Goal: Task Accomplishment & Management: Use online tool/utility

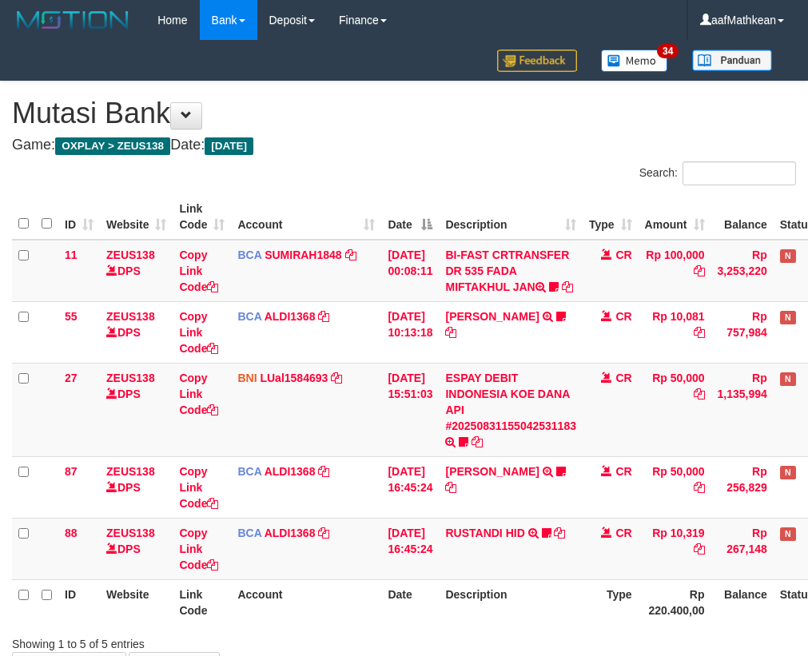
scroll to position [128, 81]
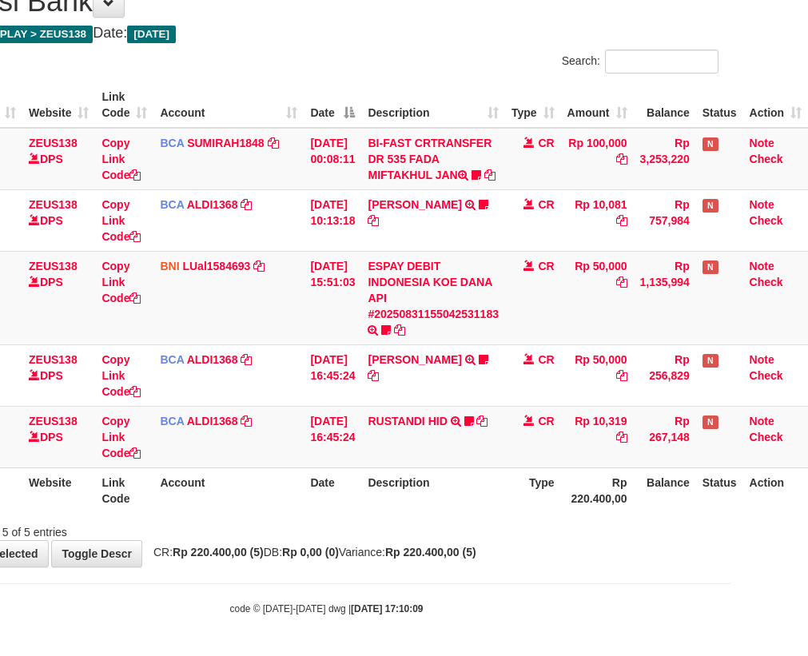
click at [425, 578] on body "Toggle navigation Home Bank Account List Load By Website Group [OXPLAY] ZEUS138…" at bounding box center [327, 272] width 808 height 768
click at [411, 546] on span "CR: Rp 220.400,00 (5) DB: Rp 0,00 (0) Variance: Rp 220.400,00 (5)" at bounding box center [310, 552] width 331 height 13
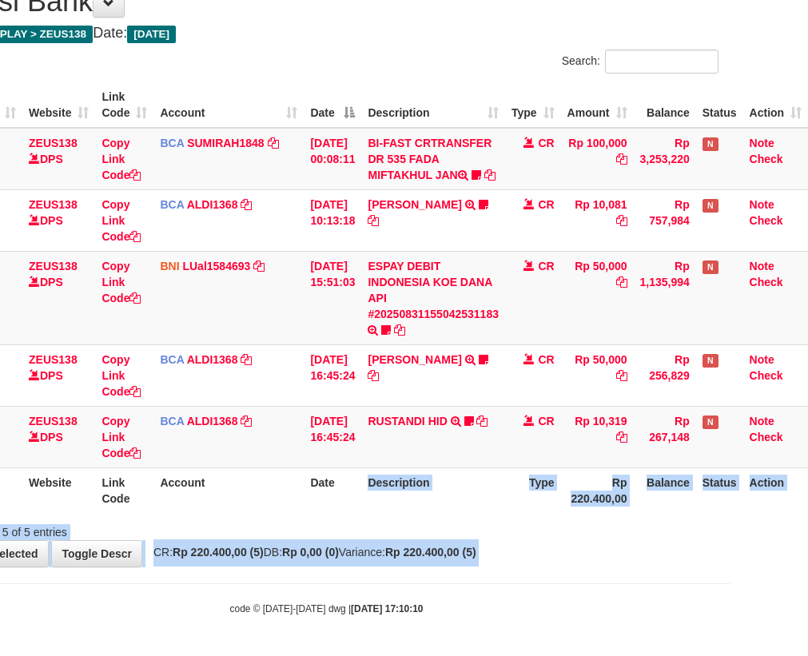
drag, startPoint x: 360, startPoint y: 471, endPoint x: 963, endPoint y: 581, distance: 613.2
click at [730, 581] on html "Toggle navigation Home Bank Account List Load By Website Group [OXPLAY] ZEUS138…" at bounding box center [327, 272] width 808 height 768
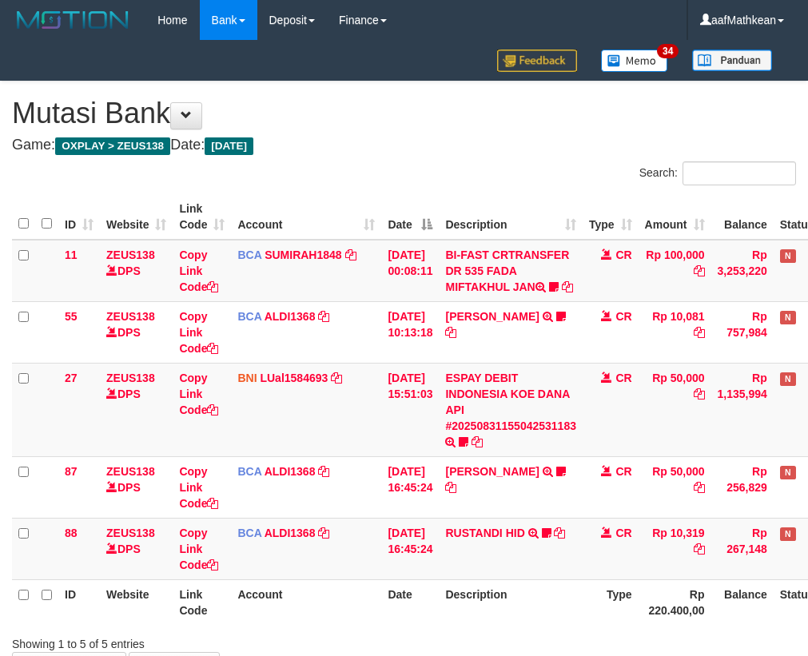
scroll to position [128, 88]
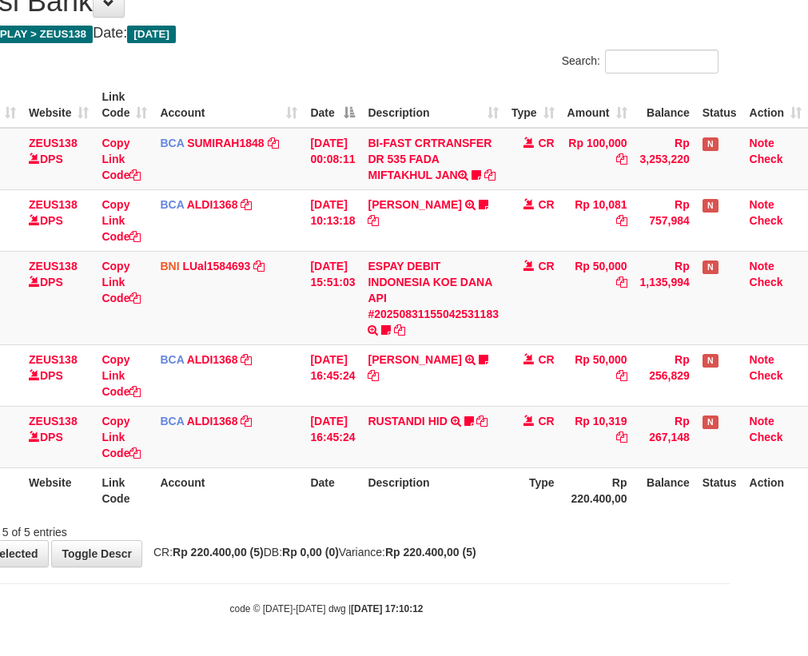
drag, startPoint x: 272, startPoint y: 529, endPoint x: 817, endPoint y: 523, distance: 544.9
click at [272, 536] on div "Showing 1 to 5 of 5 entries" at bounding box center [327, 529] width 808 height 22
click at [461, 565] on div "**********" at bounding box center [327, 268] width 808 height 597
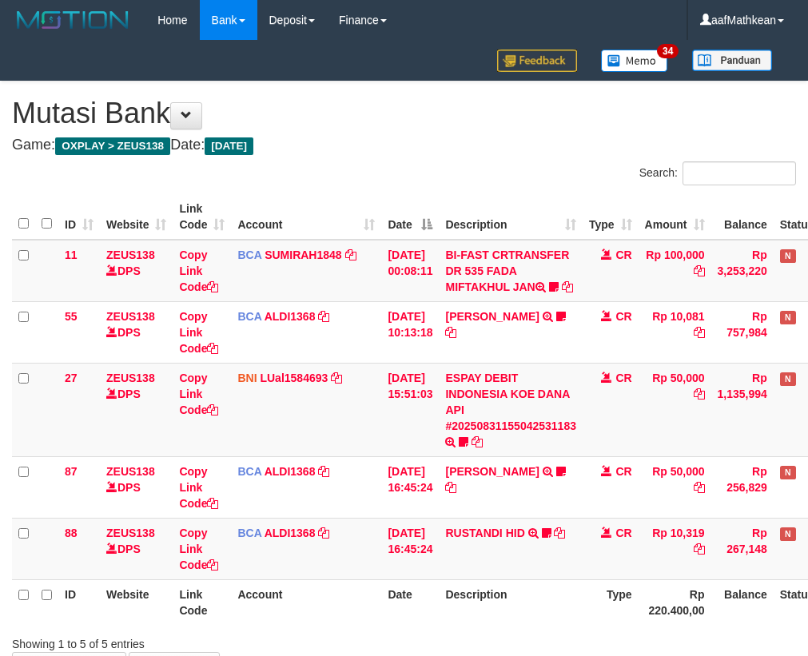
scroll to position [128, 88]
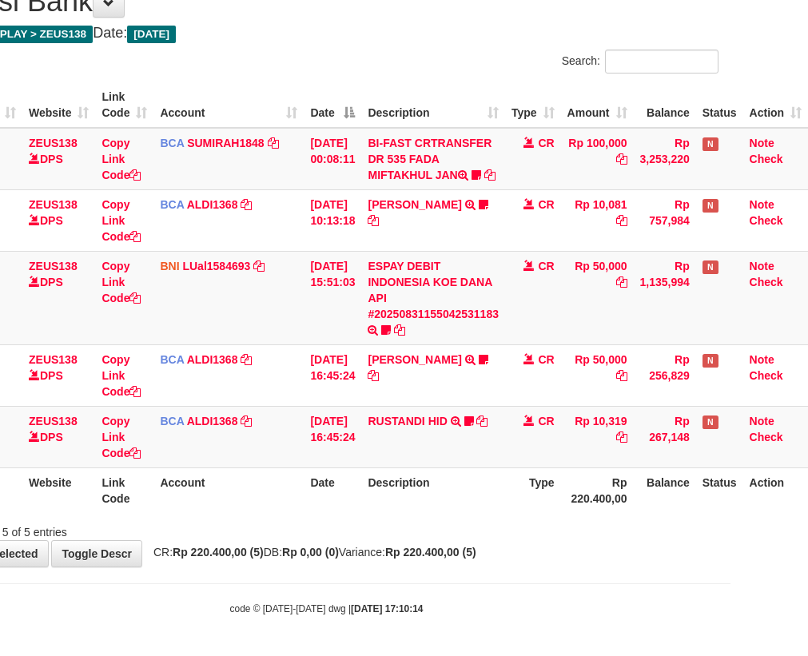
drag, startPoint x: 491, startPoint y: 471, endPoint x: 484, endPoint y: 478, distance: 9.0
click at [484, 478] on th "Description" at bounding box center [433, 490] width 144 height 46
click at [481, 495] on th "Description" at bounding box center [433, 490] width 144 height 46
click at [442, 506] on th "Description" at bounding box center [433, 490] width 144 height 46
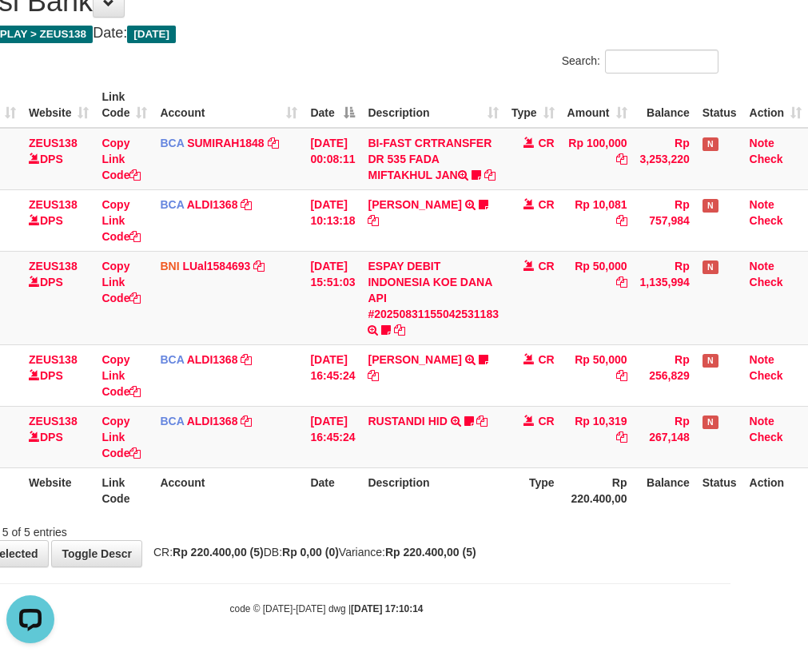
click at [445, 510] on th "Description" at bounding box center [433, 490] width 144 height 46
click at [455, 504] on th "Description" at bounding box center [433, 490] width 144 height 46
drag, startPoint x: 455, startPoint y: 504, endPoint x: 599, endPoint y: 410, distance: 171.9
click at [495, 485] on th "Description" at bounding box center [433, 490] width 144 height 46
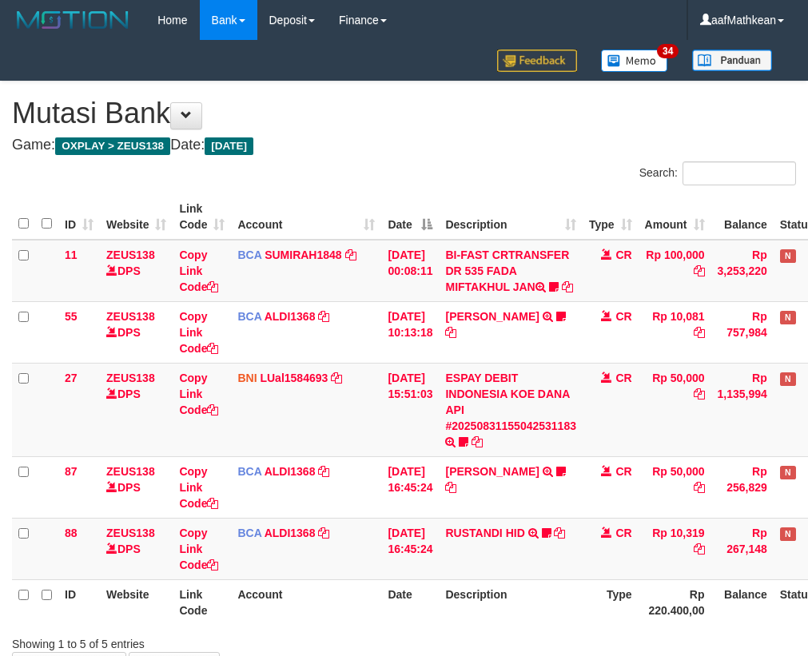
scroll to position [128, 88]
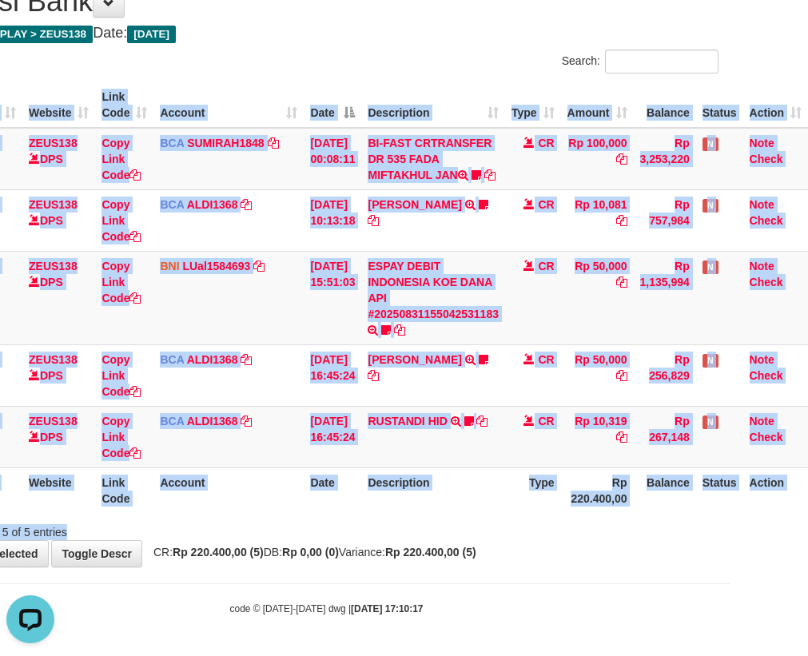
drag, startPoint x: 500, startPoint y: 526, endPoint x: 507, endPoint y: 522, distance: 8.2
click at [503, 530] on div "Search: ID Website Link Code Account Date Description Type Amount Balance Statu…" at bounding box center [326, 295] width 784 height 491
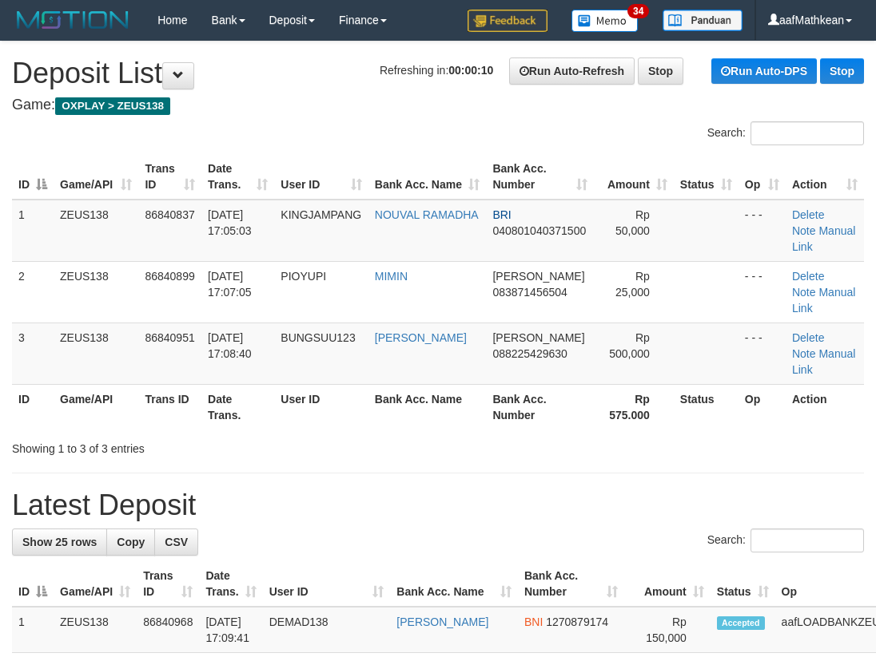
click at [264, 137] on div "Search:" at bounding box center [438, 135] width 876 height 28
click at [287, 145] on div "Search: ID Game/API Trans ID Date Trans. User ID Bank Acc. Name Bank Acc. Numbe…" at bounding box center [438, 289] width 852 height 336
drag, startPoint x: 380, startPoint y: 97, endPoint x: 8, endPoint y: 245, distance: 400.6
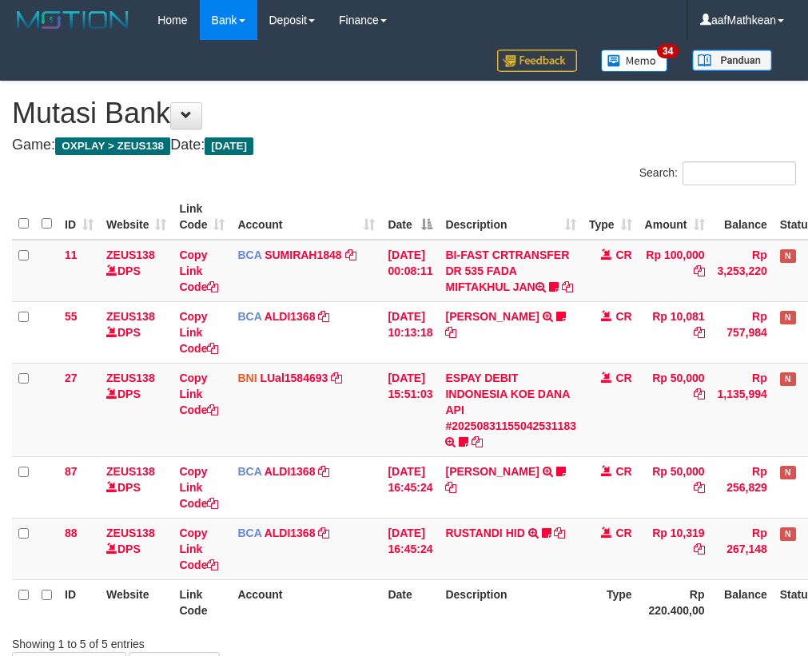
scroll to position [128, 88]
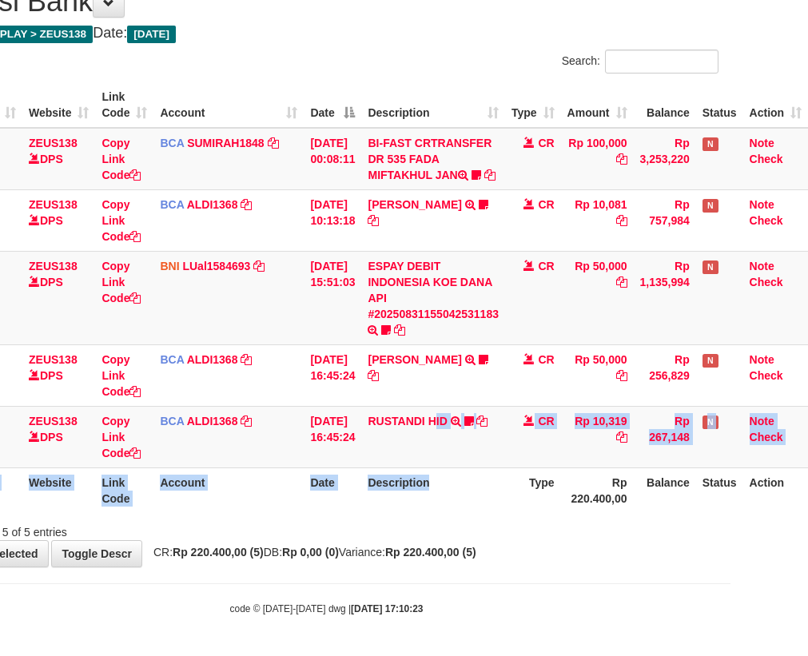
click at [447, 501] on table "ID Website Link Code Account Date Description Type Amount Balance Status Action…" at bounding box center [370, 297] width 873 height 431
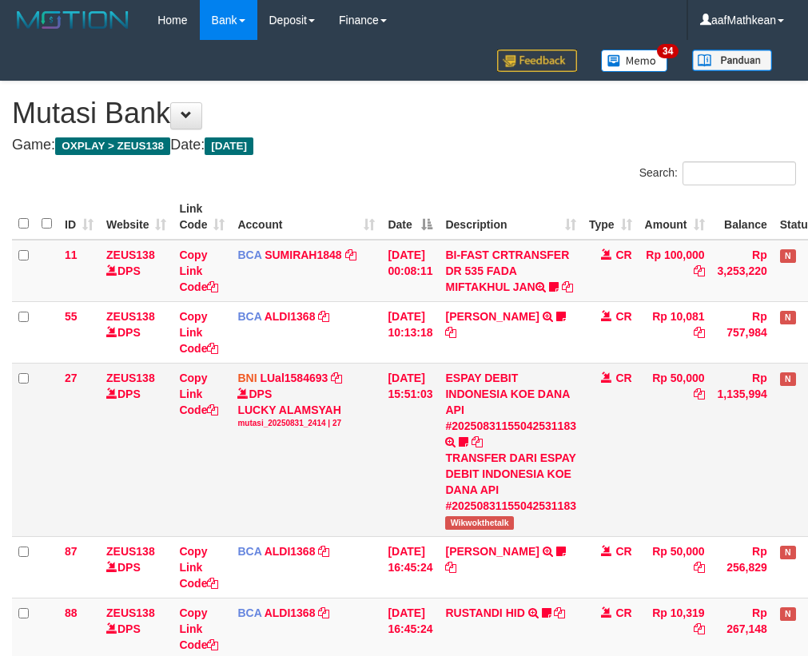
scroll to position [128, 88]
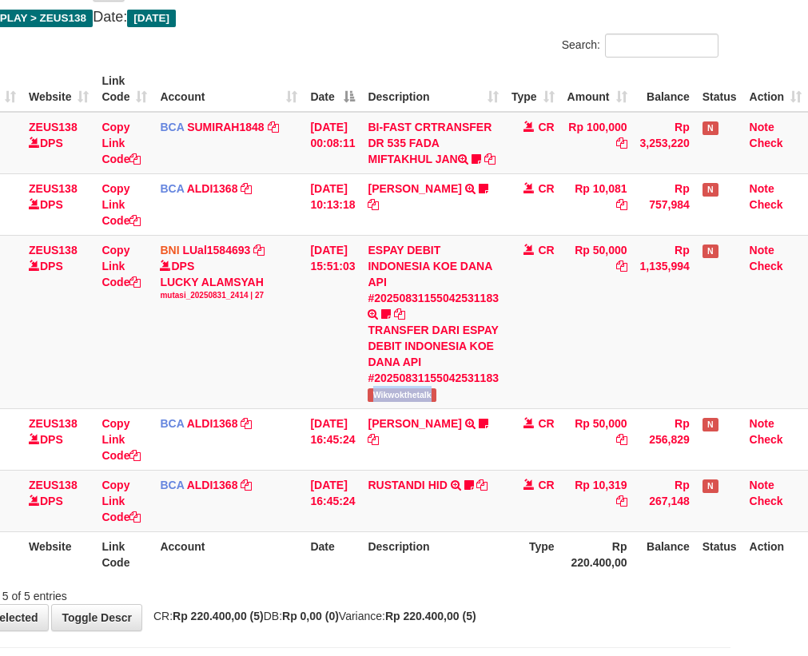
drag, startPoint x: 366, startPoint y: 426, endPoint x: 817, endPoint y: 304, distance: 467.6
click at [451, 408] on td "ESPAY DEBIT INDONESIA KOE DANA API #20250831155042531183 TRANSFER DARI ESPAY DE…" at bounding box center [433, 321] width 144 height 173
copy span "Wikwokthetalk"
click at [329, 528] on td "31/08/2025 16:45:24" at bounding box center [333, 501] width 58 height 62
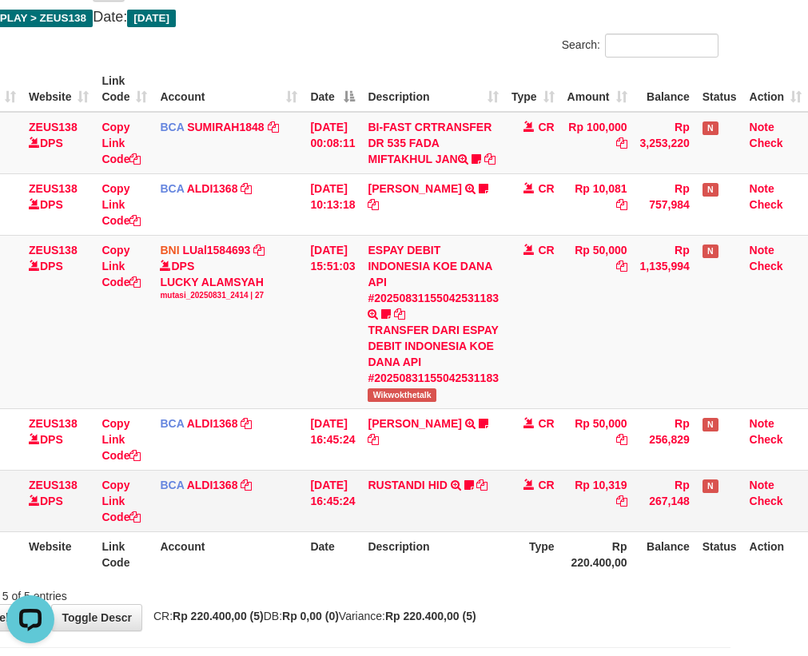
drag, startPoint x: 292, startPoint y: 537, endPoint x: 326, endPoint y: 515, distance: 40.6
click at [294, 531] on tr "88 ZEUS138 DPS Copy Link Code BCA ALDI1368 DPS ALDI mutasi_20250831_3354 | 88 m…" at bounding box center [370, 501] width 873 height 62
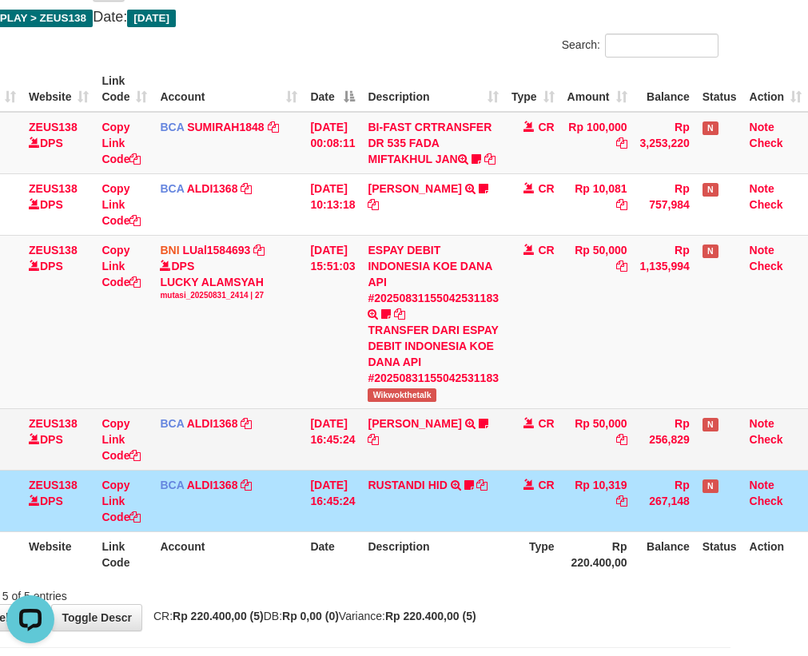
click at [335, 502] on tbody "11 ZEUS138 DPS Copy Link Code BCA SUMIRAH1848 DPS SUMIRAH mutasi_20250831_4156 …" at bounding box center [370, 322] width 873 height 420
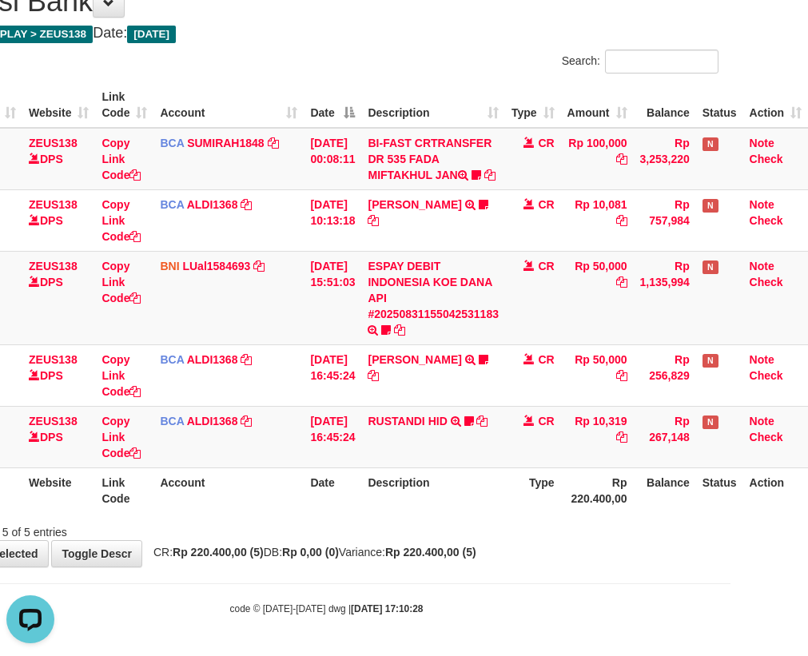
click at [376, 535] on div "Showing 1 to 5 of 5 entries" at bounding box center [327, 529] width 808 height 22
drag, startPoint x: 379, startPoint y: 542, endPoint x: 534, endPoint y: 471, distance: 170.9
click at [391, 536] on div "**********" at bounding box center [327, 268] width 808 height 597
click at [312, 505] on th "Date" at bounding box center [333, 490] width 58 height 46
click at [319, 480] on tr "ID Website Link Code Account Date Description Type Rp 220.400,00 Balance Status…" at bounding box center [370, 490] width 873 height 46
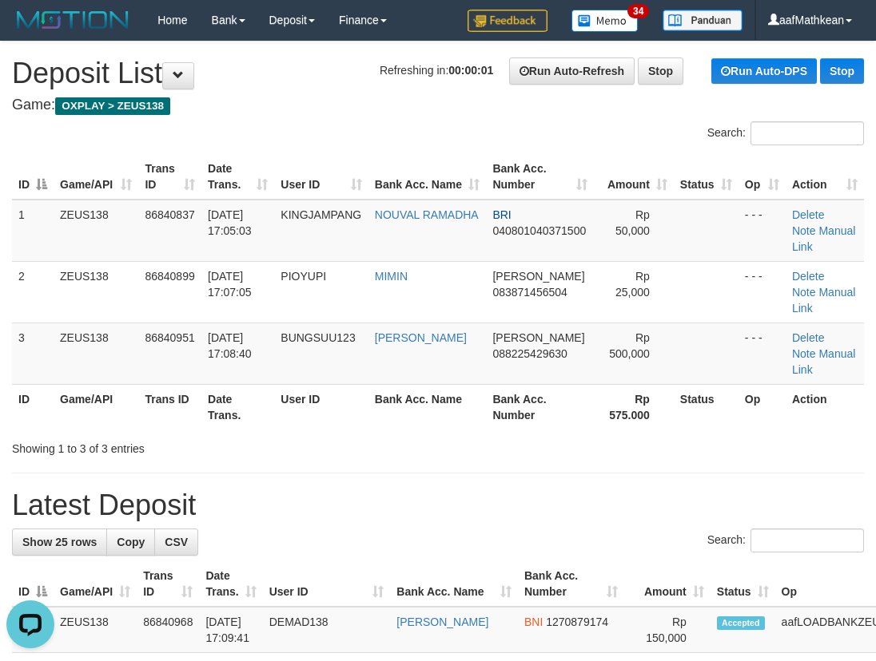
drag, startPoint x: 264, startPoint y: 119, endPoint x: 6, endPoint y: 204, distance: 271.6
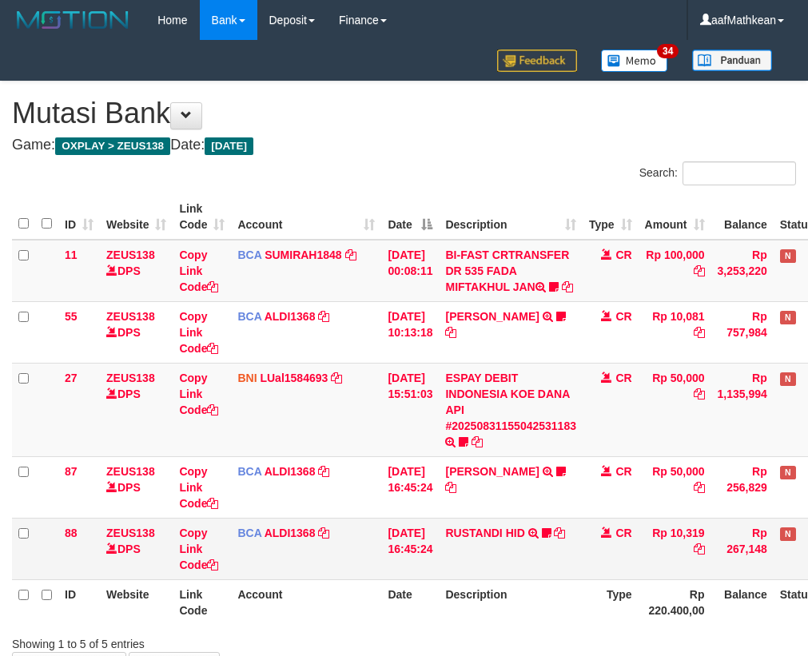
scroll to position [128, 88]
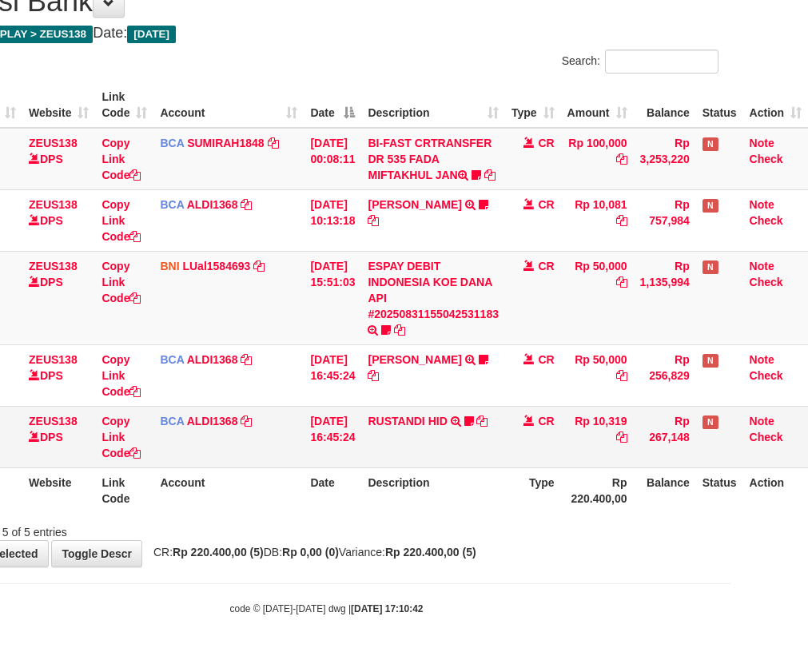
click at [342, 452] on td "31/08/2025 16:45:24" at bounding box center [333, 437] width 58 height 62
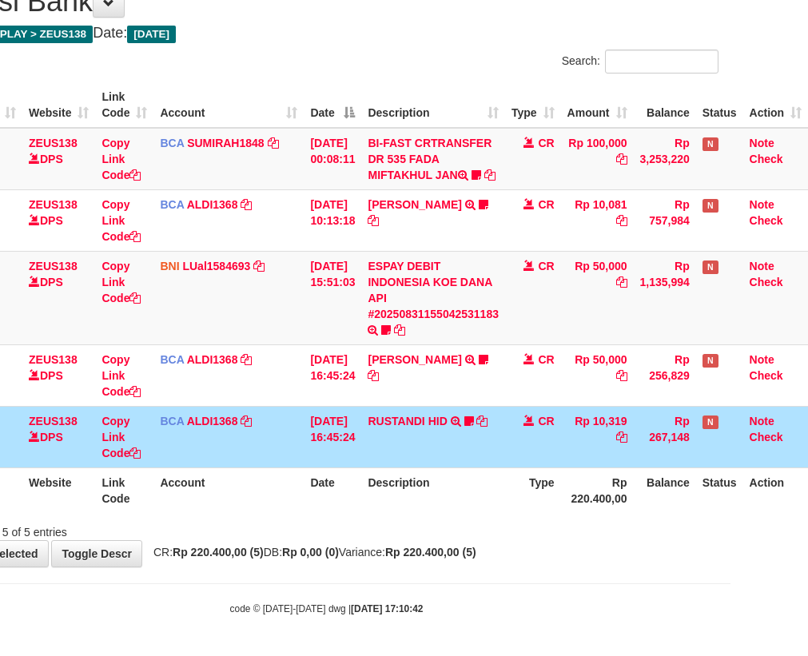
drag, startPoint x: 409, startPoint y: 502, endPoint x: 400, endPoint y: 532, distance: 31.6
click at [402, 526] on div "Search: ID Website Link Code Account Date Description Type Amount Balance Statu…" at bounding box center [326, 295] width 784 height 491
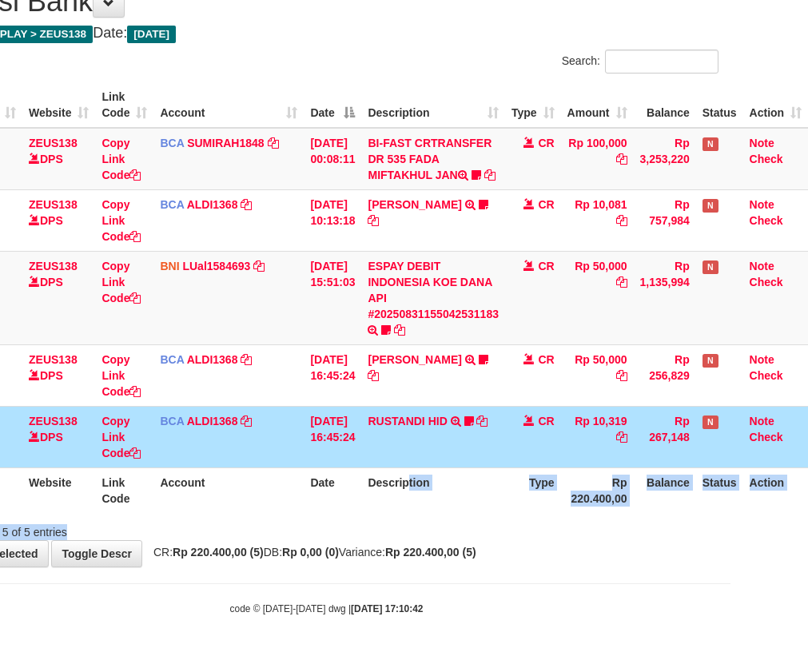
drag, startPoint x: 415, startPoint y: 542, endPoint x: 391, endPoint y: 507, distance: 42.5
click at [427, 540] on div "**********" at bounding box center [327, 268] width 808 height 597
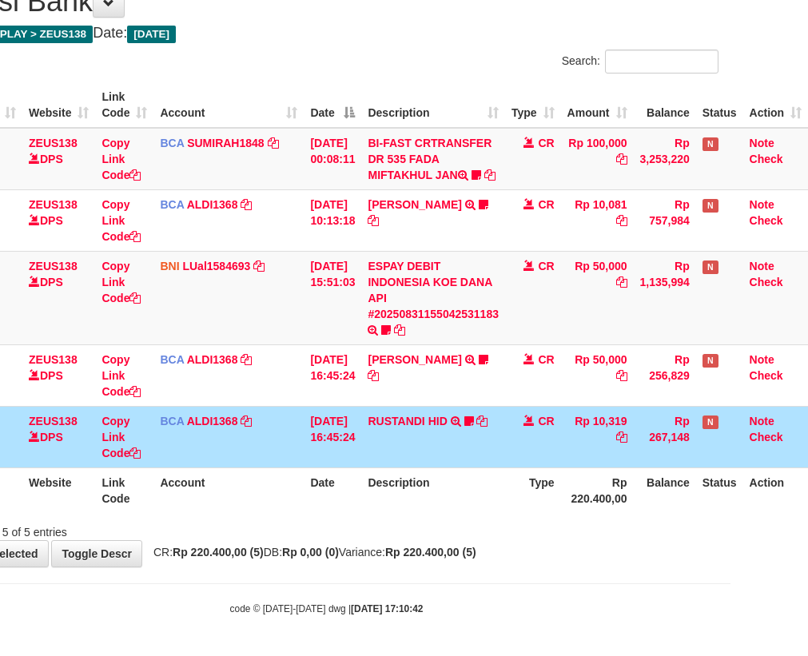
click at [396, 507] on th "Description" at bounding box center [433, 490] width 144 height 46
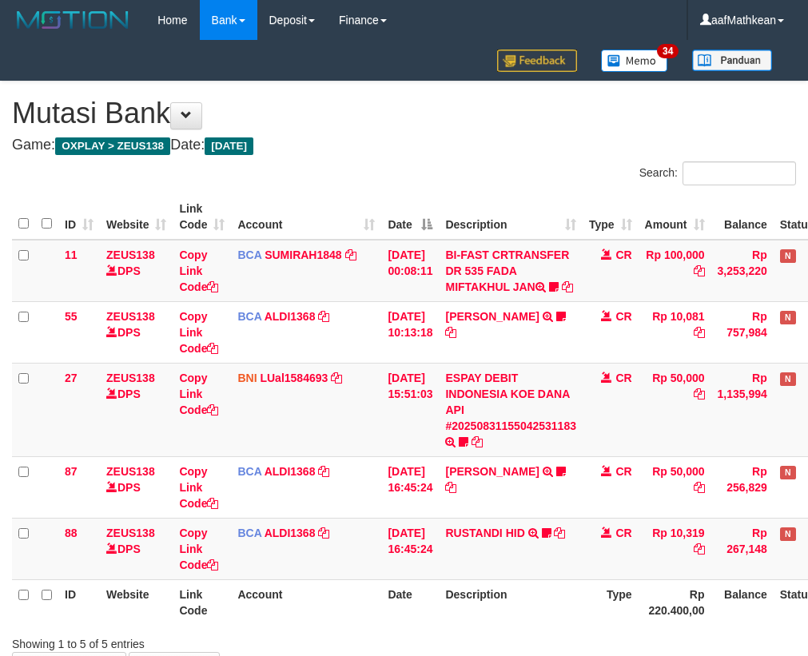
scroll to position [128, 88]
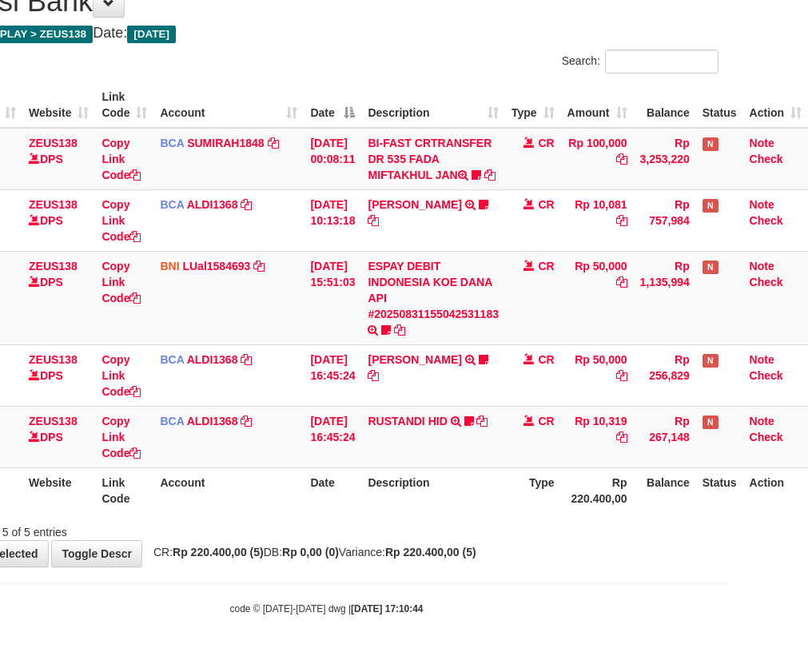
click at [389, 498] on th "Description" at bounding box center [433, 490] width 144 height 46
drag, startPoint x: 386, startPoint y: 502, endPoint x: 348, endPoint y: 489, distance: 39.7
click at [385, 502] on th "Description" at bounding box center [433, 490] width 144 height 46
drag, startPoint x: 349, startPoint y: 482, endPoint x: 558, endPoint y: 420, distance: 217.4
click at [322, 485] on th "Date" at bounding box center [333, 490] width 58 height 46
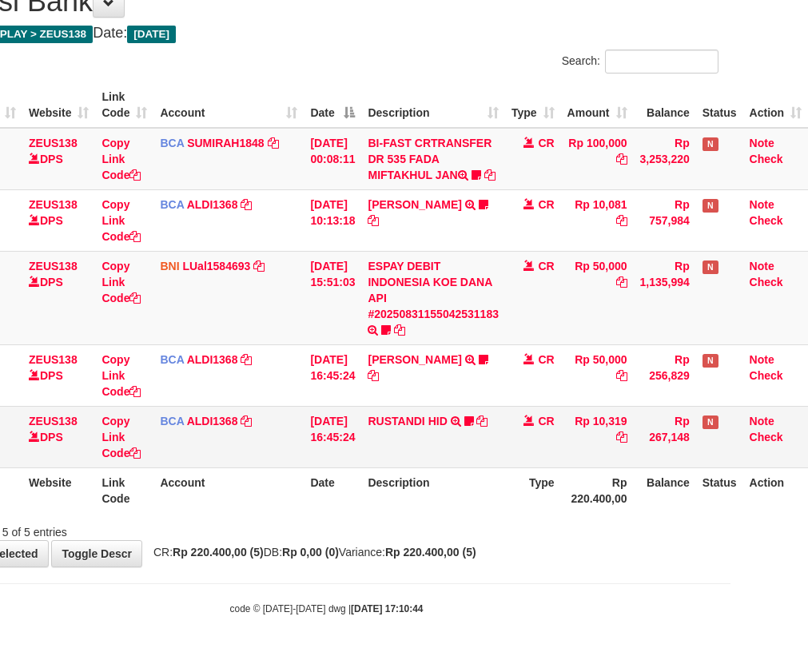
click at [397, 467] on table "ID Website Link Code Account Date Description Type Amount Balance Status Action…" at bounding box center [370, 297] width 873 height 431
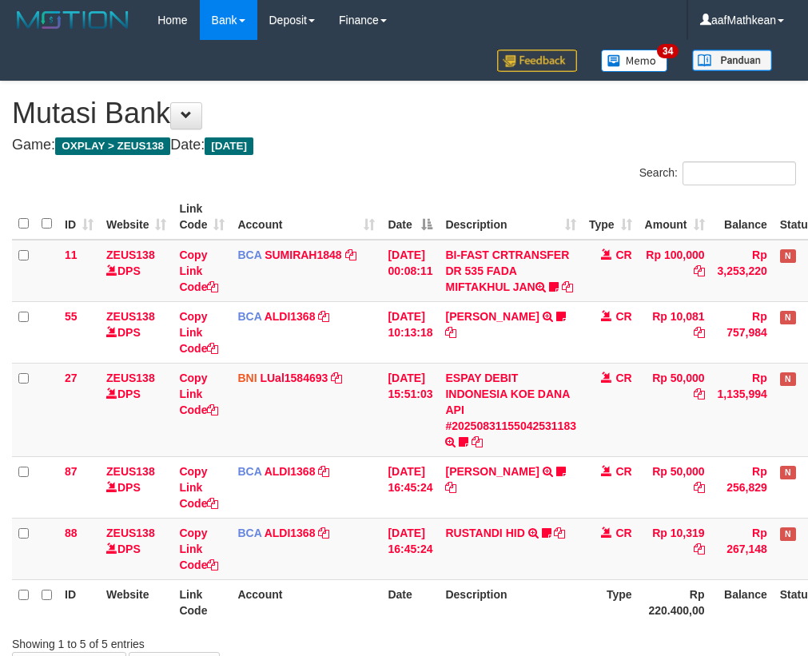
scroll to position [128, 88]
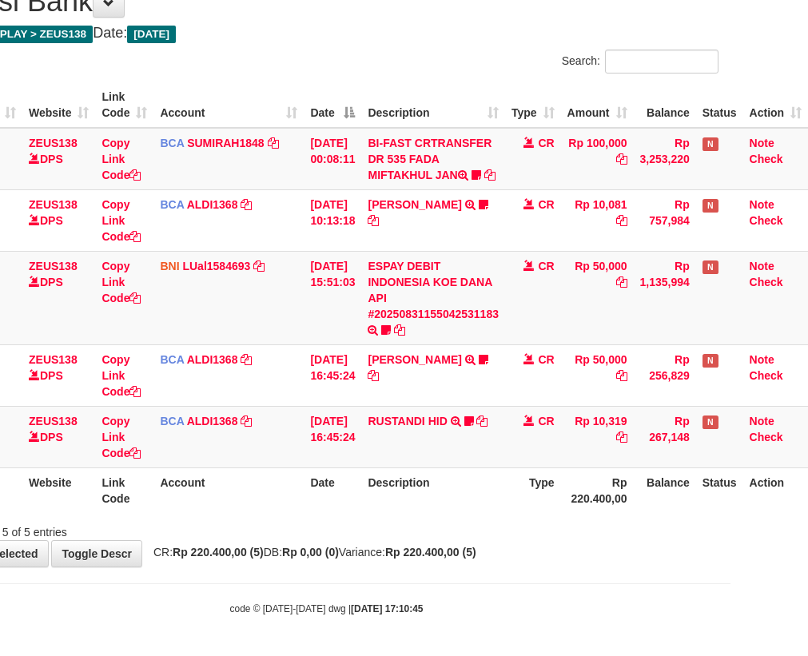
drag, startPoint x: 618, startPoint y: 512, endPoint x: 807, endPoint y: 558, distance: 194.9
click at [638, 518] on div "Search: ID Website Link Code Account Date Description Type Amount Balance Statu…" at bounding box center [326, 295] width 784 height 491
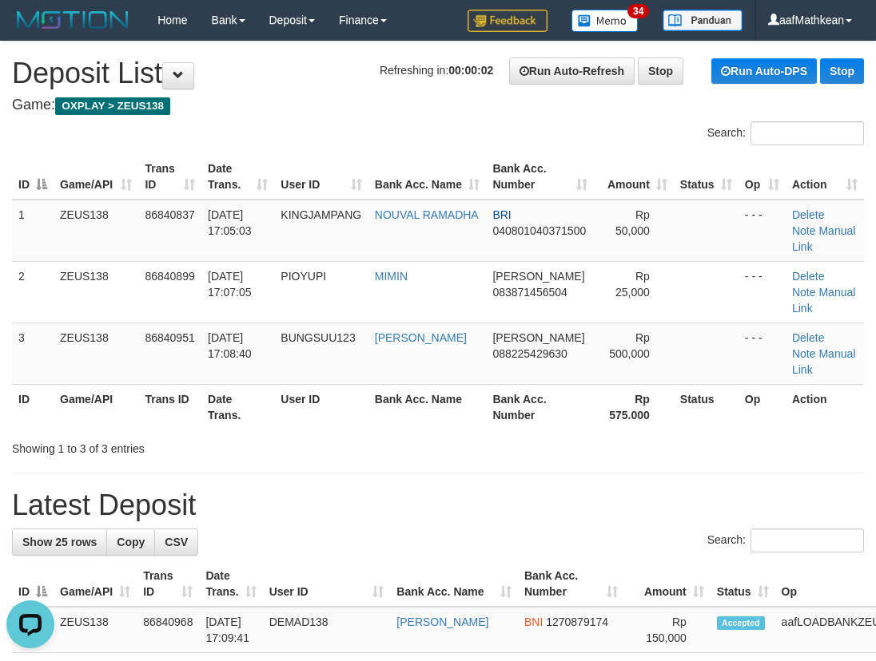
click at [302, 102] on h4 "Game: OXPLAY > ZEUS138" at bounding box center [438, 105] width 852 height 16
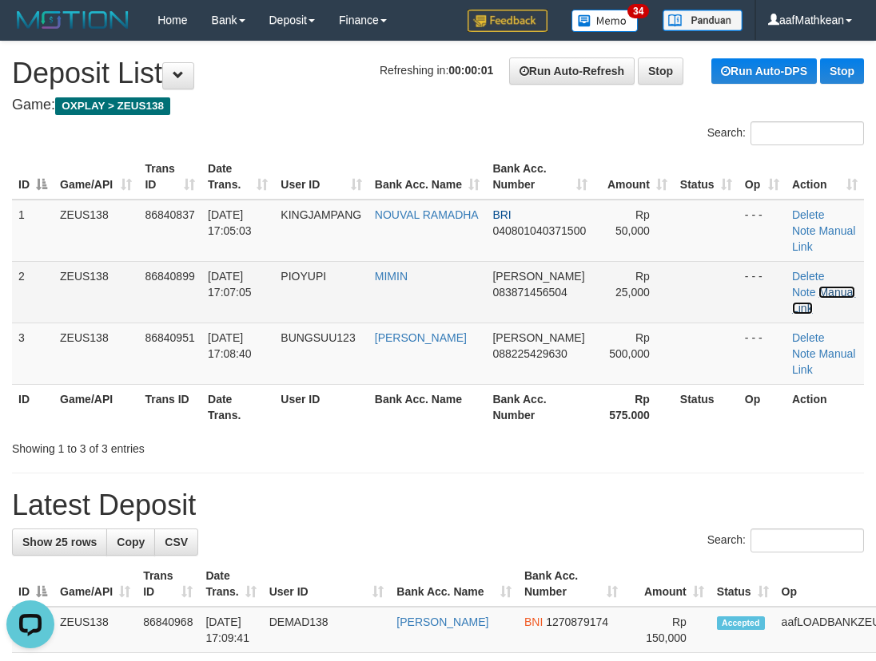
click at [821, 288] on link "Manual Link" at bounding box center [823, 300] width 63 height 29
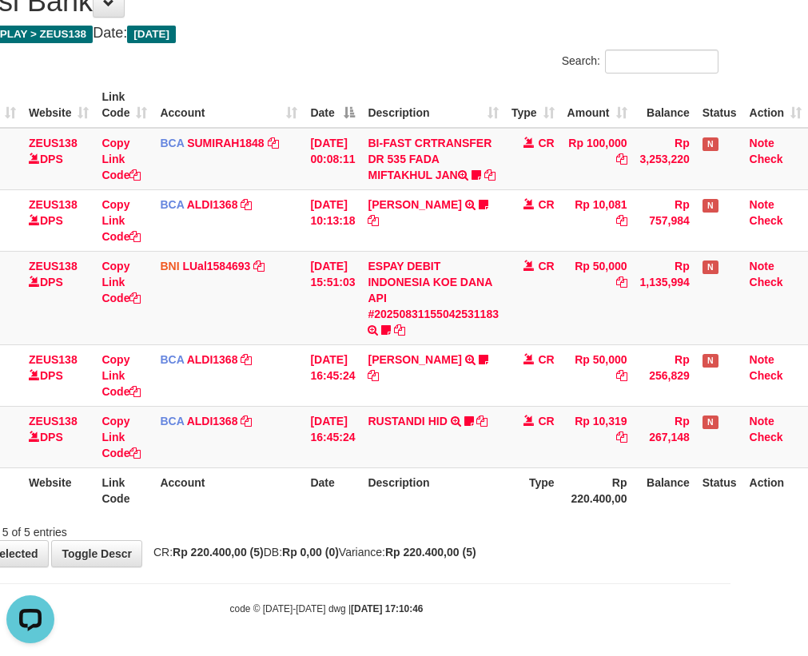
click at [545, 566] on div "**********" at bounding box center [327, 268] width 808 height 597
drag, startPoint x: 466, startPoint y: 566, endPoint x: 499, endPoint y: 529, distance: 49.8
click at [466, 566] on div "**********" at bounding box center [327, 268] width 808 height 597
click at [483, 517] on div "Search: ID Website Link Code Account Date Description Type Amount Balance Statu…" at bounding box center [326, 295] width 784 height 491
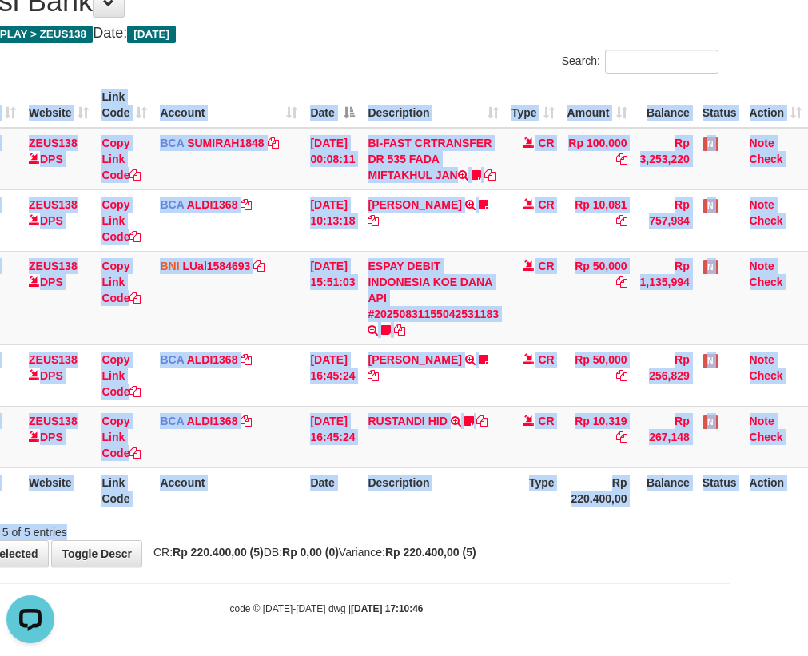
click at [455, 502] on th "Description" at bounding box center [433, 490] width 144 height 46
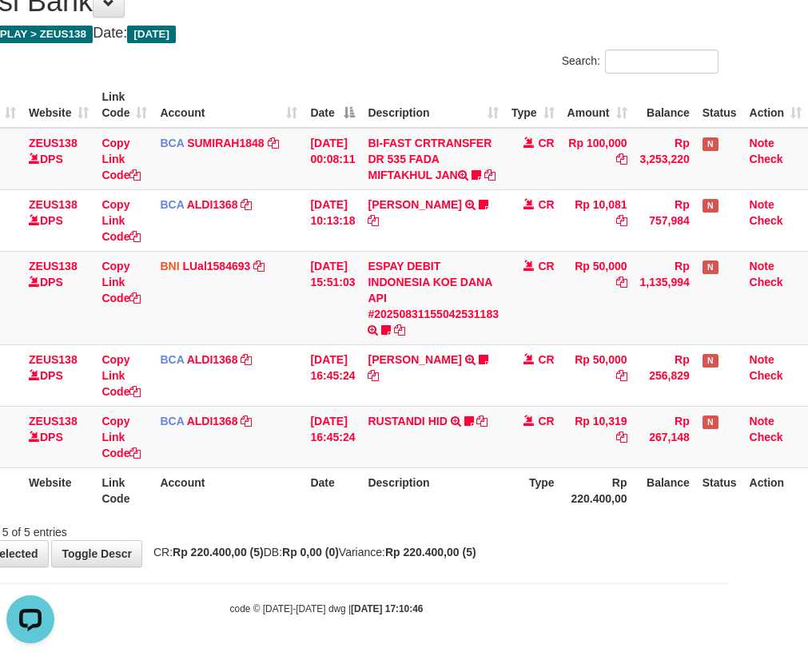
click at [489, 513] on div "ID Website Link Code Account Date Description Type Amount Balance Status Action…" at bounding box center [327, 297] width 808 height 440
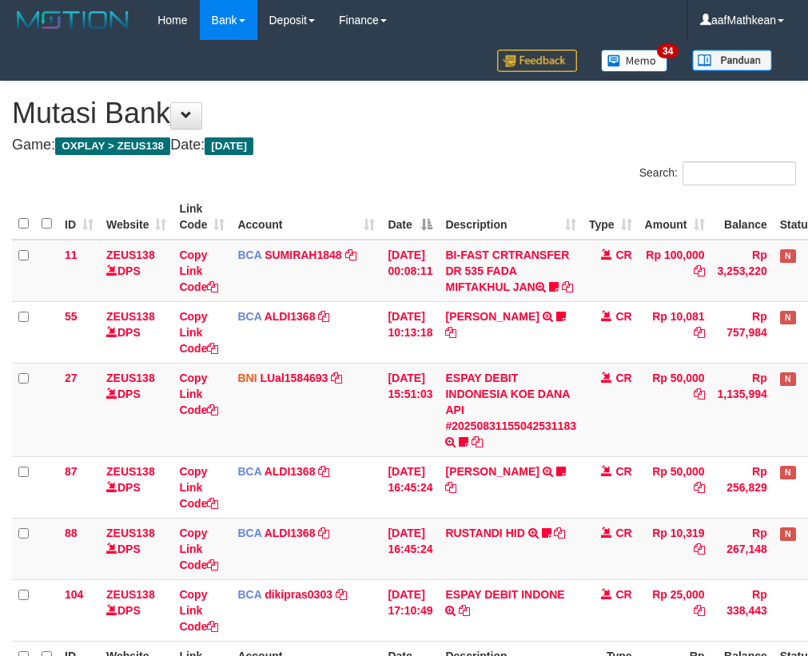
scroll to position [129, 88]
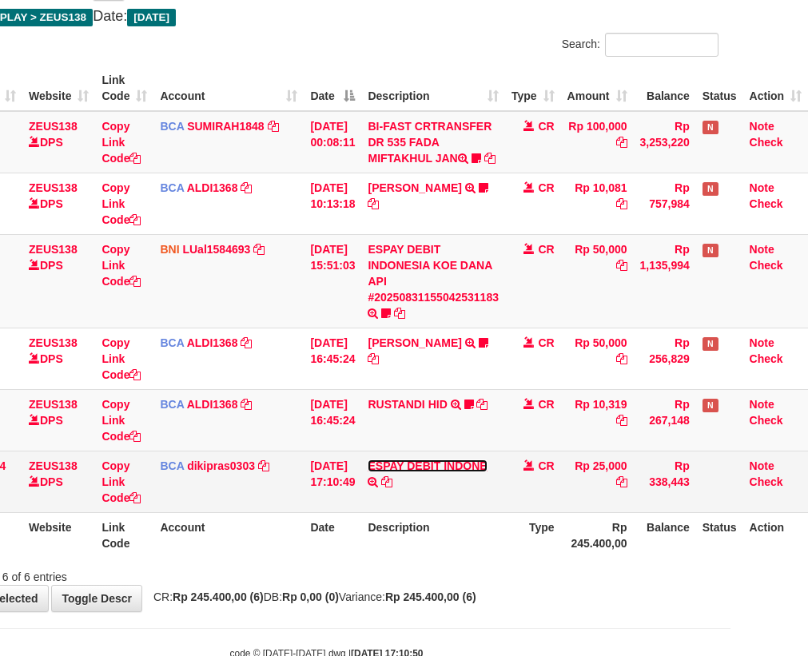
click at [457, 472] on link "ESPAY DEBIT INDONE" at bounding box center [426, 465] width 119 height 13
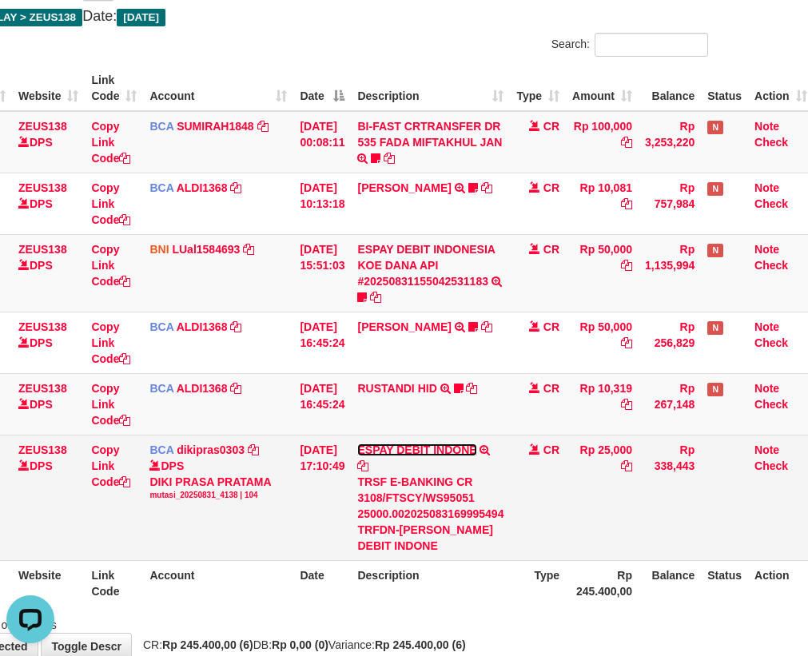
scroll to position [0, 0]
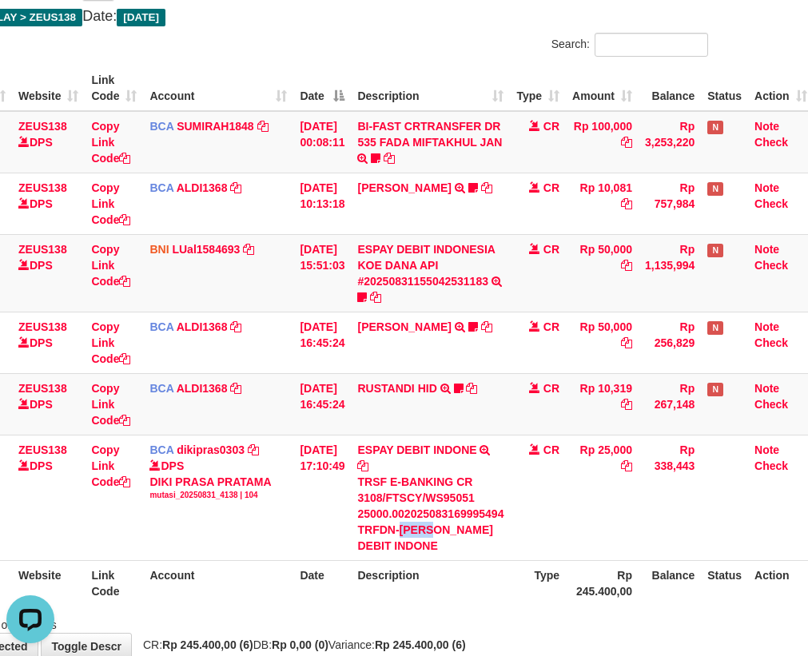
drag, startPoint x: 411, startPoint y: 528, endPoint x: 813, endPoint y: 272, distance: 476.3
click at [443, 526] on div "TRSF E-BANKING CR 3108/FTSCY/WS95051 25000.002025083169995494 TRFDN-MIMIN ESPAY…" at bounding box center [430, 514] width 146 height 80
click at [406, 434] on td "RUSTANDI HID TRSF E-BANKING CR 3108/FTSCY/WS95051 10319.002025083136067805 TRFD…" at bounding box center [430, 404] width 159 height 62
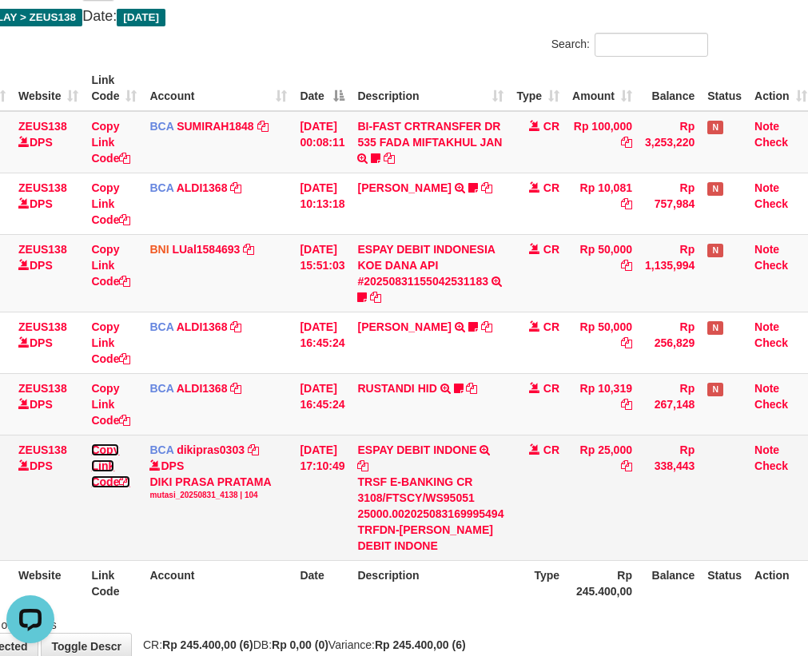
click at [100, 483] on link "Copy Link Code" at bounding box center [110, 465] width 39 height 45
click at [118, 478] on link "Copy Link Code" at bounding box center [110, 465] width 39 height 45
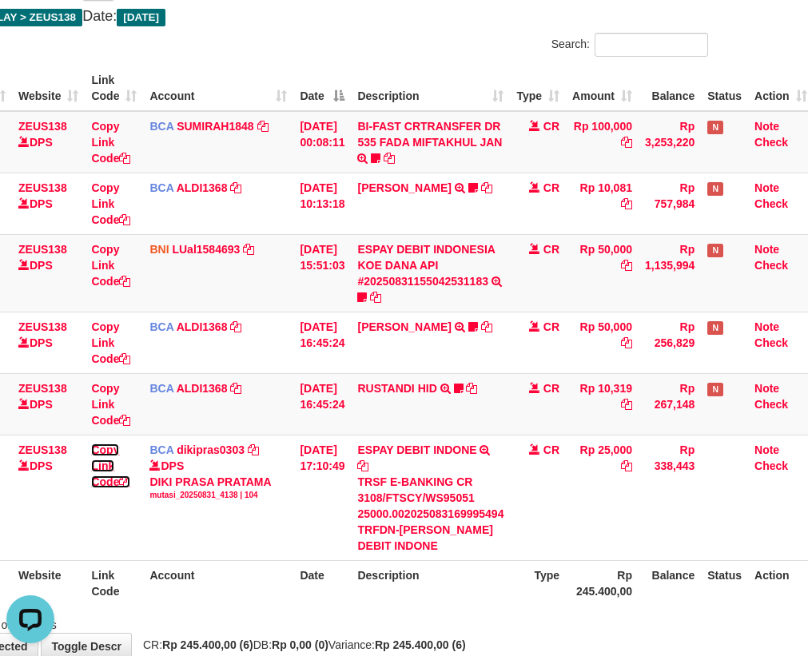
drag, startPoint x: 116, startPoint y: 481, endPoint x: 814, endPoint y: 358, distance: 709.0
click at [119, 481] on link "Copy Link Code" at bounding box center [110, 465] width 39 height 45
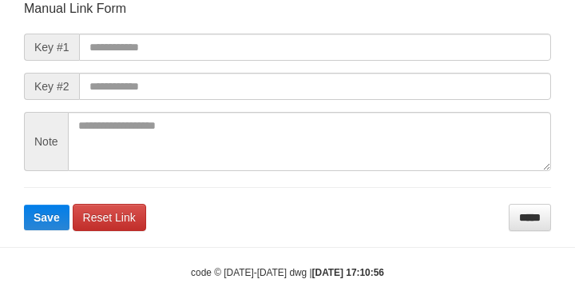
scroll to position [186, 0]
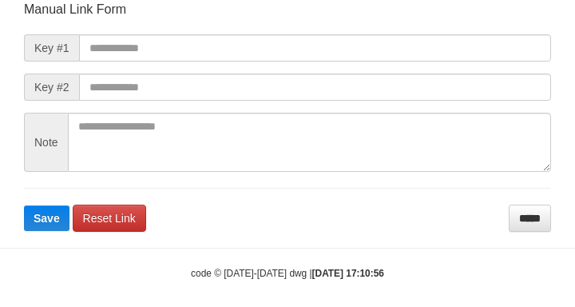
drag, startPoint x: 65, startPoint y: 44, endPoint x: 126, endPoint y: 48, distance: 61.6
click at [76, 44] on span "Key #1" at bounding box center [51, 47] width 55 height 27
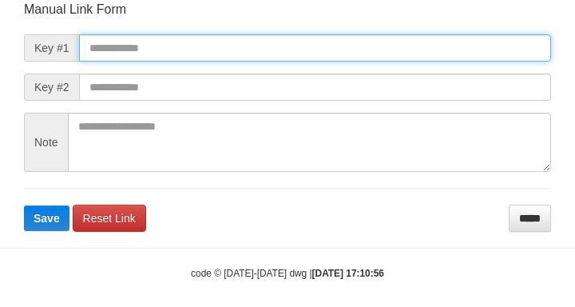
click at [109, 42] on input "text" at bounding box center [315, 47] width 472 height 27
paste input "**********"
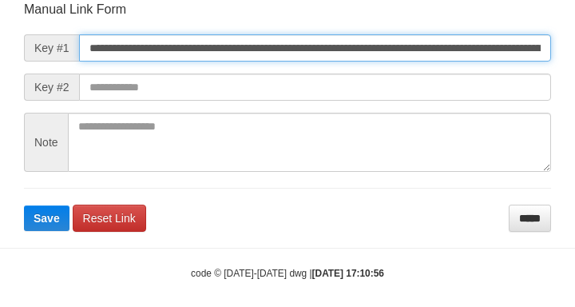
scroll to position [0, 1145]
type input "**********"
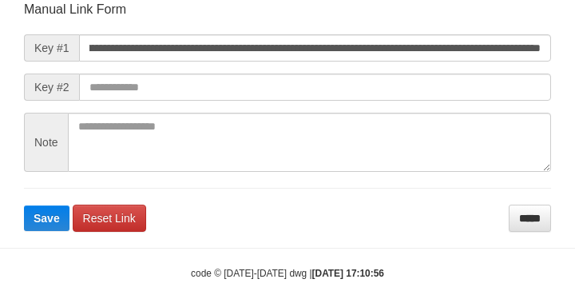
click at [387, 68] on form "**********" at bounding box center [287, 116] width 527 height 231
click at [392, 78] on form "**********" at bounding box center [287, 116] width 527 height 231
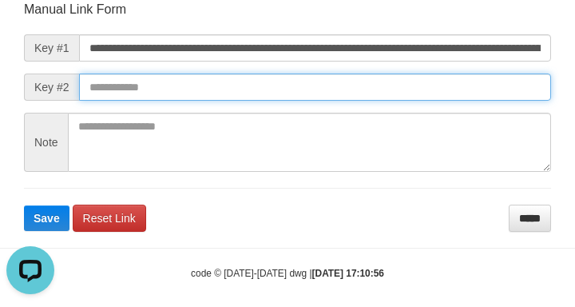
click at [24, 205] on button "Save" at bounding box center [47, 218] width 46 height 26
click at [396, 97] on input "text" at bounding box center [315, 86] width 472 height 27
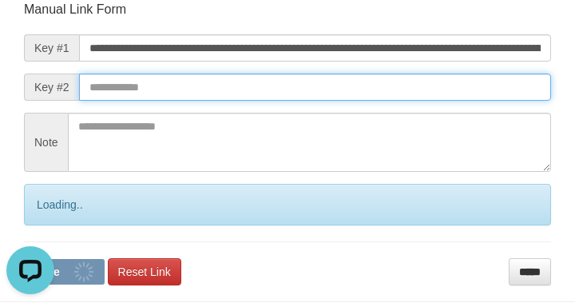
click at [24, 259] on button "Save" at bounding box center [64, 272] width 81 height 26
click at [399, 96] on input "text" at bounding box center [315, 86] width 472 height 27
click at [391, 93] on input "text" at bounding box center [315, 86] width 472 height 27
click at [24, 259] on button "Save" at bounding box center [64, 272] width 81 height 26
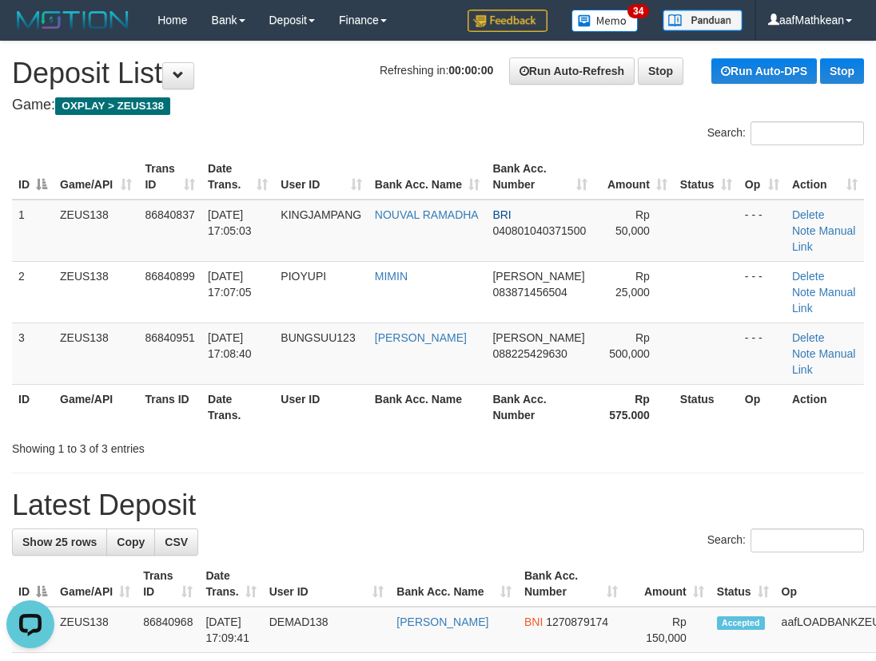
click at [412, 14] on div "Home Bank Account List Load By Website Group [OXPLAY] ZEUS138 By Load Group (DP…" at bounding box center [438, 20] width 852 height 41
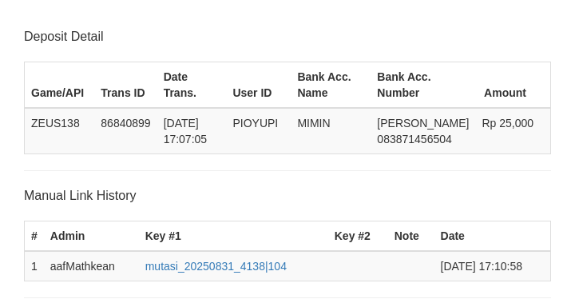
scroll to position [313, 0]
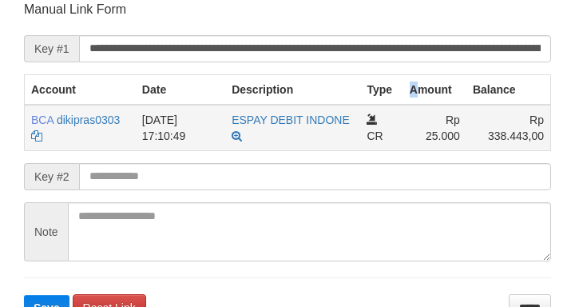
click at [419, 94] on tr "Account Date Description Type Amount Balance" at bounding box center [288, 89] width 526 height 30
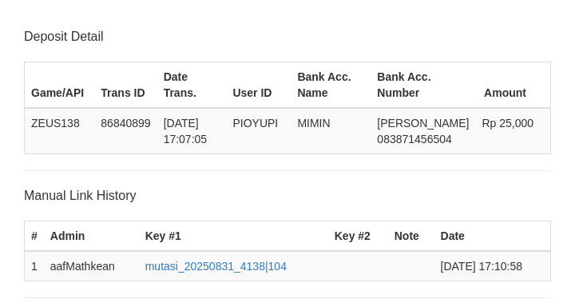
scroll to position [313, 0]
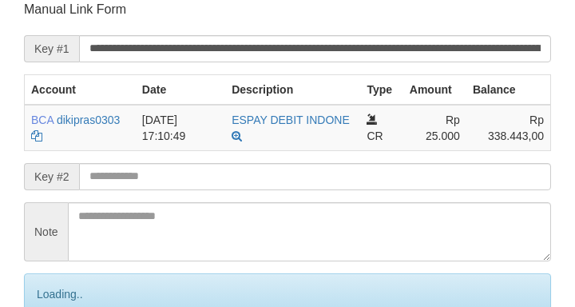
click at [175, 178] on input "text" at bounding box center [315, 176] width 472 height 27
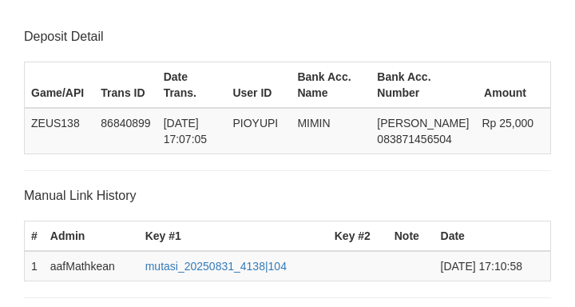
scroll to position [313, 0]
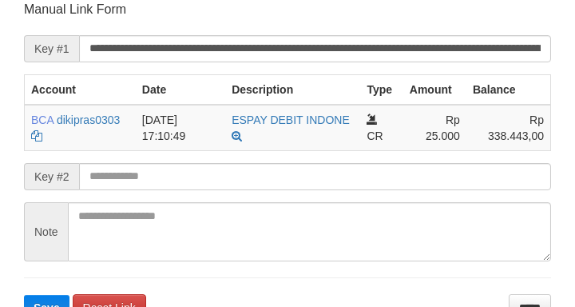
click at [178, 179] on input "text" at bounding box center [315, 176] width 472 height 27
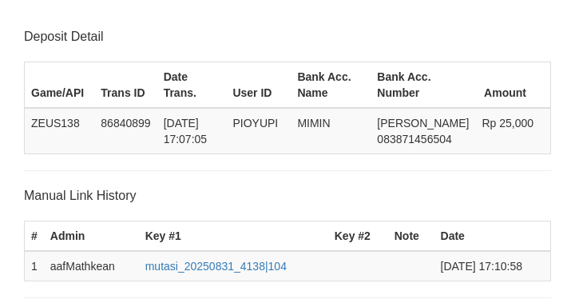
scroll to position [313, 0]
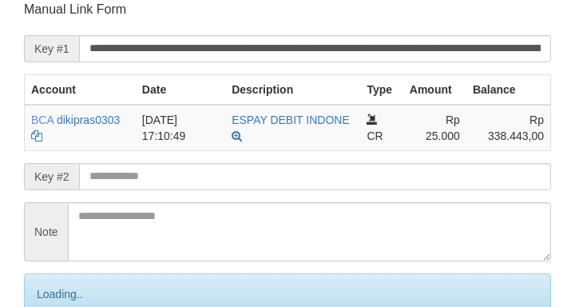
click at [220, 182] on input "text" at bounding box center [315, 176] width 472 height 27
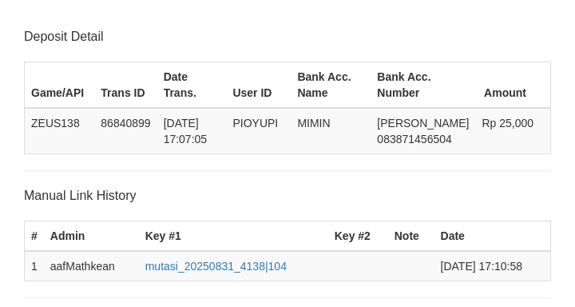
scroll to position [313, 0]
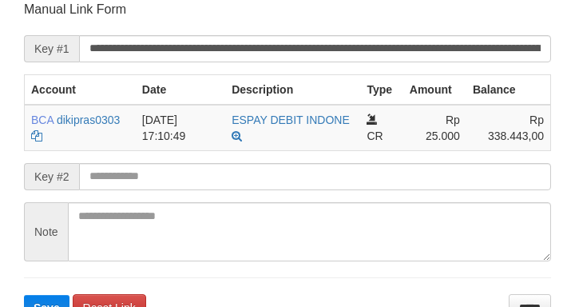
click at [268, 185] on input "text" at bounding box center [315, 176] width 472 height 27
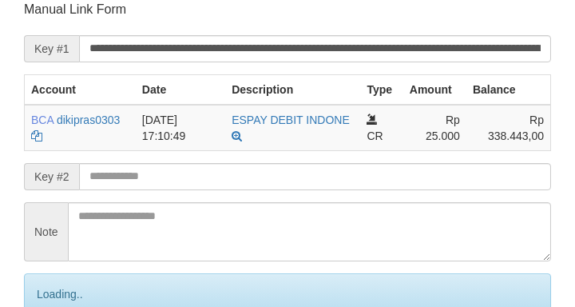
click at [314, 182] on input "text" at bounding box center [315, 176] width 472 height 27
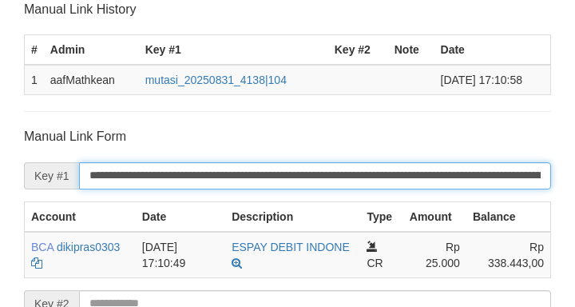
click at [336, 174] on input "**********" at bounding box center [315, 175] width 472 height 27
drag, startPoint x: 333, startPoint y: 177, endPoint x: 324, endPoint y: 181, distance: 9.7
click at [331, 181] on input "**********" at bounding box center [315, 175] width 472 height 27
click at [322, 185] on input "**********" at bounding box center [315, 175] width 472 height 27
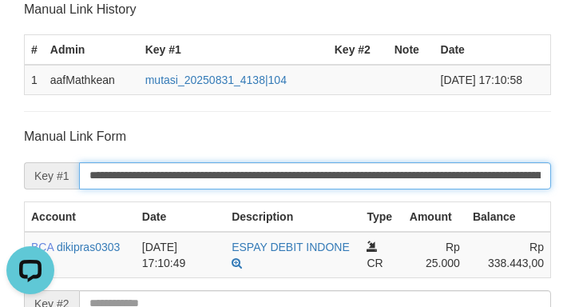
scroll to position [0, 0]
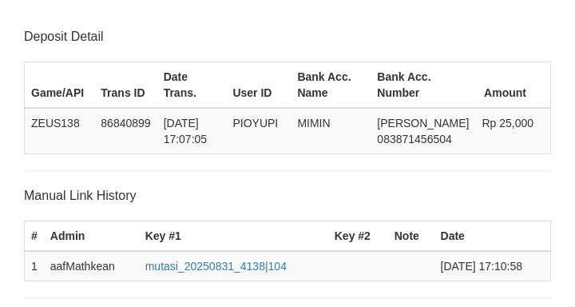
scroll to position [326, 0]
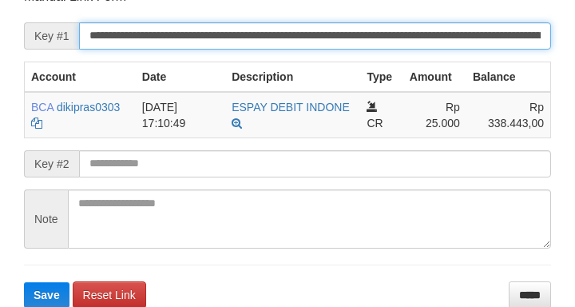
click at [163, 46] on input "**********" at bounding box center [315, 35] width 472 height 27
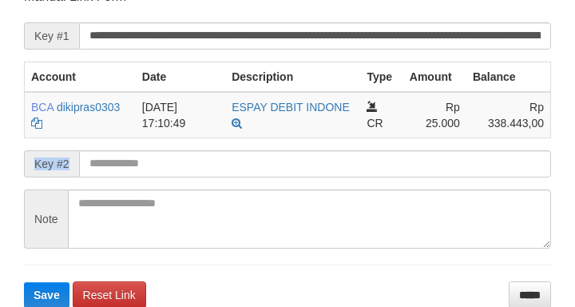
drag, startPoint x: 131, startPoint y: 151, endPoint x: 131, endPoint y: 167, distance: 16.0
click at [129, 168] on form "**********" at bounding box center [287, 148] width 527 height 320
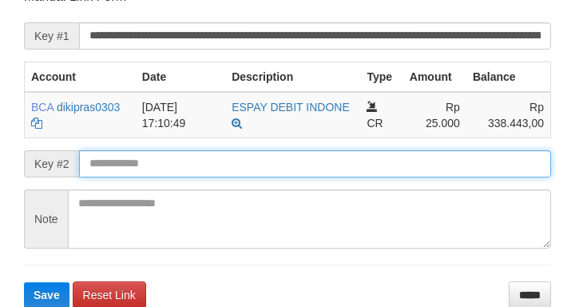
click at [142, 161] on input "text" at bounding box center [315, 163] width 472 height 27
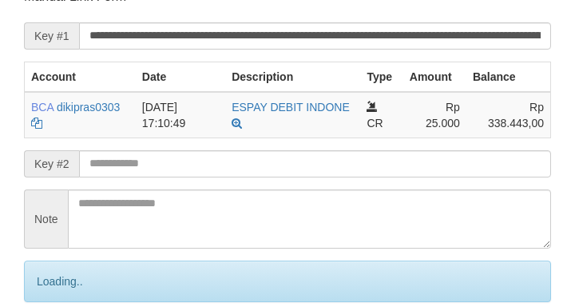
click at [146, 161] on input "text" at bounding box center [315, 163] width 472 height 27
click at [167, 158] on input "text" at bounding box center [315, 163] width 472 height 27
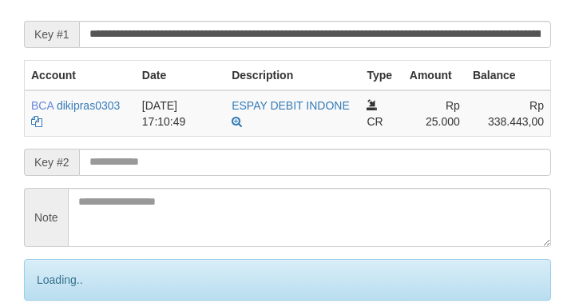
click at [173, 160] on input "text" at bounding box center [315, 162] width 472 height 27
click at [174, 161] on input "text" at bounding box center [315, 162] width 472 height 27
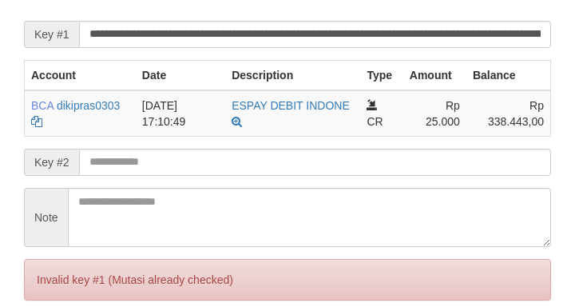
click at [189, 157] on input "text" at bounding box center [315, 162] width 472 height 27
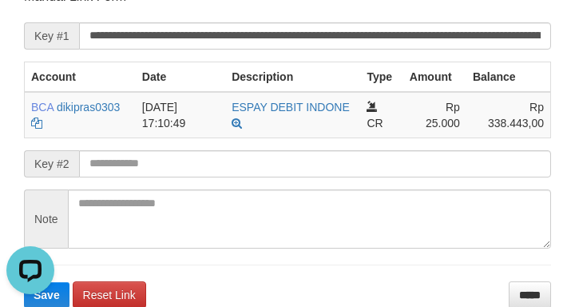
click at [34, 8] on form "**********" at bounding box center [287, 148] width 527 height 320
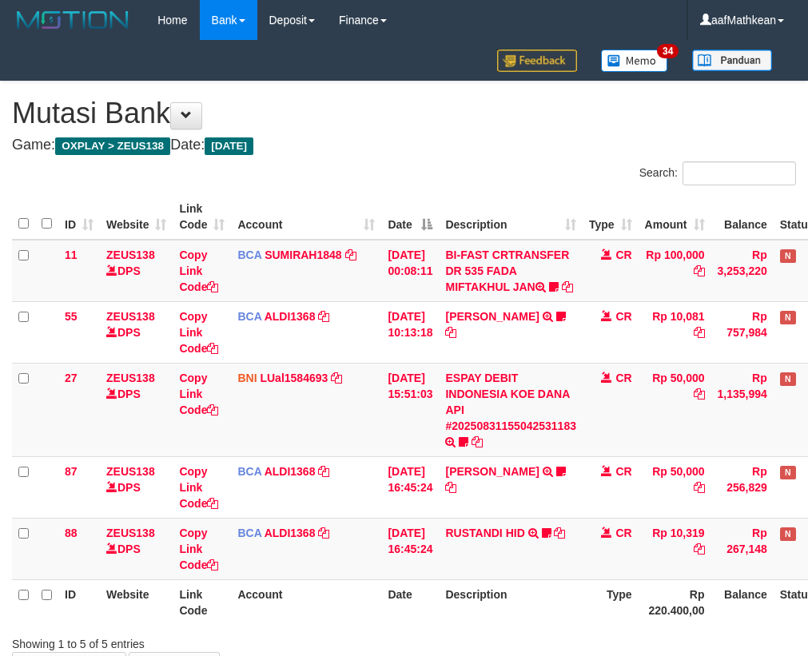
scroll to position [128, 88]
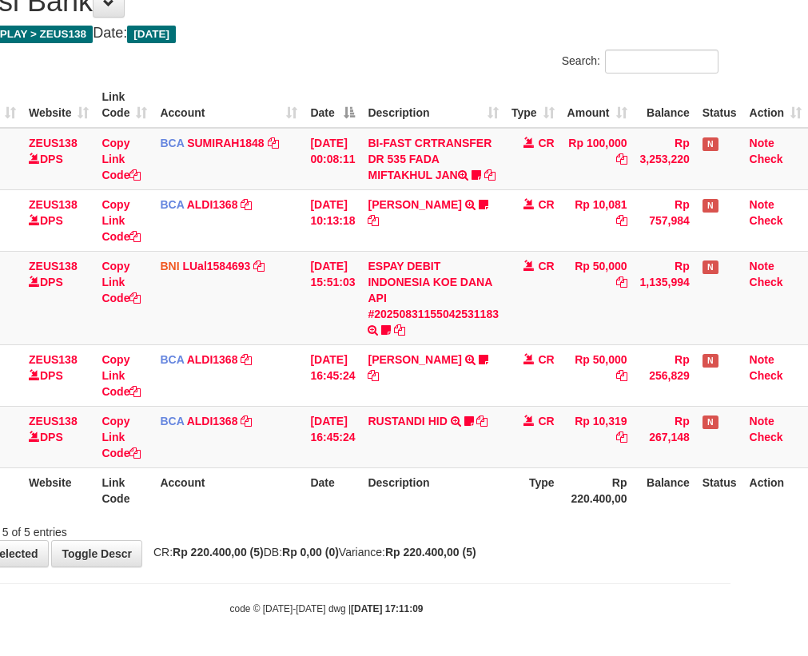
click at [451, 415] on link at bounding box center [456, 421] width 10 height 13
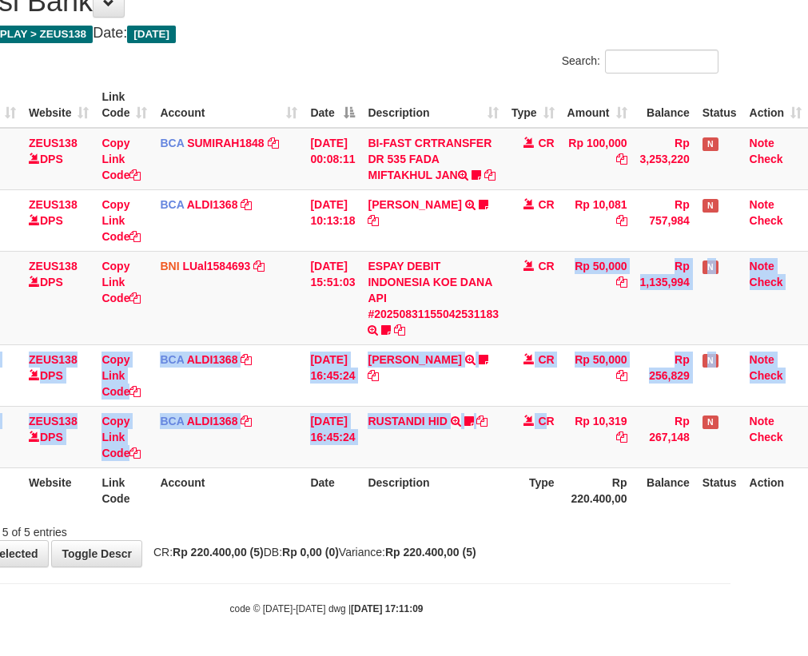
drag, startPoint x: 546, startPoint y: 438, endPoint x: 816, endPoint y: 415, distance: 271.0
click at [558, 448] on tbody "11 ZEUS138 DPS Copy Link Code BCA SUMIRAH1848 DPS SUMIRAH mutasi_20250831_4156 …" at bounding box center [370, 298] width 873 height 340
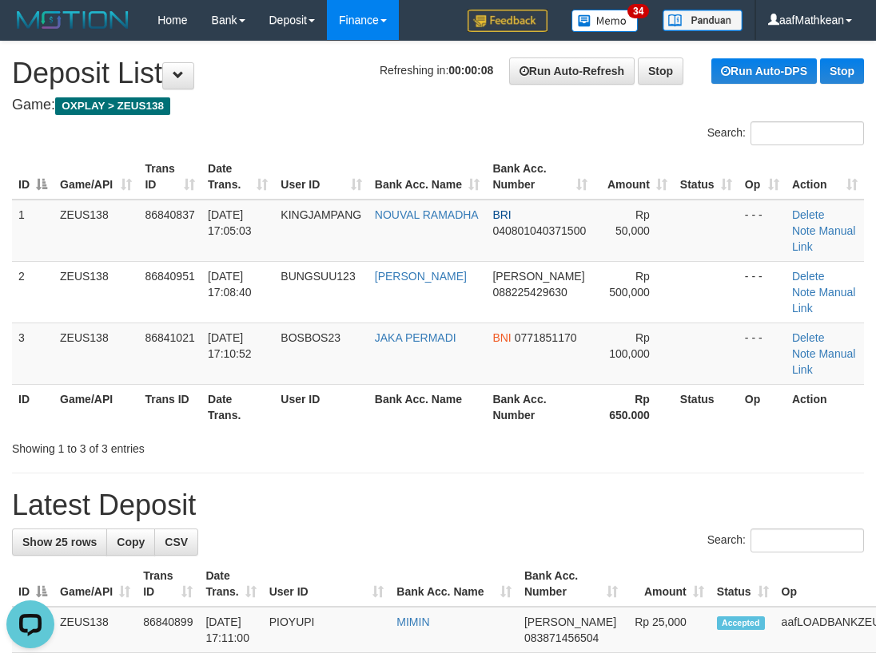
click at [389, 65] on span "Refreshing in: 00:00:08" at bounding box center [435, 70] width 113 height 13
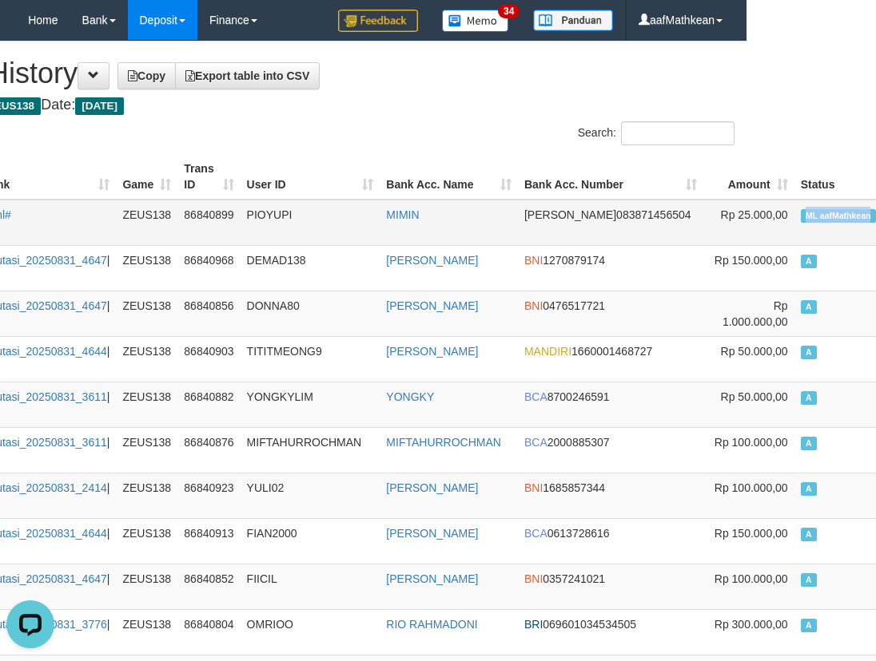
scroll to position [0, 197]
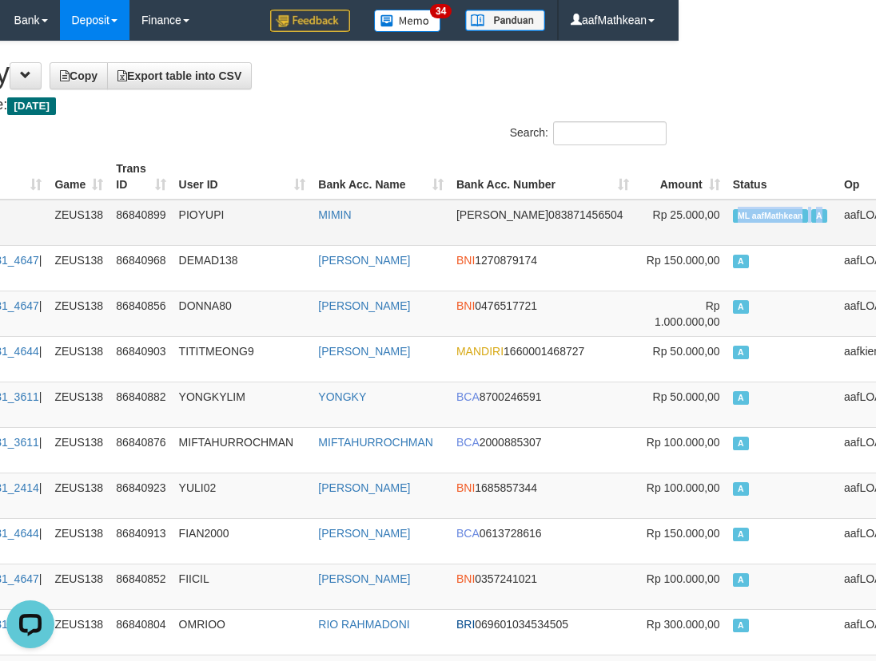
drag, startPoint x: 870, startPoint y: 208, endPoint x: 739, endPoint y: 215, distance: 131.2
click at [739, 215] on td "ML aafMathkean A" at bounding box center [781, 223] width 111 height 46
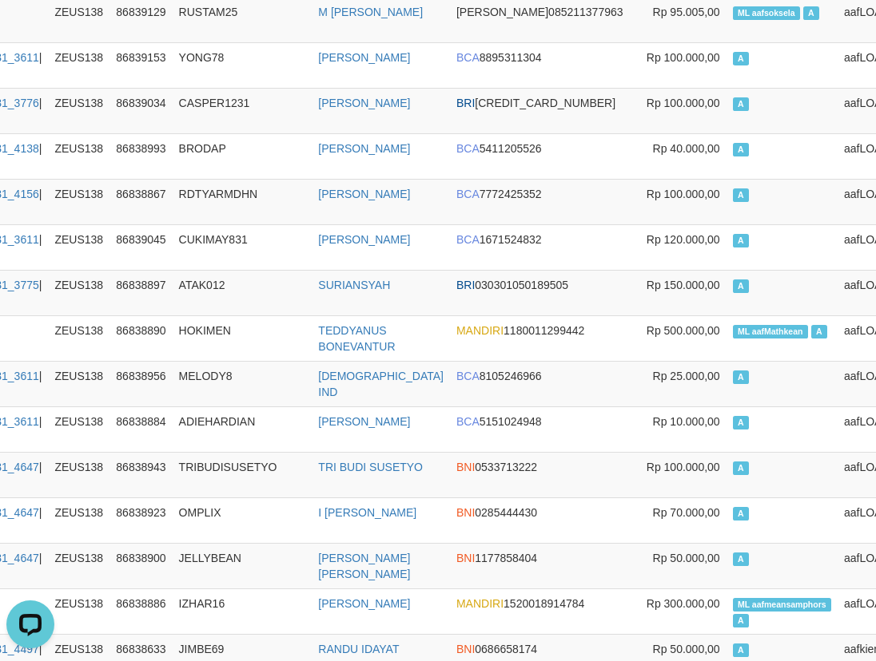
scroll to position [6487, 197]
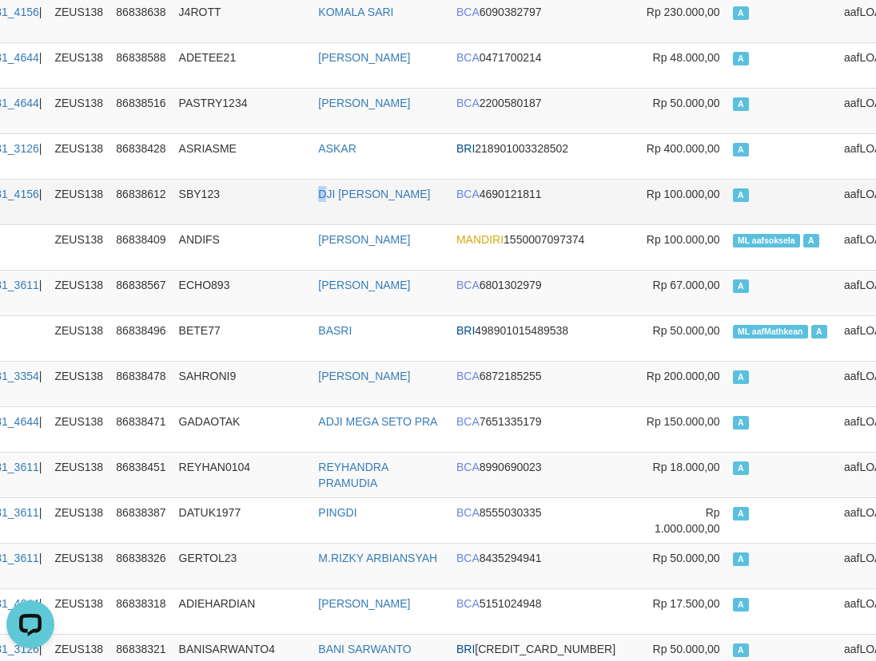
click at [322, 190] on td "DJI RUDI HARIANTO" at bounding box center [381, 202] width 138 height 46
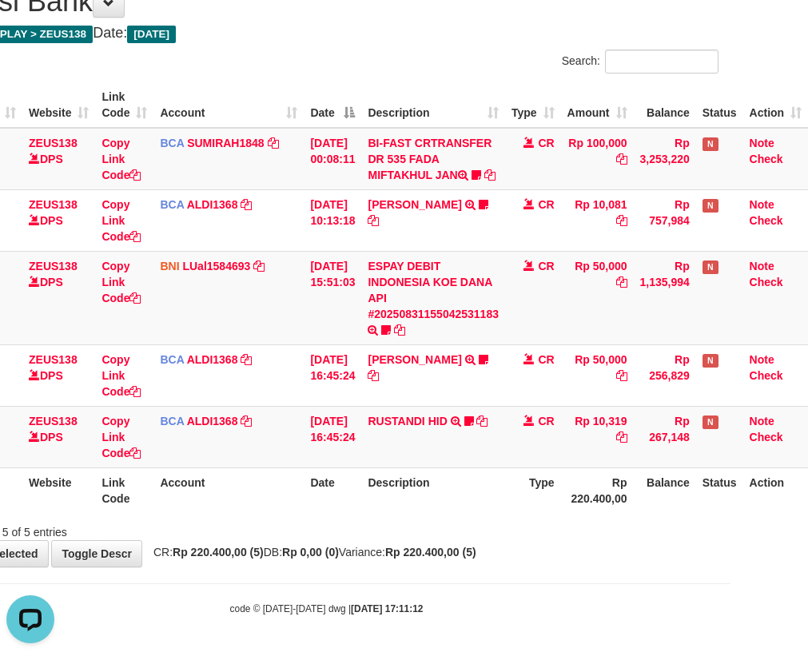
click at [403, 452] on td "RUSTANDI HID TRSF E-BANKING CR 3108/FTSCY/WS95051 10319.002025083136067805 TRFD…" at bounding box center [433, 437] width 144 height 62
click at [413, 482] on th "Description" at bounding box center [433, 490] width 144 height 46
drag, startPoint x: 442, startPoint y: 418, endPoint x: 391, endPoint y: 505, distance: 101.0
click at [426, 454] on td "RUSTANDI HID TRSF E-BANKING CR 3108/FTSCY/WS95051 10319.002025083136067805 TRFD…" at bounding box center [433, 437] width 144 height 62
drag, startPoint x: 452, startPoint y: 495, endPoint x: 938, endPoint y: 400, distance: 494.8
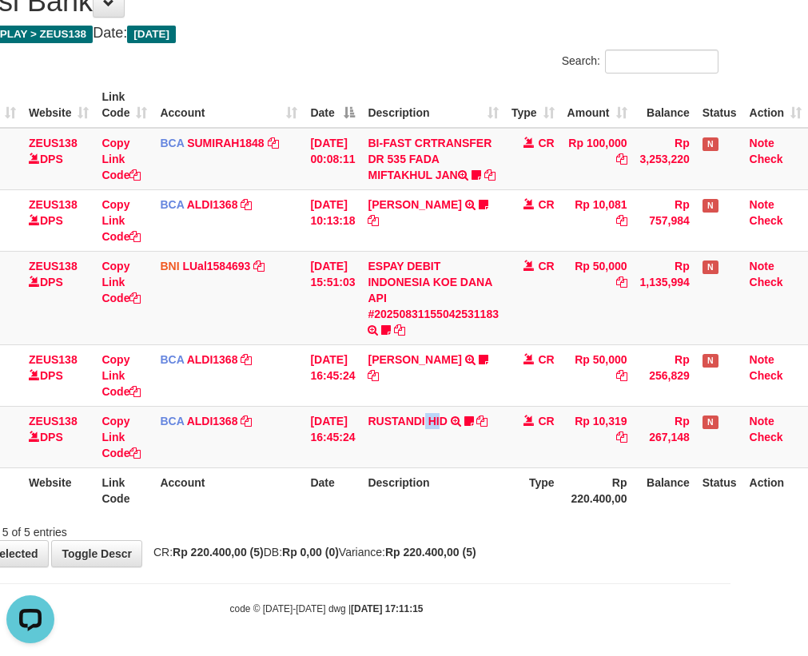
click at [506, 490] on tr "ID Website Link Code Account Date Description Type Rp 220.400,00 Balance Status…" at bounding box center [370, 490] width 873 height 46
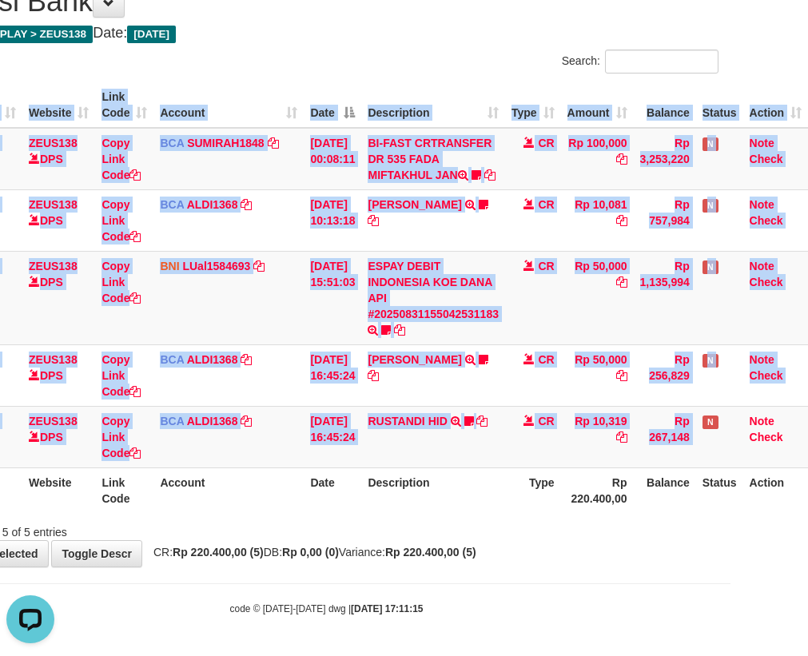
drag, startPoint x: 938, startPoint y: 400, endPoint x: 1164, endPoint y: 321, distance: 239.5
click at [730, 321] on html "Toggle navigation Home Bank Account List Load By Website Group [OXPLAY] ZEUS138…" at bounding box center [327, 272] width 808 height 768
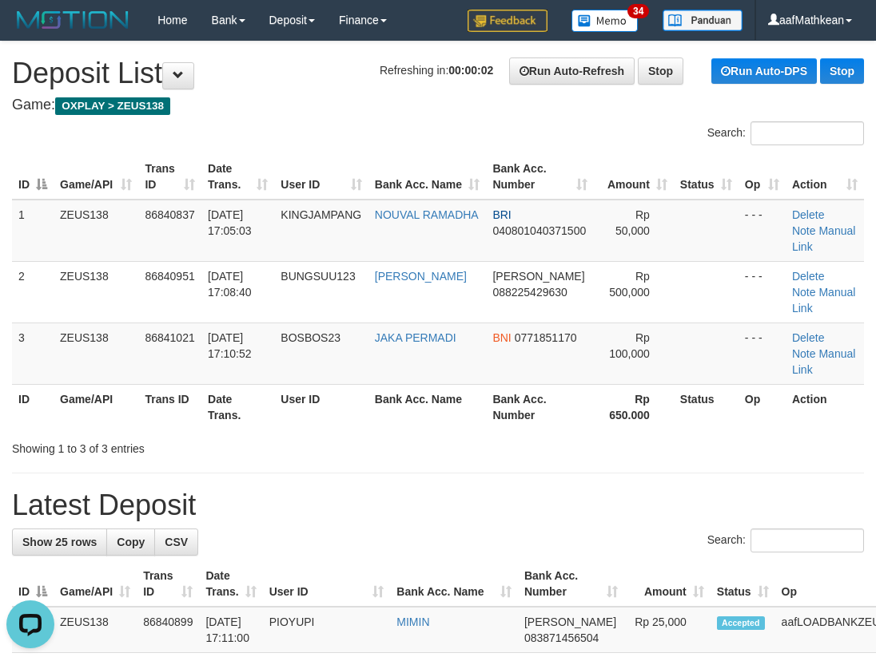
drag, startPoint x: 261, startPoint y: 139, endPoint x: 249, endPoint y: 129, distance: 15.9
click at [249, 129] on div "Search: ID Game/API Trans ID Date Trans. User ID Bank Acc. Name Bank Acc. Numbe…" at bounding box center [438, 289] width 852 height 336
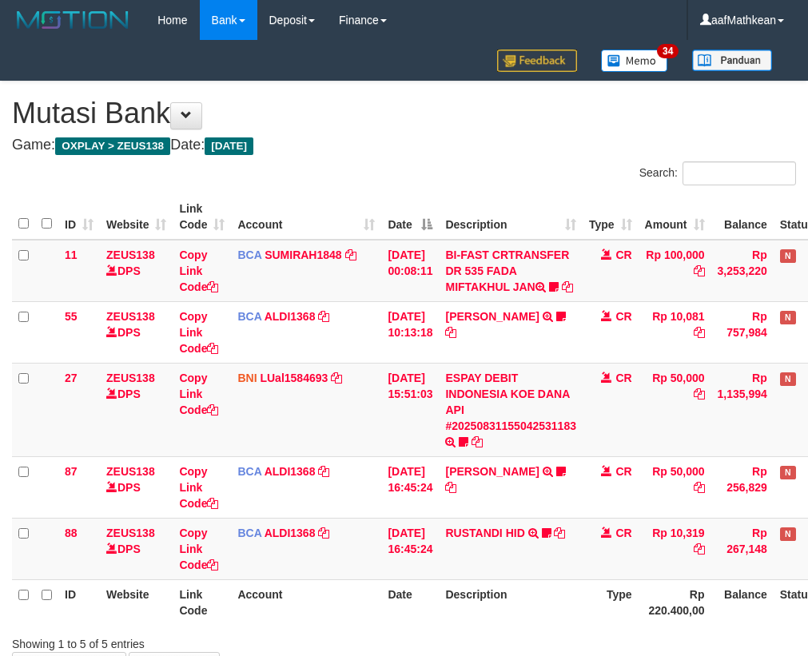
scroll to position [128, 88]
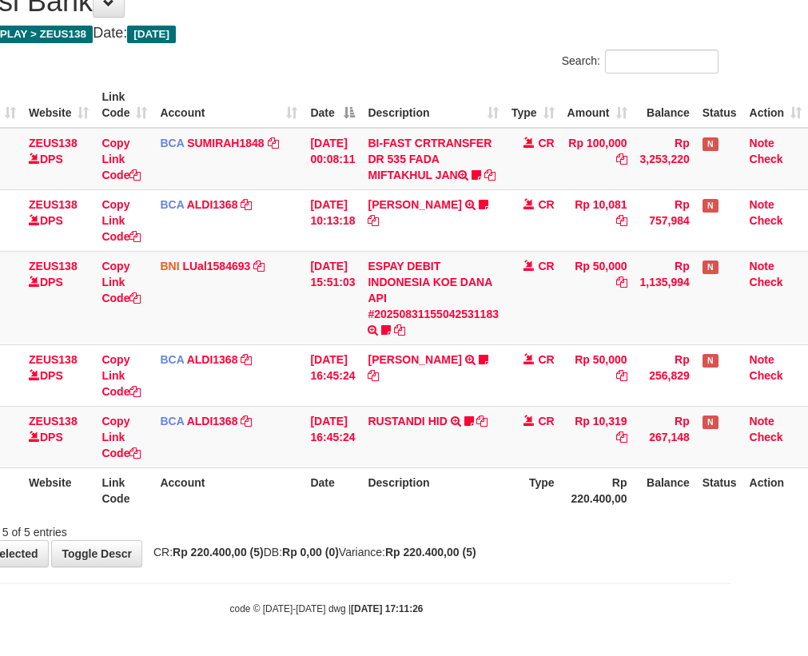
drag, startPoint x: 286, startPoint y: 579, endPoint x: 360, endPoint y: 534, distance: 87.1
click at [292, 582] on body "Toggle navigation Home Bank Account List Load By Website Group [OXPLAY] ZEUS138…" at bounding box center [327, 272] width 808 height 768
click at [407, 495] on div "ID Website Link Code Account Date Description Type Amount Balance Status Action…" at bounding box center [327, 297] width 808 height 440
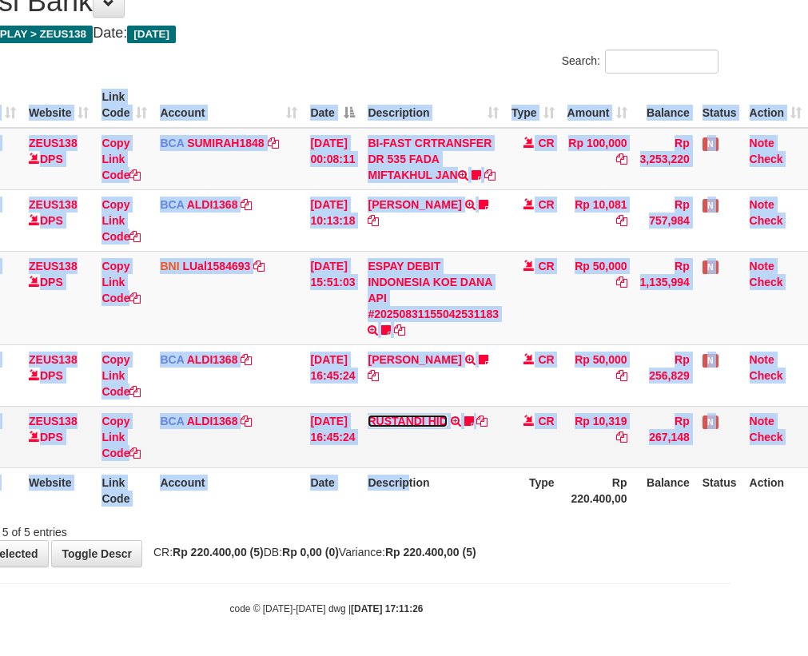
click at [403, 419] on link "RUSTANDI HID" at bounding box center [406, 421] width 79 height 13
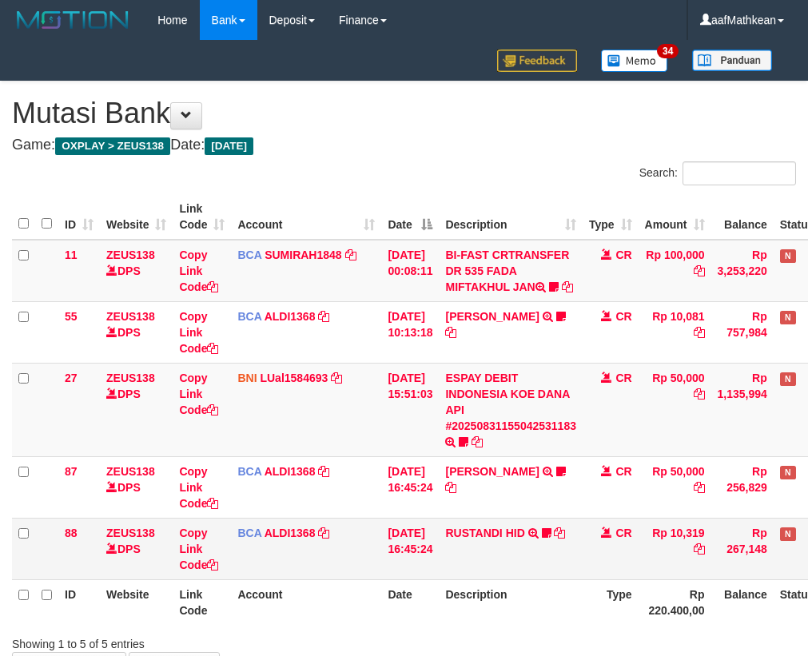
scroll to position [128, 88]
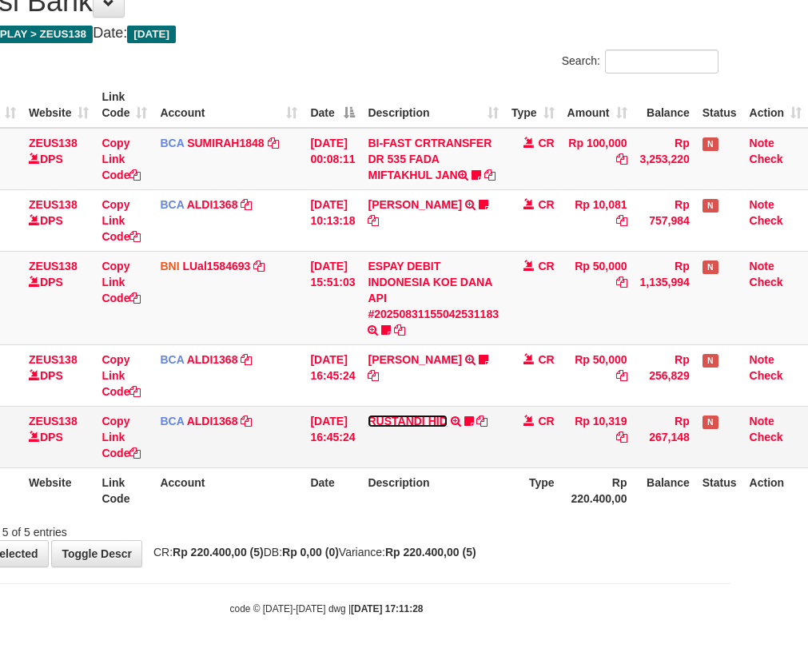
click at [389, 421] on link "RUSTANDI HID" at bounding box center [406, 421] width 79 height 13
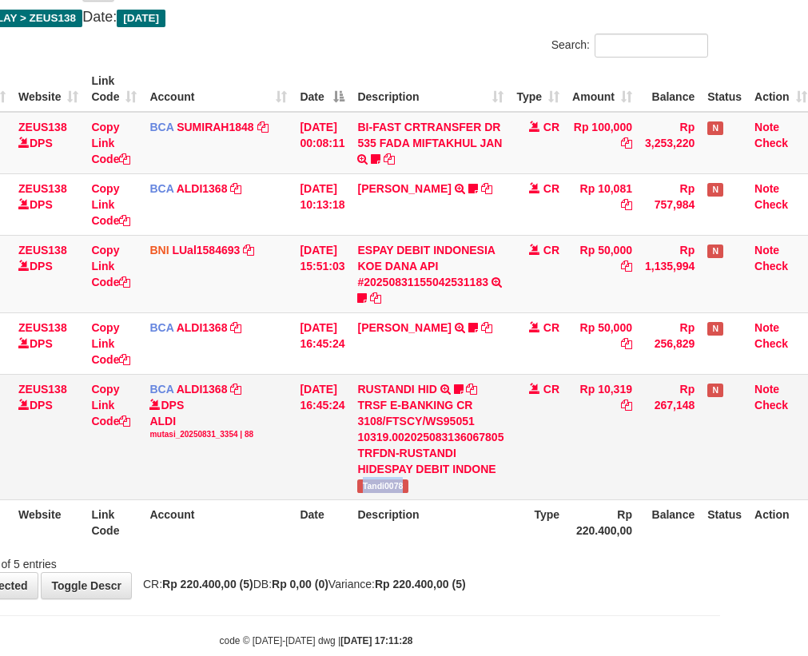
drag, startPoint x: 389, startPoint y: 484, endPoint x: 816, endPoint y: 299, distance: 465.1
click at [447, 477] on td "RUSTANDI HID TRSF E-BANKING CR 3108/FTSCY/WS95051 10319.002025083136067805 TRFD…" at bounding box center [430, 436] width 159 height 125
drag, startPoint x: 364, startPoint y: 456, endPoint x: 368, endPoint y: 474, distance: 18.2
click at [364, 457] on td "RUSTANDI HID TRSF E-BANKING CR 3108/FTSCY/WS95051 10319.002025083136067805 TRFD…" at bounding box center [430, 436] width 159 height 125
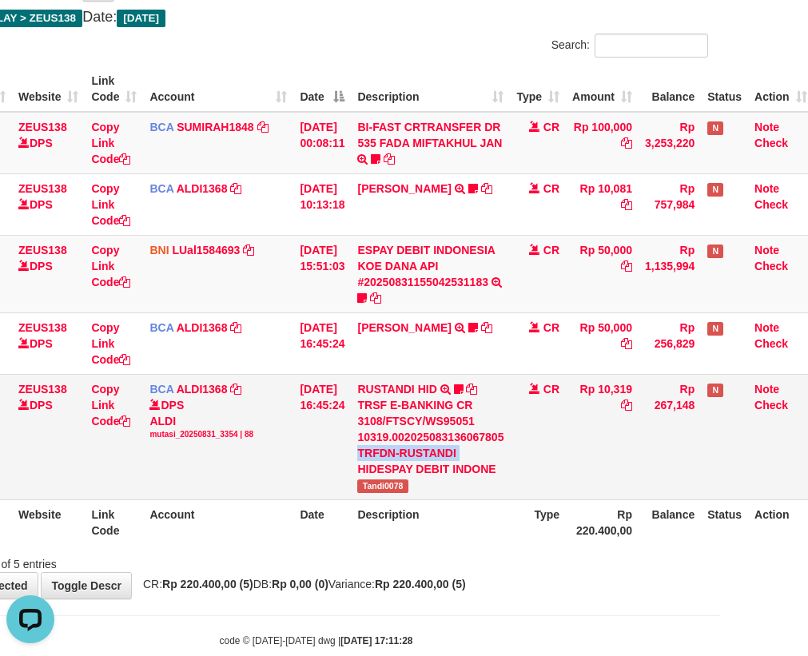
click at [368, 474] on td "RUSTANDI HID TRSF E-BANKING CR 3108/FTSCY/WS95051 10319.002025083136067805 TRFD…" at bounding box center [430, 436] width 159 height 125
click at [383, 485] on td "RUSTANDI HID TRSF E-BANKING CR 3108/FTSCY/WS95051 10319.002025083136067805 TRFD…" at bounding box center [430, 436] width 159 height 125
click at [486, 459] on div "TRSF E-BANKING CR 3108/FTSCY/WS95051 10319.002025083136067805 TRFDN-RUSTANDI HI…" at bounding box center [430, 437] width 146 height 80
click at [610, 510] on th "Rp 220.400,00" at bounding box center [602, 522] width 73 height 46
drag, startPoint x: 597, startPoint y: 516, endPoint x: 815, endPoint y: 434, distance: 233.1
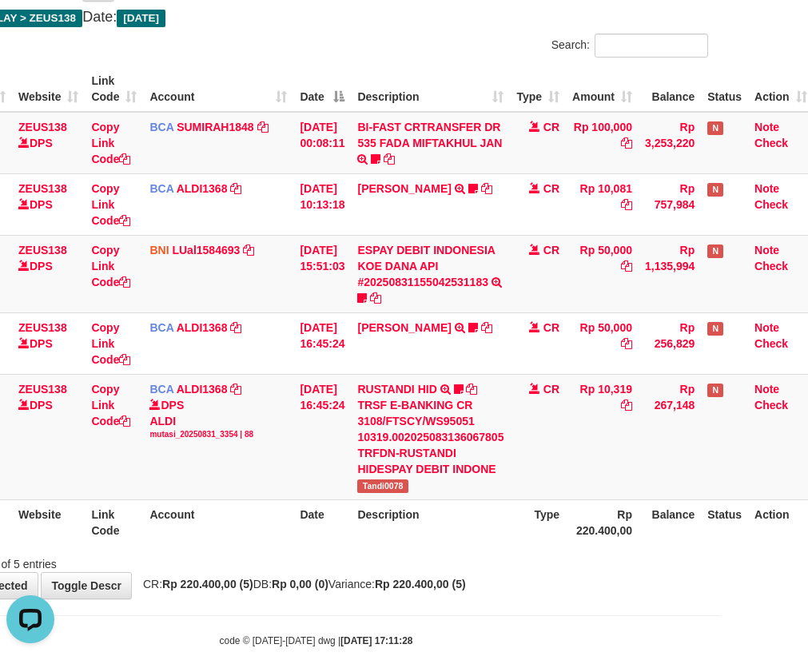
click at [775, 453] on table "ID Website Link Code Account Date Description Type Amount Balance Status Action…" at bounding box center [368, 305] width 889 height 479
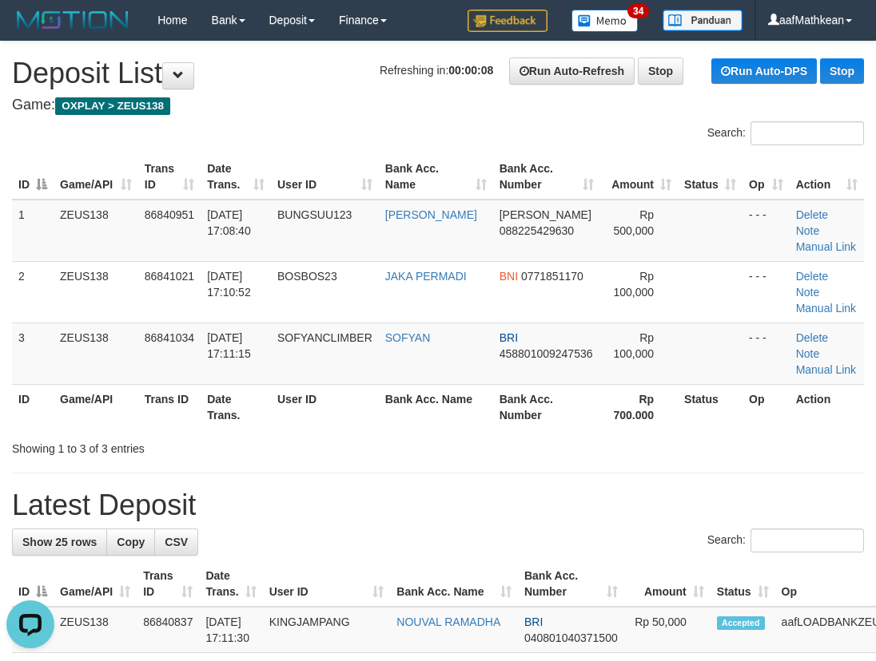
click at [281, 133] on div "Search:" at bounding box center [438, 135] width 876 height 28
click at [259, 146] on div "Search:" at bounding box center [438, 135] width 876 height 28
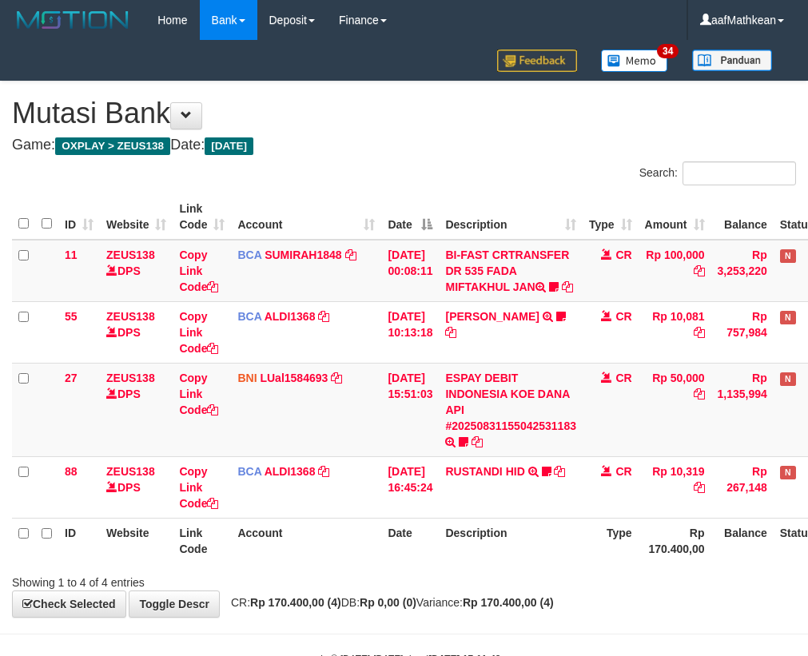
scroll to position [0, 88]
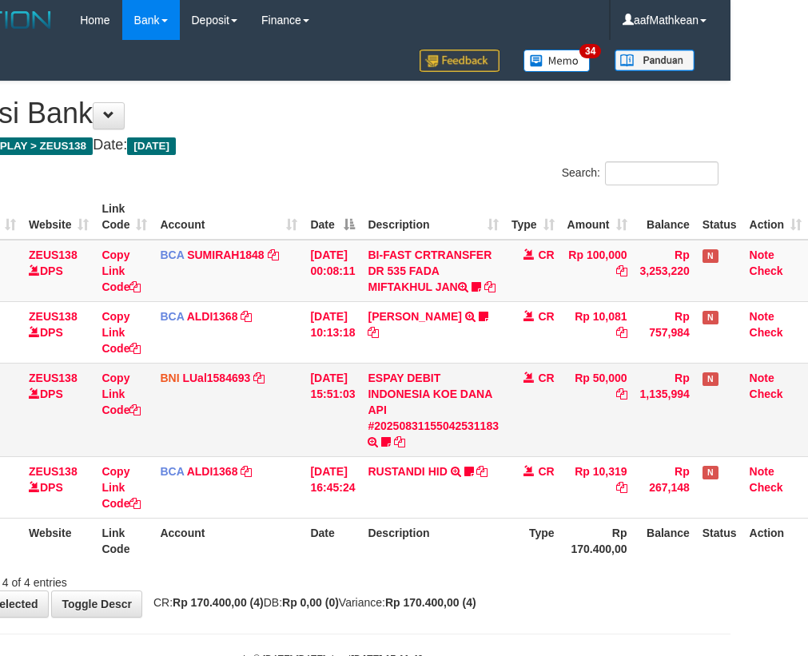
click at [503, 456] on td "ESPAY DEBIT INDONESIA KOE DANA API #20250831155042531183 TRANSFER DARI ESPAY DE…" at bounding box center [433, 409] width 144 height 93
click at [561, 442] on td "Rp 50,000" at bounding box center [597, 409] width 73 height 93
drag, startPoint x: 561, startPoint y: 442, endPoint x: 538, endPoint y: 415, distance: 34.6
click at [542, 433] on tr "27 ZEUS138 DPS Copy Link Code BNI LUal1584693 DPS LUCKY ALAMSYAH mutasi_2025083…" at bounding box center [370, 409] width 873 height 93
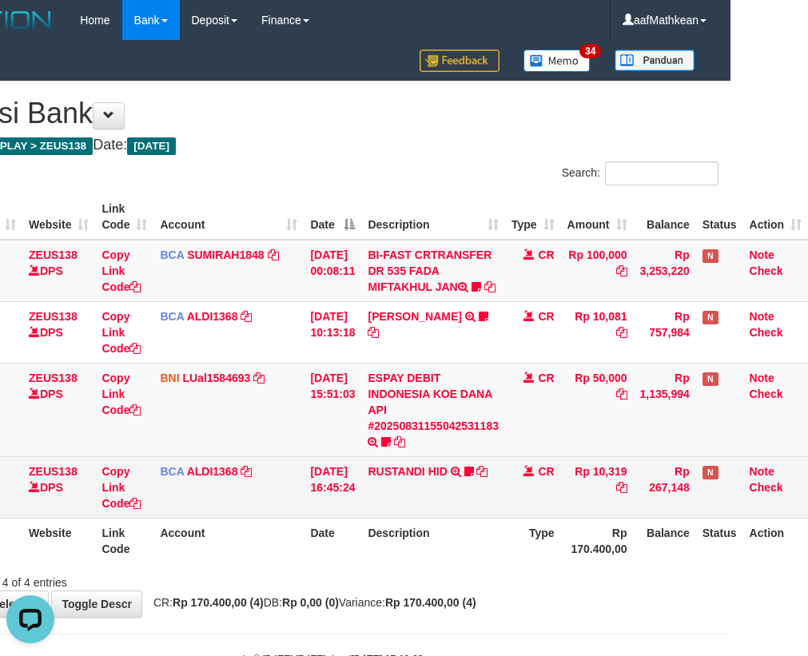
click at [521, 499] on td "CR" at bounding box center [533, 487] width 56 height 62
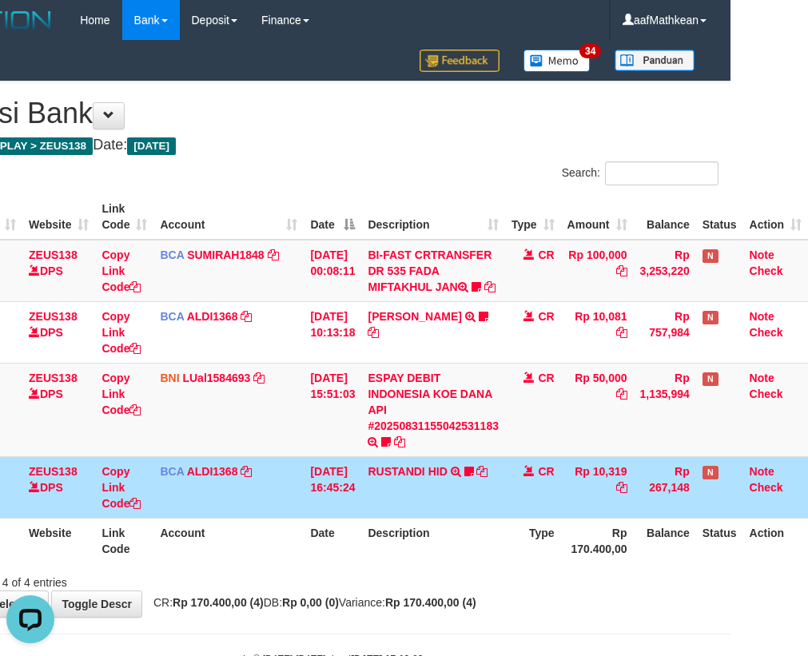
drag, startPoint x: 510, startPoint y: 478, endPoint x: 499, endPoint y: 510, distance: 34.6
click at [499, 510] on tr "88 ZEUS138 DPS Copy Link Code BCA ALDI1368 DPS ALDI mutasi_20250831_3354 | 88 m…" at bounding box center [370, 487] width 873 height 62
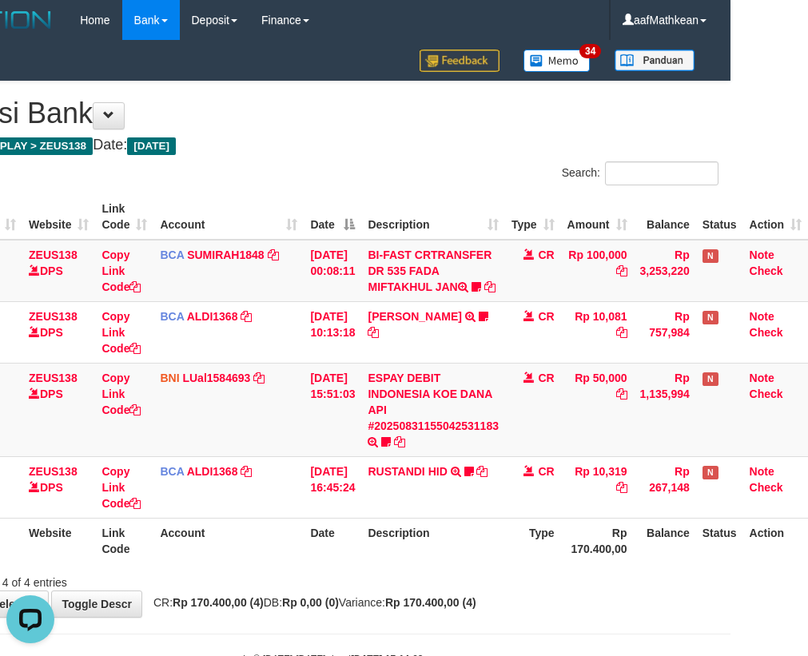
drag, startPoint x: 518, startPoint y: 531, endPoint x: 517, endPoint y: 570, distance: 39.2
click at [515, 536] on table "ID Website Link Code Account Date Description Type Amount Balance Status Action…" at bounding box center [370, 378] width 873 height 369
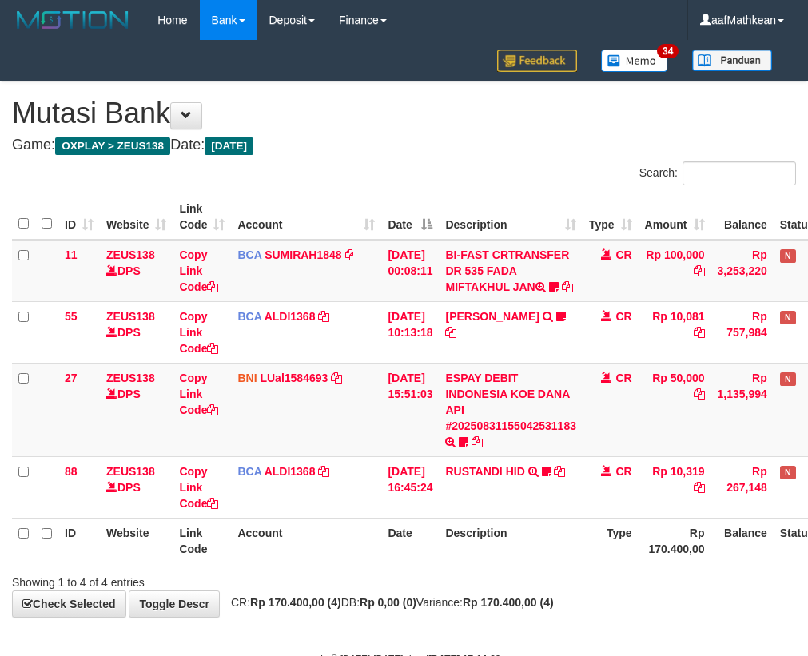
drag, startPoint x: 0, startPoint y: 0, endPoint x: 524, endPoint y: 592, distance: 790.6
click at [518, 586] on div "Search: ID Website Link Code Account Date Description Type Amount Balance Statu…" at bounding box center [404, 375] width 784 height 429
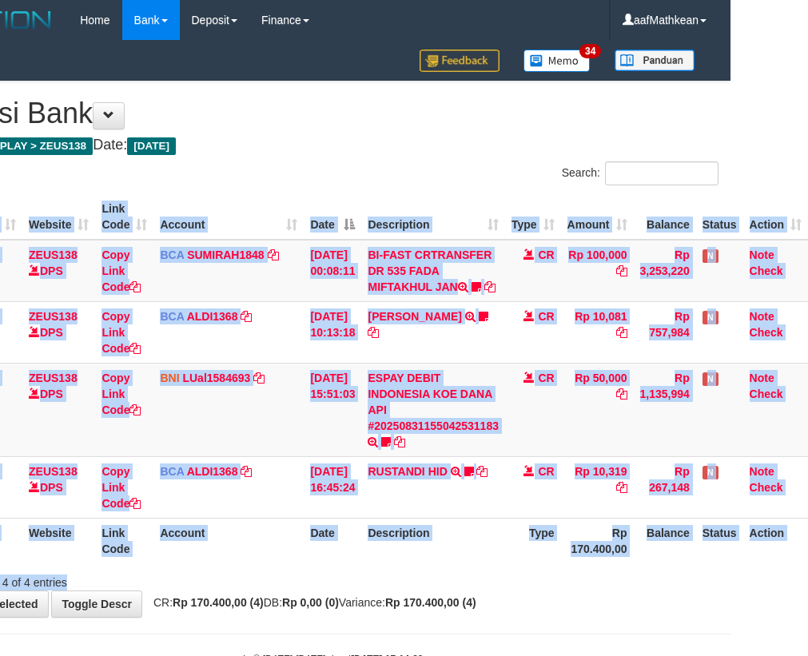
scroll to position [0, 88]
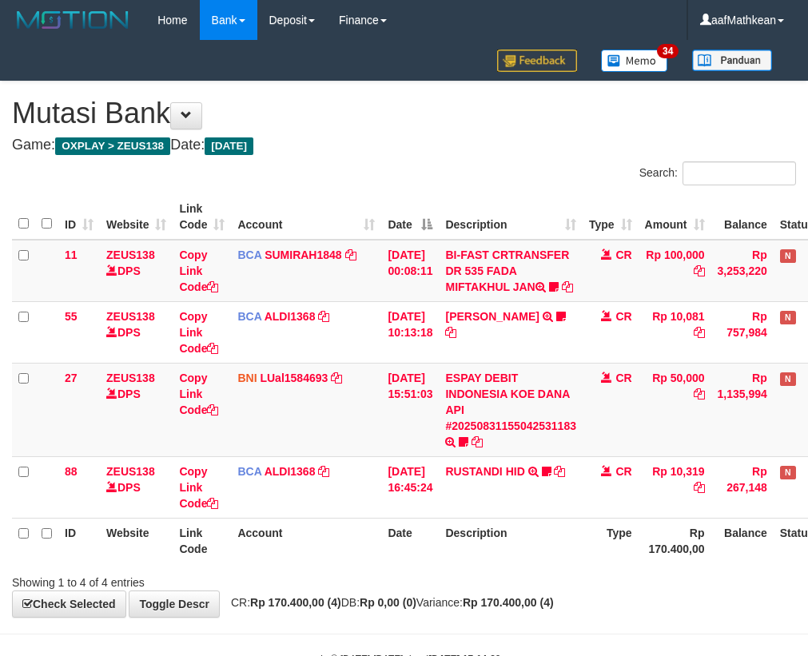
scroll to position [0, 88]
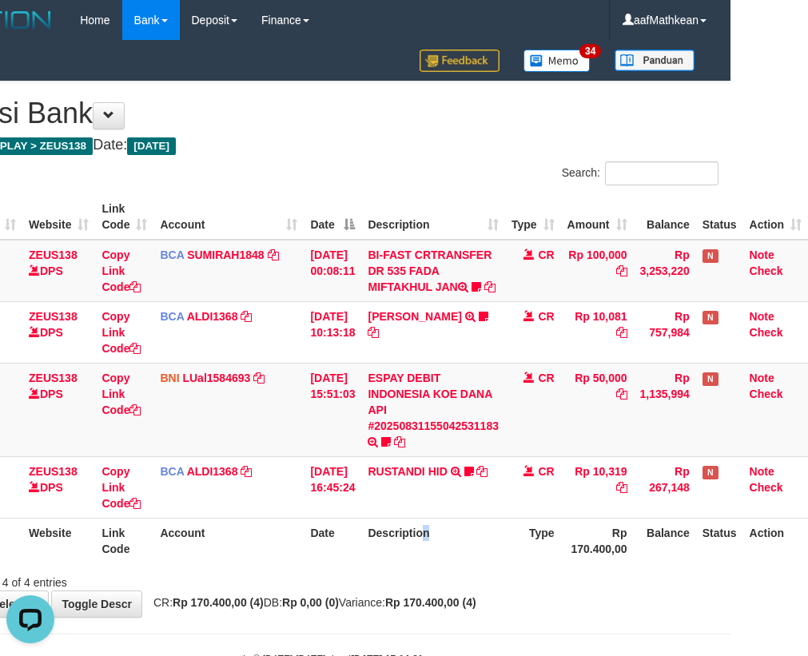
drag, startPoint x: 431, startPoint y: 549, endPoint x: 414, endPoint y: 547, distance: 17.6
click at [421, 547] on th "Description" at bounding box center [433, 541] width 144 height 46
click at [415, 548] on th "Description" at bounding box center [433, 541] width 144 height 46
drag, startPoint x: 444, startPoint y: 541, endPoint x: 417, endPoint y: 546, distance: 27.6
click at [440, 544] on table "ID Website Link Code Account Date Description Type Amount Balance Status Action…" at bounding box center [370, 378] width 873 height 369
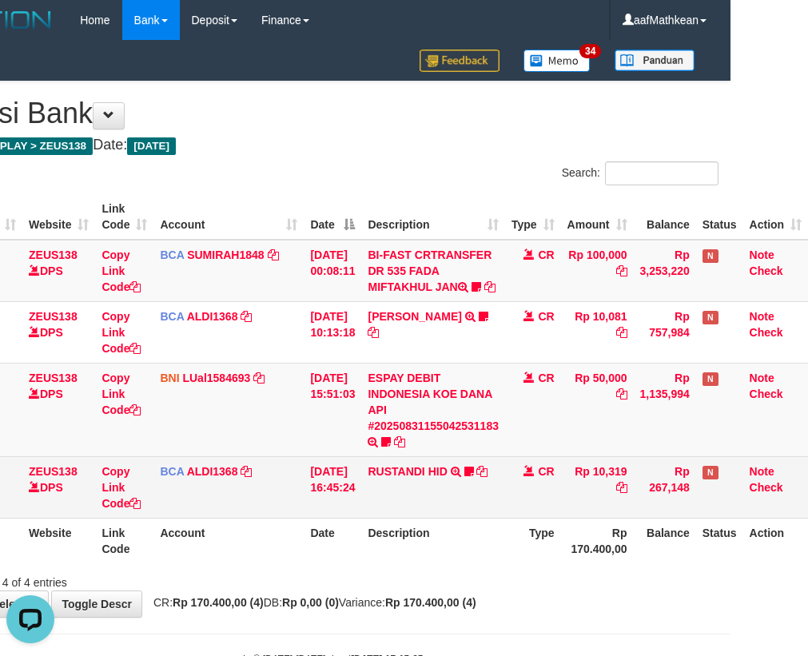
click at [475, 508] on td "RUSTANDI HID TRSF E-BANKING CR 3108/FTSCY/WS95051 10319.002025083136067805 TRFD…" at bounding box center [433, 487] width 144 height 62
click at [496, 518] on td "RUSTANDI HID TRSF E-BANKING CR 3108/FTSCY/WS95051 10319.002025083136067805 TRFD…" at bounding box center [433, 487] width 144 height 62
click at [499, 518] on td "RUSTANDI HID TRSF E-BANKING CR 3108/FTSCY/WS95051 10319.002025083136067805 TRFD…" at bounding box center [433, 487] width 144 height 62
click at [481, 511] on td "RUSTANDI HID TRSF E-BANKING CR 3108/FTSCY/WS95051 10319.002025083136067805 TRFD…" at bounding box center [433, 487] width 144 height 62
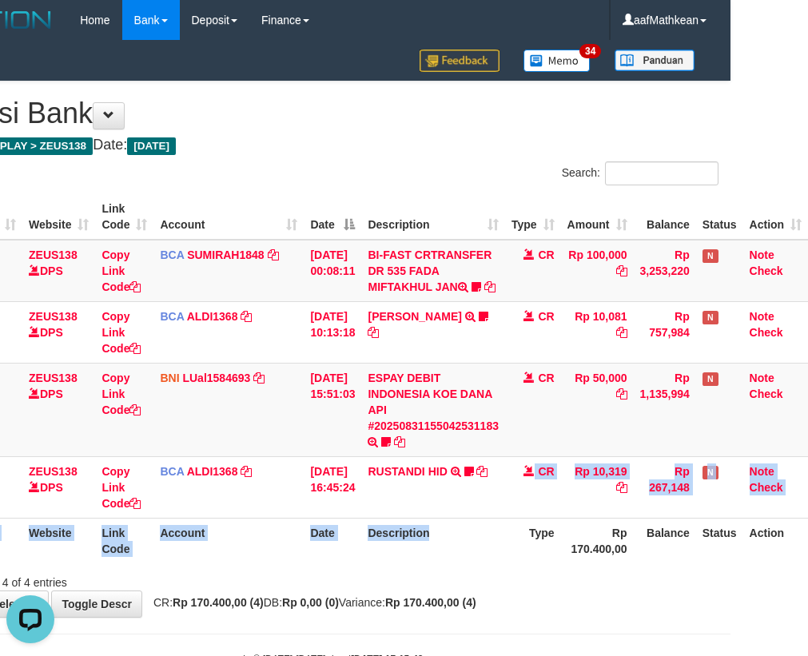
click at [489, 543] on table "ID Website Link Code Account Date Description Type Amount Balance Status Action…" at bounding box center [370, 378] width 873 height 369
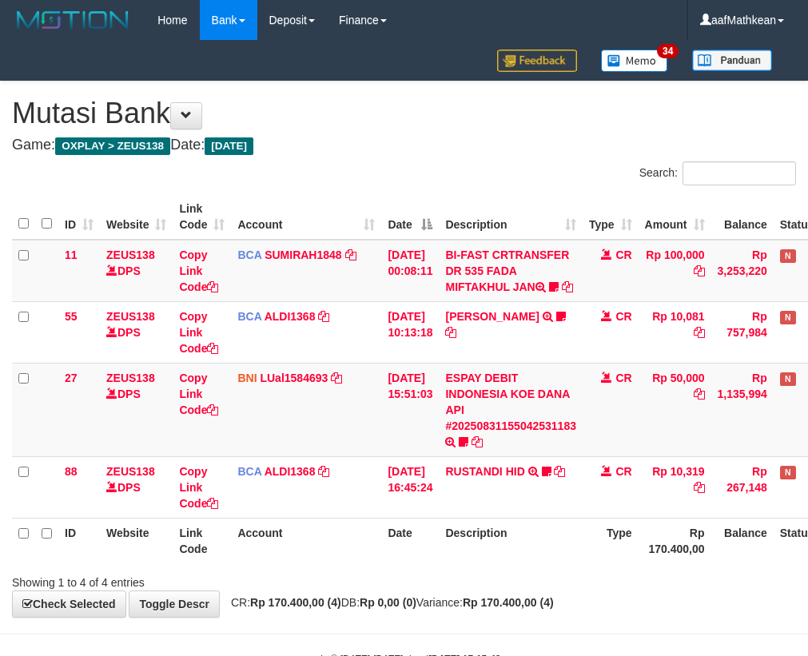
scroll to position [0, 88]
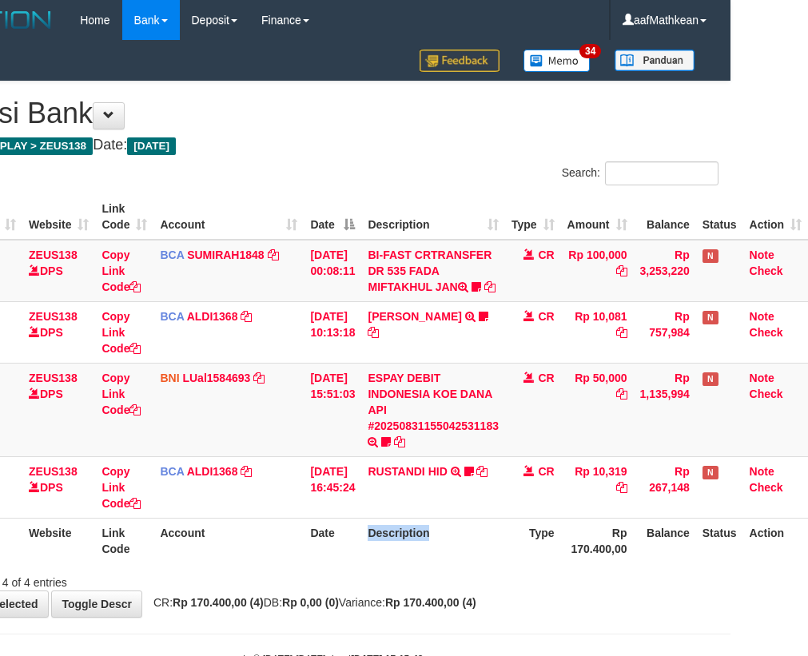
click at [406, 552] on th "Description" at bounding box center [433, 541] width 144 height 46
click at [443, 544] on th "Description" at bounding box center [433, 541] width 144 height 46
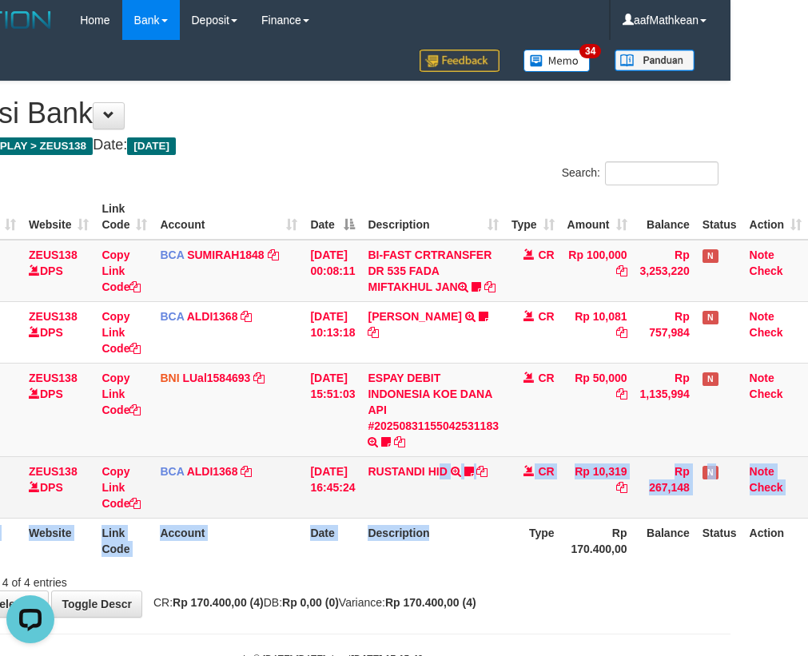
drag, startPoint x: 436, startPoint y: 534, endPoint x: 443, endPoint y: 523, distance: 12.9
click at [442, 528] on table "ID Website Link Code Account Date Description Type Amount Balance Status Action…" at bounding box center [370, 378] width 873 height 369
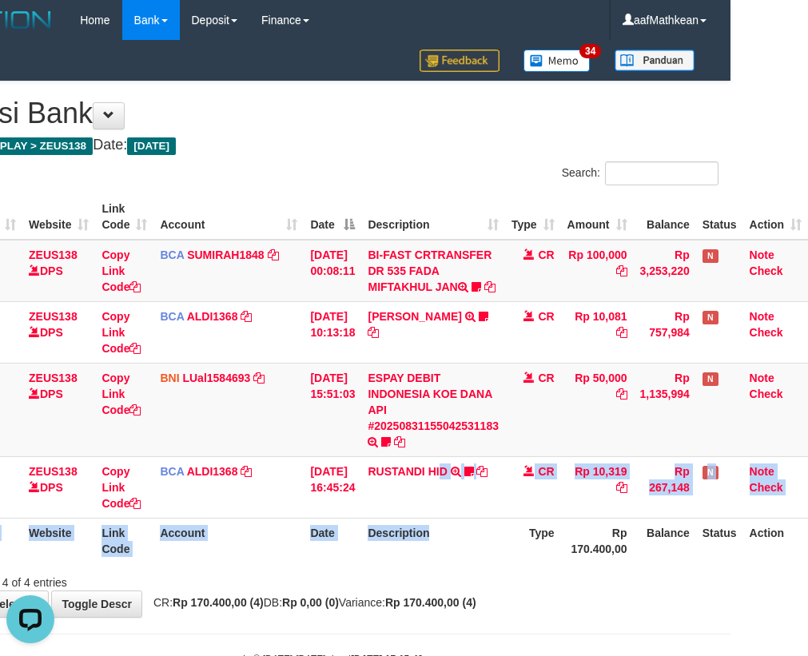
click at [379, 539] on th "Description" at bounding box center [433, 541] width 144 height 46
drag, startPoint x: 543, startPoint y: 390, endPoint x: 780, endPoint y: 514, distance: 266.9
click at [547, 398] on td "CR" at bounding box center [533, 409] width 56 height 93
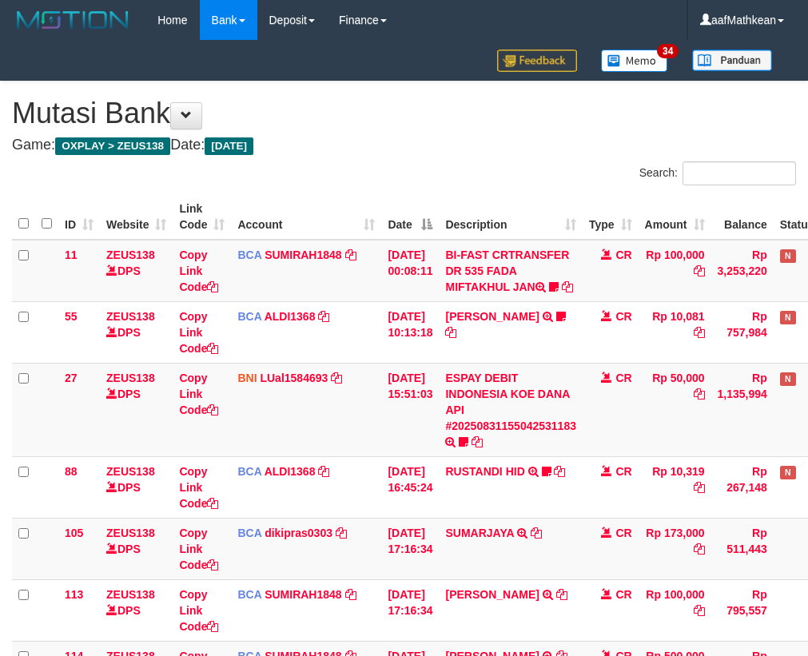
scroll to position [0, 88]
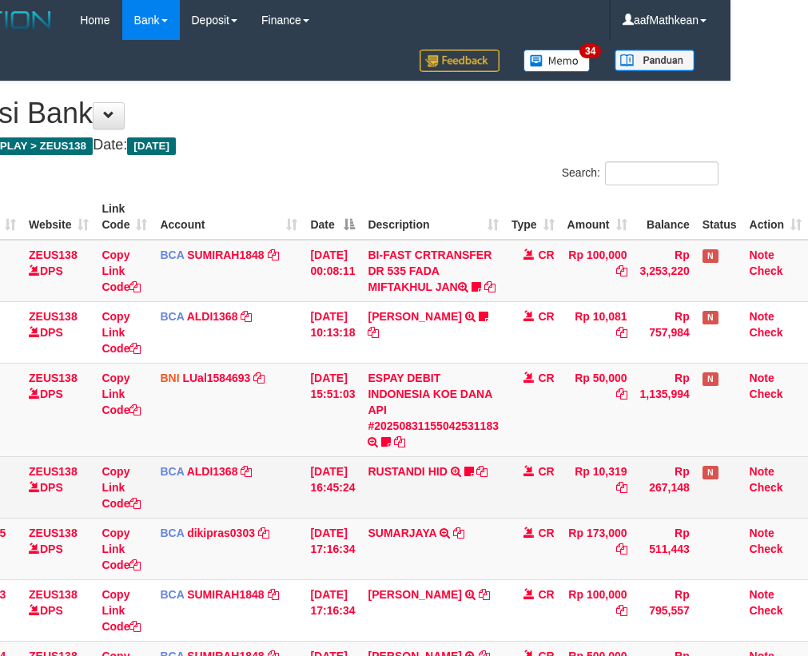
drag, startPoint x: 484, startPoint y: 520, endPoint x: 482, endPoint y: 476, distance: 44.0
click at [484, 518] on td "RUSTANDI HID TRSF E-BANKING CR 3108/FTSCY/WS95051 10319.002025083136067805 TRFD…" at bounding box center [433, 487] width 144 height 62
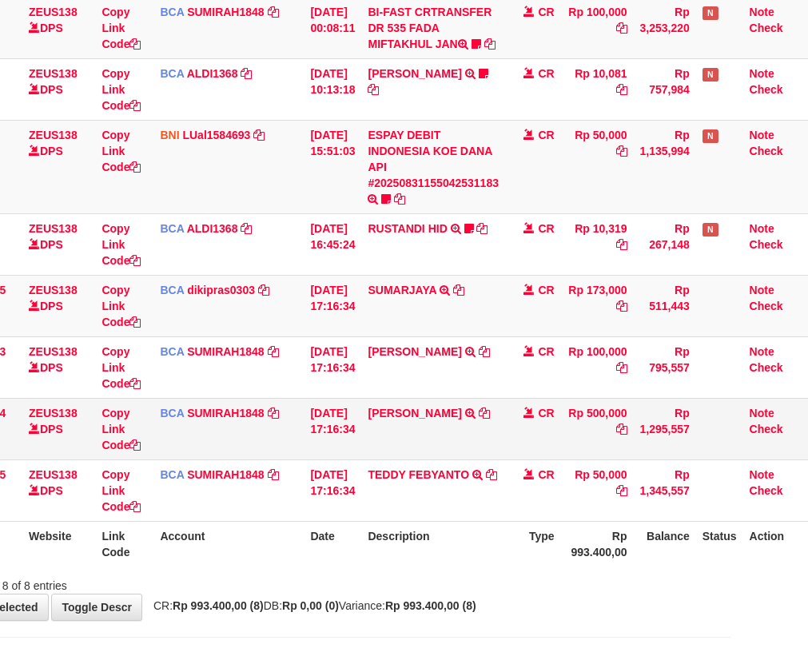
scroll to position [312, 88]
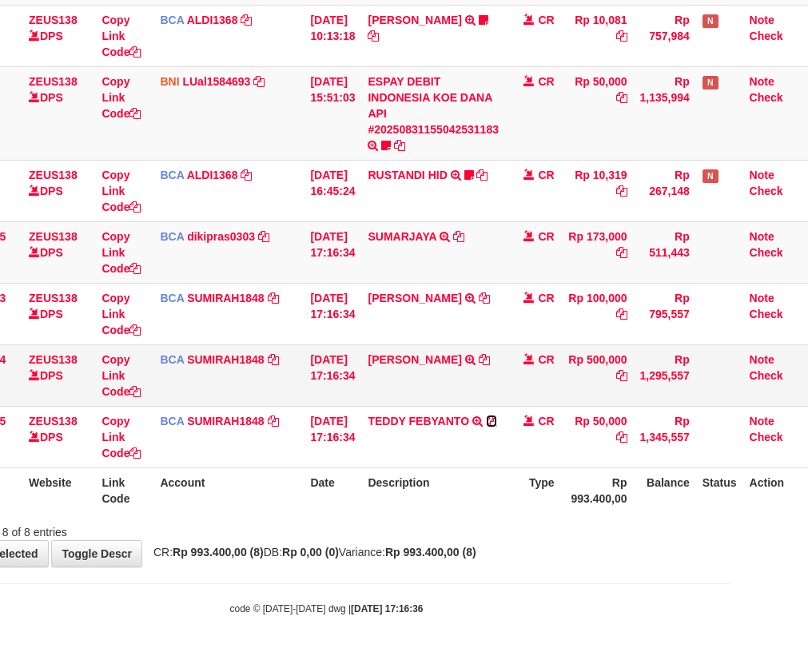
drag, startPoint x: 491, startPoint y: 422, endPoint x: 570, endPoint y: 348, distance: 108.5
click at [491, 422] on icon at bounding box center [491, 420] width 11 height 11
click at [456, 236] on icon at bounding box center [458, 236] width 11 height 11
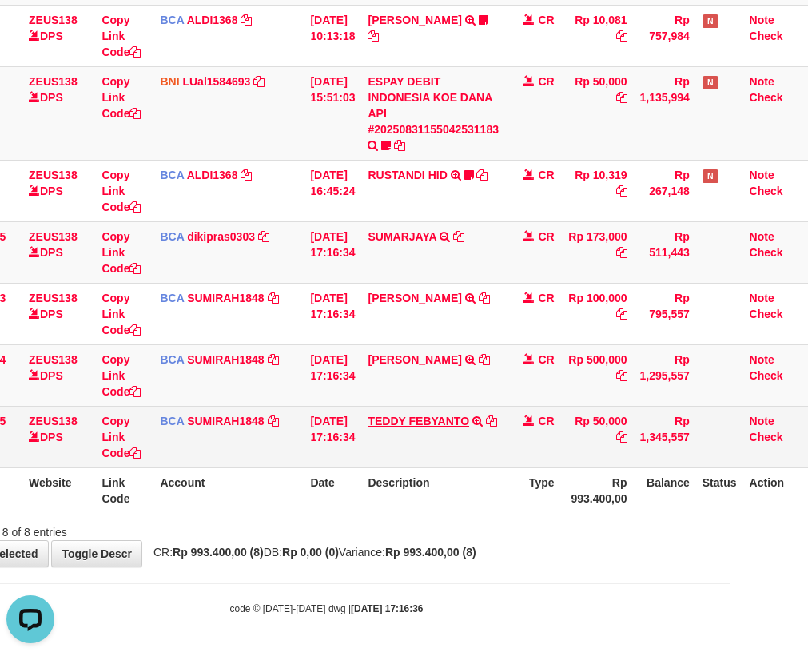
drag, startPoint x: 379, startPoint y: 398, endPoint x: 392, endPoint y: 416, distance: 22.8
click at [371, 406] on tbody "11 ZEUS138 DPS Copy Link Code BCA SUMIRAH1848 DPS SUMIRAH mutasi_20250831_4156 …" at bounding box center [370, 205] width 873 height 525
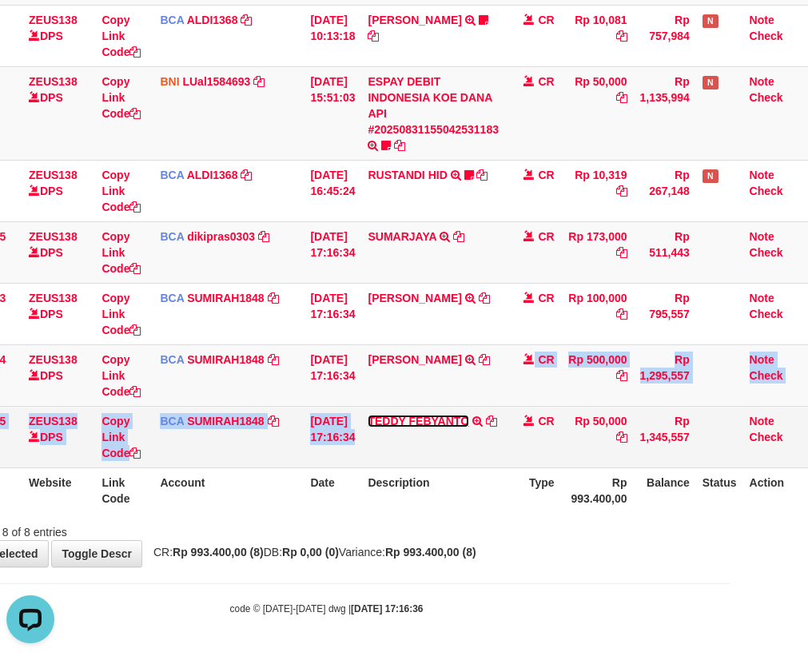
click at [367, 415] on link "TEDDY FEBYANTO" at bounding box center [417, 421] width 101 height 13
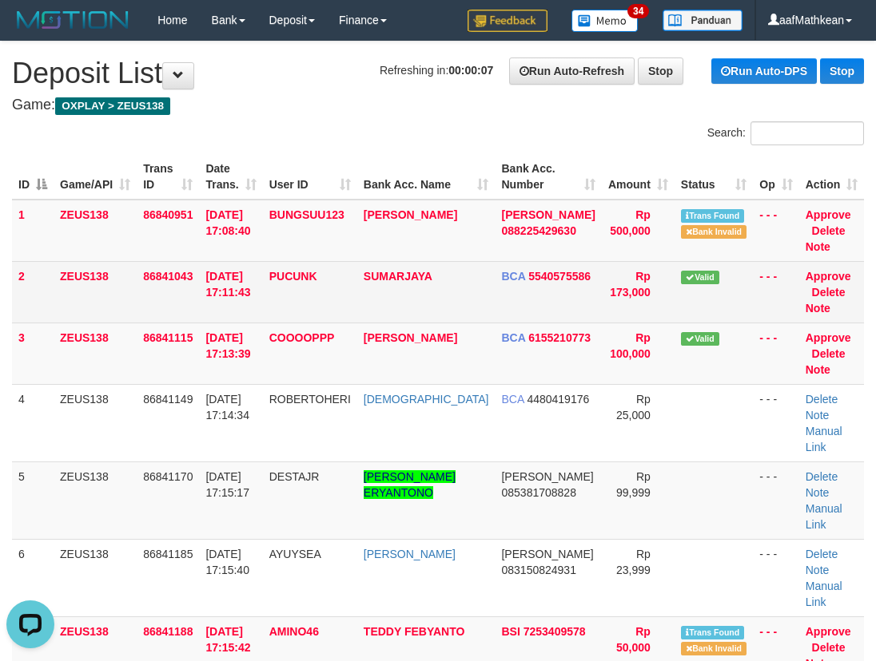
drag, startPoint x: 268, startPoint y: 234, endPoint x: 103, endPoint y: 266, distance: 167.6
click at [222, 249] on td "31/08/2025 17:08:40" at bounding box center [230, 231] width 63 height 62
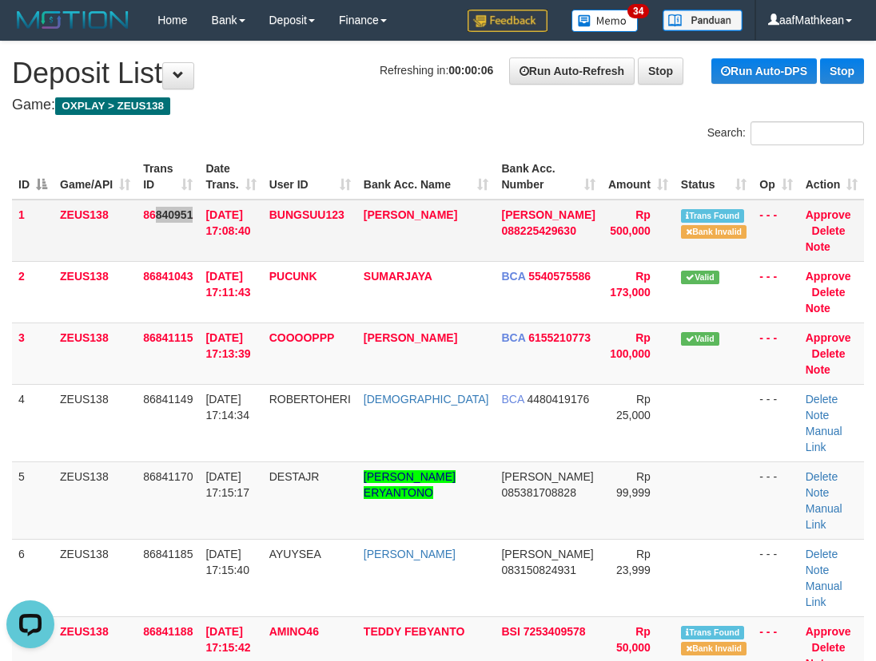
click at [166, 248] on td "86840951" at bounding box center [168, 231] width 62 height 62
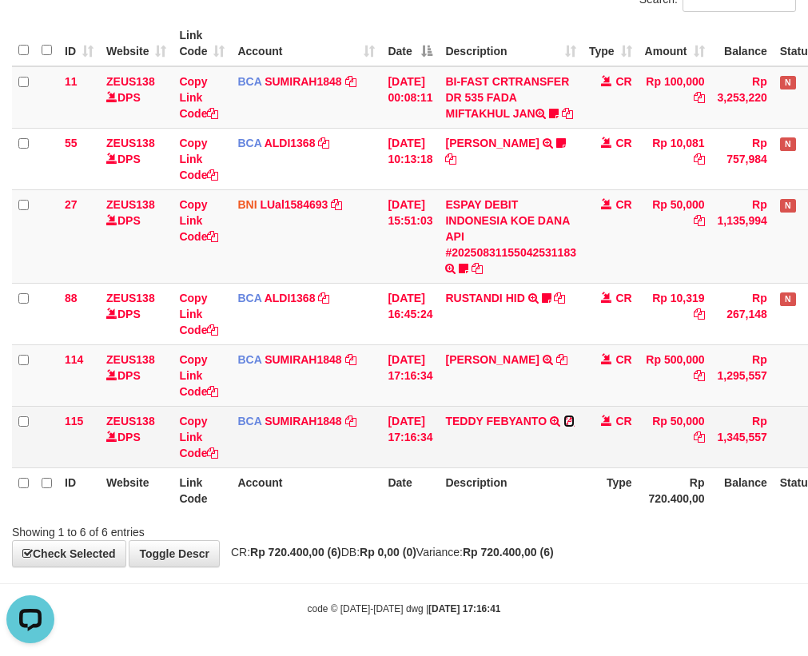
click at [574, 416] on icon at bounding box center [568, 420] width 11 height 11
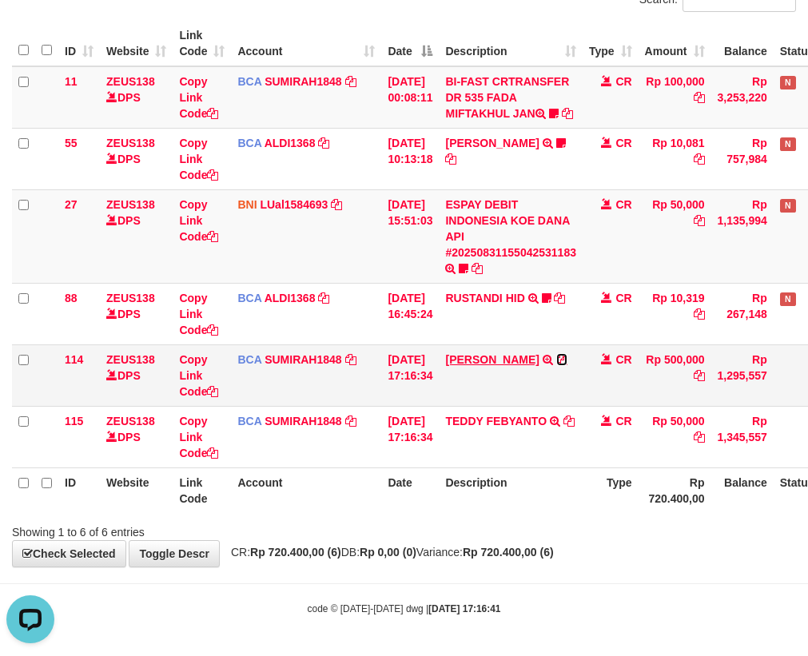
drag, startPoint x: 462, startPoint y: 375, endPoint x: 517, endPoint y: 358, distance: 57.9
click at [556, 365] on icon at bounding box center [561, 359] width 11 height 11
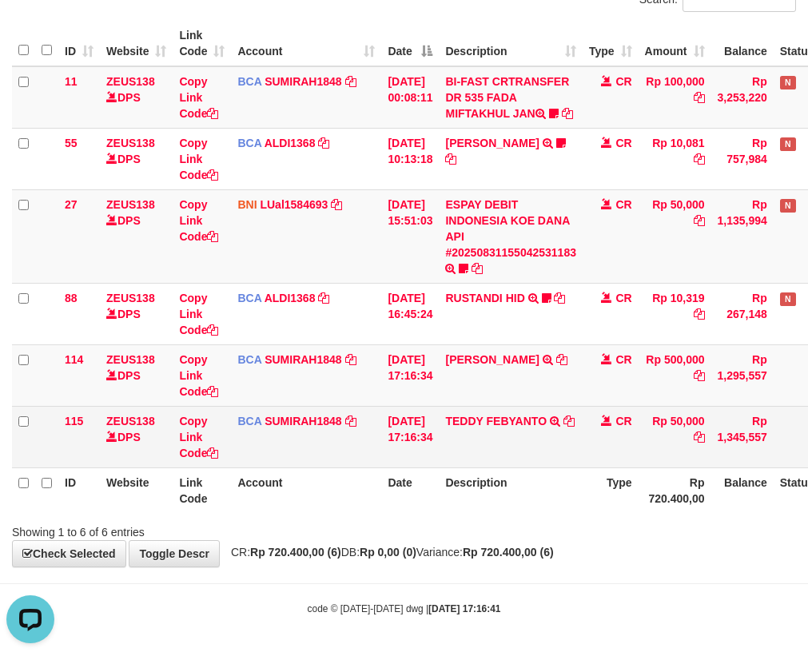
click at [310, 440] on td "BCA SUMIRAH1848 DPS SUMIRAH mutasi_20250831_4156 | 115 mutasi_20250831_4156 | 1…" at bounding box center [306, 437] width 150 height 62
click at [437, 458] on tr "115 ZEUS138 DPS Copy Link Code BCA SUMIRAH1848 DPS SUMIRAH mutasi_20250831_4156…" at bounding box center [448, 437] width 873 height 62
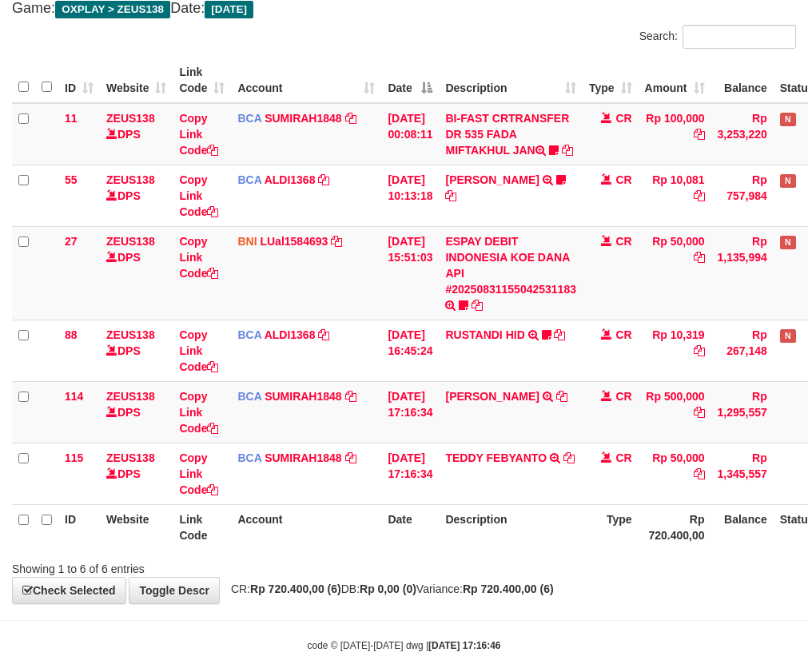
click at [499, 528] on table "ID Website Link Code Account Date Description Type Amount Balance Status Action…" at bounding box center [448, 304] width 873 height 492
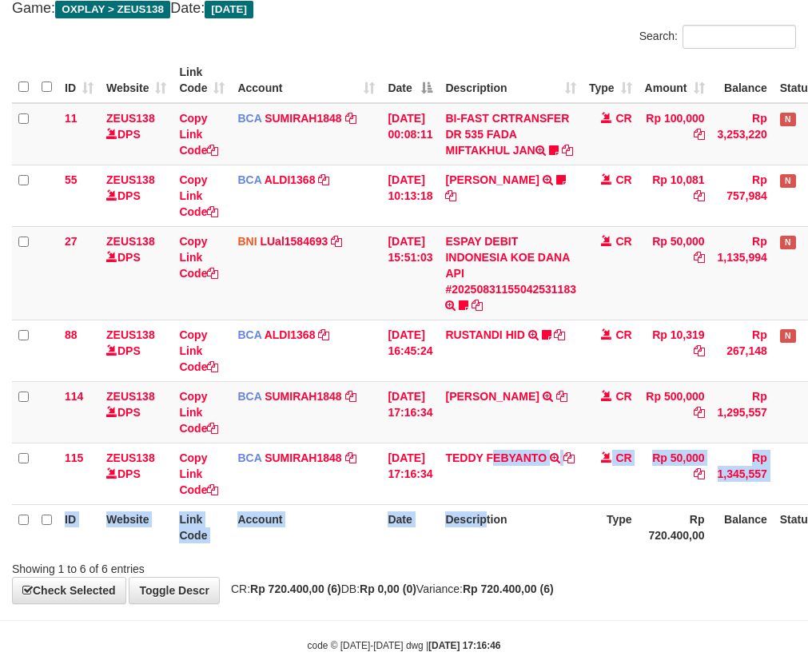
click at [495, 533] on th "Description" at bounding box center [511, 527] width 144 height 46
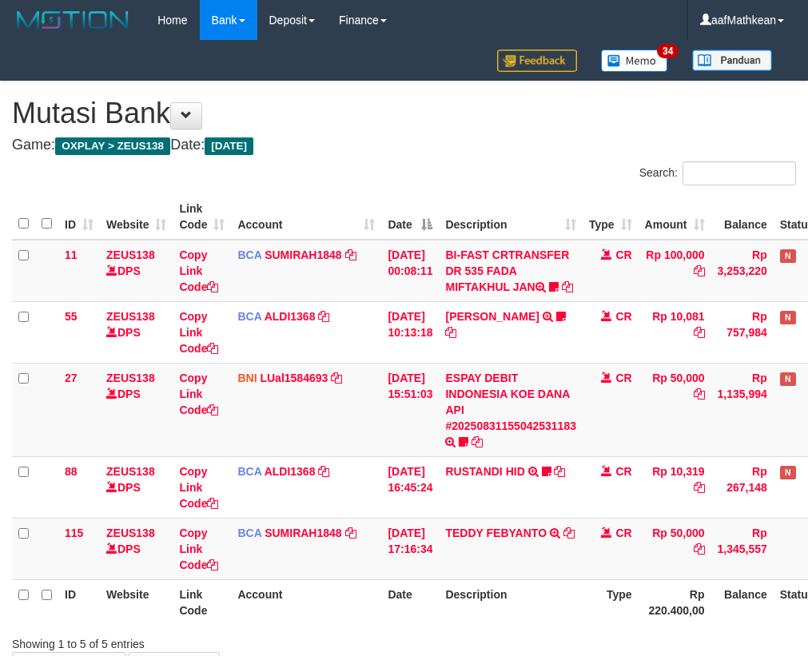
scroll to position [128, 0]
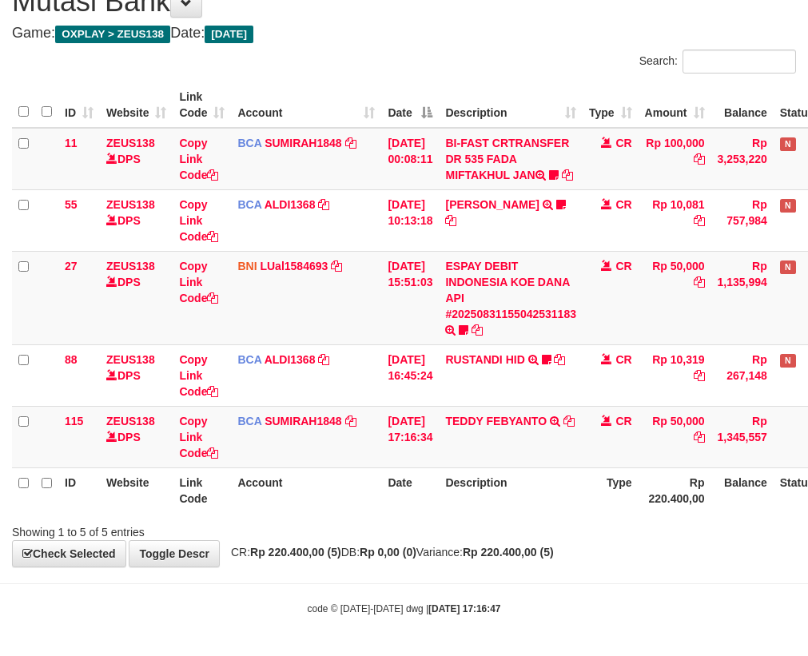
click at [455, 504] on th "Description" at bounding box center [511, 490] width 144 height 46
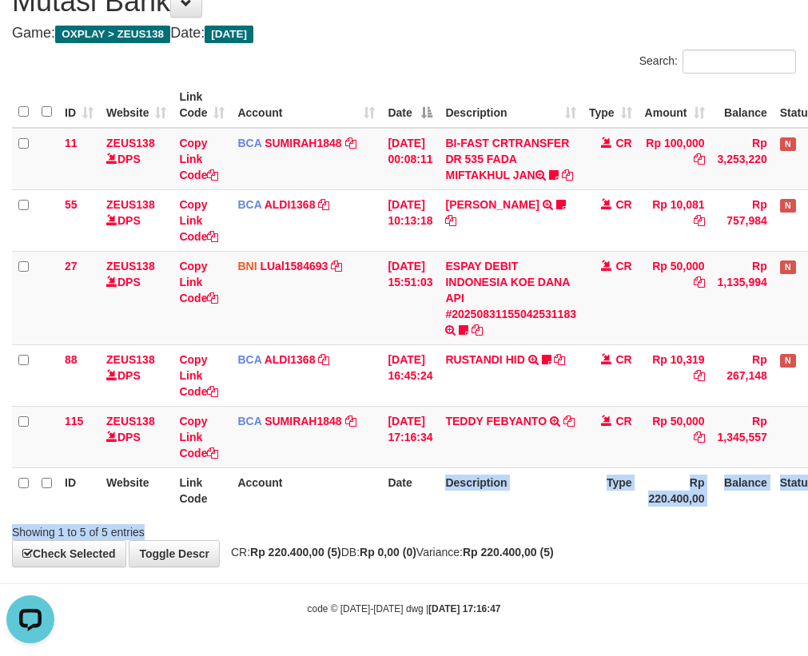
click at [512, 529] on div "Search: ID Website Link Code Account Date Description Type Amount Balance Statu…" at bounding box center [404, 295] width 784 height 491
drag, startPoint x: 419, startPoint y: 505, endPoint x: 612, endPoint y: 522, distance: 193.3
click at [427, 507] on th "Date" at bounding box center [410, 490] width 58 height 46
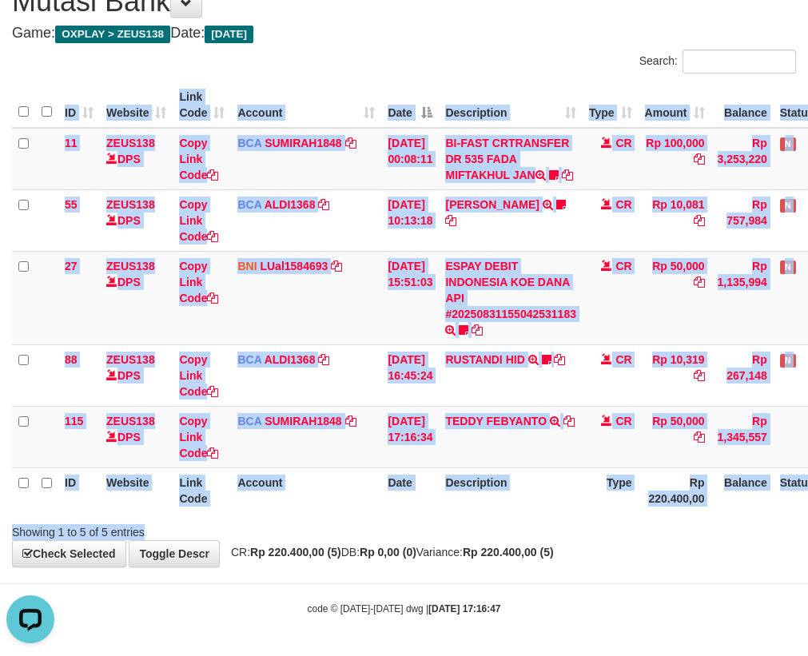
click at [523, 523] on div "Search: ID Website Link Code Account Date Description Type Amount Balance Statu…" at bounding box center [404, 295] width 784 height 491
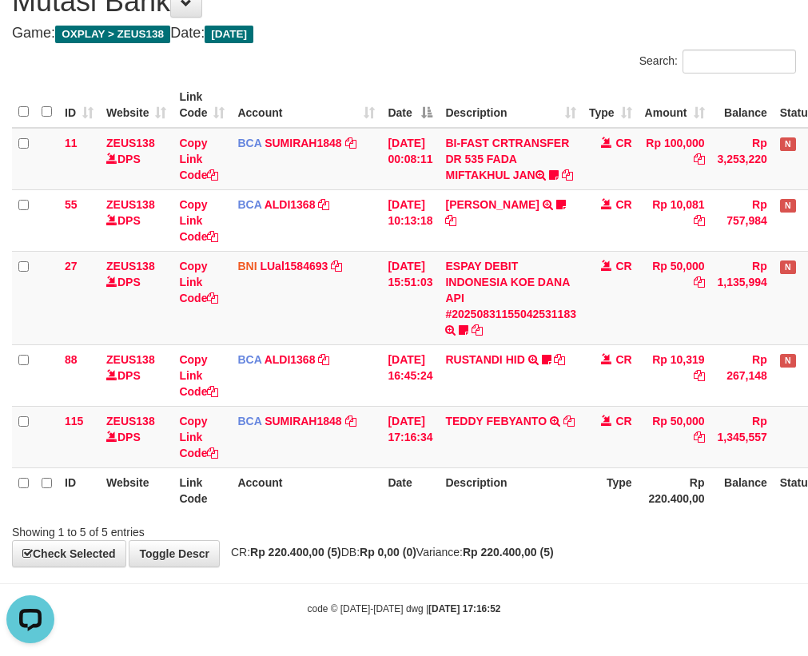
click at [423, 510] on th "Date" at bounding box center [410, 490] width 58 height 46
click at [449, 522] on div "Showing 1 to 5 of 5 entries" at bounding box center [404, 529] width 808 height 22
drag, startPoint x: 451, startPoint y: 515, endPoint x: 443, endPoint y: 513, distance: 8.3
click at [450, 517] on div "Search: ID Website Link Code Account Date Description Type Amount Balance Statu…" at bounding box center [404, 295] width 784 height 491
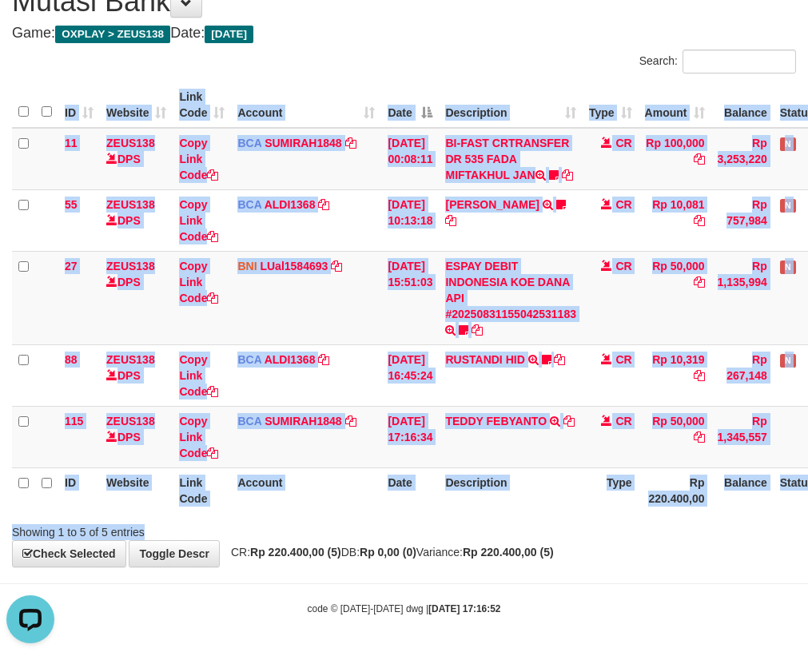
click at [446, 522] on div "Showing 1 to 5 of 5 entries" at bounding box center [404, 529] width 808 height 22
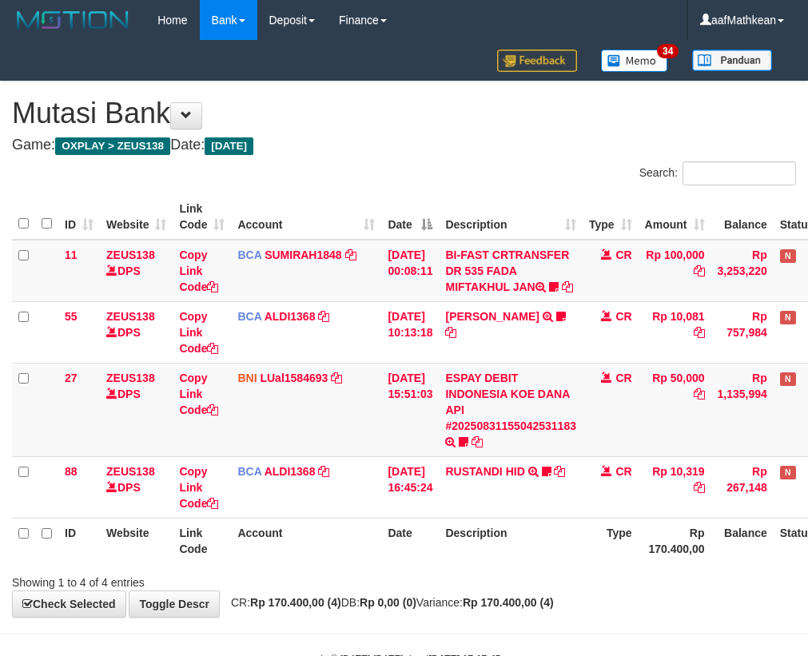
scroll to position [66, 0]
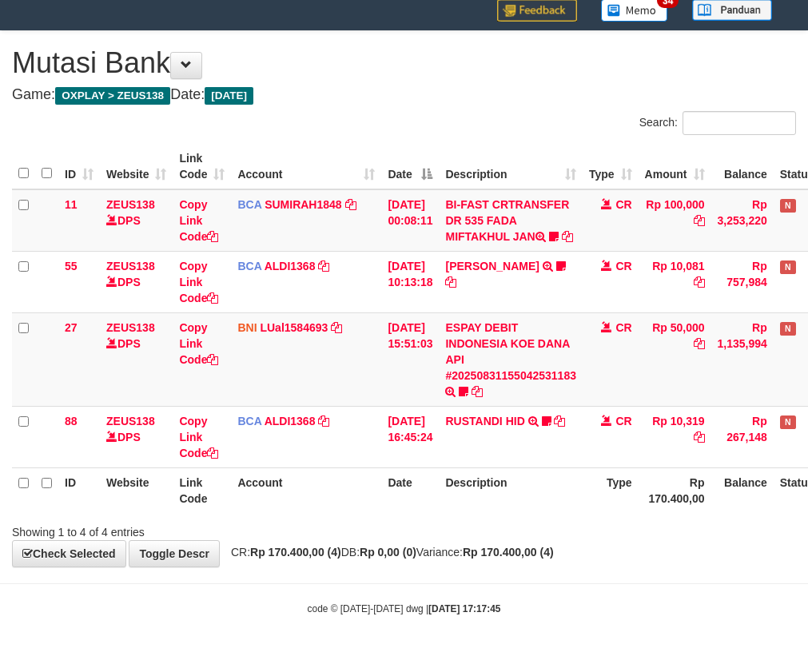
click at [408, 551] on div "**********" at bounding box center [404, 298] width 808 height 535
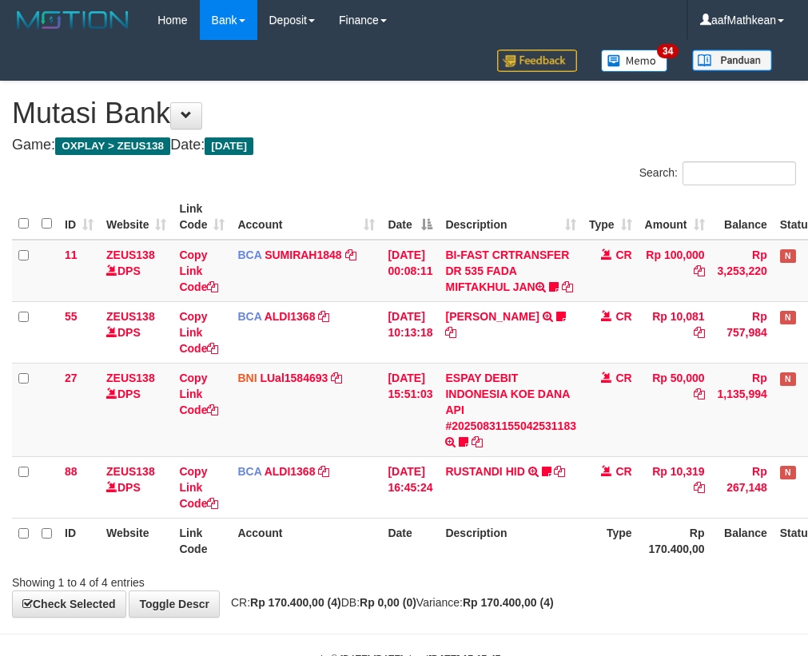
scroll to position [66, 0]
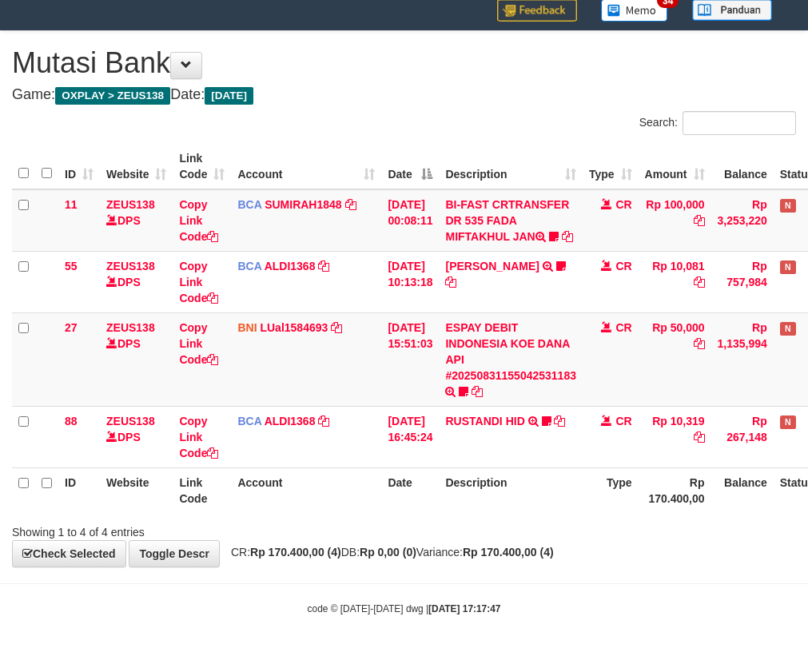
click at [533, 504] on th "Description" at bounding box center [511, 490] width 144 height 46
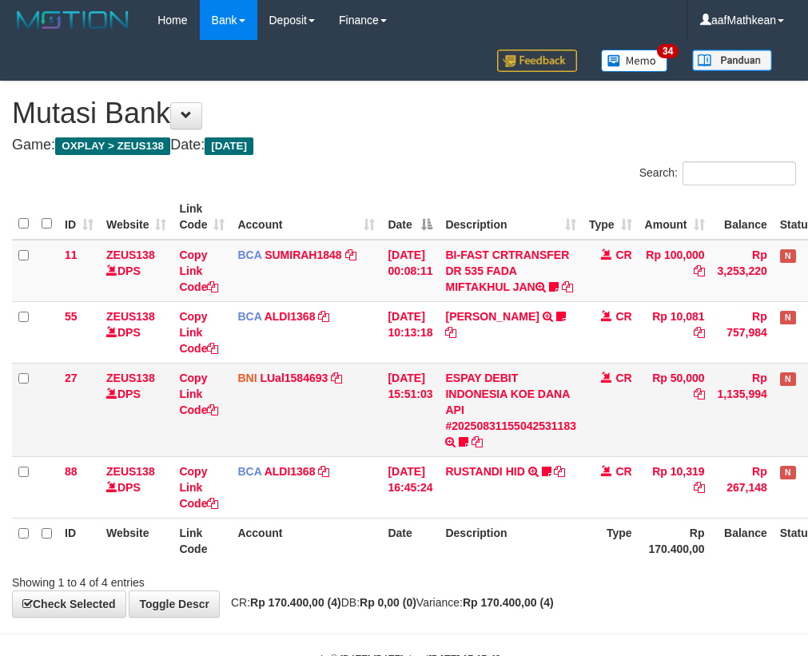
scroll to position [66, 0]
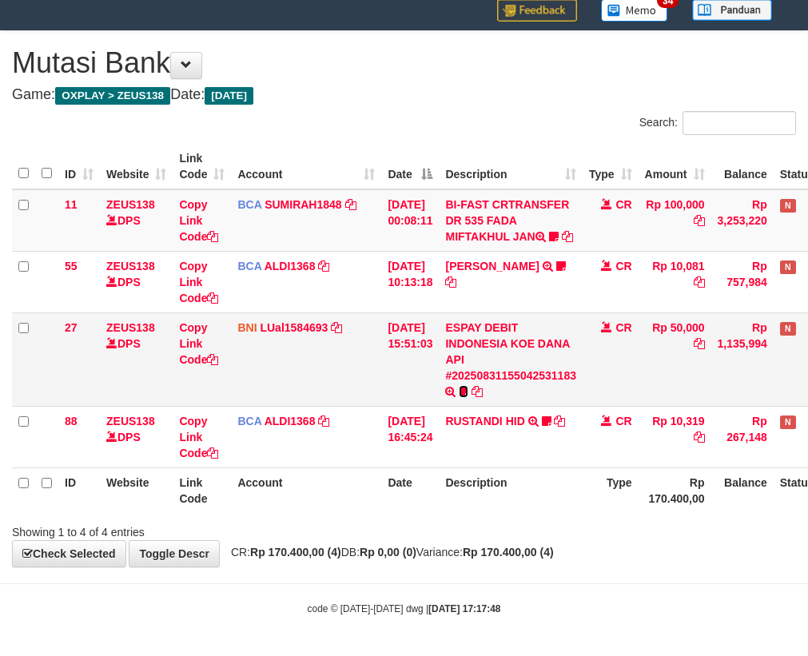
click at [468, 391] on icon at bounding box center [464, 391] width 10 height 11
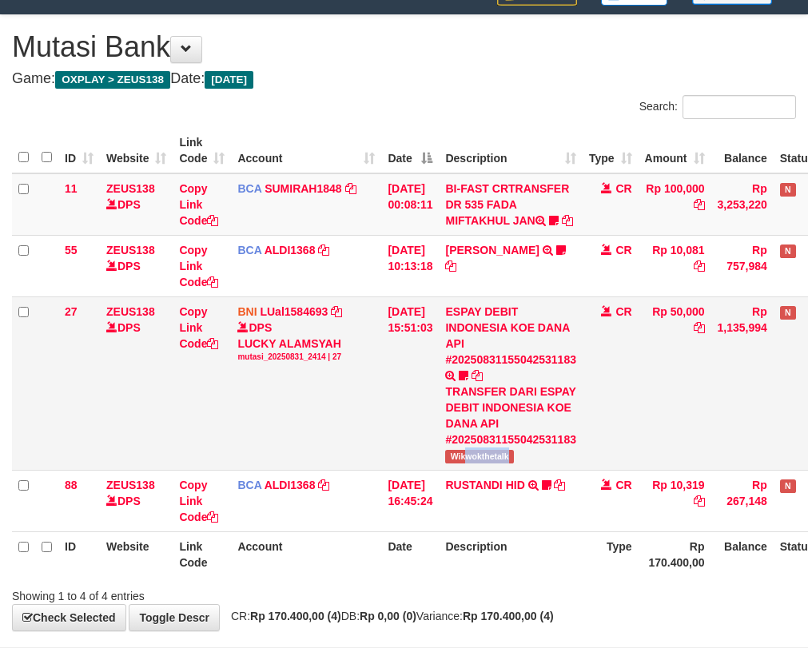
drag, startPoint x: 526, startPoint y: 485, endPoint x: 534, endPoint y: 483, distance: 9.1
click at [554, 470] on td "ESPAY DEBIT INDONESIA KOE DANA API #20250831155042531183 TRANSFER DARI ESPAY DE…" at bounding box center [511, 382] width 144 height 173
click at [487, 463] on span "Wikwokthetalk" at bounding box center [479, 457] width 68 height 14
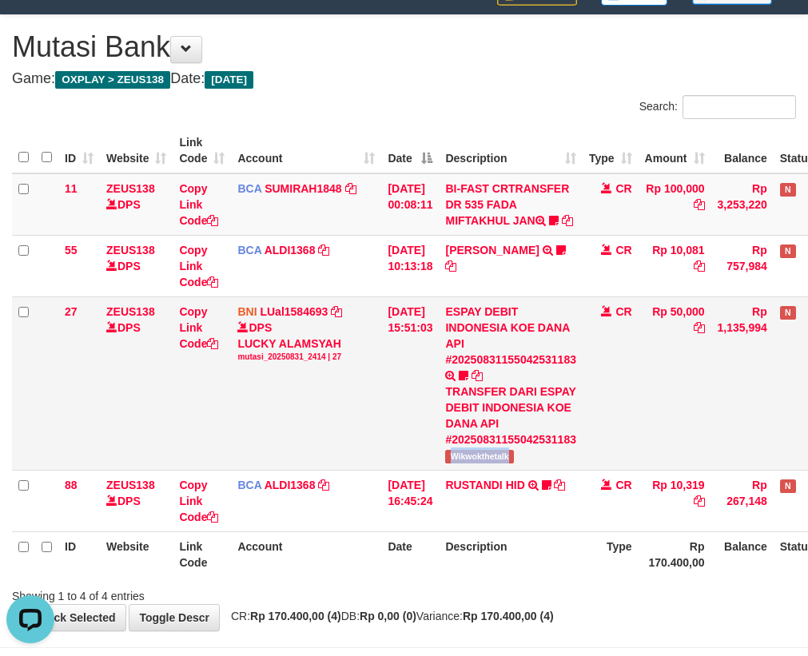
click at [548, 435] on div "TRANSFER DARI ESPAY DEBIT INDONESIA KOE DANA API #20250831155042531183" at bounding box center [510, 415] width 131 height 64
click at [557, 447] on div "TRANSFER DARI ESPAY DEBIT INDONESIA KOE DANA API #20250831155042531183" at bounding box center [510, 415] width 131 height 64
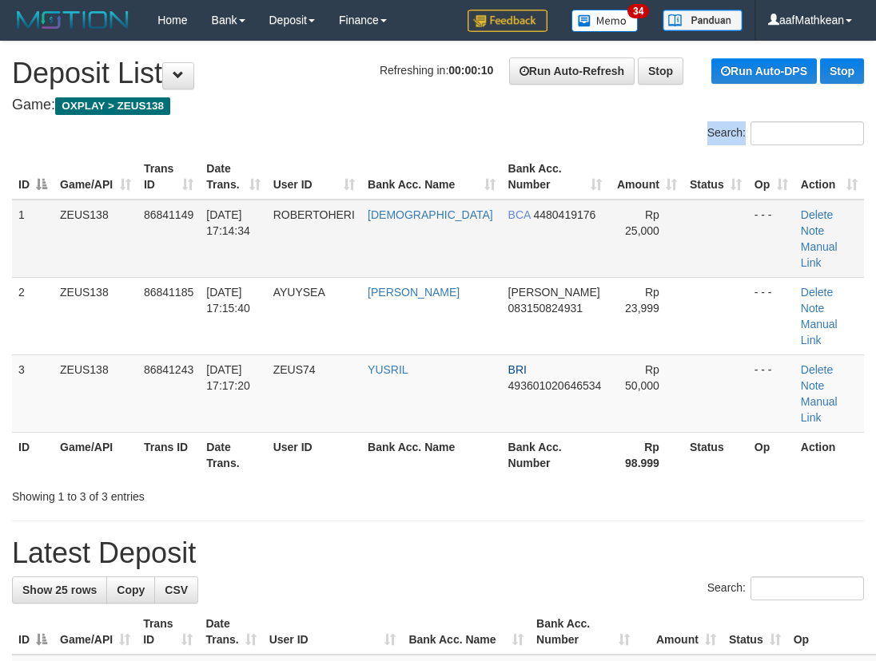
click at [248, 189] on div "Search: ID Game/API Trans ID Date Trans. User ID Bank Acc. Name Bank Acc. Numbe…" at bounding box center [438, 312] width 852 height 383
click at [268, 125] on div "Search:" at bounding box center [438, 135] width 876 height 28
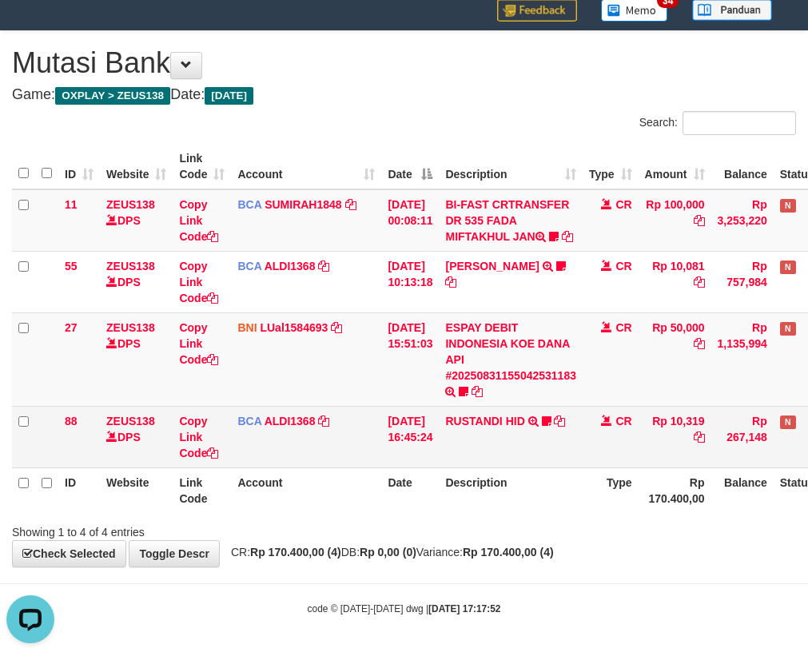
click at [493, 450] on td "RUSTANDI HID TRSF E-BANKING CR 3108/FTSCY/WS95051 10319.002025083136067805 TRFD…" at bounding box center [511, 437] width 144 height 62
drag, startPoint x: 529, startPoint y: 448, endPoint x: 535, endPoint y: 459, distance: 12.9
click at [535, 451] on td "RUSTANDI HID TRSF E-BANKING CR 3108/FTSCY/WS95051 10319.002025083136067805 TRFD…" at bounding box center [511, 437] width 144 height 62
click at [533, 442] on td "RUSTANDI HID TRSF E-BANKING CR 3108/FTSCY/WS95051 10319.002025083136067805 TRFD…" at bounding box center [511, 437] width 144 height 62
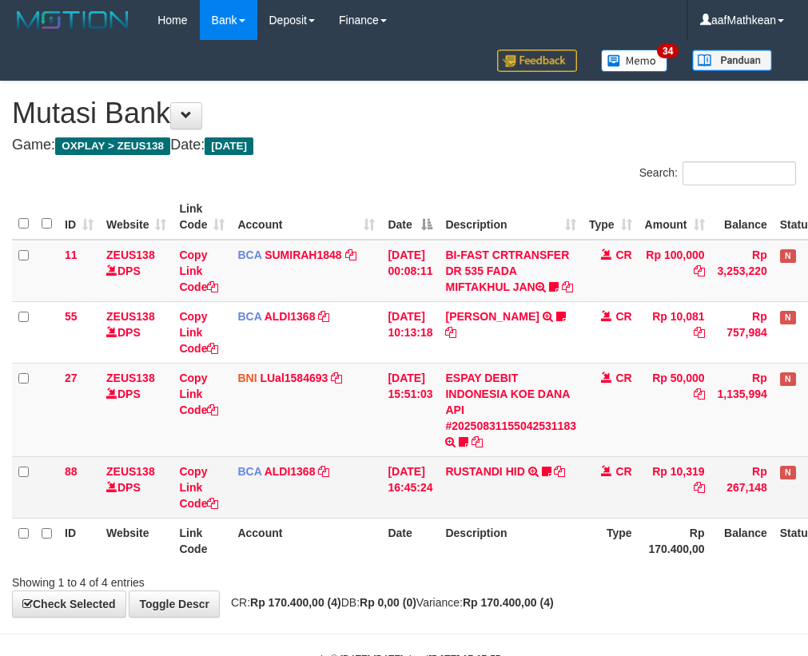
scroll to position [66, 0]
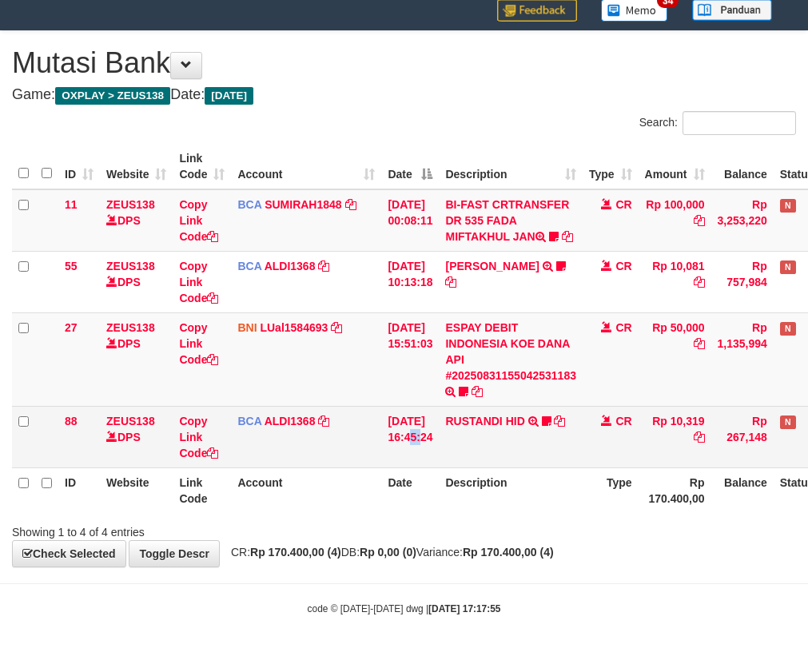
drag, startPoint x: 427, startPoint y: 419, endPoint x: 432, endPoint y: 439, distance: 20.0
click at [429, 421] on td "[DATE] 16:45:24" at bounding box center [410, 437] width 58 height 62
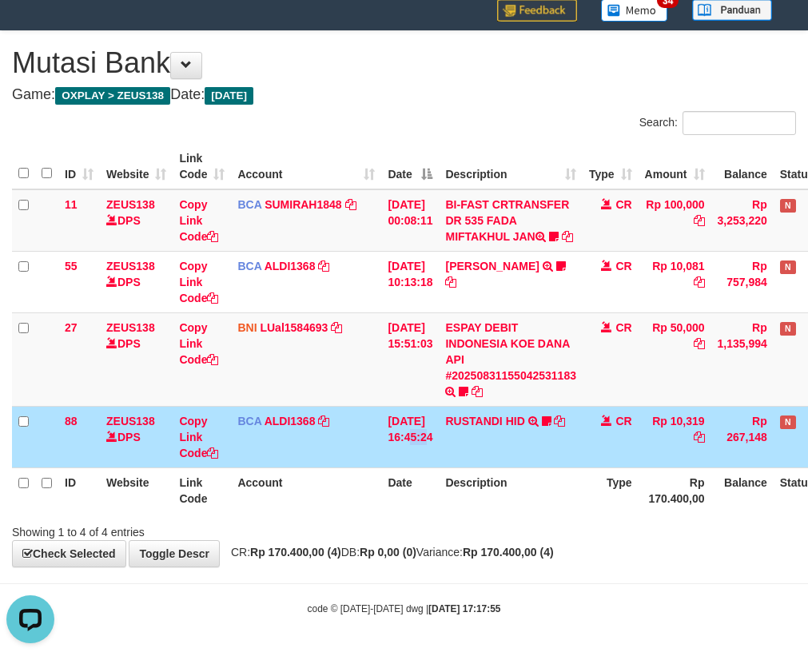
scroll to position [0, 0]
drag, startPoint x: 466, startPoint y: 431, endPoint x: 455, endPoint y: 423, distance: 14.2
click at [460, 430] on td "RUSTANDI HID TRSF E-BANKING CR 3108/FTSCY/WS95051 10319.002025083136067805 TRFD…" at bounding box center [511, 437] width 144 height 62
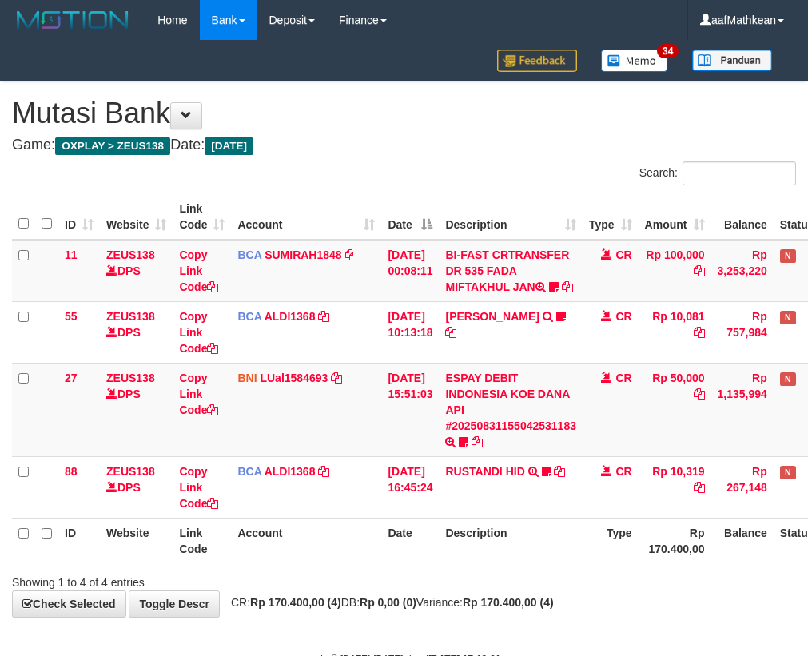
scroll to position [66, 0]
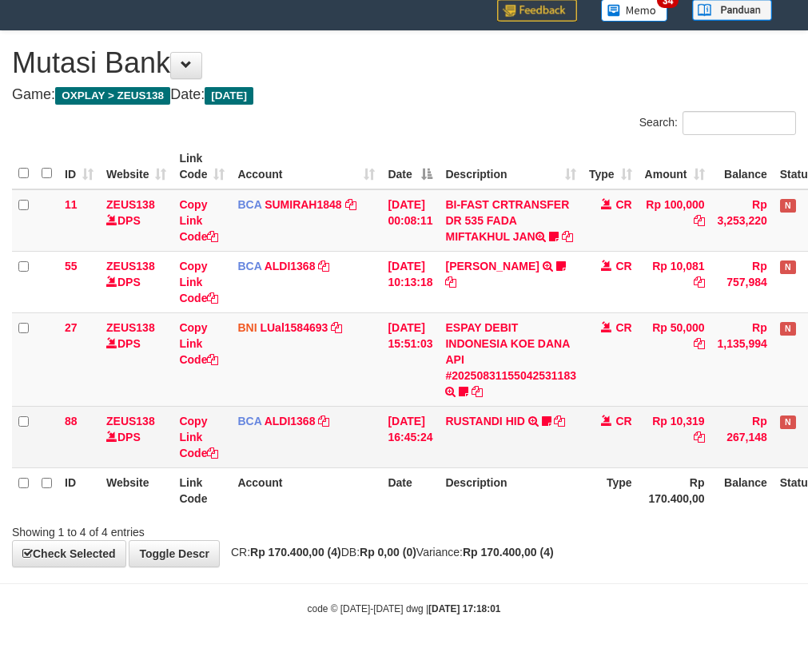
click at [274, 447] on td "BCA ALDI1368 DPS ALDI mutasi_20250831_3354 | 88 mutasi_20250831_3354 | 88" at bounding box center [306, 437] width 150 height 62
drag, startPoint x: 274, startPoint y: 445, endPoint x: 283, endPoint y: 446, distance: 8.8
click at [276, 446] on td "BCA ALDI1368 DPS ALDI mutasi_20250831_3354 | 88 mutasi_20250831_3354 | 88" at bounding box center [306, 437] width 150 height 62
click at [296, 439] on td "BCA ALDI1368 DPS ALDI mutasi_20250831_3354 | 88 mutasi_20250831_3354 | 88" at bounding box center [306, 437] width 150 height 62
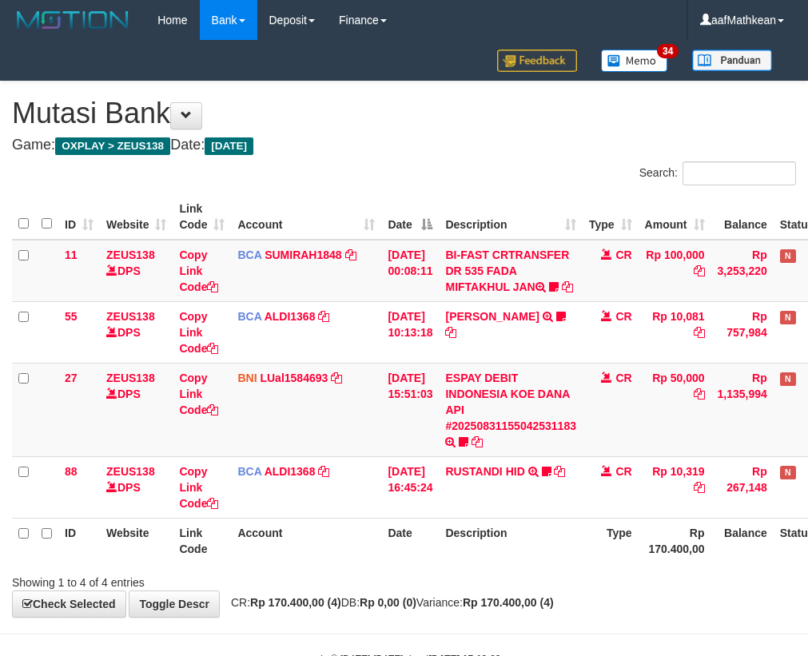
scroll to position [66, 0]
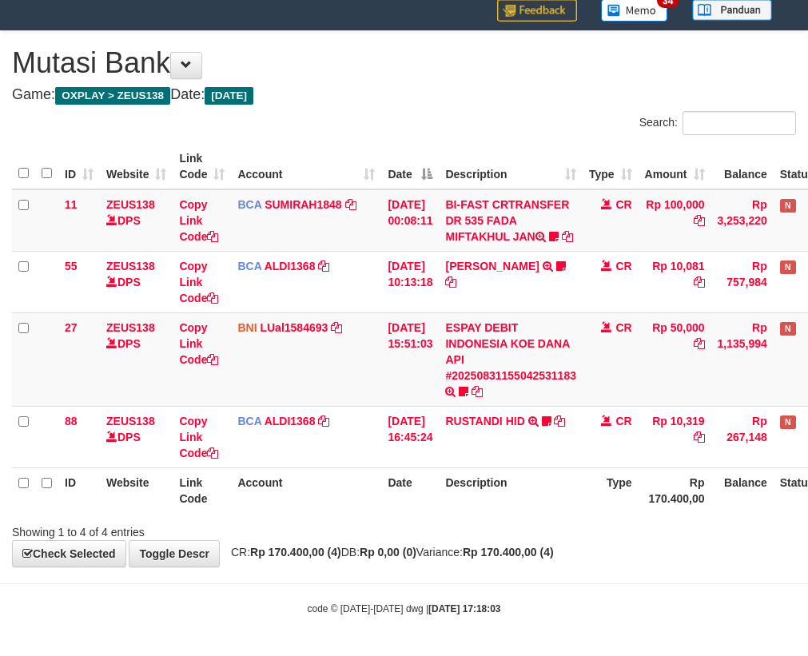
click at [296, 439] on td "BCA ALDI1368 DPS ALDI mutasi_20250831_3354 | 88 mutasi_20250831_3354 | 88" at bounding box center [306, 437] width 150 height 62
drag, startPoint x: 384, startPoint y: 510, endPoint x: 397, endPoint y: 538, distance: 30.7
click at [389, 528] on div "Search: ID Website Link Code Account Date Description Type Amount Balance Statu…" at bounding box center [404, 325] width 784 height 429
click at [495, 574] on body "Toggle navigation Home Bank Account List Load By Website Group [OXPLAY] ZEUS138…" at bounding box center [404, 303] width 808 height 706
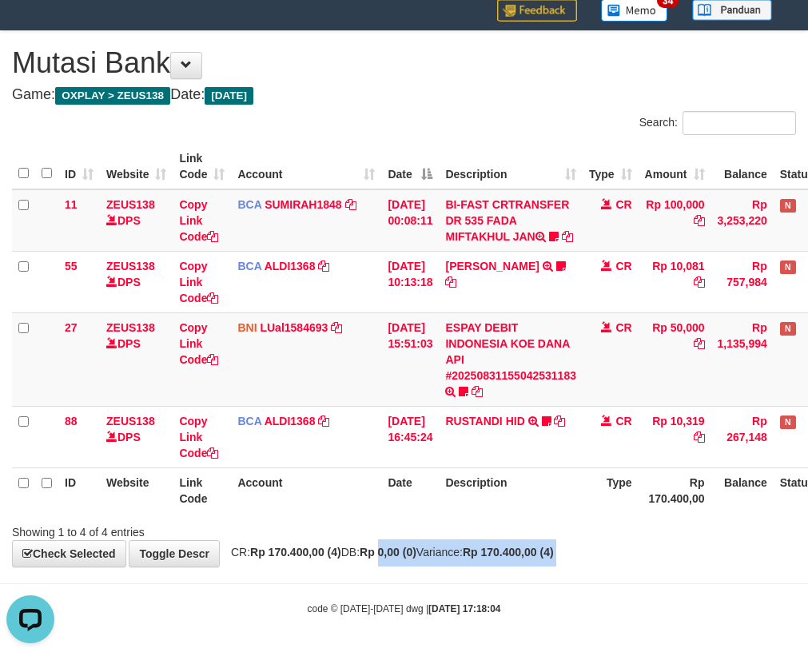
click at [741, 616] on body "Toggle navigation Home Bank Account List Load By Website Group [OXPLAY] ZEUS138…" at bounding box center [404, 303] width 808 height 706
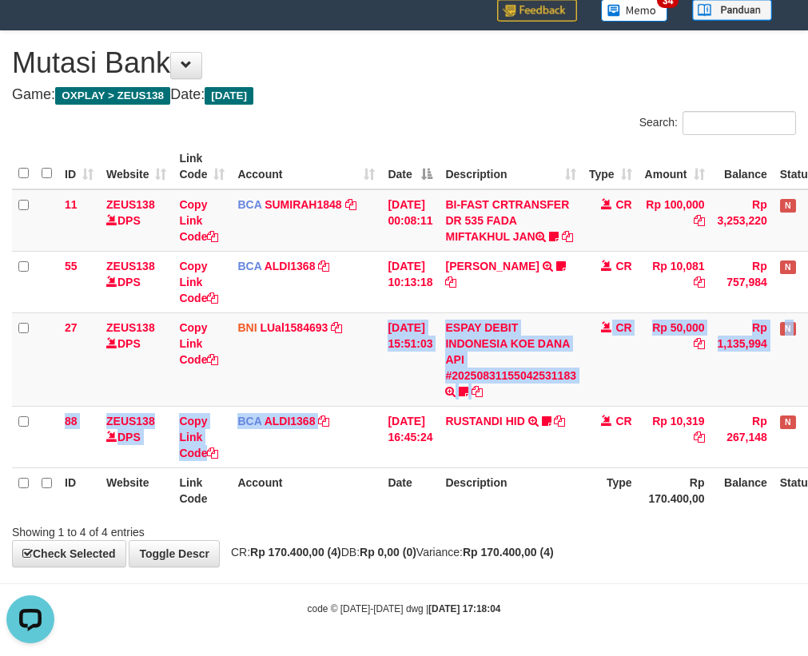
click at [374, 419] on tbody "11 ZEUS138 DPS Copy Link Code BCA SUMIRAH1848 DPS SUMIRAH mutasi_20250831_4156 …" at bounding box center [448, 328] width 873 height 279
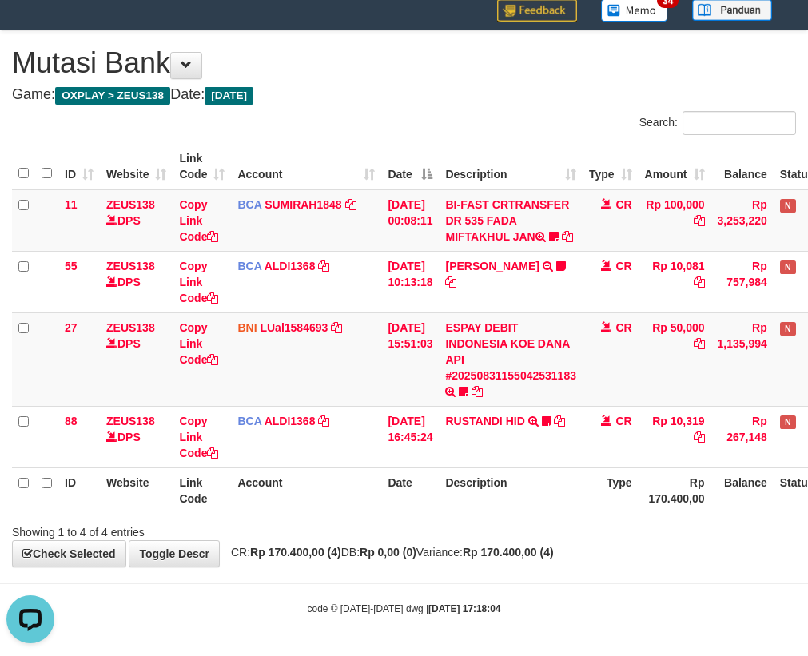
click at [807, 621] on html "Toggle navigation Home Bank Account List Load By Website Group [OXPLAY] ZEUS138…" at bounding box center [404, 303] width 808 height 706
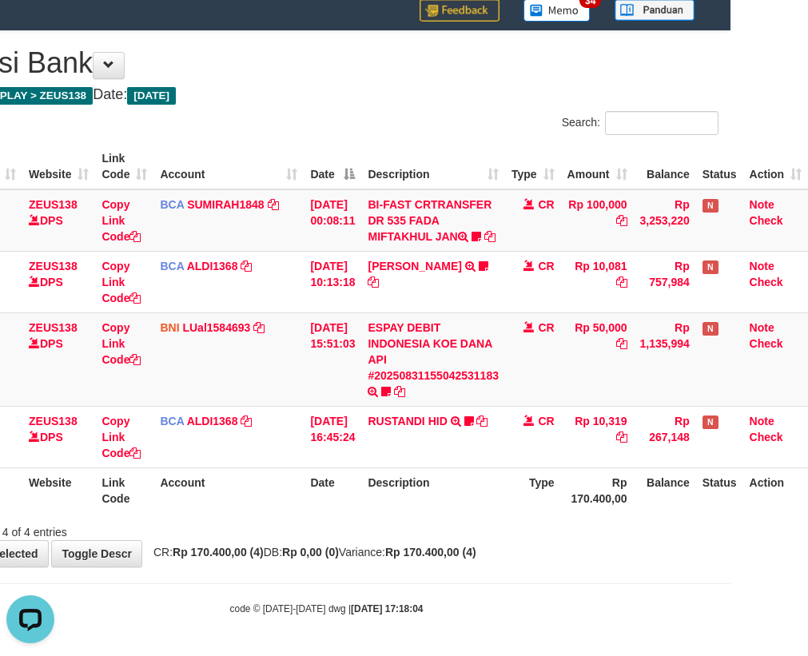
click at [259, 447] on td "BCA ALDI1368 DPS ALDI mutasi_20250831_3354 | 88 mutasi_20250831_3354 | 88" at bounding box center [228, 437] width 150 height 62
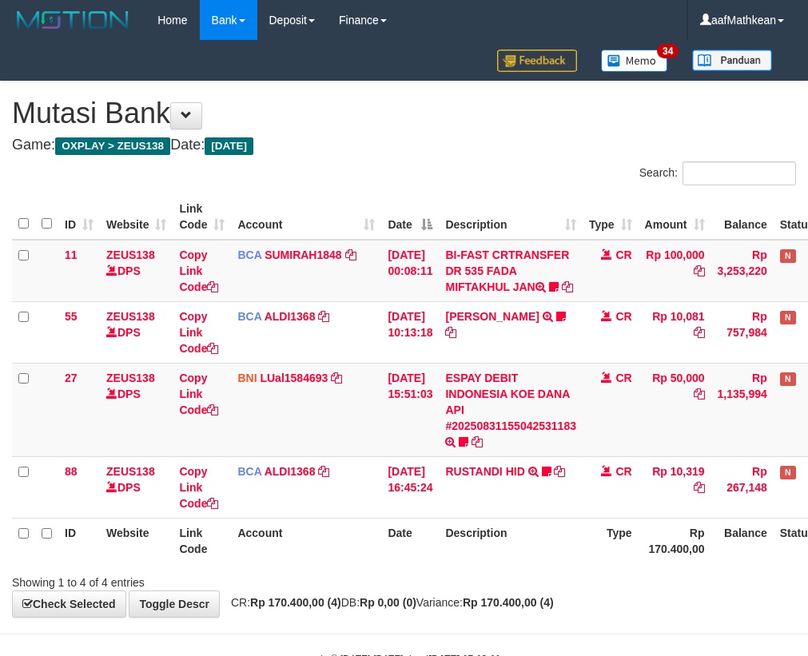
scroll to position [66, 88]
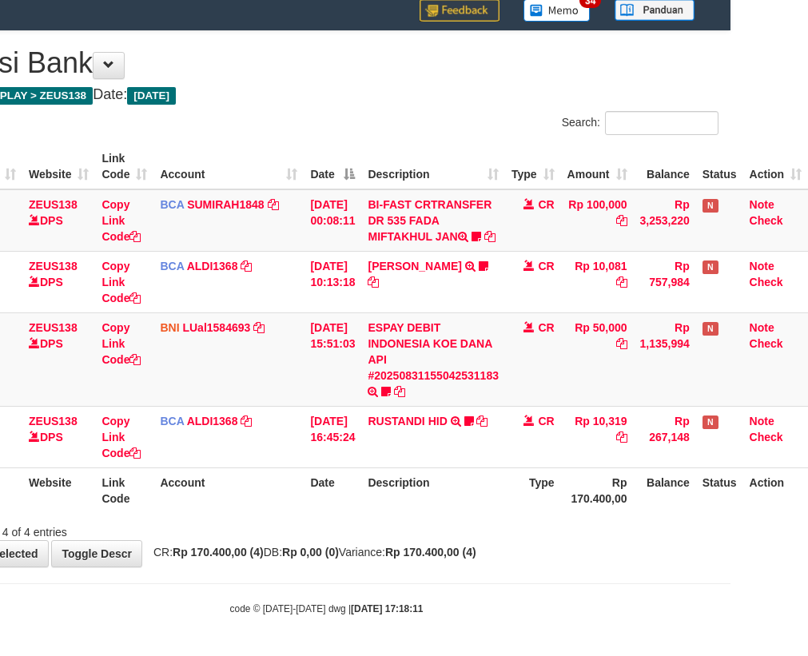
click at [470, 513] on div "ID Website Link Code Account Date Description Type Amount Balance Status Action…" at bounding box center [327, 328] width 808 height 379
click at [475, 511] on th "Description" at bounding box center [433, 490] width 144 height 46
click at [420, 501] on th "Description" at bounding box center [433, 490] width 144 height 46
click at [420, 503] on th "Description" at bounding box center [433, 490] width 144 height 46
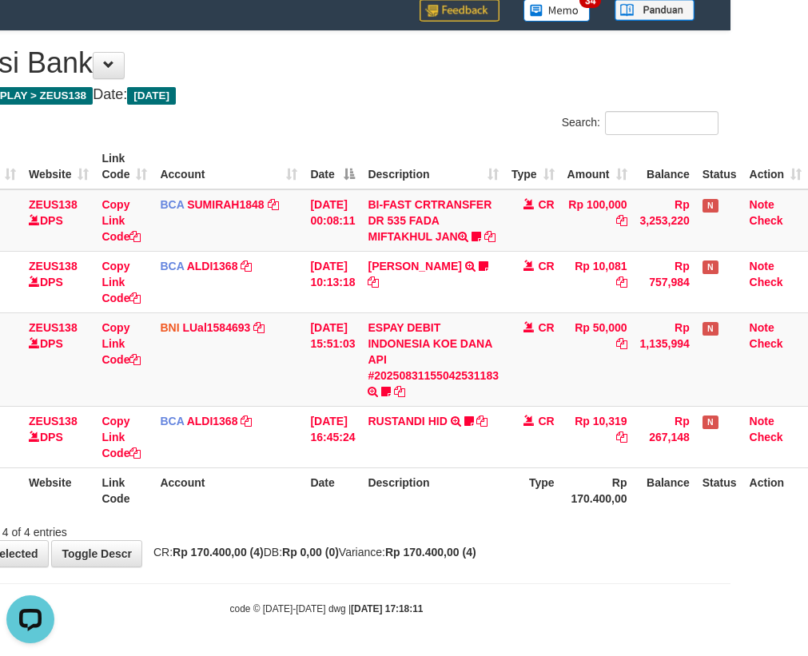
click at [486, 482] on th "Description" at bounding box center [433, 490] width 144 height 46
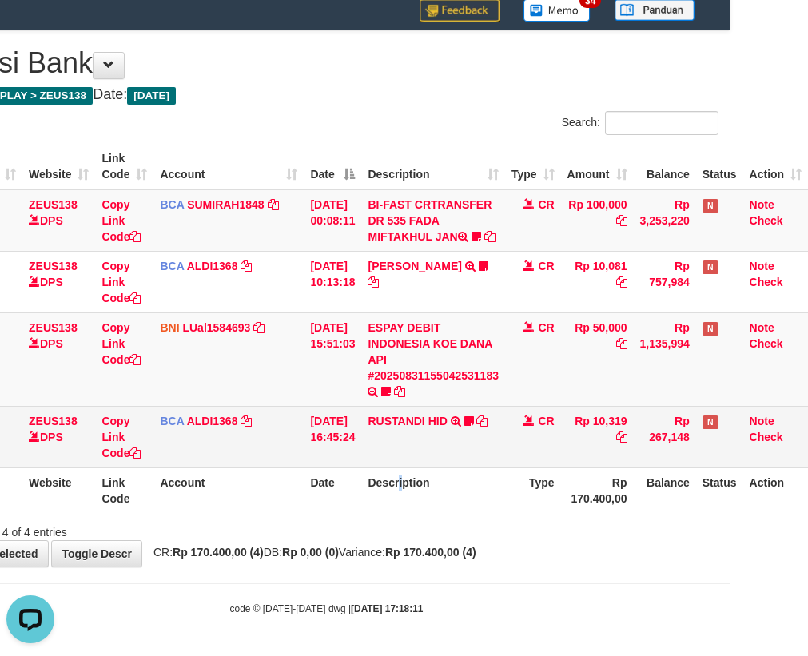
drag, startPoint x: 399, startPoint y: 479, endPoint x: 631, endPoint y: 449, distance: 234.4
click at [408, 476] on th "Description" at bounding box center [433, 490] width 144 height 46
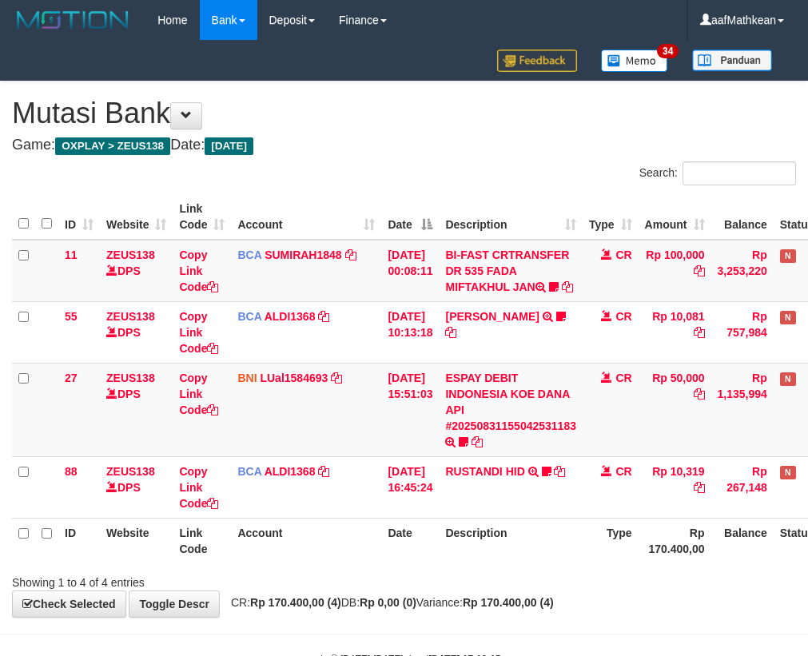
scroll to position [66, 88]
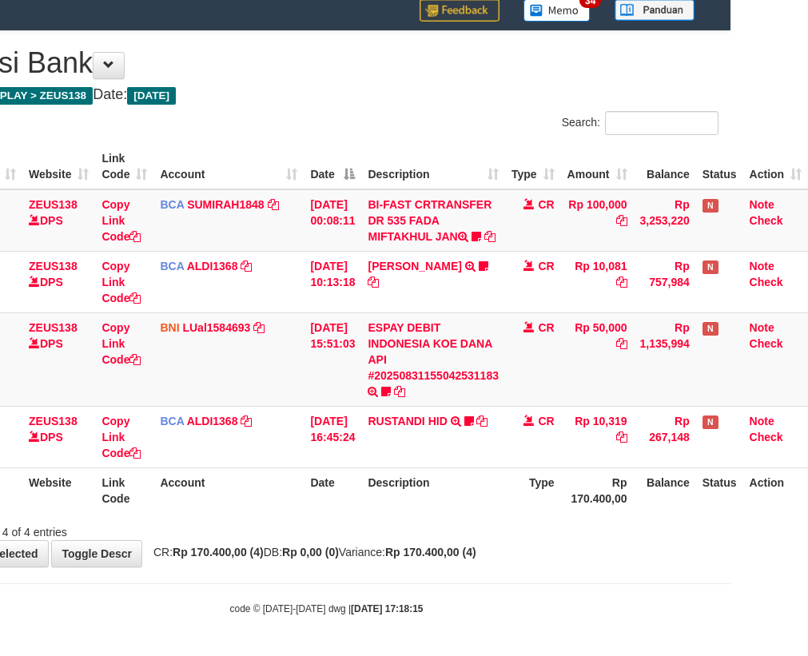
click at [390, 538] on div "Showing 1 to 4 of 4 entries" at bounding box center [327, 529] width 808 height 22
click at [391, 538] on div "Showing 1 to 4 of 4 entries" at bounding box center [327, 529] width 808 height 22
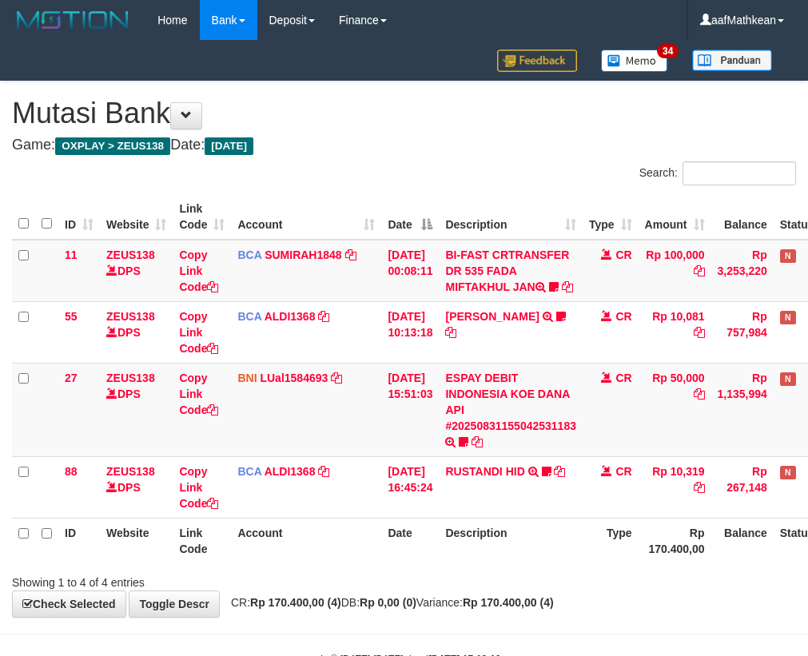
scroll to position [66, 88]
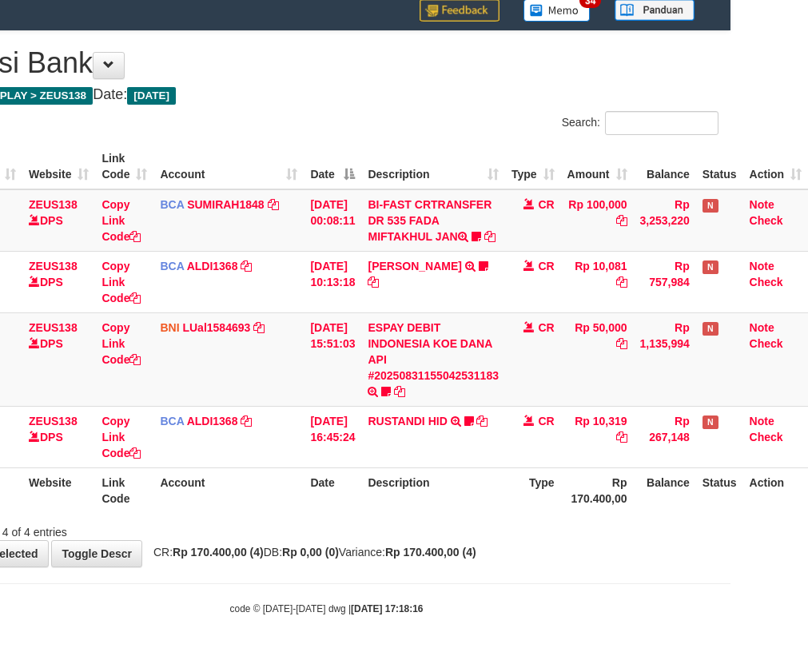
click at [410, 522] on div "Showing 1 to 4 of 4 entries" at bounding box center [327, 529] width 808 height 22
click at [412, 518] on div "Showing 1 to 4 of 4 entries" at bounding box center [327, 529] width 808 height 22
click at [413, 518] on div at bounding box center [494, 518] width 471 height 1
click at [413, 507] on th "Description" at bounding box center [433, 490] width 144 height 46
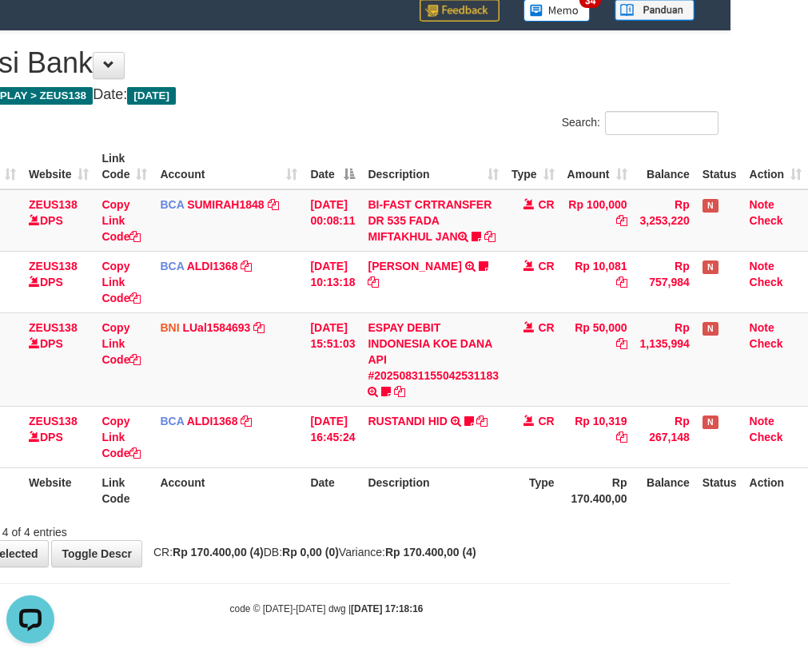
click at [418, 503] on th "Description" at bounding box center [433, 490] width 144 height 46
click at [426, 486] on th "Description" at bounding box center [433, 490] width 144 height 46
click at [426, 484] on th "Description" at bounding box center [433, 490] width 144 height 46
click at [427, 484] on th "Description" at bounding box center [433, 490] width 144 height 46
click at [426, 484] on th "Description" at bounding box center [433, 490] width 144 height 46
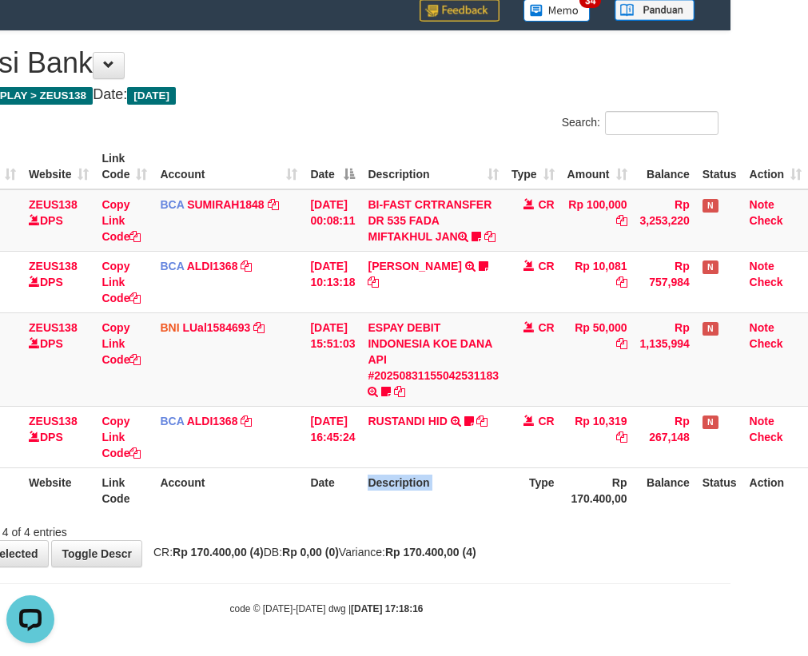
click at [426, 484] on th "Description" at bounding box center [433, 490] width 144 height 46
click at [425, 484] on th "Description" at bounding box center [433, 490] width 144 height 46
click at [423, 485] on th "Description" at bounding box center [433, 490] width 144 height 46
click at [421, 487] on th "Description" at bounding box center [433, 490] width 144 height 46
click at [419, 487] on th "Description" at bounding box center [433, 490] width 144 height 46
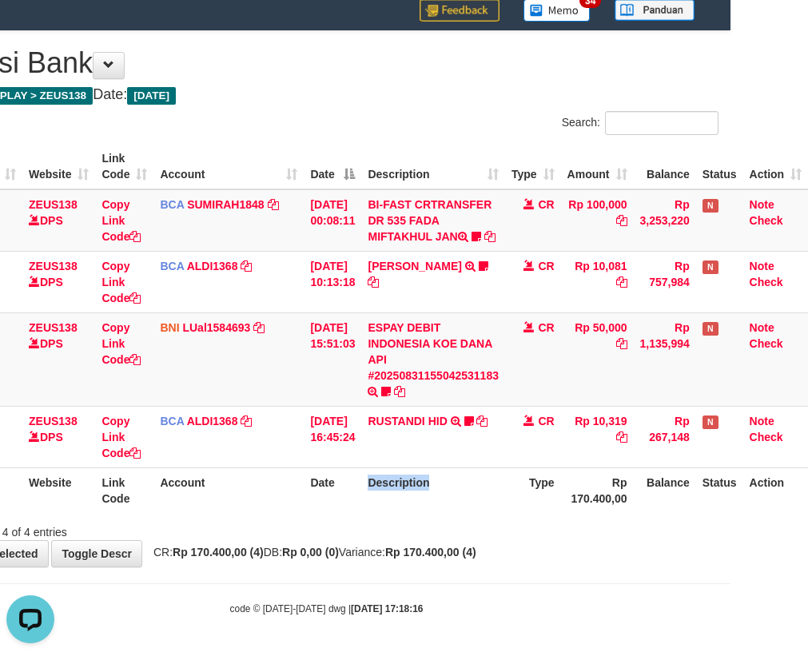
click at [418, 487] on th "Description" at bounding box center [433, 490] width 144 height 46
click at [414, 484] on th "Description" at bounding box center [433, 490] width 144 height 46
click at [413, 483] on th "Description" at bounding box center [433, 490] width 144 height 46
click at [412, 487] on th "Description" at bounding box center [433, 490] width 144 height 46
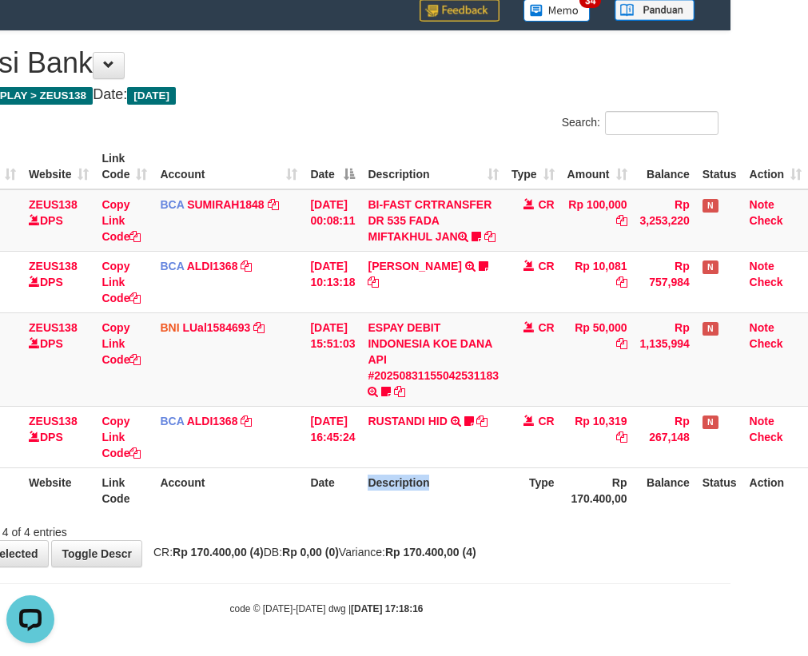
click at [413, 488] on th "Description" at bounding box center [433, 490] width 144 height 46
click at [412, 489] on th "Description" at bounding box center [433, 490] width 144 height 46
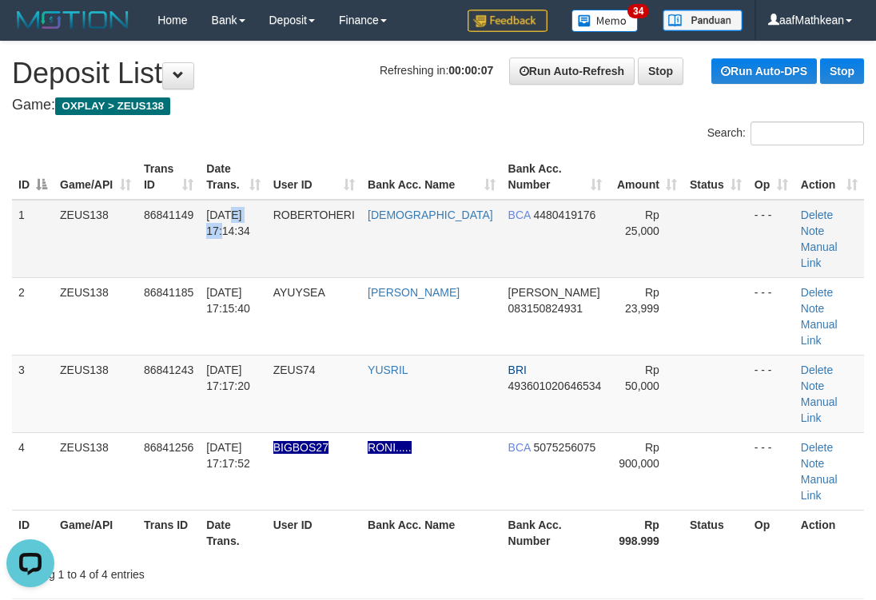
click at [266, 205] on td "[DATE] 17:14:34" at bounding box center [233, 239] width 66 height 78
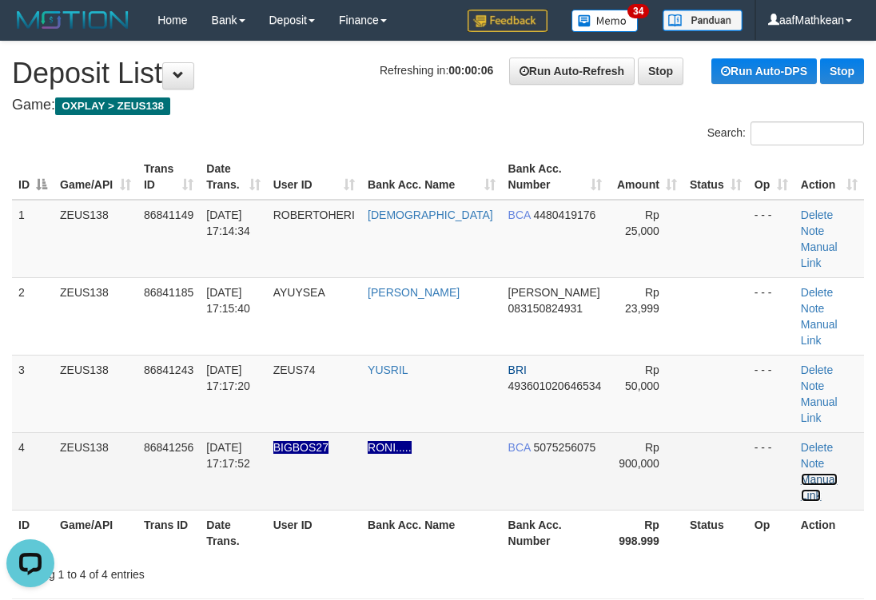
click at [834, 473] on link "Manual Link" at bounding box center [819, 487] width 37 height 29
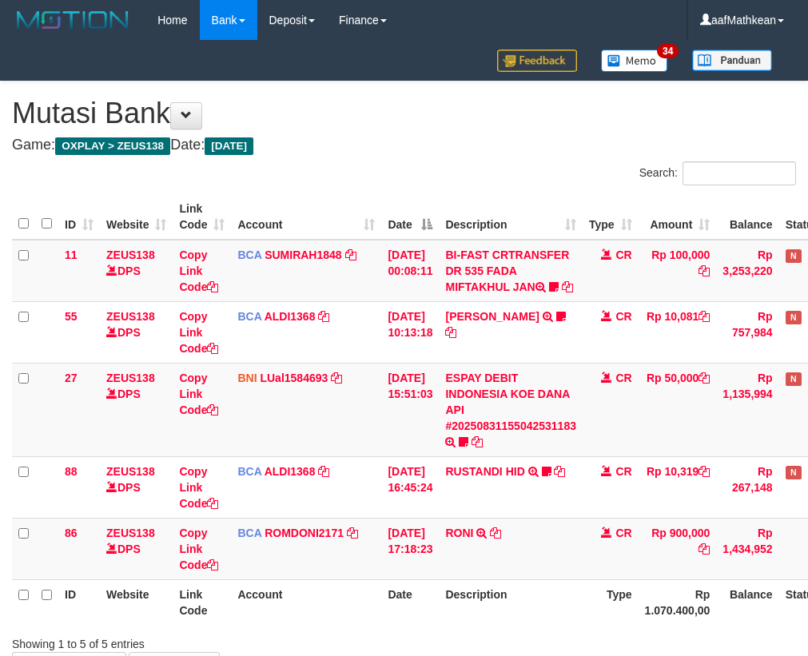
scroll to position [66, 88]
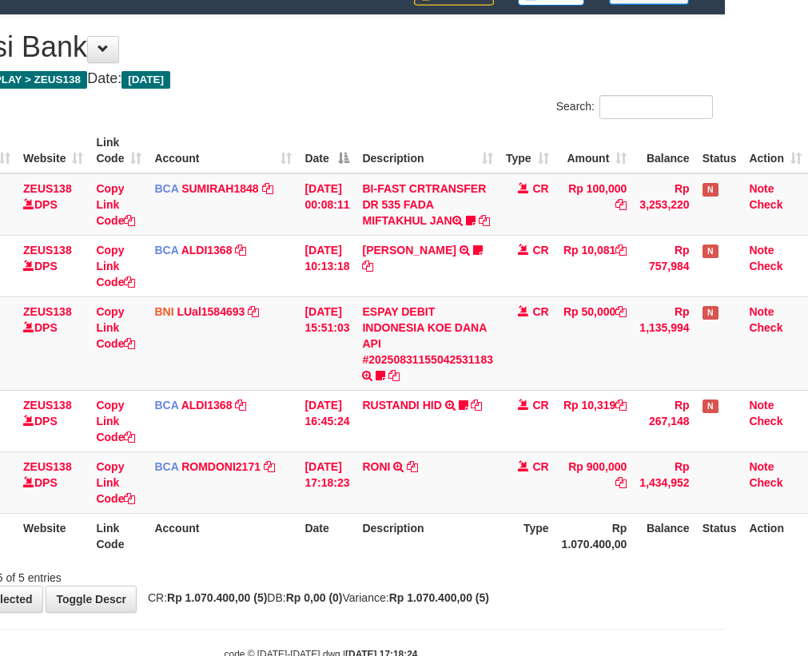
click at [412, 489] on td "[PERSON_NAME] TRSF E-BANKING CR 3108/FTSCY/WS95031 900000.00[PERSON_NAME]" at bounding box center [428, 482] width 144 height 62
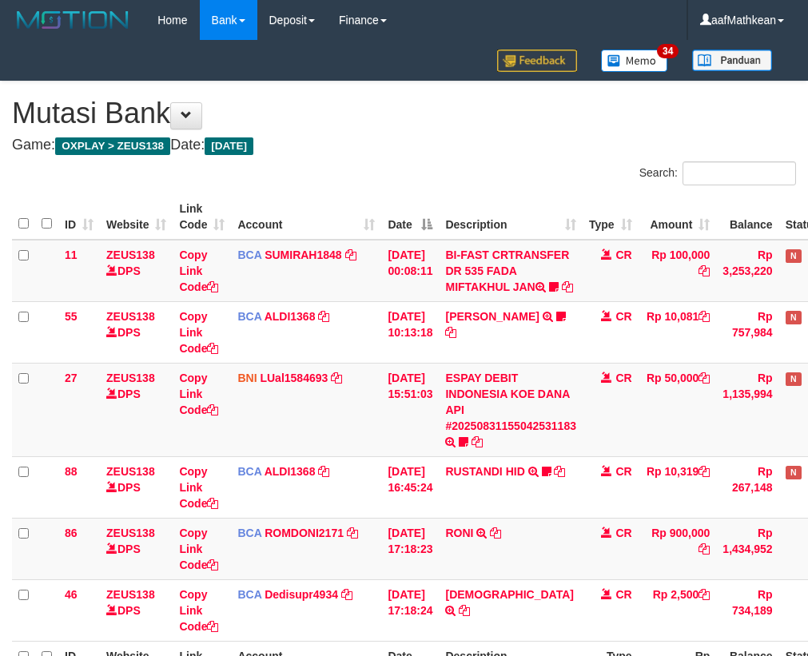
scroll to position [66, 88]
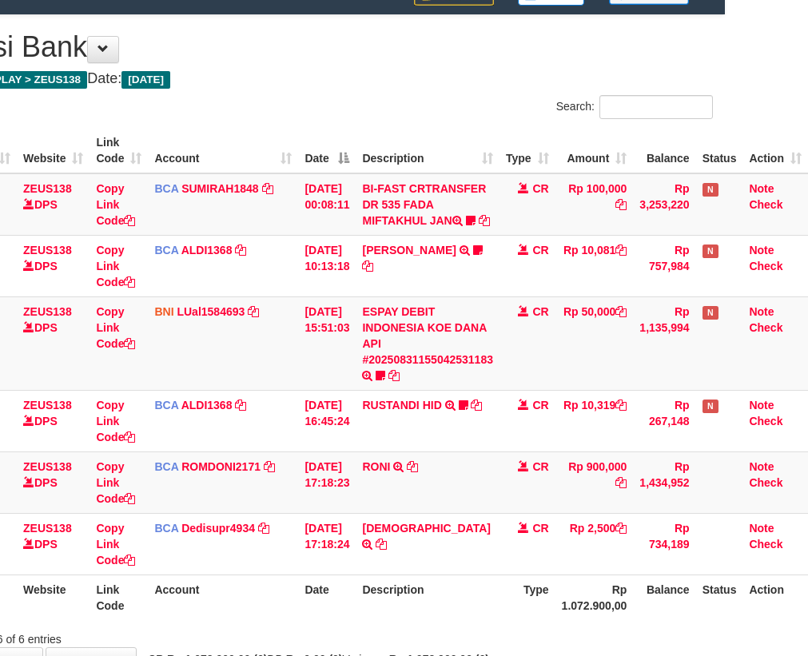
click at [412, 489] on td "[PERSON_NAME] TRSF E-BANKING CR 3108/FTSCY/WS95031 900000.00[PERSON_NAME]" at bounding box center [428, 482] width 144 height 62
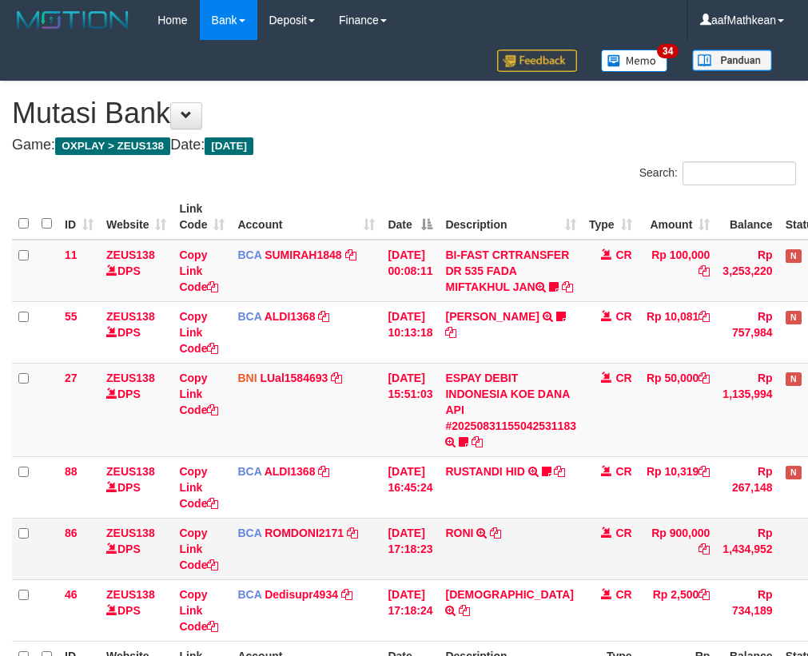
scroll to position [66, 88]
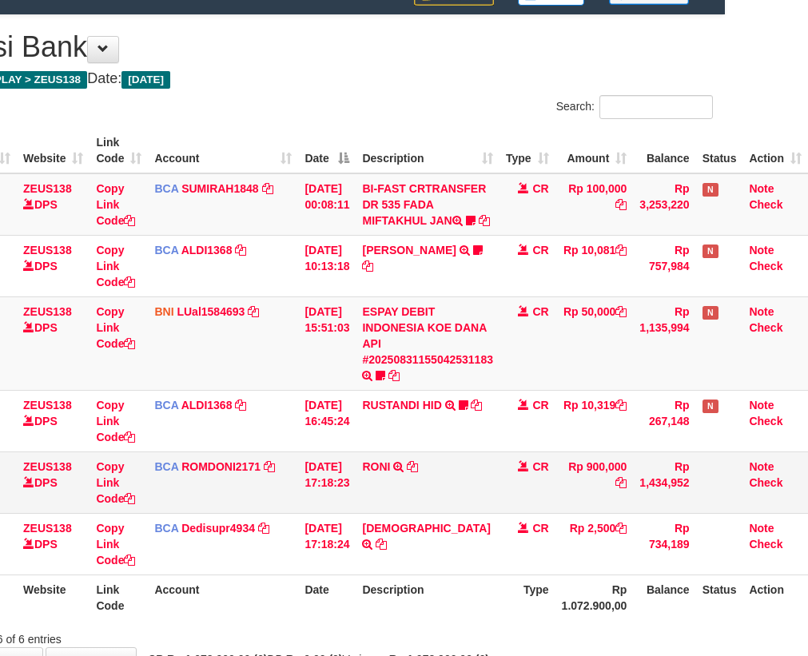
drag, startPoint x: 0, startPoint y: 0, endPoint x: 429, endPoint y: 475, distance: 640.3
click at [414, 483] on td "RONI TRSF E-BANKING CR 3108/FTSCY/WS95031 900000.00RONI" at bounding box center [428, 482] width 144 height 62
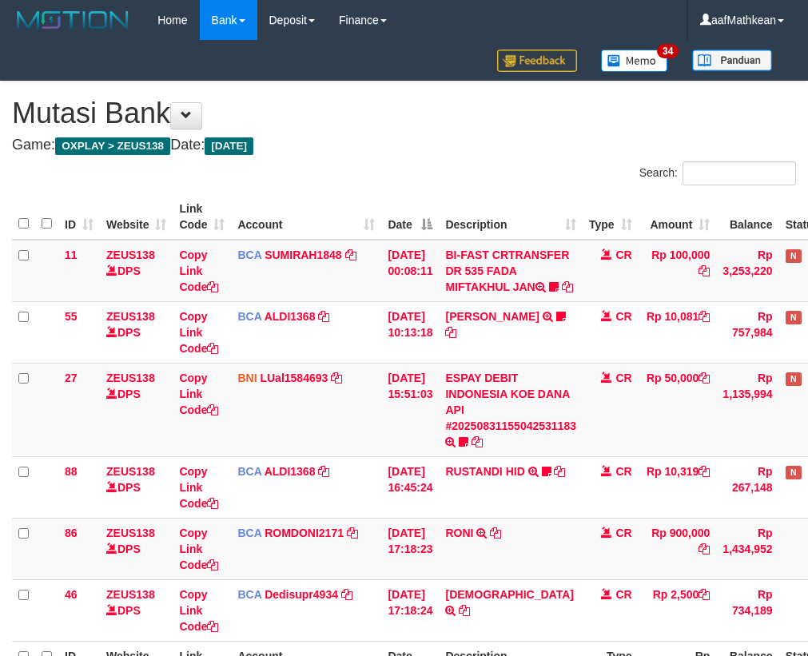
scroll to position [66, 88]
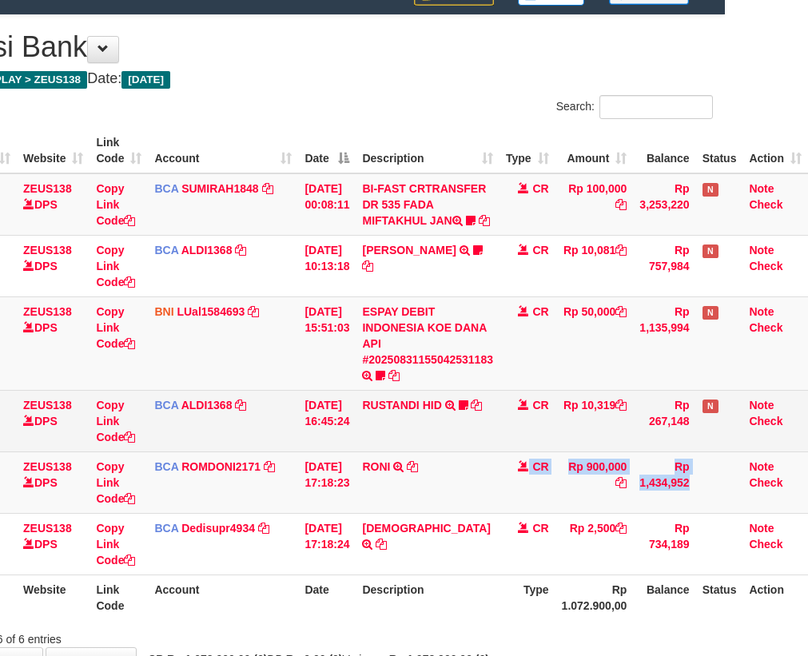
click at [385, 483] on tr "86 ZEUS138 DPS Copy Link Code BCA ROMDONI2171 DPS ROMDONI mutasi_20250831_3611 …" at bounding box center [368, 482] width 879 height 62
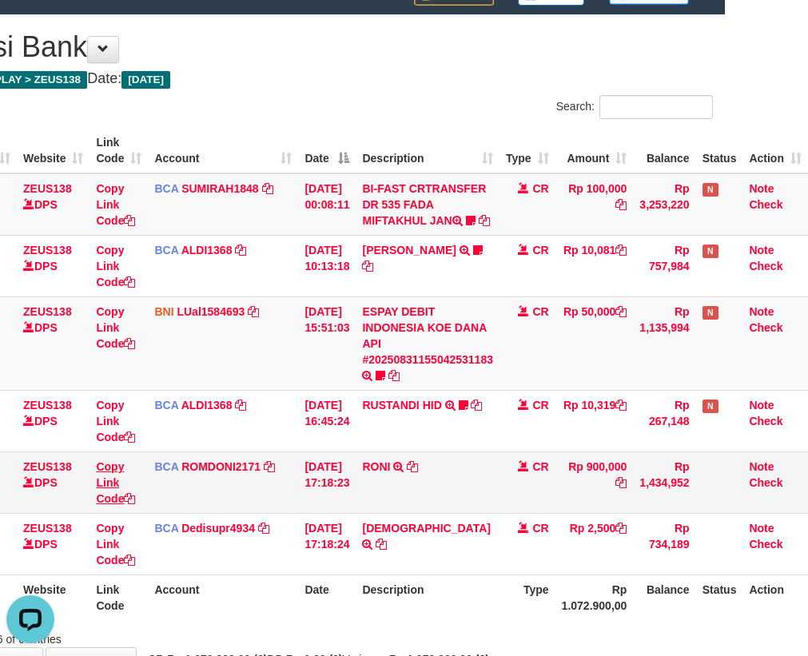
scroll to position [0, 0]
click at [110, 505] on link "Copy Link Code" at bounding box center [115, 482] width 39 height 45
drag, startPoint x: 110, startPoint y: 510, endPoint x: 148, endPoint y: 514, distance: 37.8
click at [110, 505] on link "Copy Link Code" at bounding box center [115, 482] width 39 height 45
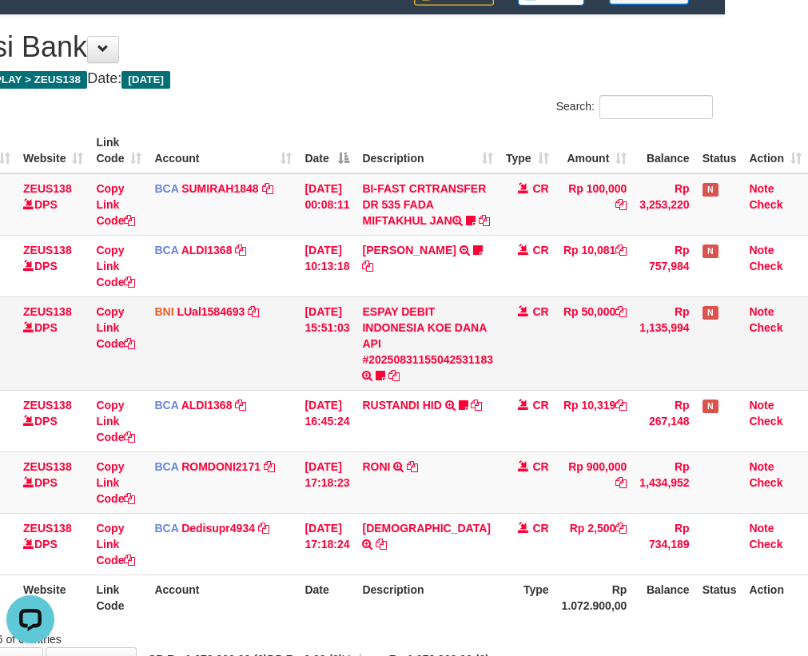
click at [630, 387] on td "Rp 50,000" at bounding box center [594, 342] width 78 height 93
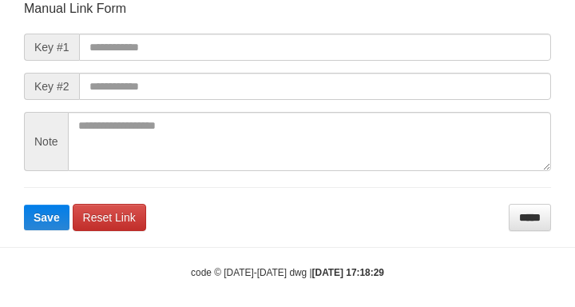
scroll to position [186, 0]
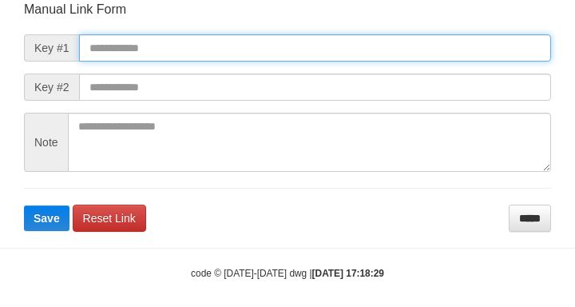
click at [210, 51] on input "text" at bounding box center [315, 47] width 472 height 27
paste input "**********"
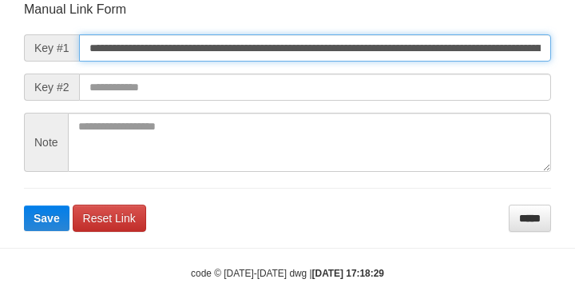
scroll to position [0, 996]
type input "**********"
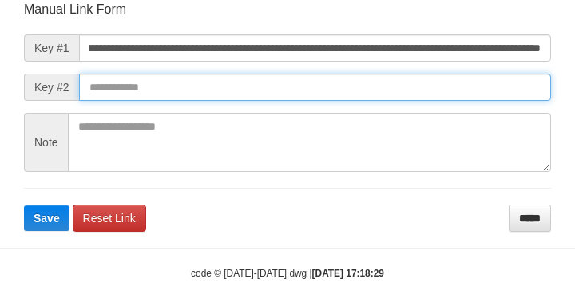
click at [24, 205] on button "Save" at bounding box center [47, 218] width 46 height 26
click at [415, 96] on input "text" at bounding box center [315, 86] width 472 height 27
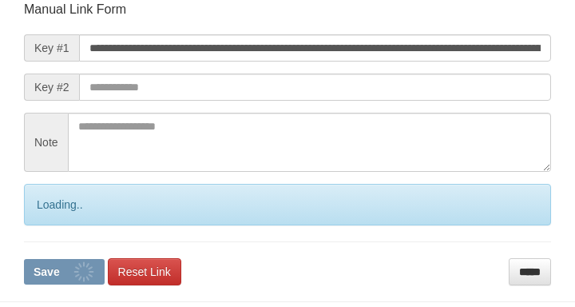
click at [429, 107] on form "**********" at bounding box center [287, 143] width 527 height 284
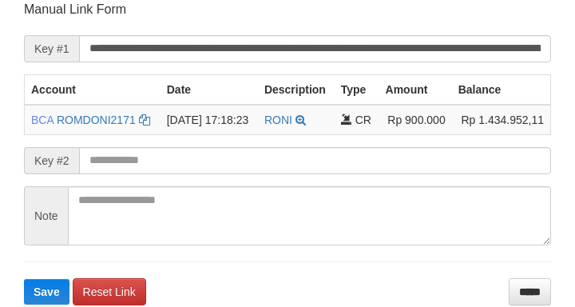
click at [128, 151] on form "**********" at bounding box center [287, 153] width 527 height 304
click at [137, 159] on form "**********" at bounding box center [287, 153] width 527 height 304
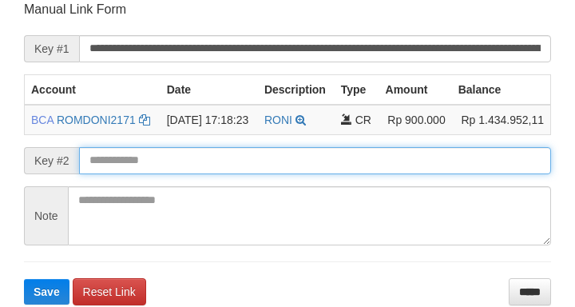
click at [137, 171] on input "text" at bounding box center [315, 160] width 472 height 27
click at [24, 279] on button "Save" at bounding box center [47, 292] width 46 height 26
drag, startPoint x: 137, startPoint y: 170, endPoint x: 145, endPoint y: 173, distance: 8.3
click at [137, 171] on input "text" at bounding box center [315, 160] width 472 height 27
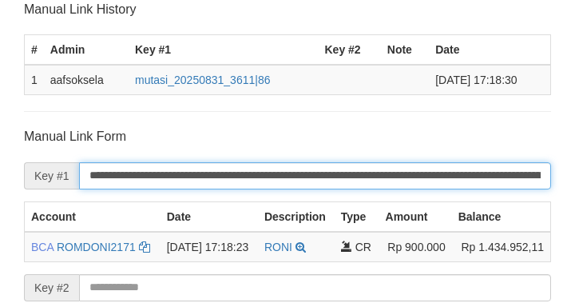
drag, startPoint x: 145, startPoint y: 173, endPoint x: 174, endPoint y: 179, distance: 30.2
click input "**********"
drag, startPoint x: 174, startPoint y: 179, endPoint x: 0, endPoint y: 165, distance: 174.8
click input "**********"
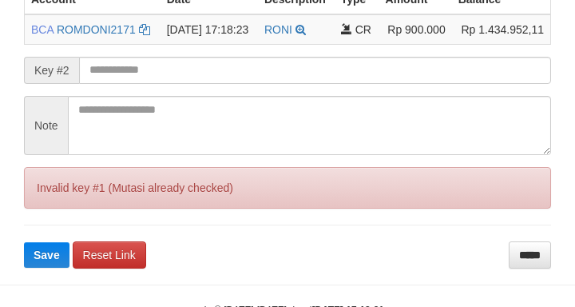
scroll to position [470, 0]
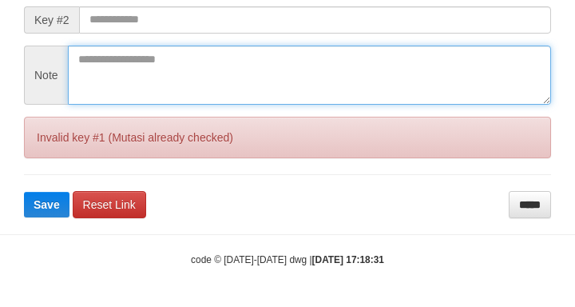
drag, startPoint x: 117, startPoint y: 68, endPoint x: 136, endPoint y: 62, distance: 20.2
click textarea
drag, startPoint x: 136, startPoint y: 62, endPoint x: 198, endPoint y: 32, distance: 69.0
click textarea
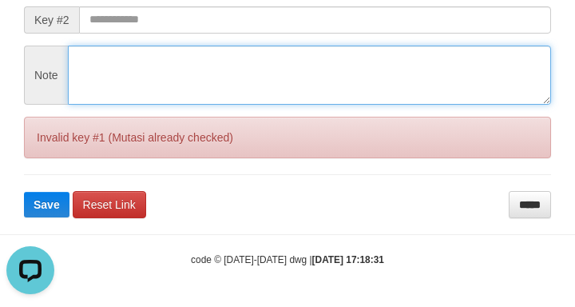
scroll to position [0, 0]
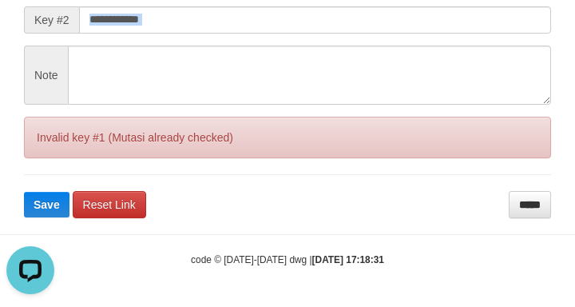
click form "**********"
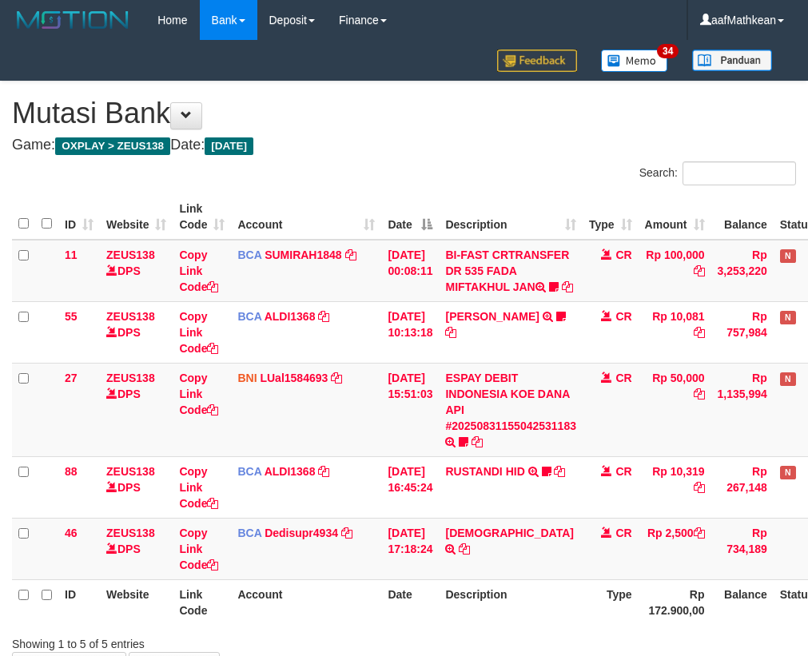
scroll to position [66, 88]
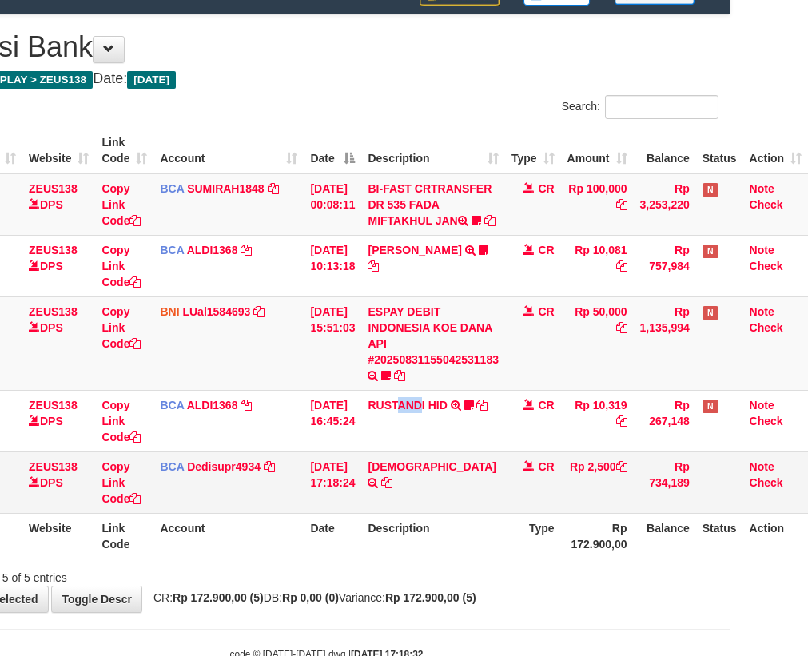
click at [600, 471] on tbody "11 ZEUS138 DPS Copy Link Code BCA SUMIRAH1848 DPS SUMIRAH mutasi_20250831_4156 …" at bounding box center [370, 343] width 873 height 340
click at [344, 337] on td "[DATE] 15:51:03" at bounding box center [333, 342] width 58 height 93
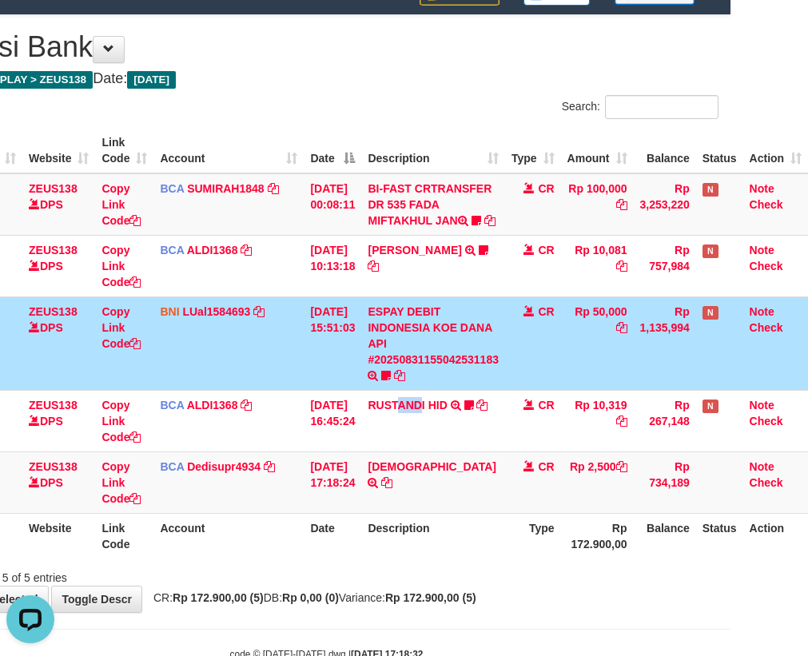
scroll to position [0, 0]
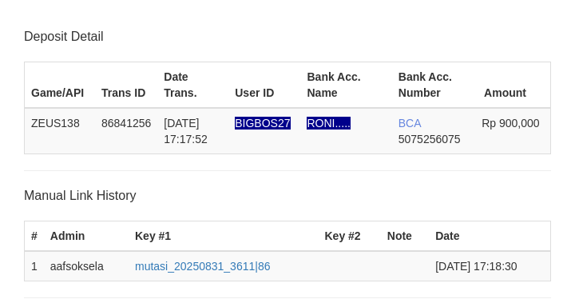
scroll to position [314, 0]
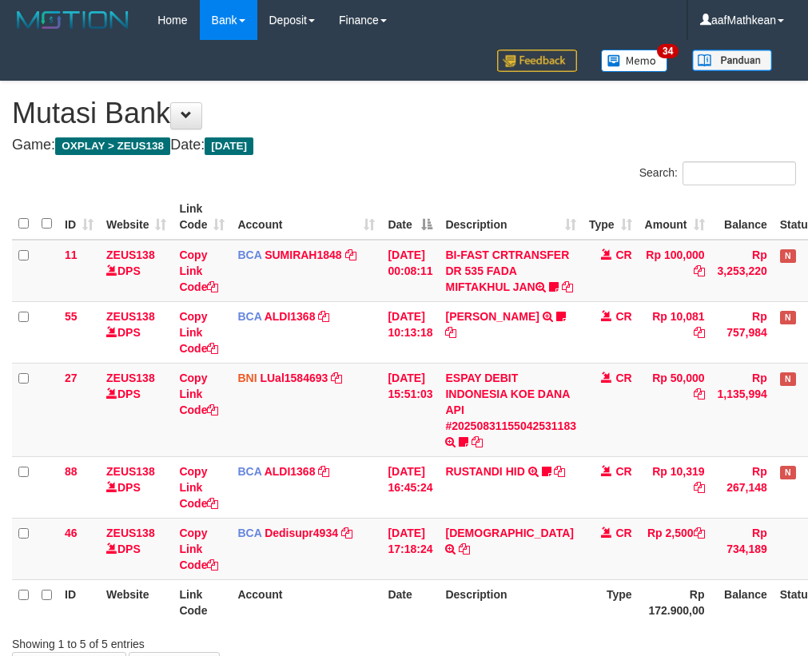
scroll to position [66, 88]
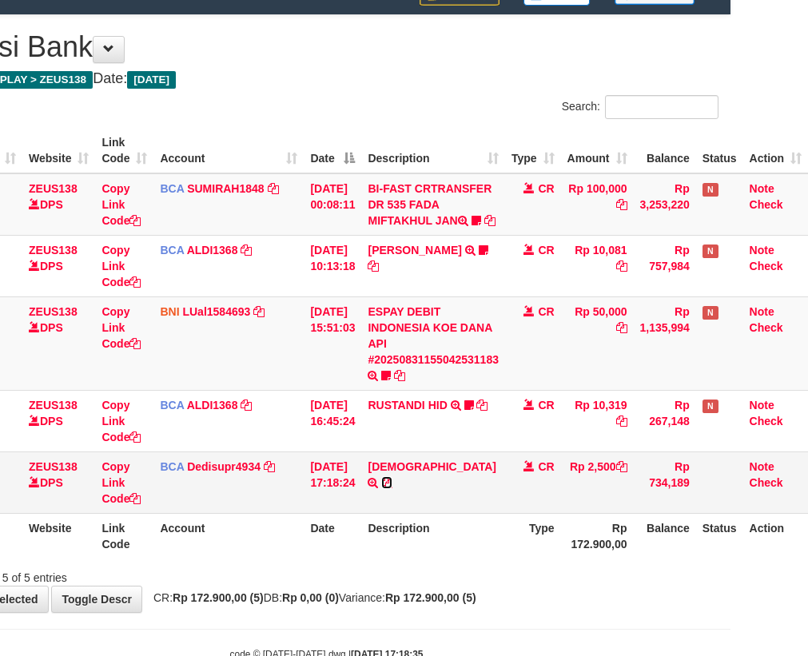
click at [392, 481] on icon at bounding box center [386, 482] width 11 height 11
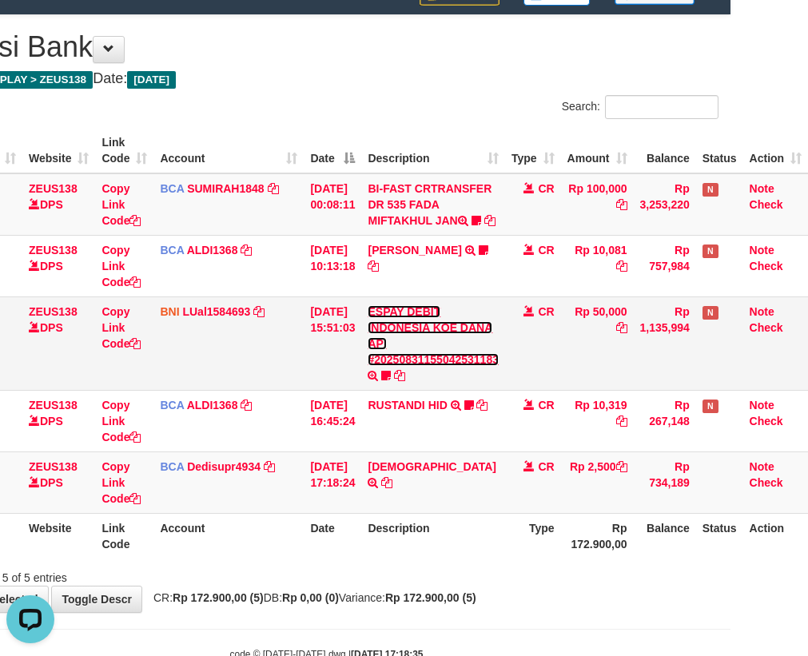
click at [367, 305] on link "ESPAY DEBIT INDONESIA KOE DANA API #20250831155042531183" at bounding box center [432, 335] width 131 height 61
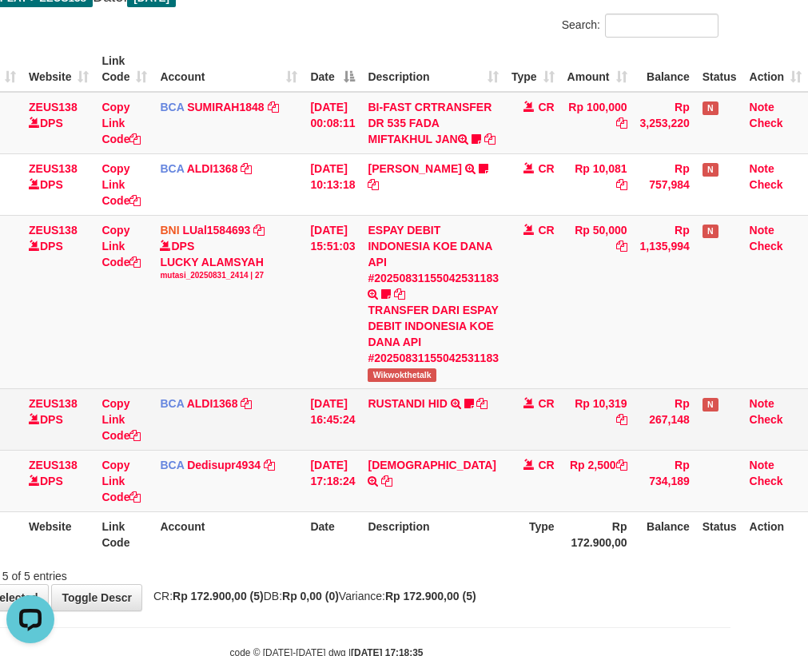
scroll to position [224, 88]
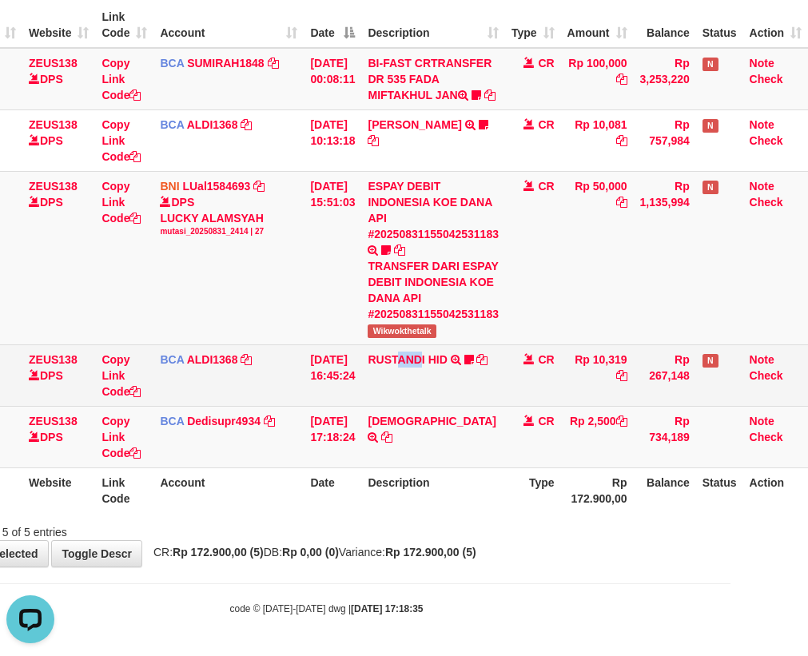
click at [424, 400] on td "RUSTANDI HID TRSF E-BANKING CR 3108/FTSCY/WS95051 10319.002025083136067805 TRFD…" at bounding box center [433, 375] width 144 height 62
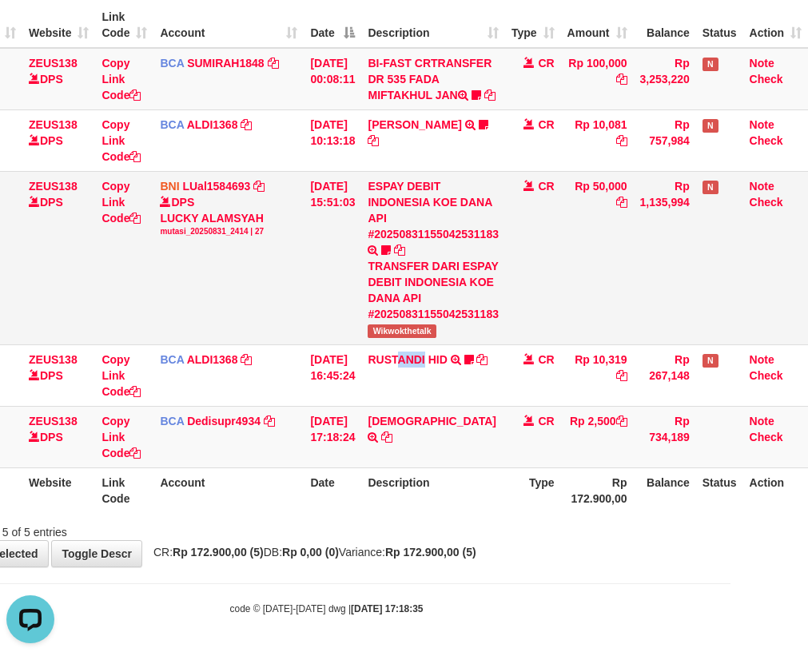
click at [409, 334] on span "Wikwokthetalk" at bounding box center [401, 331] width 68 height 14
click at [412, 337] on span "Wikwokthetalk" at bounding box center [401, 331] width 68 height 14
click at [417, 332] on span "Wikwokthetalk" at bounding box center [401, 331] width 68 height 14
copy span "Wikwokthetalk"
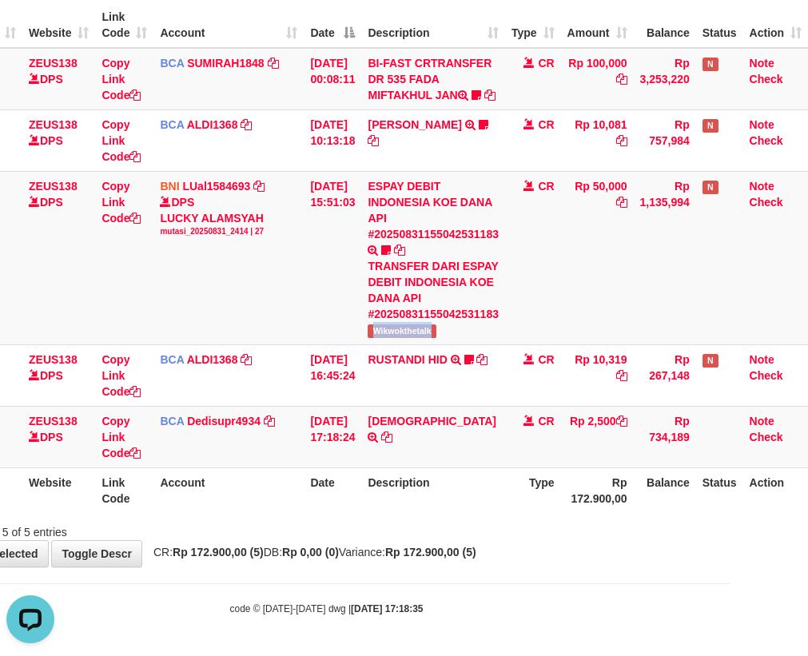
drag, startPoint x: 883, startPoint y: 599, endPoint x: 972, endPoint y: 638, distance: 97.3
click at [730, 638] on html "Toggle navigation Home Bank Account List Load By Website Group [OXPLAY] ZEUS138…" at bounding box center [327, 232] width 808 height 848
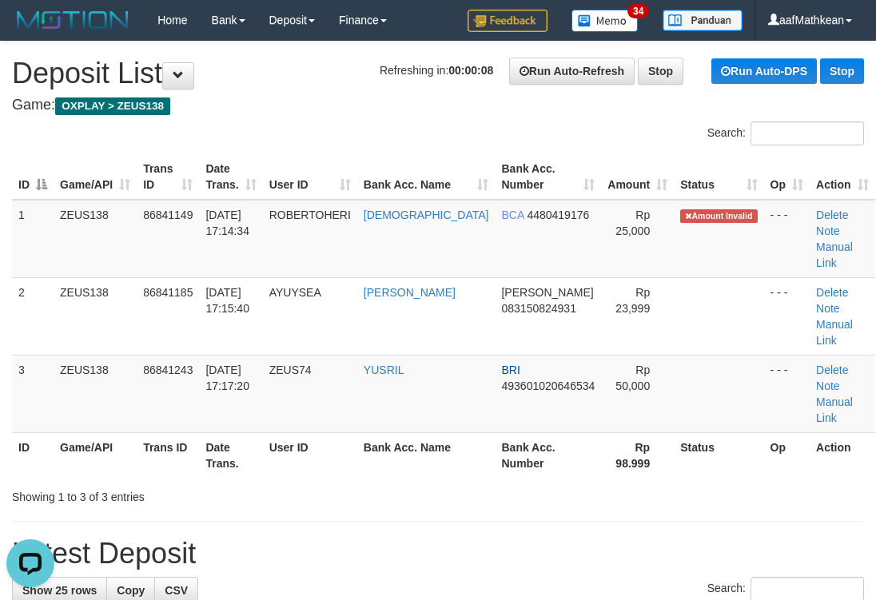
drag, startPoint x: 344, startPoint y: 158, endPoint x: 260, endPoint y: 199, distance: 92.5
click at [292, 190] on th "User ID" at bounding box center [310, 177] width 94 height 46
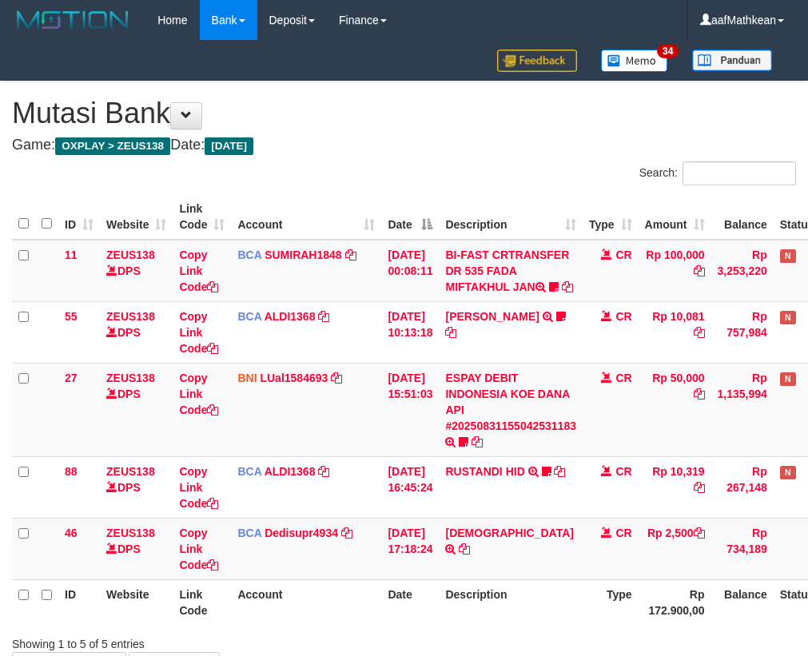
drag, startPoint x: 443, startPoint y: 442, endPoint x: 815, endPoint y: 499, distance: 376.6
click at [463, 453] on tr "27 ZEUS138 DPS Copy Link Code BNI LUal1584693 DPS LUCKY ALAMSYAH mutasi_2025083…" at bounding box center [448, 409] width 873 height 93
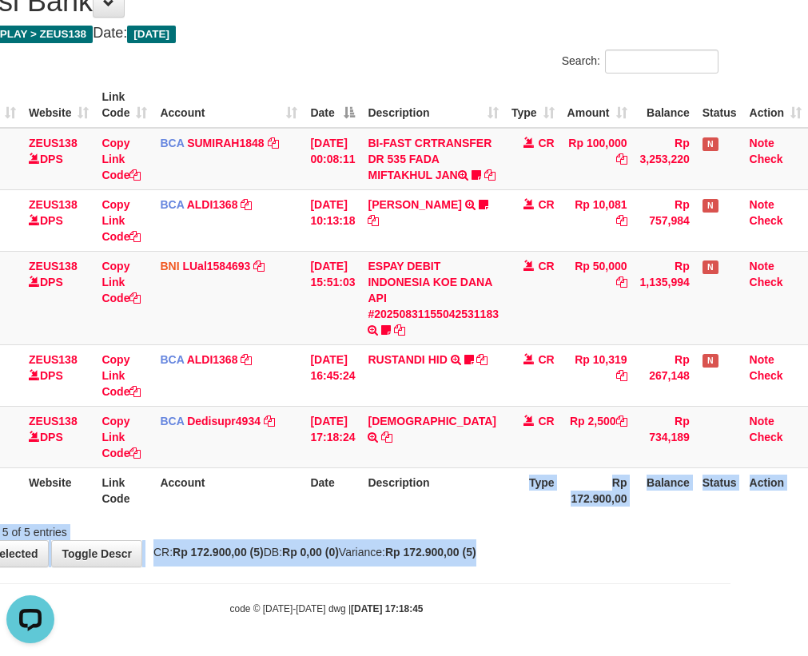
drag, startPoint x: 619, startPoint y: 540, endPoint x: 819, endPoint y: 570, distance: 201.9
click at [730, 566] on html "Toggle navigation Home Bank Account List Load By Website Group [OXPLAY] ZEUS138…" at bounding box center [327, 272] width 808 height 768
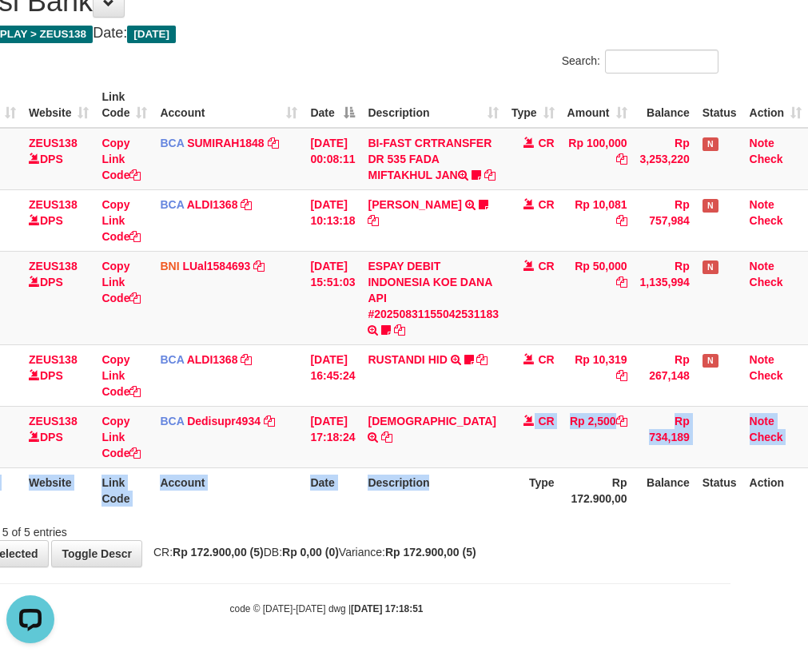
drag, startPoint x: 488, startPoint y: 450, endPoint x: 478, endPoint y: 501, distance: 52.2
click at [483, 481] on table "ID Website Link Code Account Date Description Type Amount Balance Status Action…" at bounding box center [370, 297] width 873 height 431
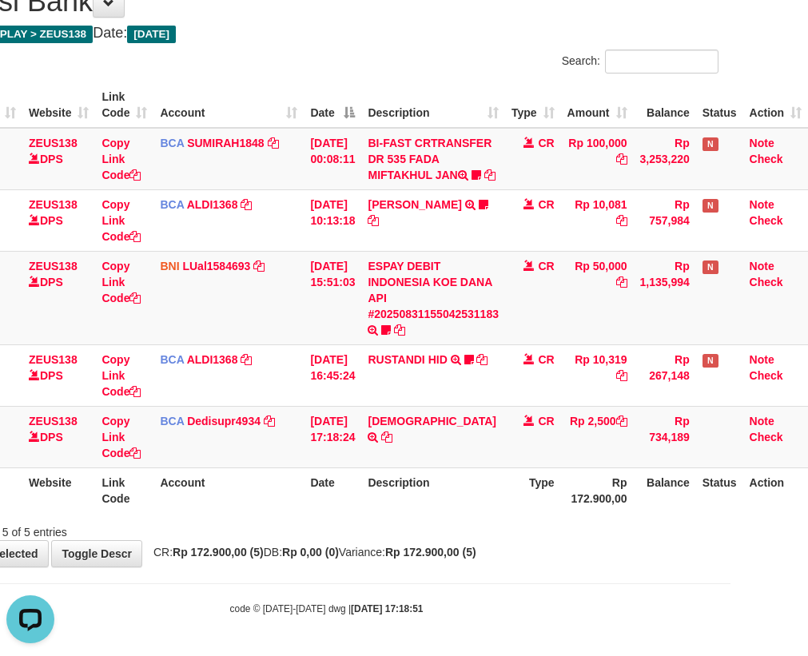
click at [522, 514] on div "ID Website Link Code Account Date Description Type Amount Balance Status Action…" at bounding box center [327, 297] width 808 height 440
click at [464, 409] on tbody "11 ZEUS138 DPS Copy Link Code BCA SUMIRAH1848 DPS SUMIRAH mutasi_20250831_4156 …" at bounding box center [370, 298] width 873 height 340
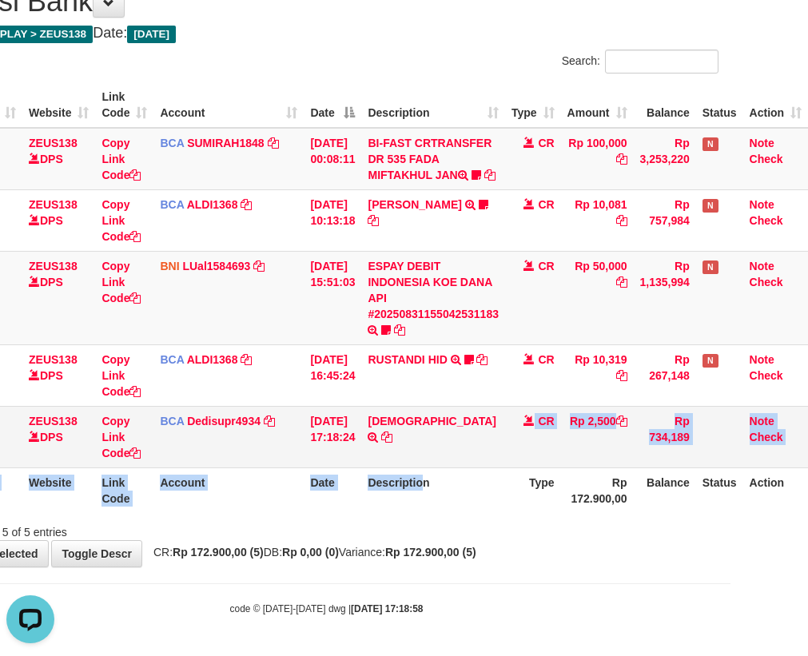
drag, startPoint x: 432, startPoint y: 463, endPoint x: 440, endPoint y: 460, distance: 8.6
click at [429, 463] on table "ID Website Link Code Account Date Description Type Amount Balance Status Action…" at bounding box center [370, 297] width 873 height 431
click at [452, 464] on td "HADI TRSF E-BANKING CR 3108/FTSCY/WS95031 2500.00HADI" at bounding box center [433, 437] width 144 height 62
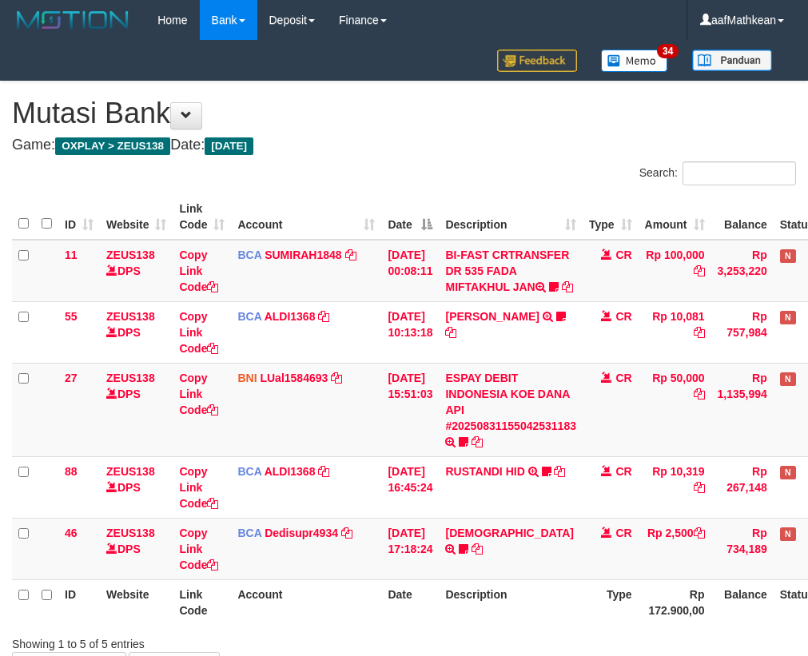
scroll to position [128, 88]
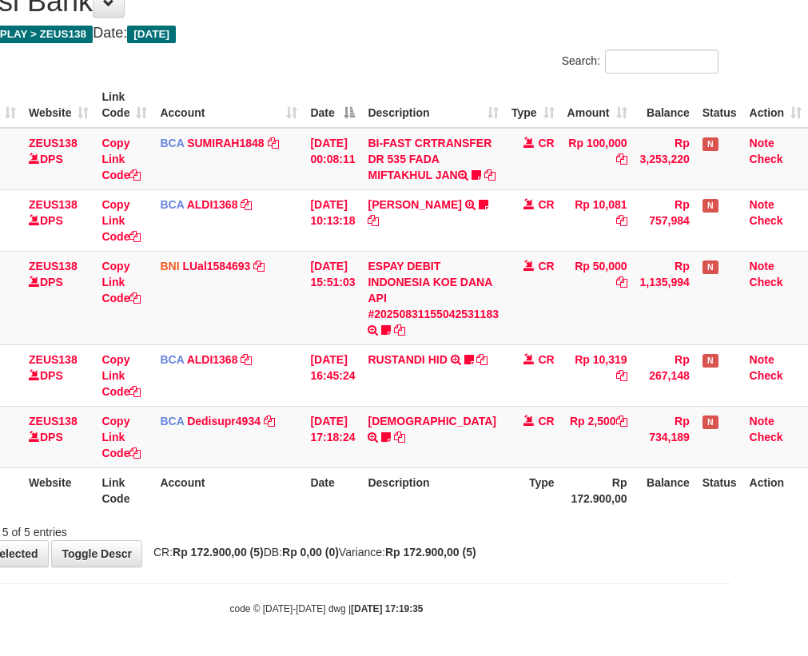
click at [352, 472] on table "ID Website Link Code Account Date Description Type Amount Balance Status Action…" at bounding box center [370, 297] width 873 height 431
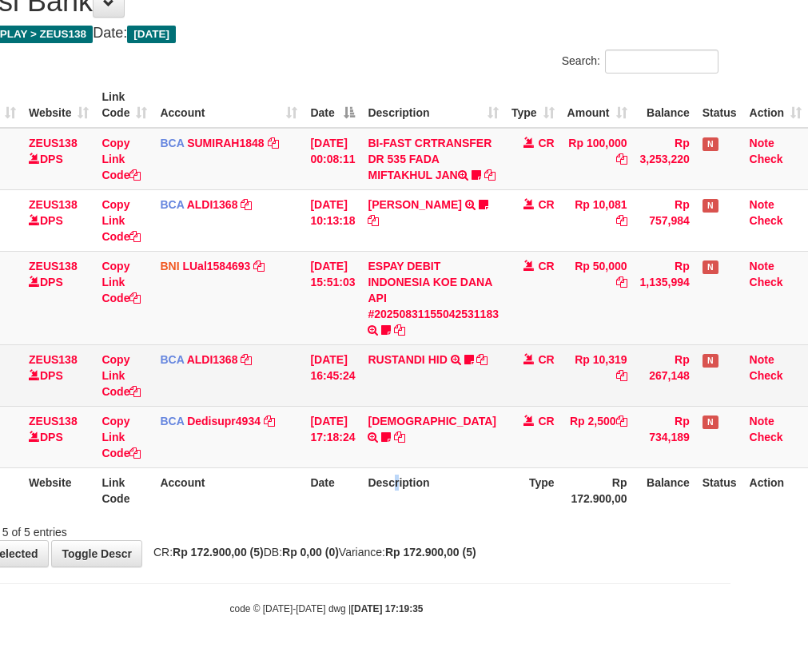
drag, startPoint x: 399, startPoint y: 479, endPoint x: 394, endPoint y: 392, distance: 86.5
click at [394, 415] on table "ID Website Link Code Account Date Description Type Amount Balance Status Action…" at bounding box center [370, 297] width 873 height 431
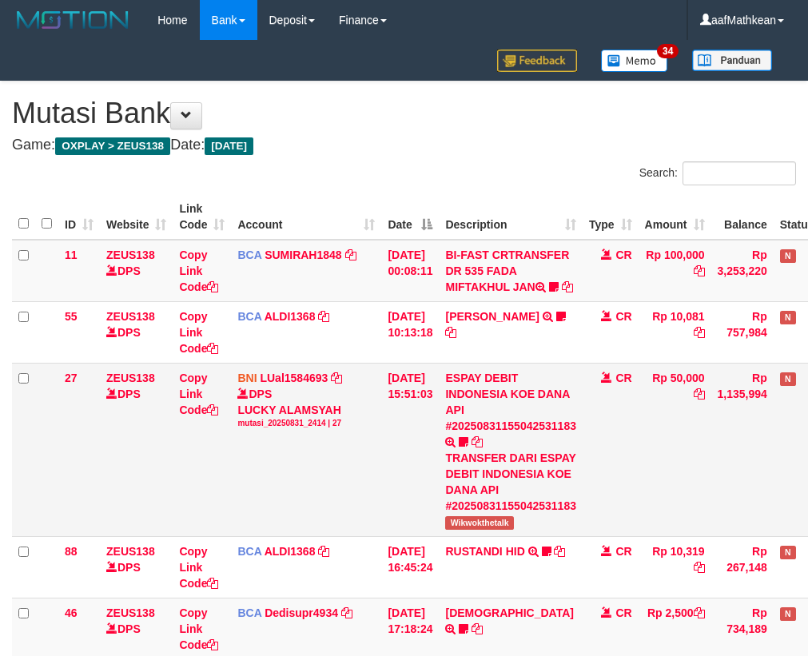
scroll to position [128, 88]
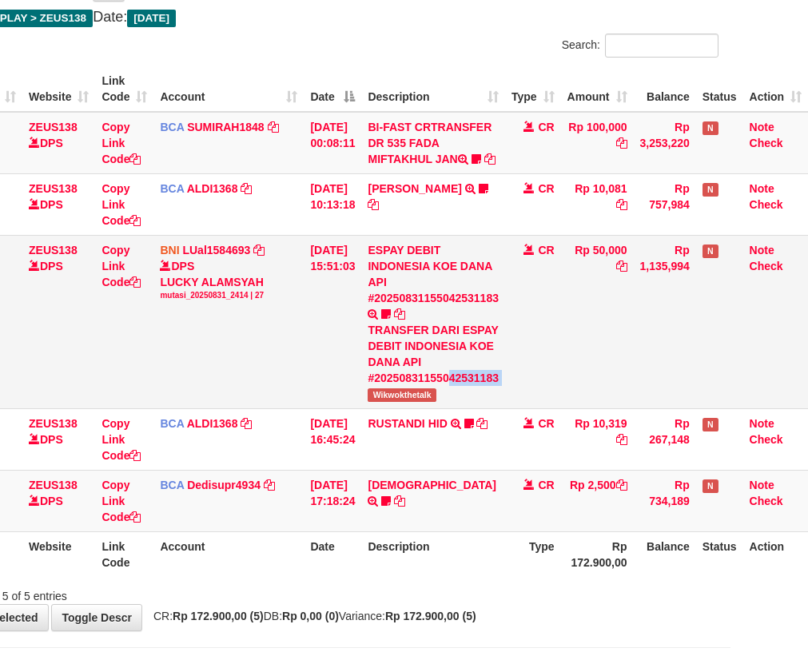
drag, startPoint x: 369, startPoint y: 423, endPoint x: 602, endPoint y: 371, distance: 239.2
click at [466, 405] on td "ESPAY DEBIT INDONESIA KOE DANA API #20250831155042531183 TRANSFER DARI ESPAY DE…" at bounding box center [433, 321] width 144 height 173
copy td "31183"
click at [394, 402] on span "Wikwokthetalk" at bounding box center [401, 395] width 68 height 14
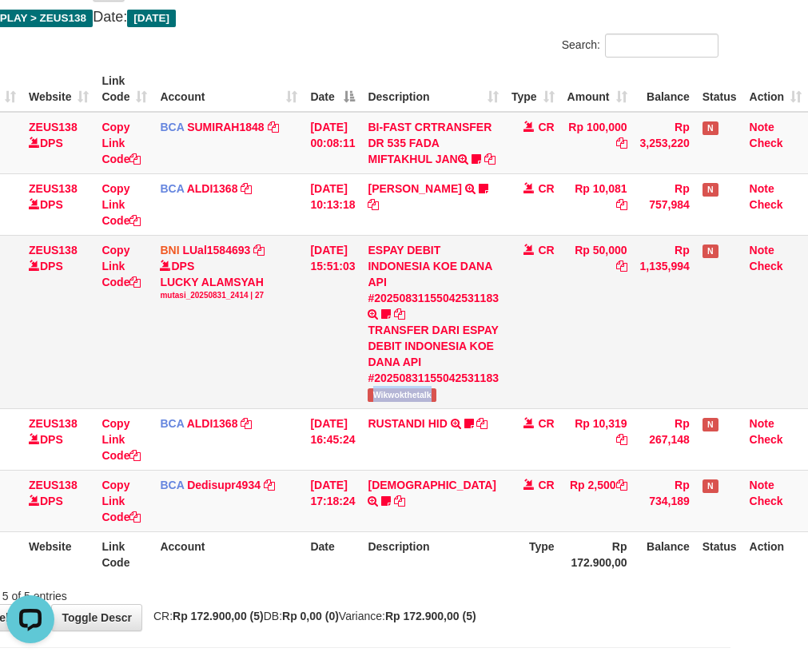
click at [394, 402] on span "Wikwokthetalk" at bounding box center [401, 395] width 68 height 14
copy span "Wikwokthetalk"
drag, startPoint x: 551, startPoint y: 385, endPoint x: 522, endPoint y: 430, distance: 53.6
click at [542, 396] on td "CR" at bounding box center [533, 321] width 56 height 173
click at [524, 408] on td "CR" at bounding box center [533, 321] width 56 height 173
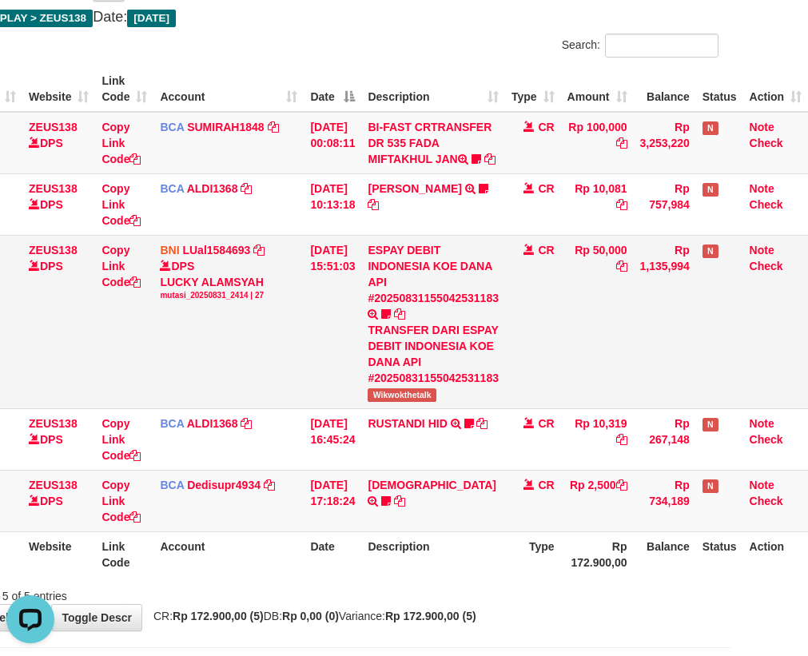
drag, startPoint x: 523, startPoint y: 422, endPoint x: 510, endPoint y: 432, distance: 16.5
click at [511, 408] on td "CR" at bounding box center [533, 321] width 56 height 173
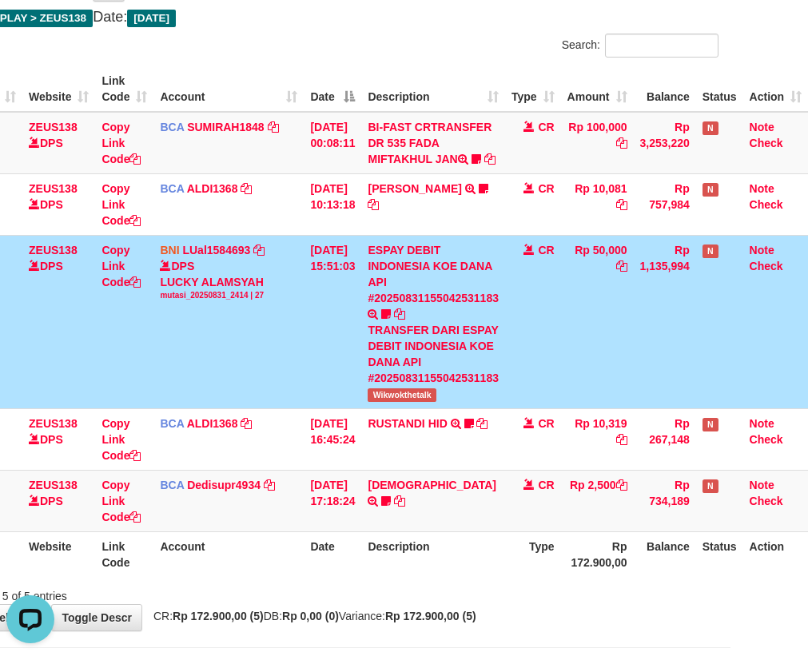
click at [518, 408] on td "CR" at bounding box center [533, 321] width 56 height 173
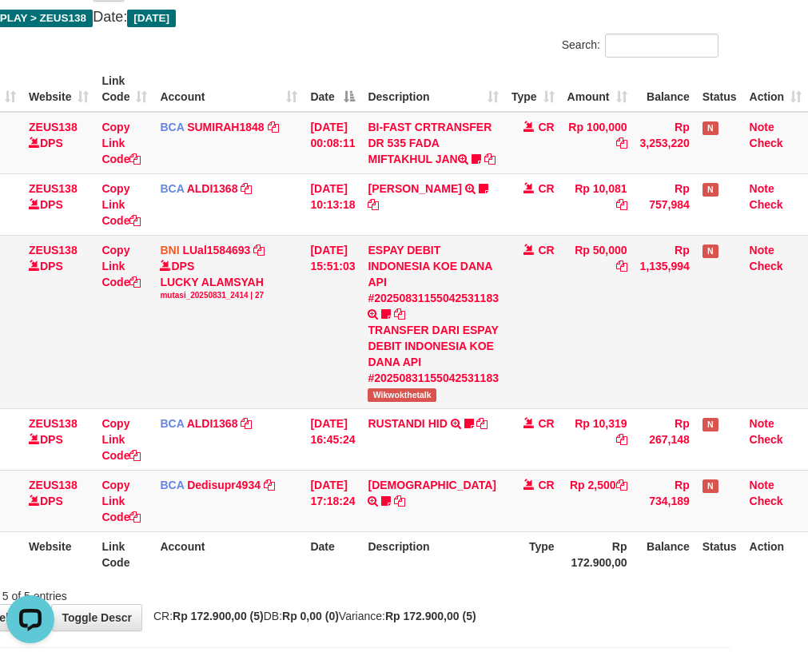
click at [519, 408] on td "CR" at bounding box center [533, 321] width 56 height 173
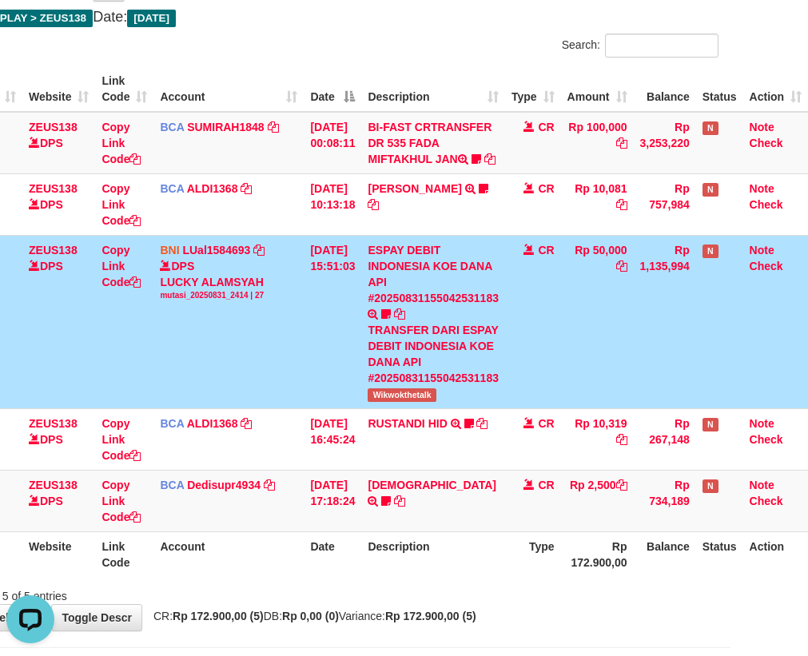
click at [519, 408] on td "CR" at bounding box center [533, 321] width 56 height 173
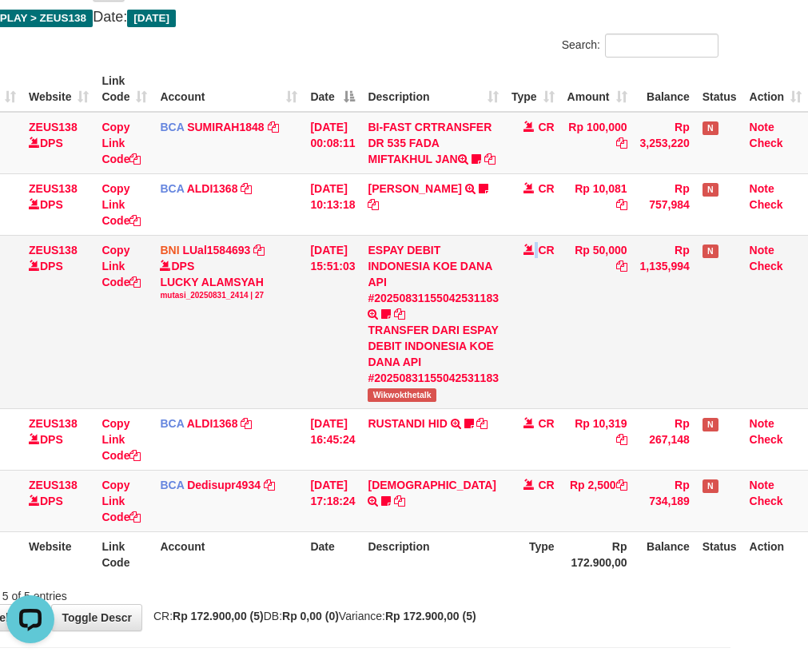
click at [520, 408] on td "CR" at bounding box center [533, 321] width 56 height 173
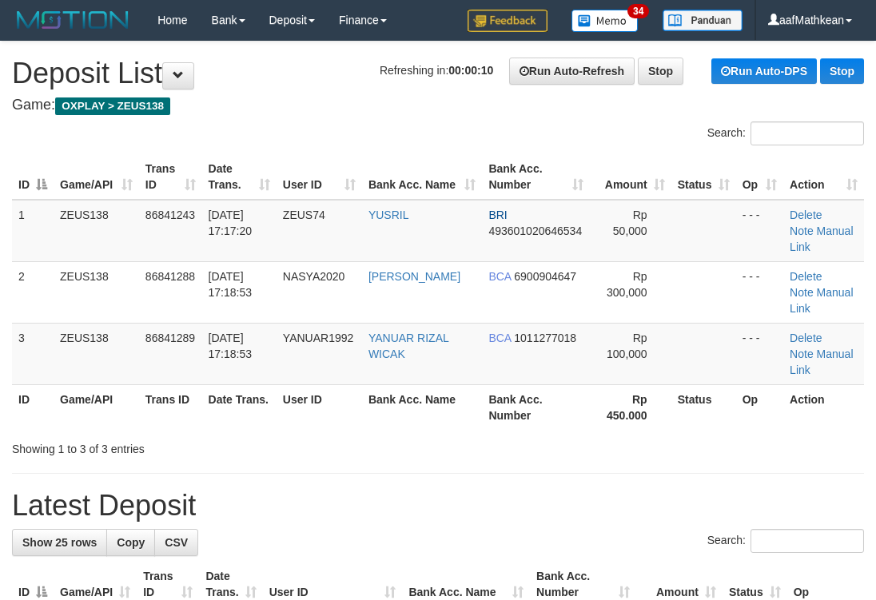
drag, startPoint x: 217, startPoint y: 158, endPoint x: 227, endPoint y: 156, distance: 10.7
click at [227, 156] on th "Date Trans." at bounding box center [239, 177] width 74 height 46
click at [248, 139] on div "Search: ID Game/API Trans ID Date Trans. User ID Bank Acc. Name Bank Acc. Numbe…" at bounding box center [438, 289] width 852 height 336
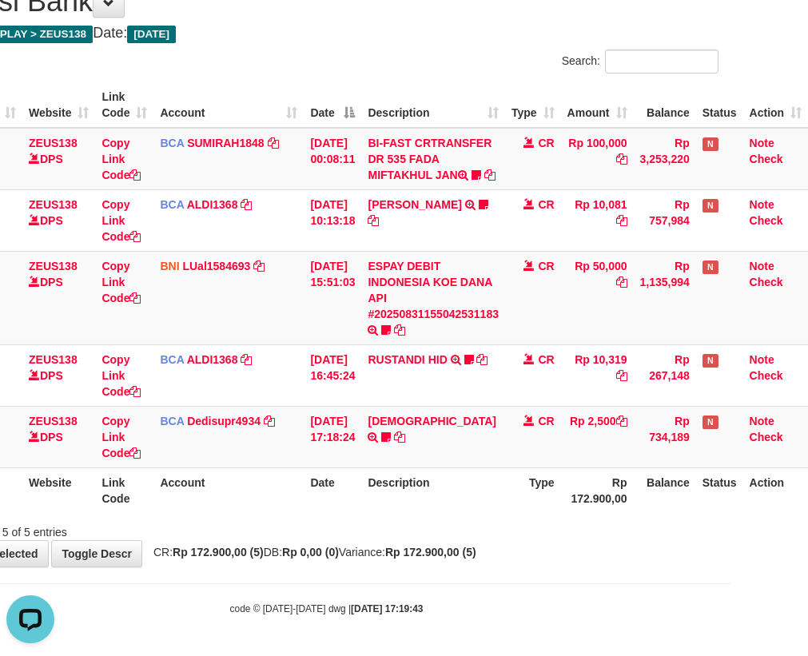
click at [443, 594] on body "Toggle navigation Home Bank Account List Load By Website Group [OXPLAY] ZEUS138…" at bounding box center [327, 272] width 808 height 768
drag, startPoint x: 604, startPoint y: 597, endPoint x: 815, endPoint y: 626, distance: 213.0
click at [730, 624] on html "Toggle navigation Home Bank Account List Load By Website Group [OXPLAY] ZEUS138…" at bounding box center [327, 272] width 808 height 768
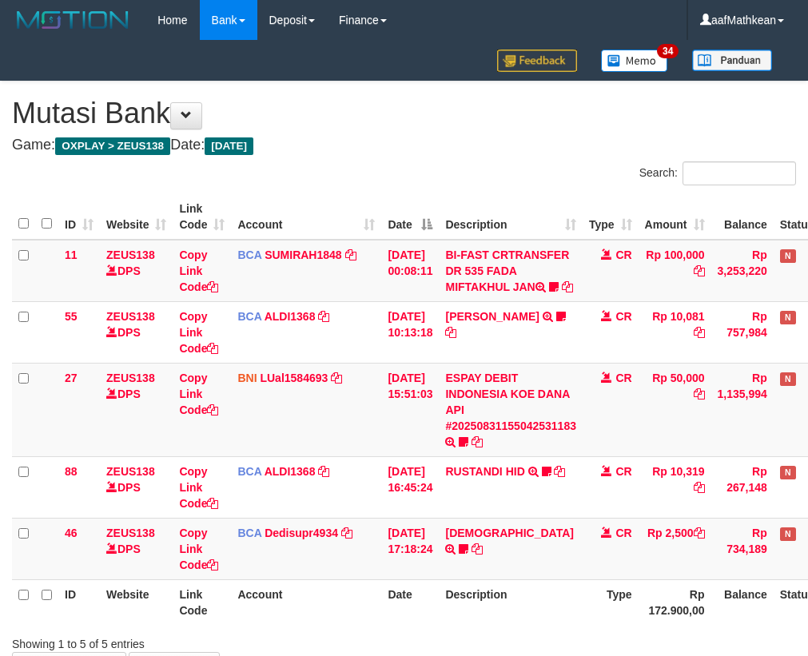
scroll to position [128, 88]
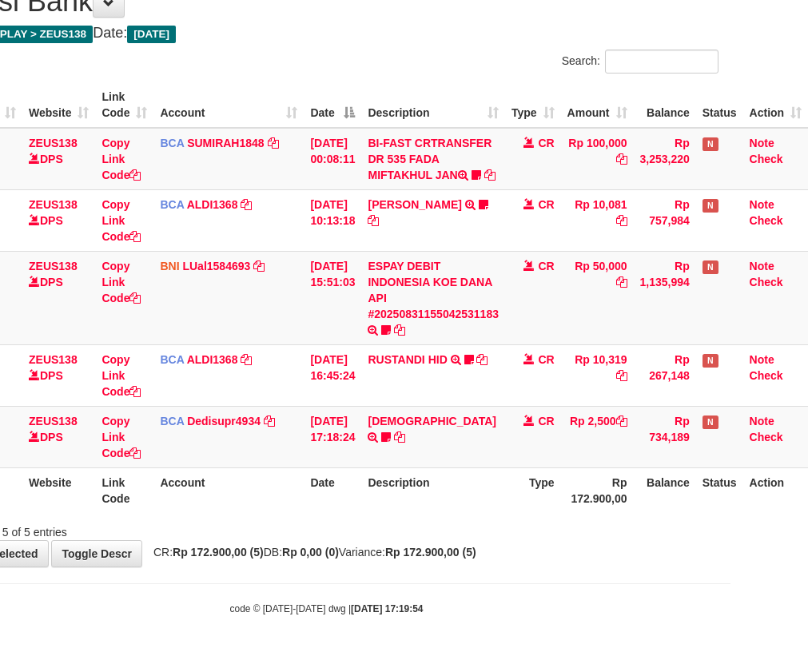
drag, startPoint x: 511, startPoint y: 482, endPoint x: 656, endPoint y: 512, distance: 147.8
click at [511, 483] on th "Type" at bounding box center [533, 490] width 56 height 46
drag, startPoint x: 656, startPoint y: 512, endPoint x: 816, endPoint y: 524, distance: 160.2
click at [730, 520] on html "Toggle navigation Home Bank Account List Load By Website Group [OXPLAY] ZEUS138…" at bounding box center [327, 272] width 808 height 768
drag, startPoint x: 574, startPoint y: 533, endPoint x: 581, endPoint y: 548, distance: 16.5
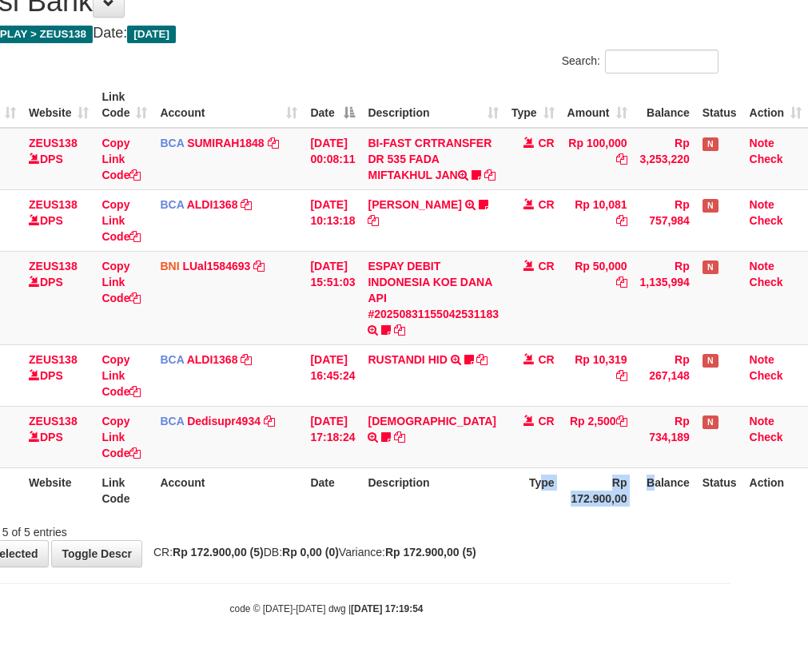
click at [577, 541] on div "**********" at bounding box center [327, 268] width 808 height 597
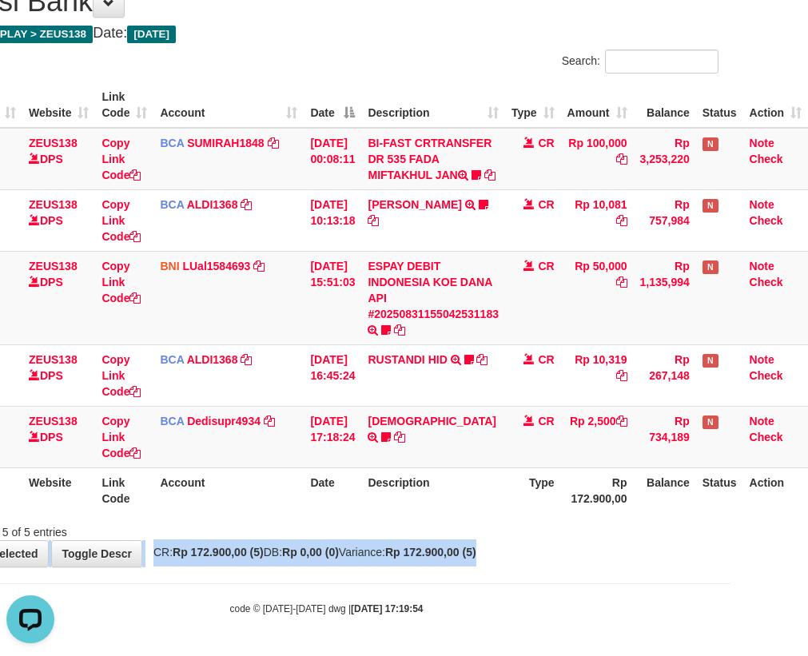
scroll to position [0, 0]
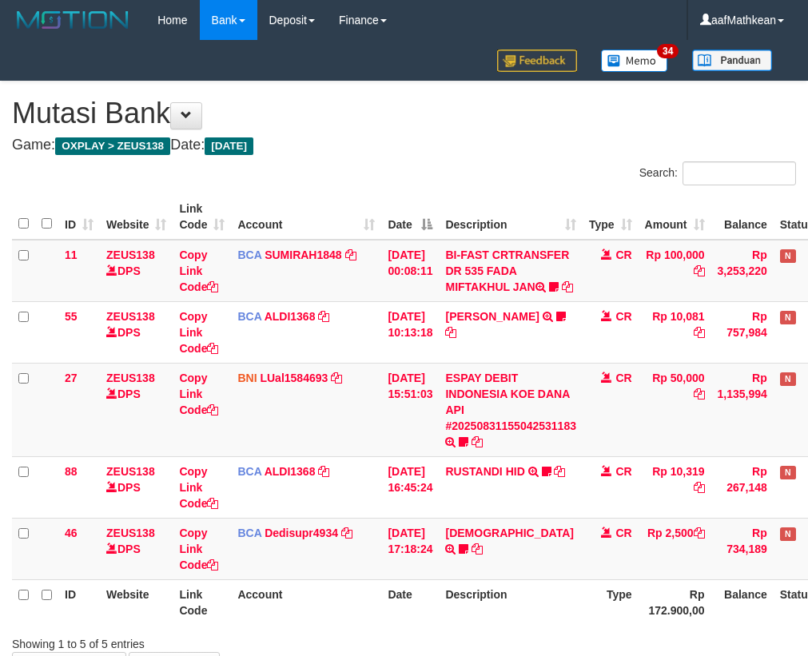
scroll to position [128, 88]
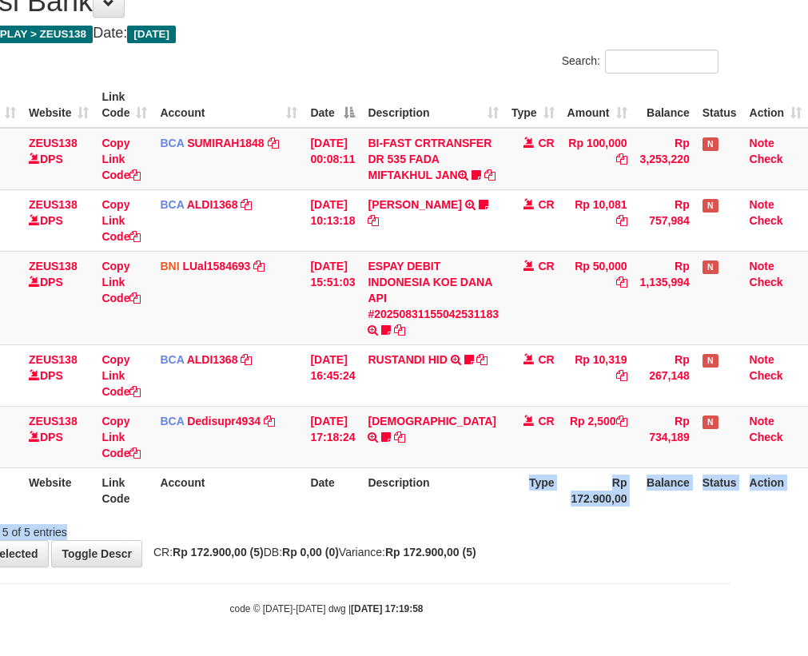
drag, startPoint x: 496, startPoint y: 494, endPoint x: 499, endPoint y: 530, distance: 36.0
click at [499, 530] on div "Search: ID Website Link Code Account Date Description Type Amount Balance Statu…" at bounding box center [326, 295] width 784 height 491
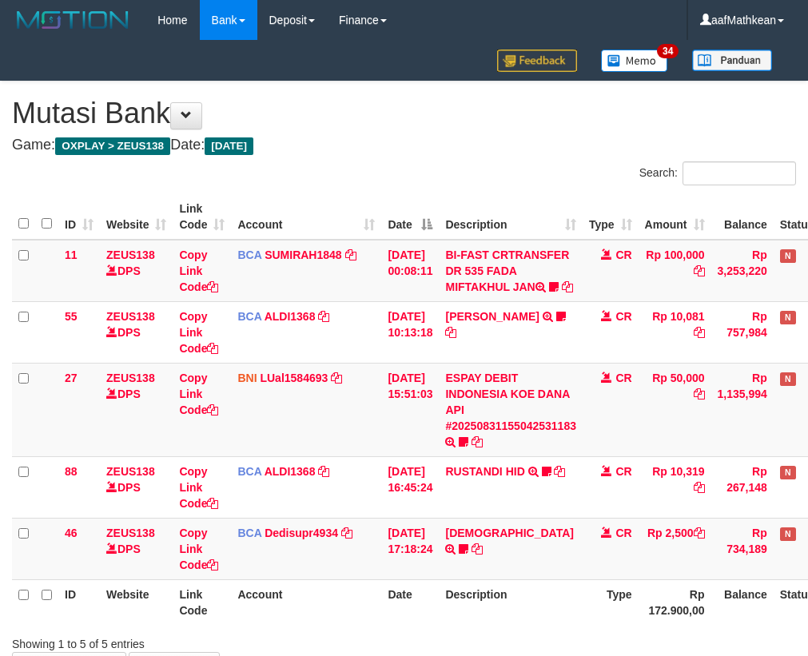
scroll to position [128, 88]
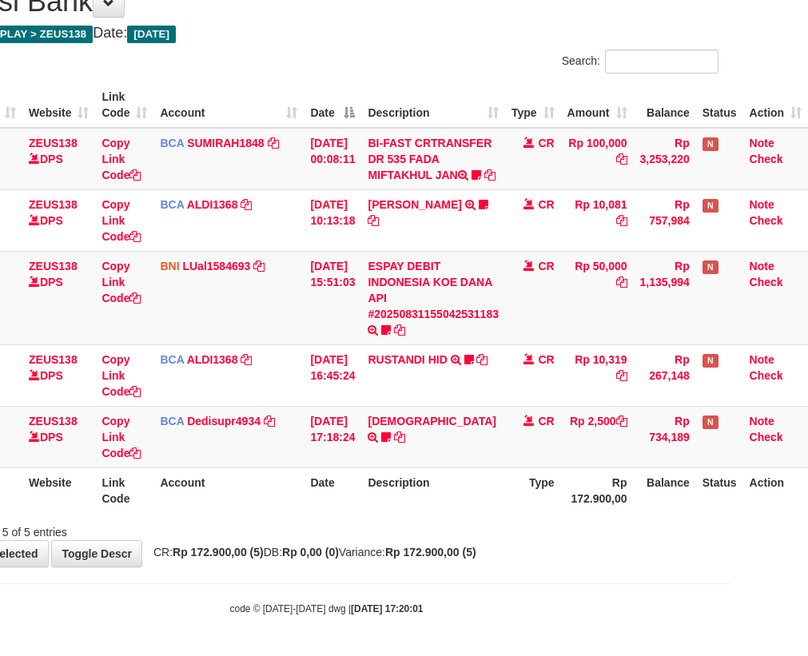
click at [451, 541] on div "**********" at bounding box center [327, 268] width 808 height 597
click at [456, 555] on strong "Rp 172.900,00 (5)" at bounding box center [430, 552] width 91 height 13
click at [453, 552] on strong "Rp 172.900,00 (5)" at bounding box center [430, 552] width 91 height 13
click at [454, 553] on strong "Rp 172.900,00 (5)" at bounding box center [430, 552] width 91 height 13
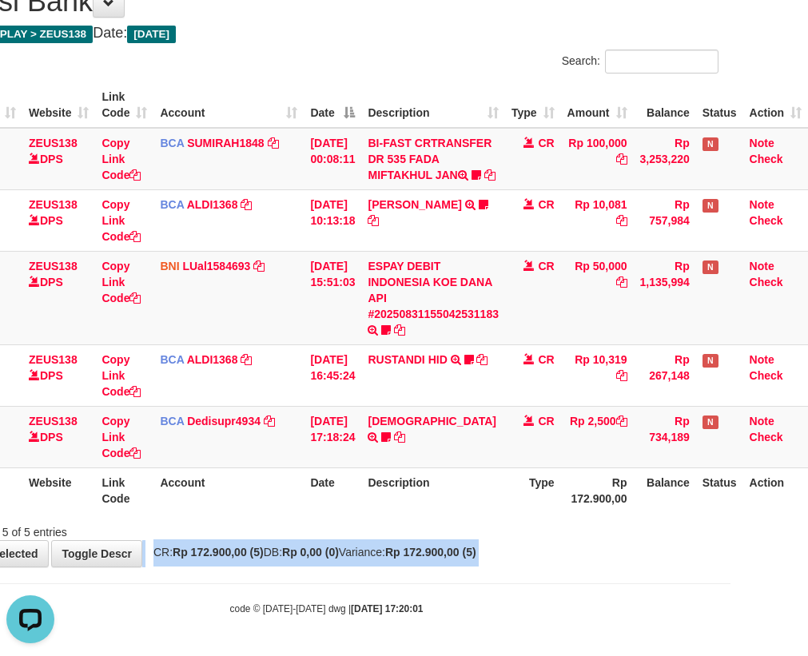
click at [456, 554] on strong "Rp 172.900,00 (5)" at bounding box center [430, 552] width 91 height 13
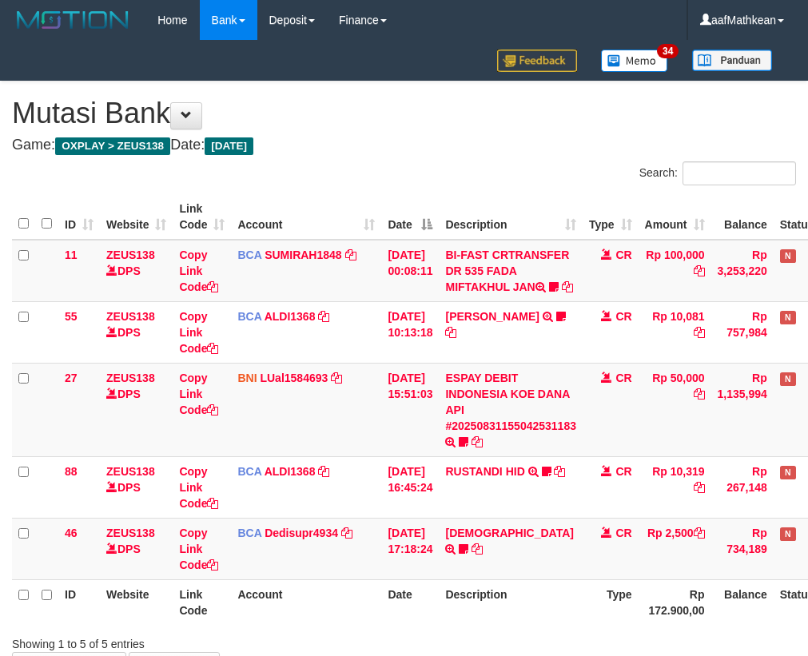
click at [479, 579] on th "Description" at bounding box center [511, 602] width 144 height 46
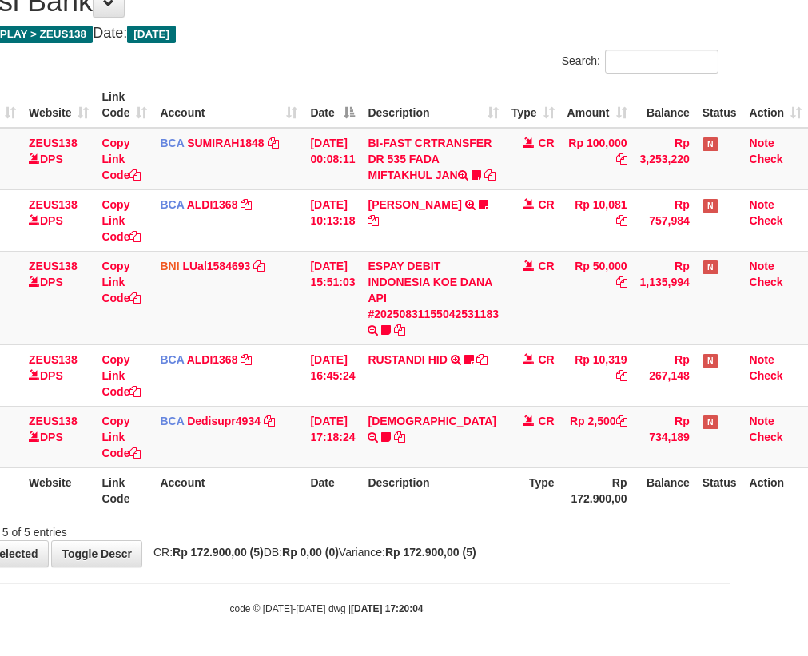
click at [483, 499] on th "Description" at bounding box center [433, 490] width 144 height 46
click at [481, 499] on th "Description" at bounding box center [433, 490] width 144 height 46
click at [482, 499] on th "Description" at bounding box center [433, 490] width 144 height 46
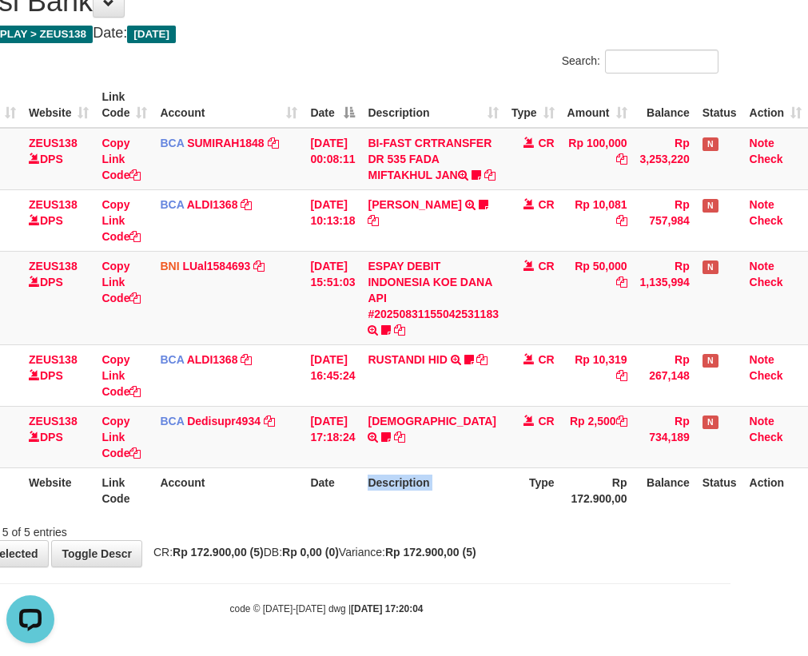
click at [482, 499] on th "Description" at bounding box center [433, 490] width 144 height 46
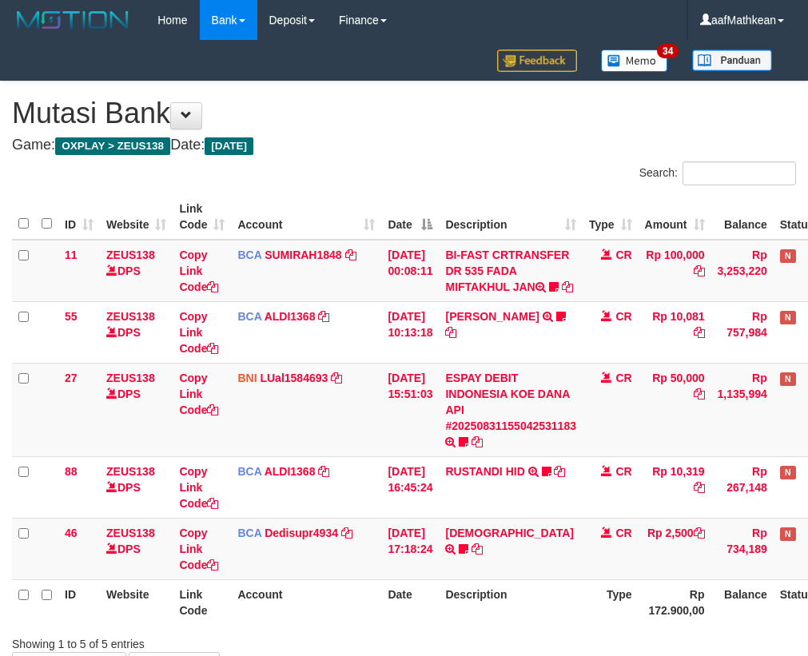
scroll to position [128, 88]
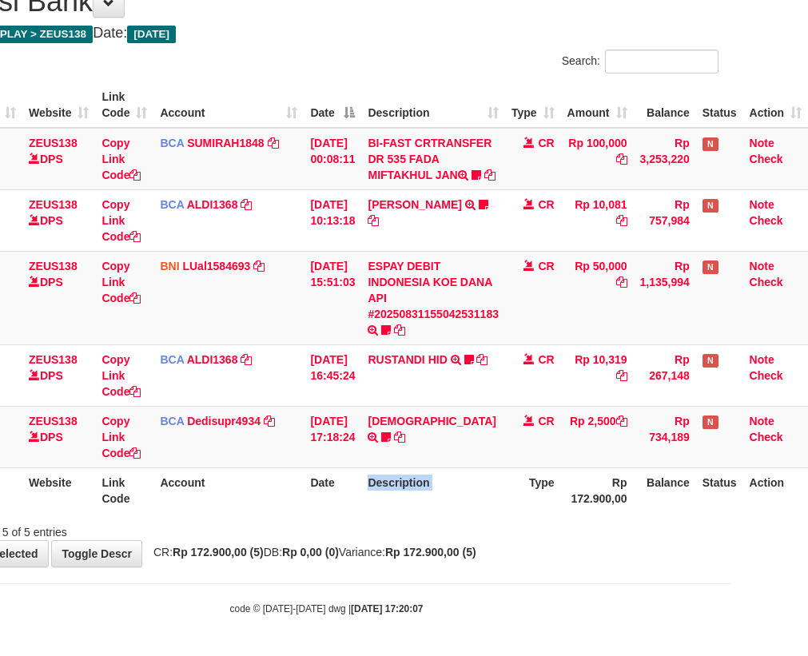
click at [482, 499] on th "Description" at bounding box center [433, 490] width 144 height 46
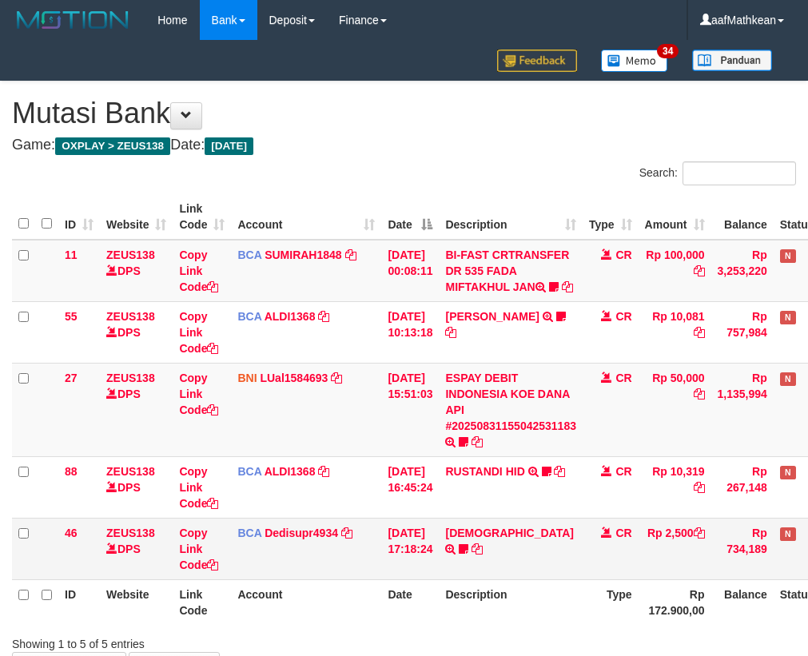
scroll to position [128, 88]
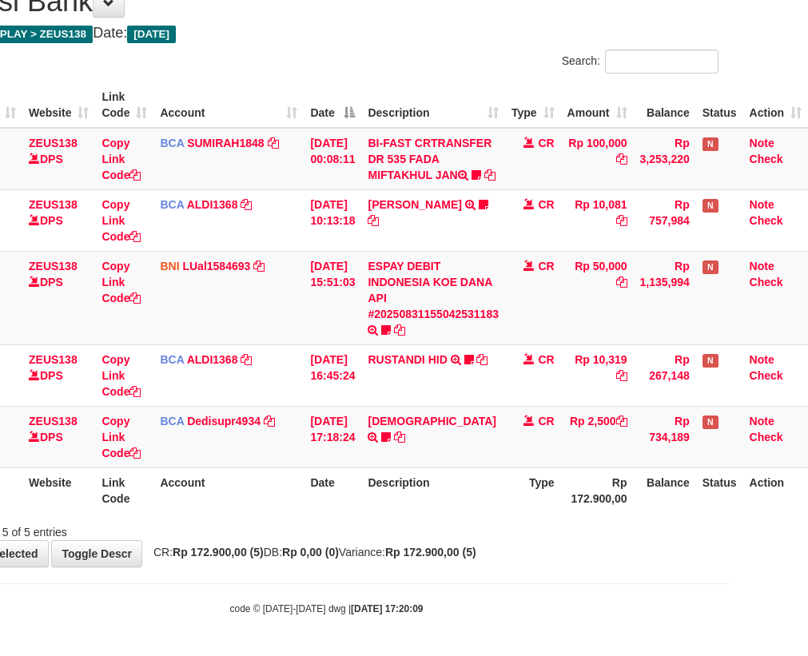
click at [540, 558] on div "**********" at bounding box center [327, 268] width 808 height 597
click at [545, 546] on div "**********" at bounding box center [327, 268] width 808 height 597
click at [545, 543] on div "**********" at bounding box center [327, 268] width 808 height 597
click at [543, 543] on div "**********" at bounding box center [327, 268] width 808 height 597
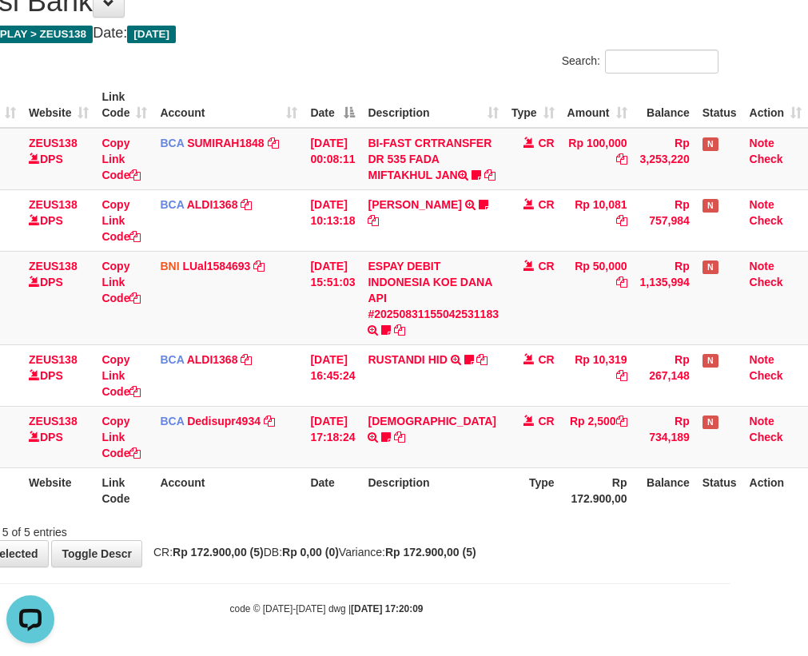
click at [543, 543] on div "**********" at bounding box center [327, 268] width 808 height 597
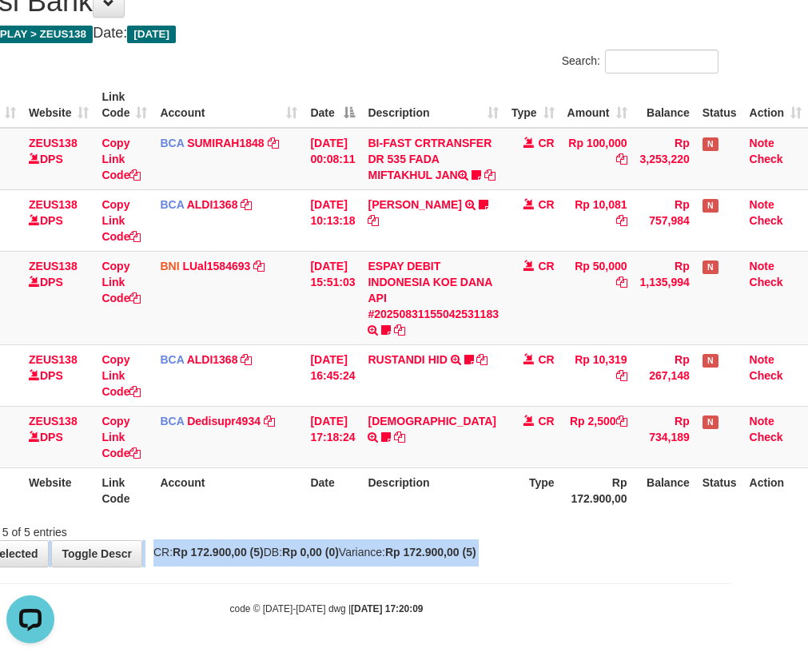
click at [542, 541] on div "**********" at bounding box center [327, 268] width 808 height 597
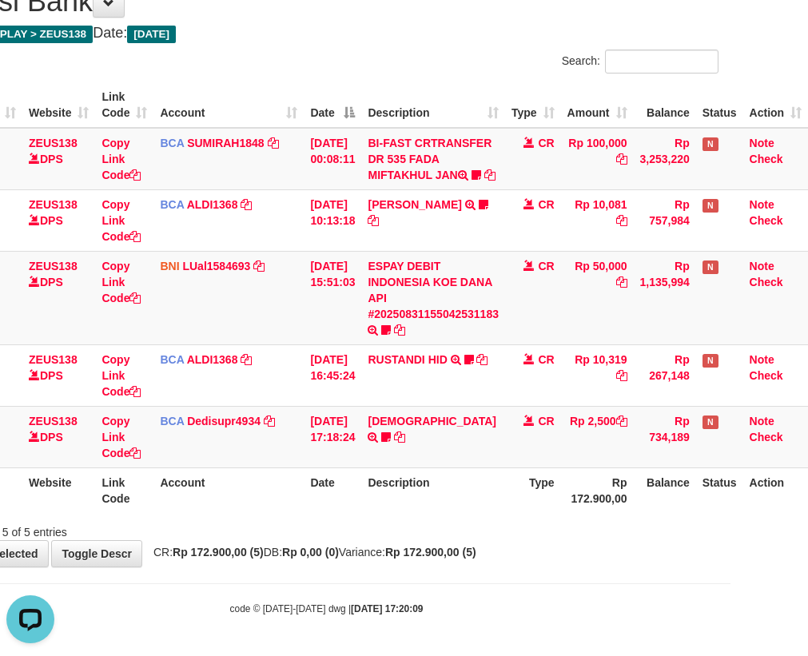
click at [541, 539] on div "**********" at bounding box center [327, 268] width 808 height 597
click at [542, 538] on div "Showing 1 to 5 of 5 entries" at bounding box center [327, 529] width 808 height 22
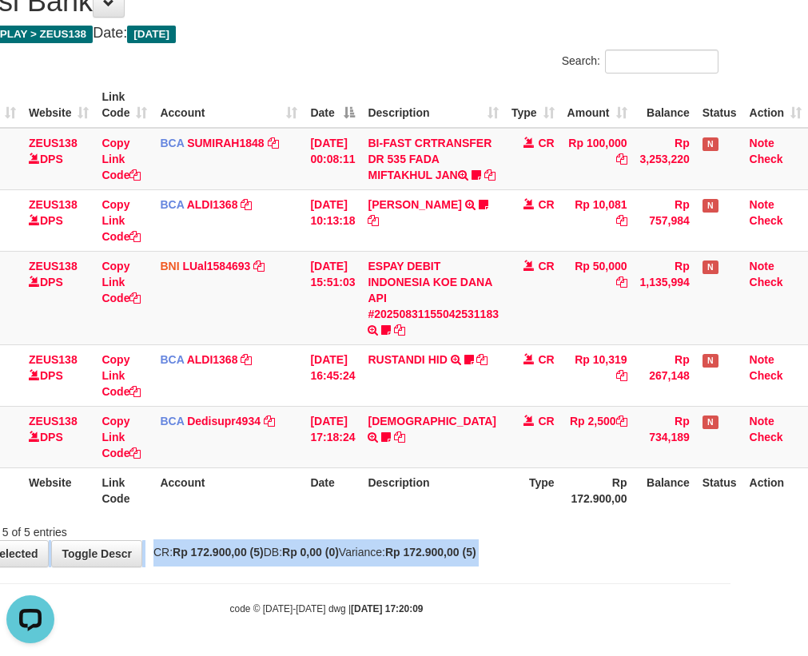
click at [544, 540] on div "**********" at bounding box center [327, 268] width 808 height 597
click at [545, 540] on div "**********" at bounding box center [327, 268] width 808 height 597
click at [549, 539] on div "**********" at bounding box center [327, 268] width 808 height 597
click at [548, 538] on div "Showing 1 to 5 of 5 entries" at bounding box center [327, 529] width 808 height 22
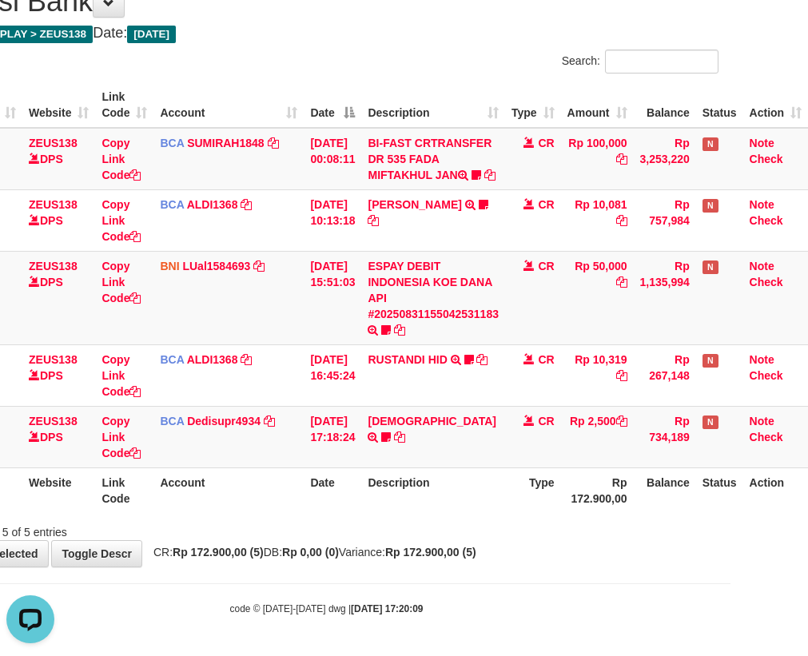
click at [547, 537] on div "Showing 1 to 5 of 5 entries" at bounding box center [327, 529] width 808 height 22
click at [545, 535] on div "Showing 1 to 5 of 5 entries" at bounding box center [327, 529] width 808 height 22
click at [542, 533] on div "Showing 1 to 5 of 5 entries" at bounding box center [327, 529] width 808 height 22
click at [540, 531] on div "Showing 1 to 5 of 5 entries" at bounding box center [327, 529] width 808 height 22
click at [540, 530] on div "Showing 1 to 5 of 5 entries" at bounding box center [327, 529] width 808 height 22
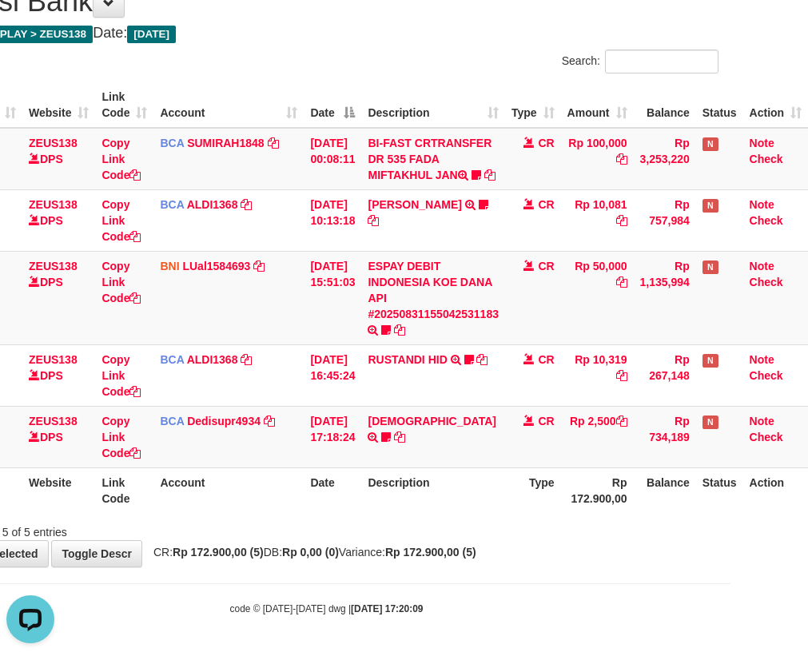
click at [540, 530] on div "Showing 1 to 5 of 5 entries" at bounding box center [327, 529] width 808 height 22
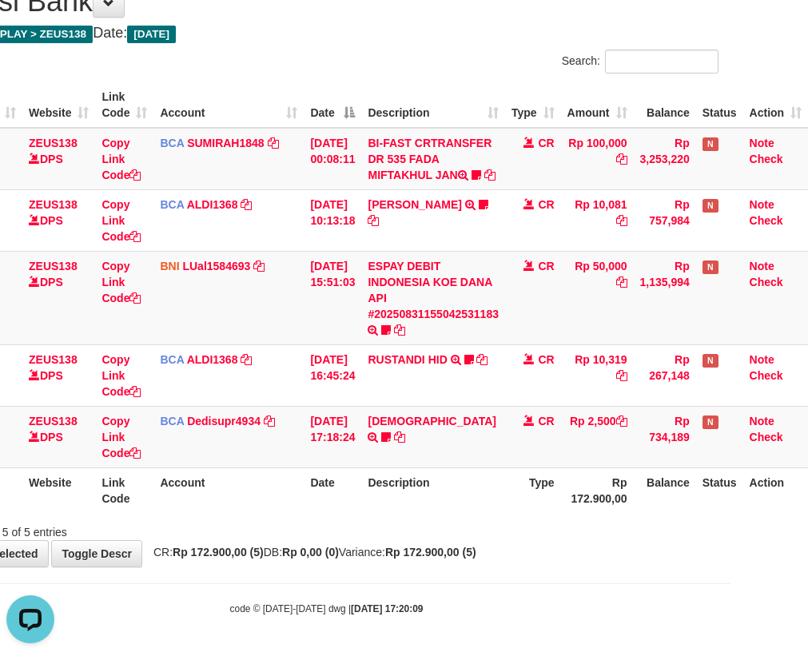
click at [540, 530] on div "Showing 1 to 5 of 5 entries" at bounding box center [327, 529] width 808 height 22
click at [539, 530] on div "Showing 1 to 5 of 5 entries" at bounding box center [327, 529] width 808 height 22
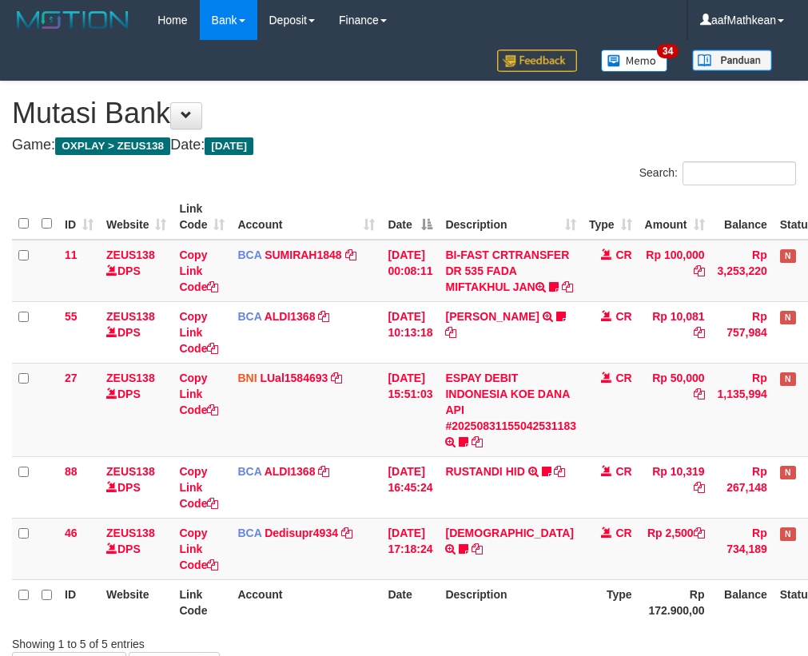
scroll to position [128, 88]
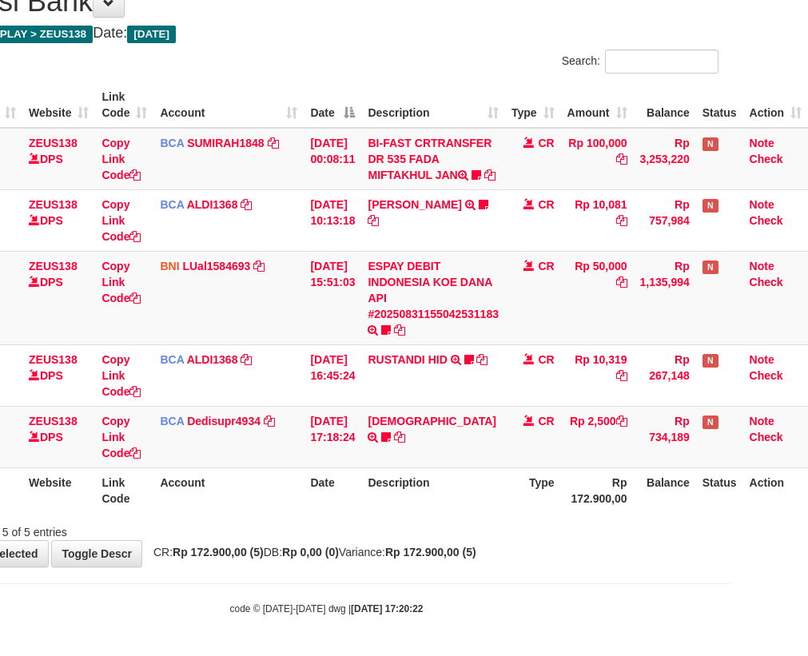
click at [539, 530] on div "Showing 1 to 5 of 5 entries" at bounding box center [327, 529] width 808 height 22
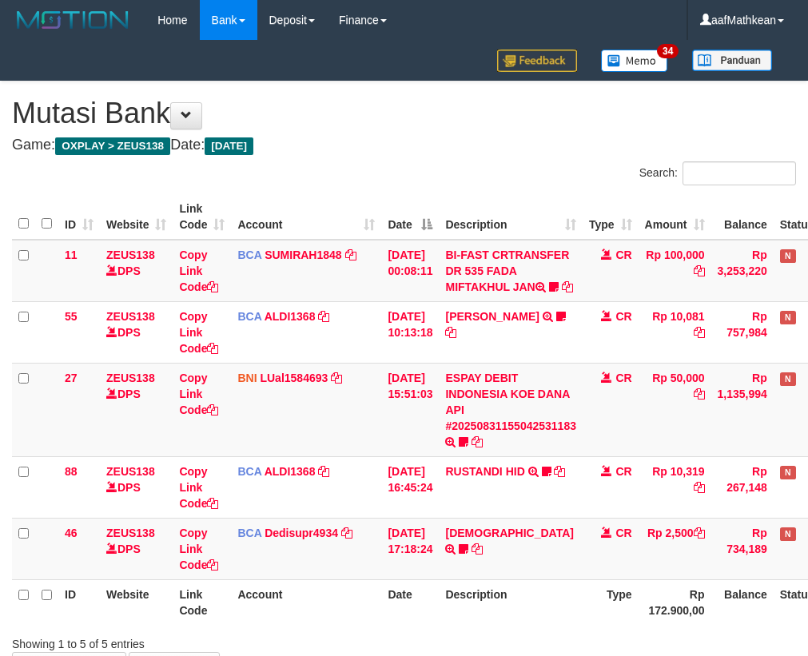
scroll to position [128, 88]
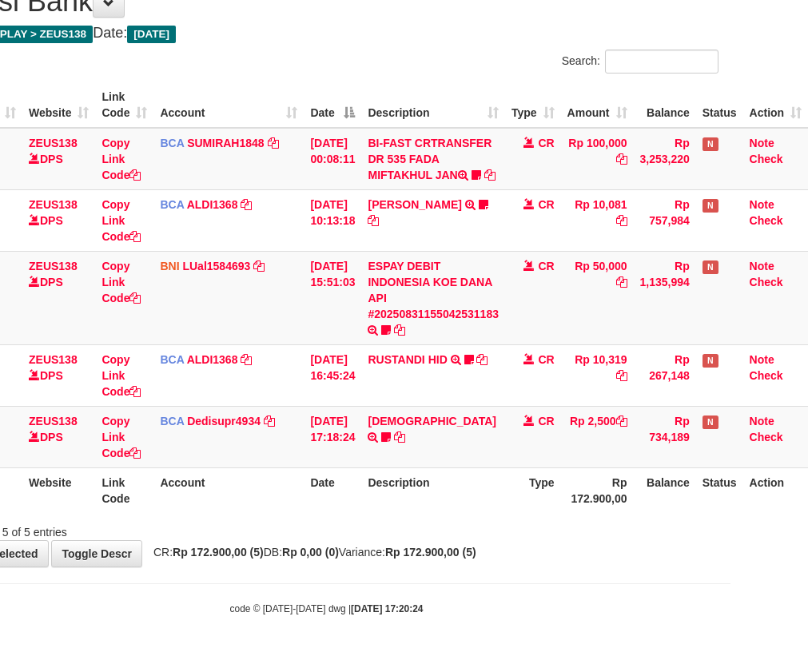
click at [539, 530] on div "Showing 1 to 5 of 5 entries" at bounding box center [327, 529] width 808 height 22
drag, startPoint x: 0, startPoint y: 0, endPoint x: 540, endPoint y: 530, distance: 756.4
click at [540, 530] on div "Showing 1 to 5 of 5 entries" at bounding box center [327, 529] width 808 height 22
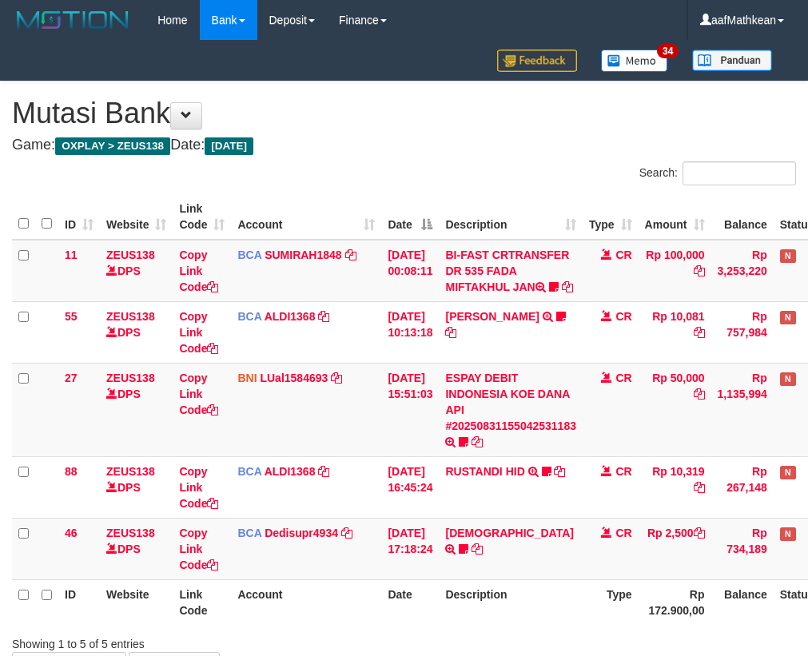
scroll to position [128, 88]
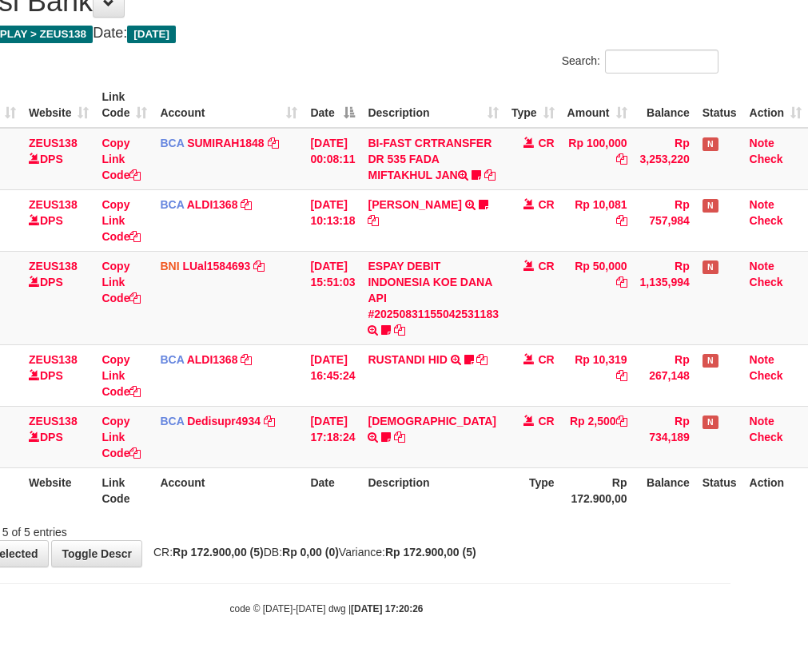
click at [540, 528] on div "Showing 1 to 5 of 5 entries" at bounding box center [327, 529] width 808 height 22
click at [540, 530] on div "Showing 1 to 5 of 5 entries" at bounding box center [327, 529] width 808 height 22
click at [541, 533] on div "Showing 1 to 5 of 5 entries" at bounding box center [327, 529] width 808 height 22
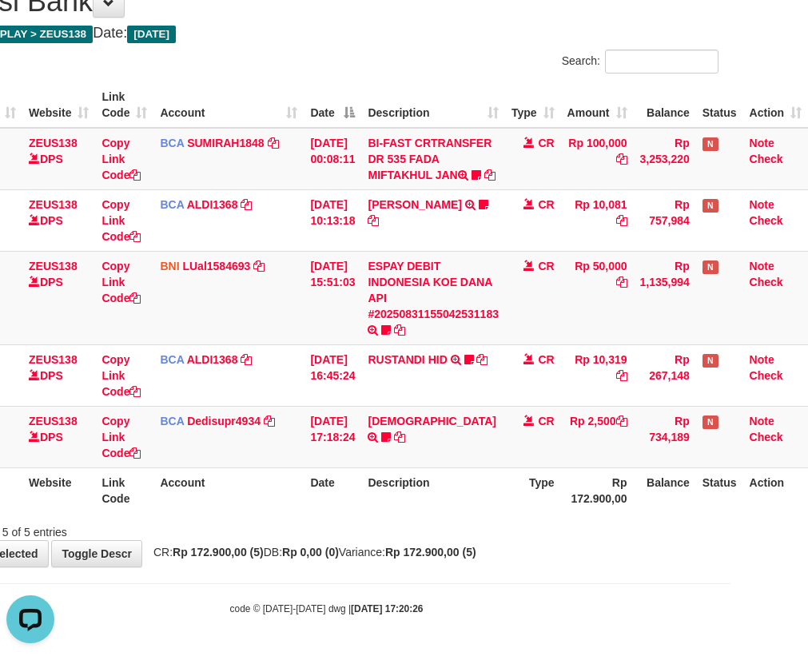
click at [534, 538] on div "Showing 1 to 5 of 5 entries" at bounding box center [327, 529] width 808 height 22
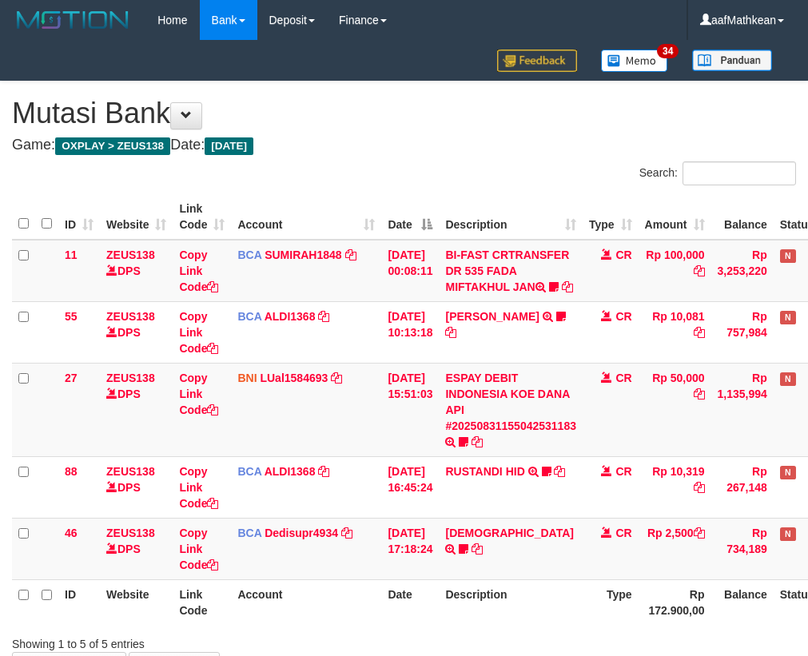
click at [530, 630] on div "Showing 1 to 5 of 5 entries" at bounding box center [404, 641] width 808 height 22
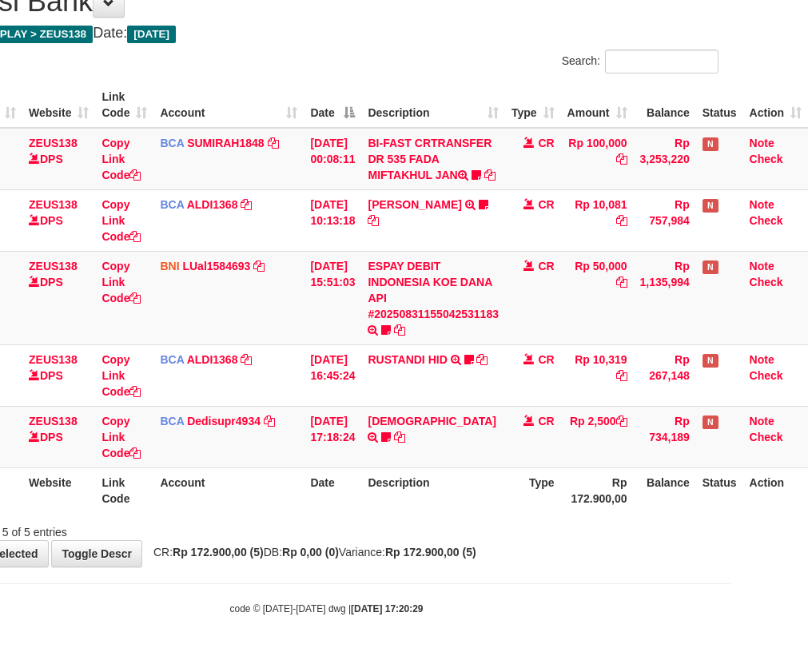
scroll to position [128, 88]
click at [532, 532] on div "Showing 1 to 5 of 5 entries" at bounding box center [327, 529] width 808 height 22
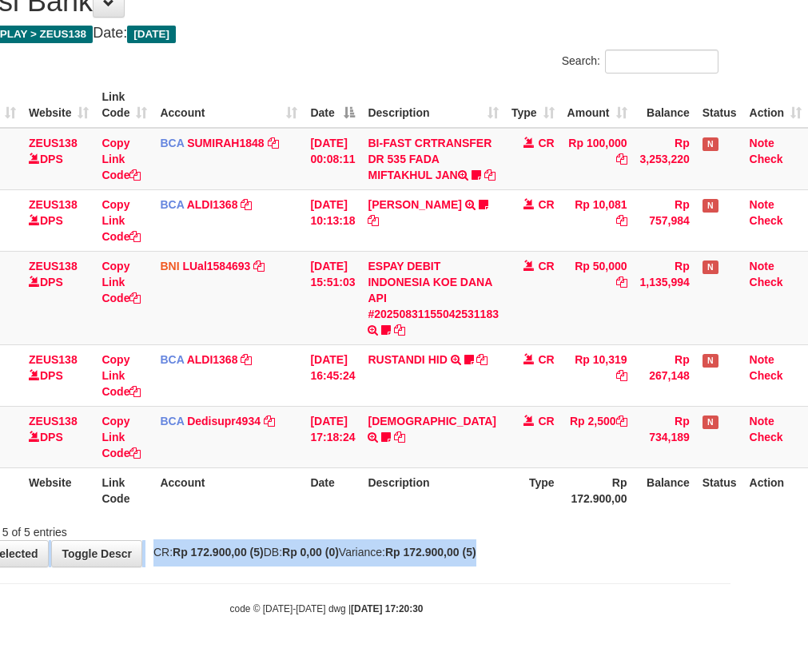
click at [706, 559] on div "**********" at bounding box center [327, 268] width 808 height 597
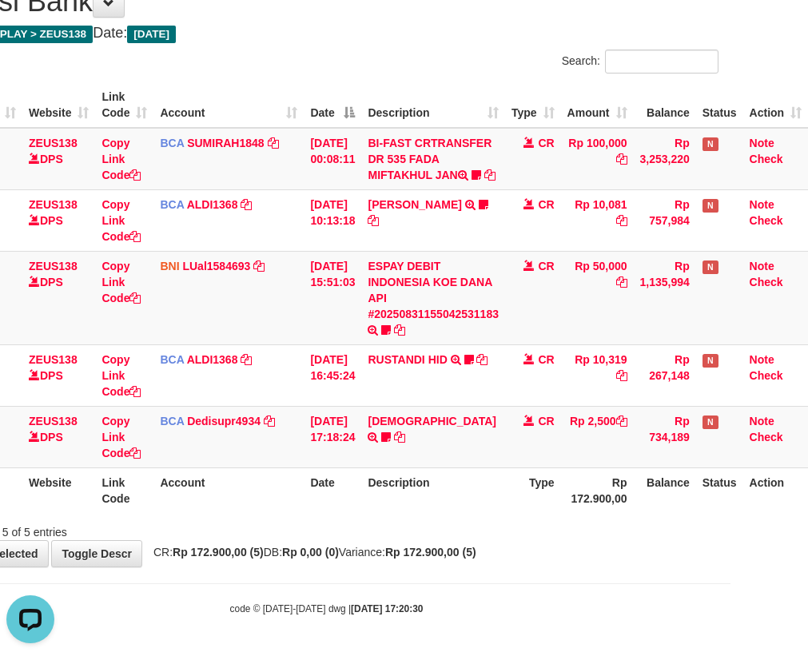
drag, startPoint x: 549, startPoint y: 551, endPoint x: 792, endPoint y: 582, distance: 244.9
click at [711, 570] on body "Toggle navigation Home Bank Account List Load By Website Group [OXPLAY] ZEUS138…" at bounding box center [327, 272] width 808 height 768
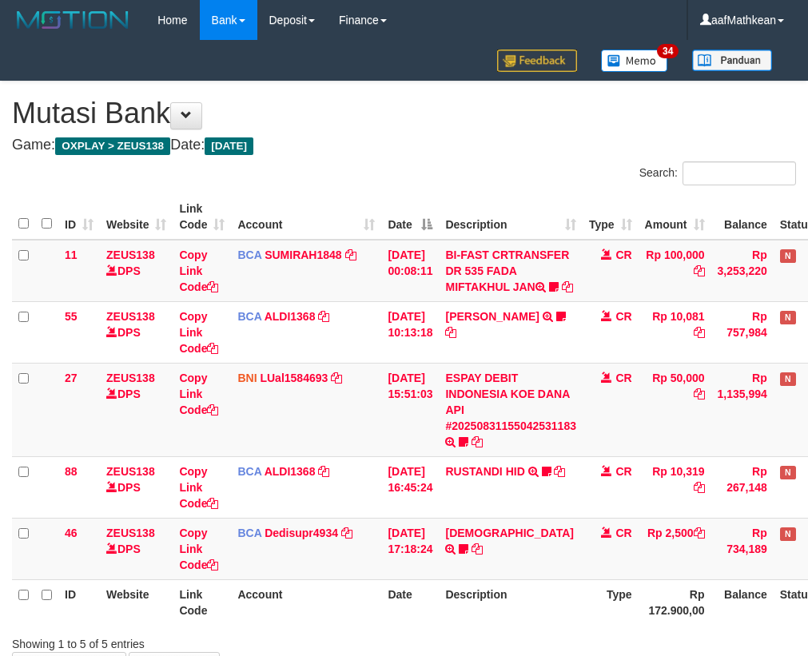
scroll to position [128, 88]
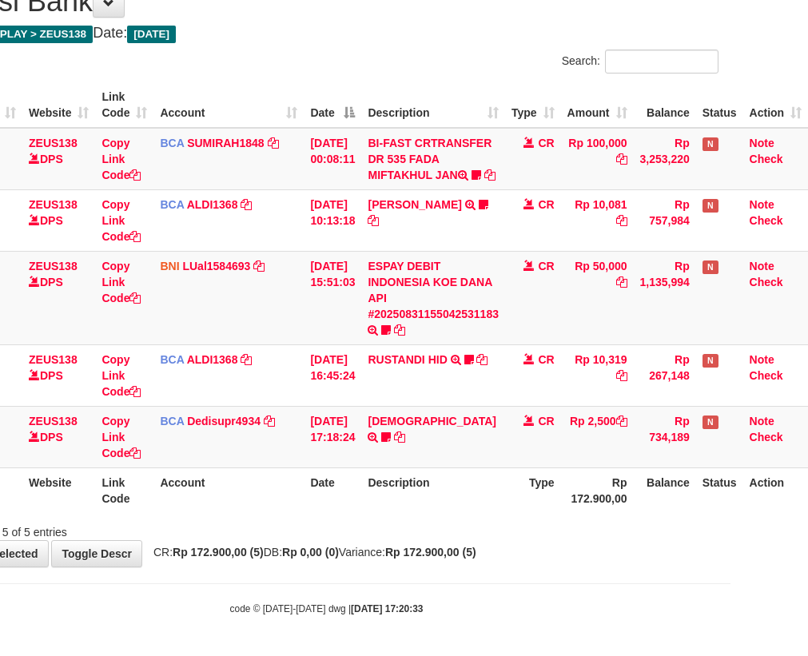
drag, startPoint x: 620, startPoint y: 572, endPoint x: 701, endPoint y: 569, distance: 81.6
click at [697, 569] on body "Toggle navigation Home Bank Account List Load By Website Group [OXPLAY] ZEUS138…" at bounding box center [327, 272] width 808 height 768
drag, startPoint x: 431, startPoint y: 486, endPoint x: 603, endPoint y: 561, distance: 188.2
click at [455, 487] on th "Description" at bounding box center [433, 490] width 144 height 46
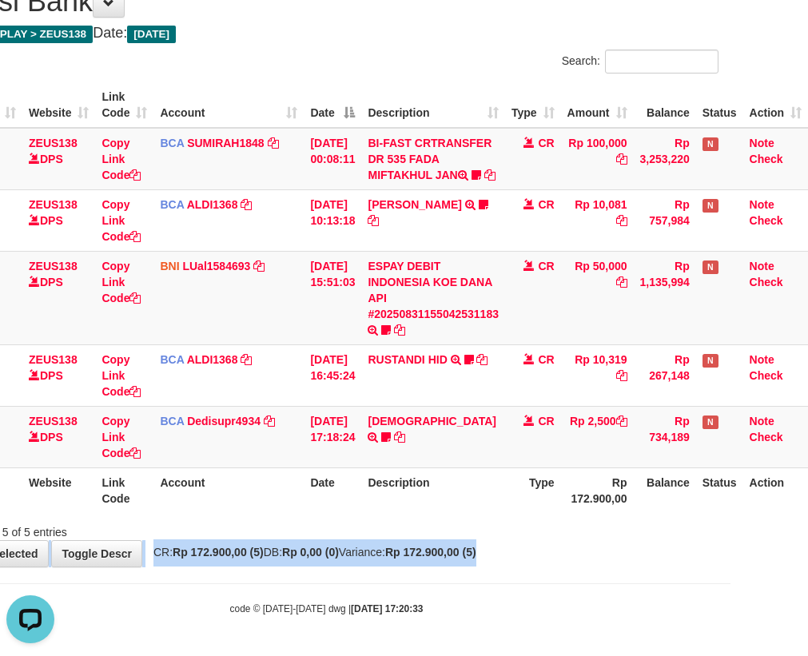
drag, startPoint x: 603, startPoint y: 561, endPoint x: 682, endPoint y: 571, distance: 79.8
click at [653, 571] on body "Toggle navigation Home Bank Account List Load By Website Group [OXPLAY] ZEUS138…" at bounding box center [327, 272] width 808 height 768
click at [628, 562] on div "**********" at bounding box center [327, 268] width 808 height 597
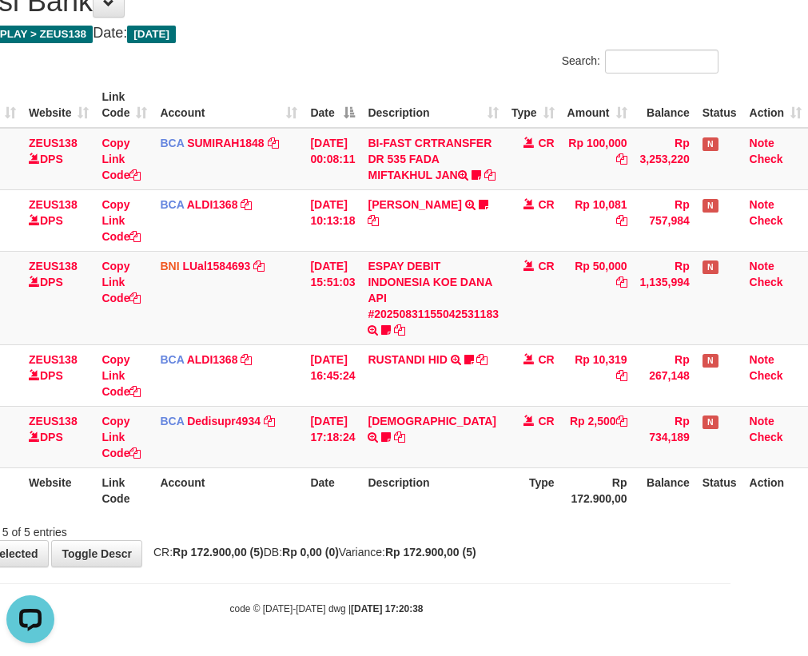
click at [483, 542] on div "**********" at bounding box center [327, 268] width 808 height 597
click at [695, 553] on div "**********" at bounding box center [327, 268] width 808 height 597
click at [539, 451] on td "CR" at bounding box center [533, 437] width 56 height 62
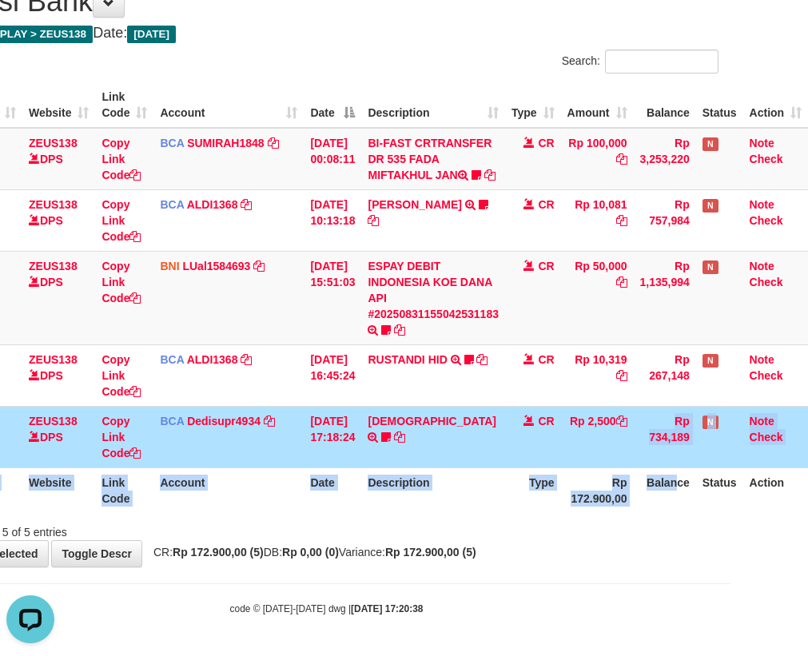
drag, startPoint x: 625, startPoint y: 475, endPoint x: 759, endPoint y: 485, distance: 134.6
click at [753, 484] on table "ID Website Link Code Account Date Description Type Amount Balance Status Action…" at bounding box center [370, 297] width 873 height 431
click at [570, 492] on th "Rp 172.900,00" at bounding box center [597, 490] width 73 height 46
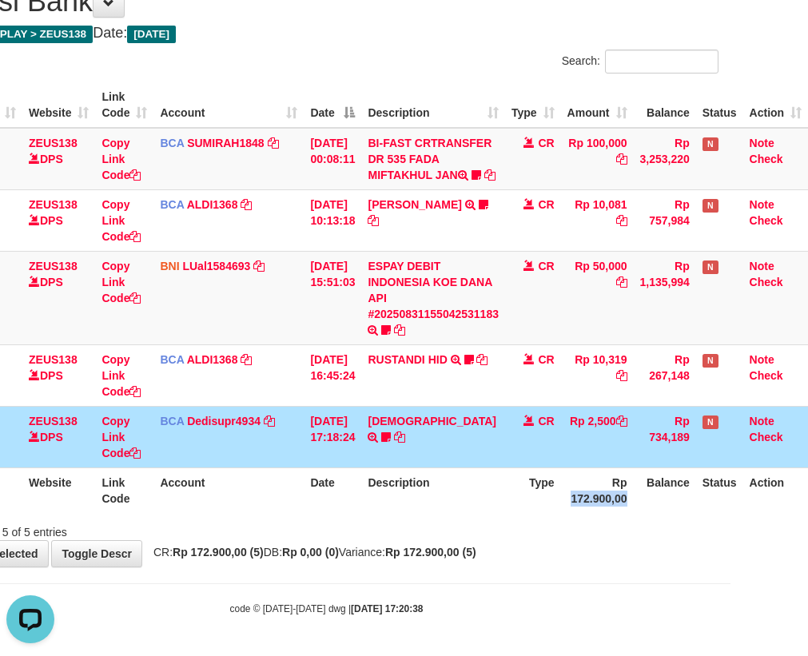
click at [578, 495] on th "Rp 172.900,00" at bounding box center [597, 490] width 73 height 46
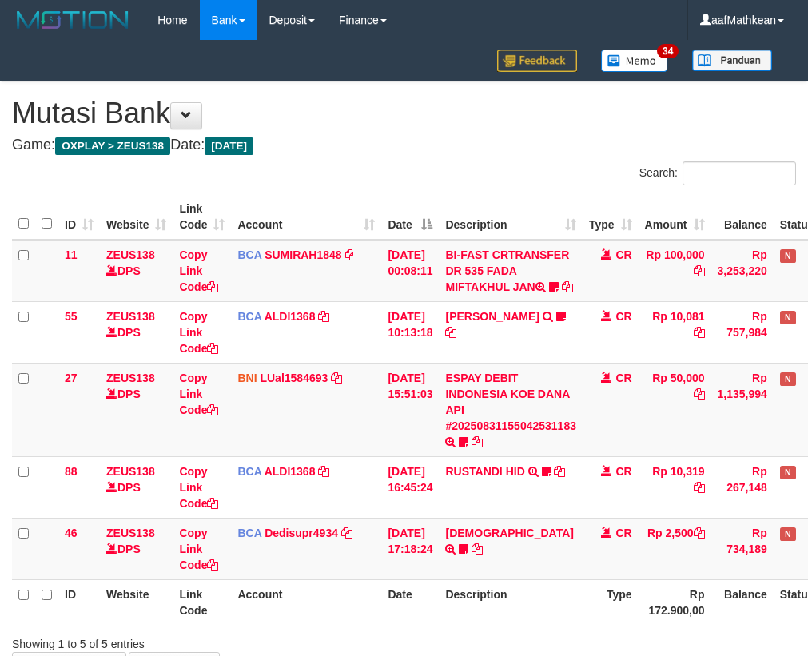
scroll to position [128, 88]
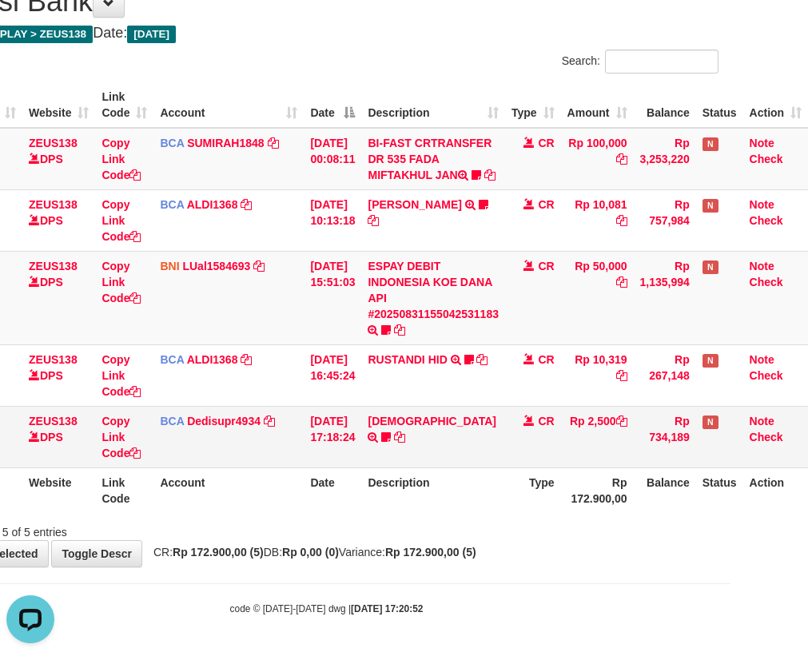
click at [552, 443] on td "CR" at bounding box center [533, 437] width 56 height 62
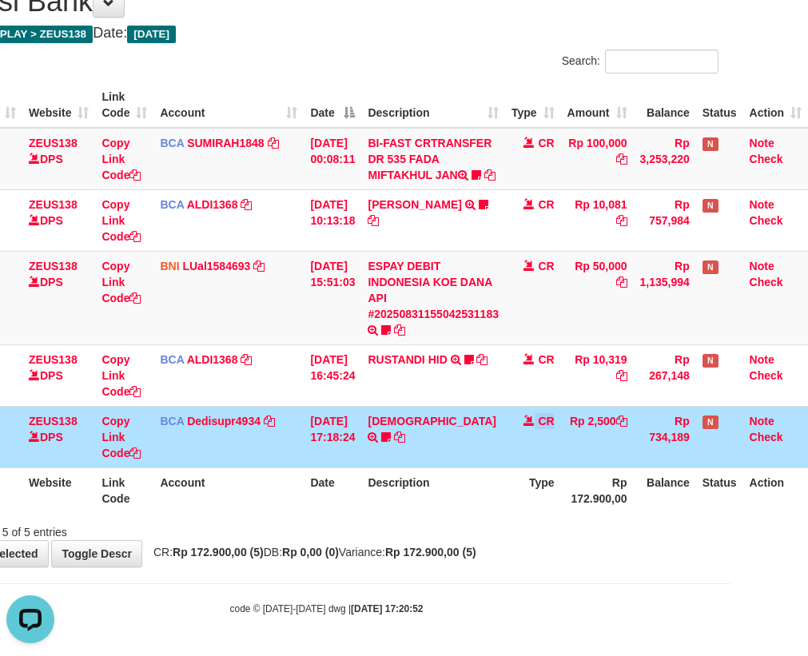
click at [597, 572] on body "Toggle navigation Home Bank Account List Load By Website Group [OXPLAY] ZEUS138…" at bounding box center [327, 272] width 808 height 768
click at [717, 565] on body "Toggle navigation Home Bank Account List Load By Website Group [OXPLAY] ZEUS138…" at bounding box center [327, 272] width 808 height 768
drag, startPoint x: 328, startPoint y: 480, endPoint x: 904, endPoint y: 499, distance: 577.1
click at [344, 483] on th "Date" at bounding box center [333, 490] width 58 height 46
click at [730, 499] on html "Toggle navigation Home Bank Account List Load By Website Group [OXPLAY] ZEUS138…" at bounding box center [327, 272] width 808 height 768
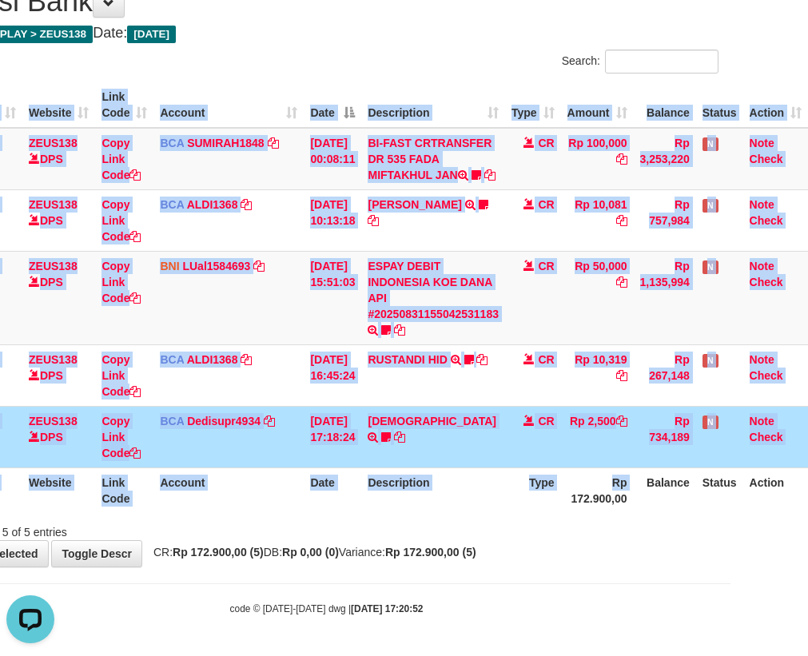
click at [414, 506] on th "Description" at bounding box center [433, 490] width 144 height 46
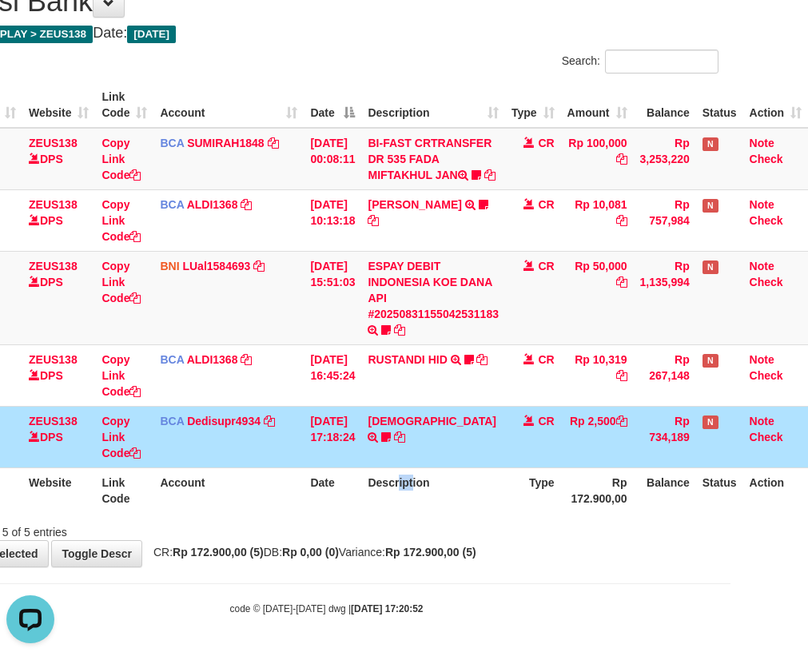
click at [521, 499] on tr "ID Website Link Code Account Date Description Type Rp 172.900,00 Balance Status…" at bounding box center [370, 490] width 873 height 46
click at [593, 446] on tr "46 ZEUS138 DPS Copy Link Code BCA Dedisupr4934 DPS DEDI SUPRATMAN mutasi_202508…" at bounding box center [370, 437] width 873 height 62
click at [525, 465] on table "ID Website Link Code Account Date Description Type Amount Balance Status Action…" at bounding box center [370, 297] width 873 height 431
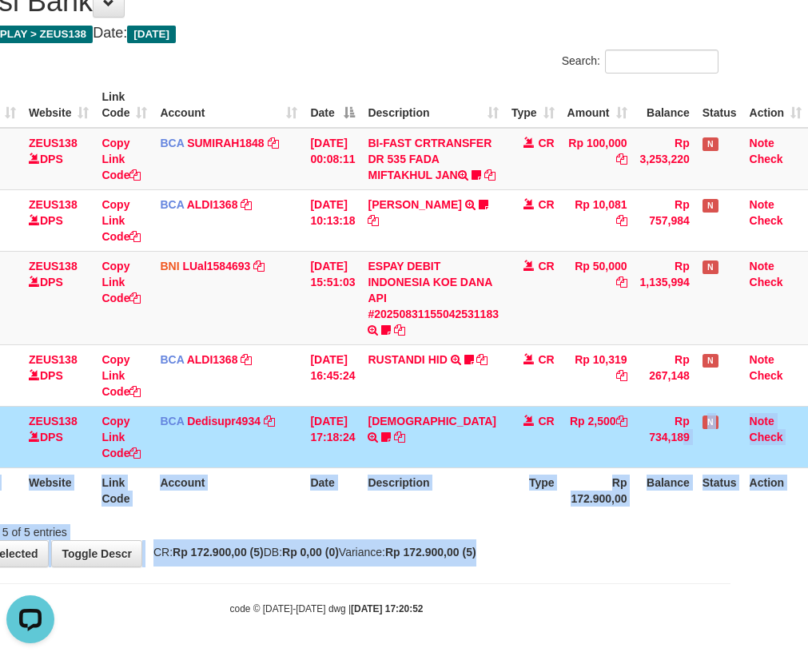
click at [730, 554] on html "Toggle navigation Home Bank Account List Load By Website Group [OXPLAY] ZEUS138…" at bounding box center [327, 272] width 808 height 768
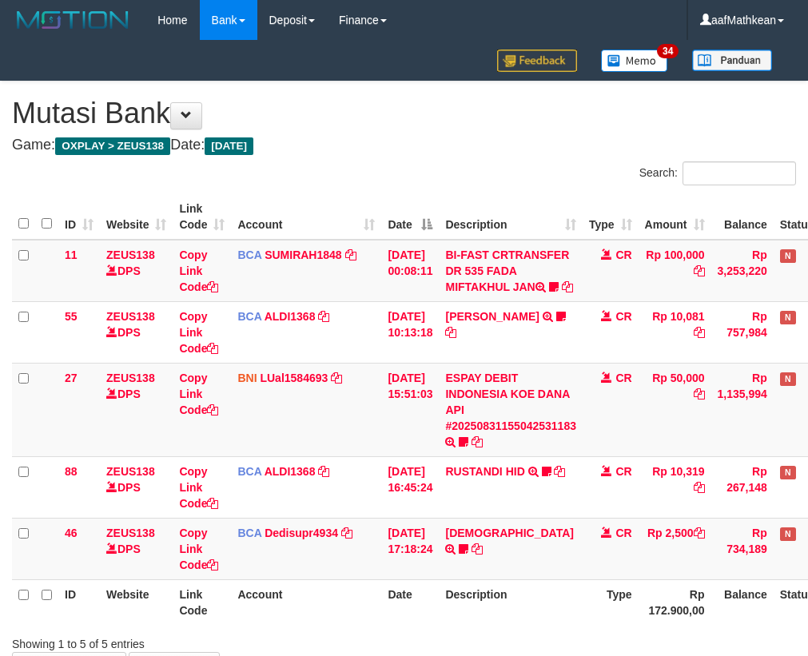
scroll to position [128, 88]
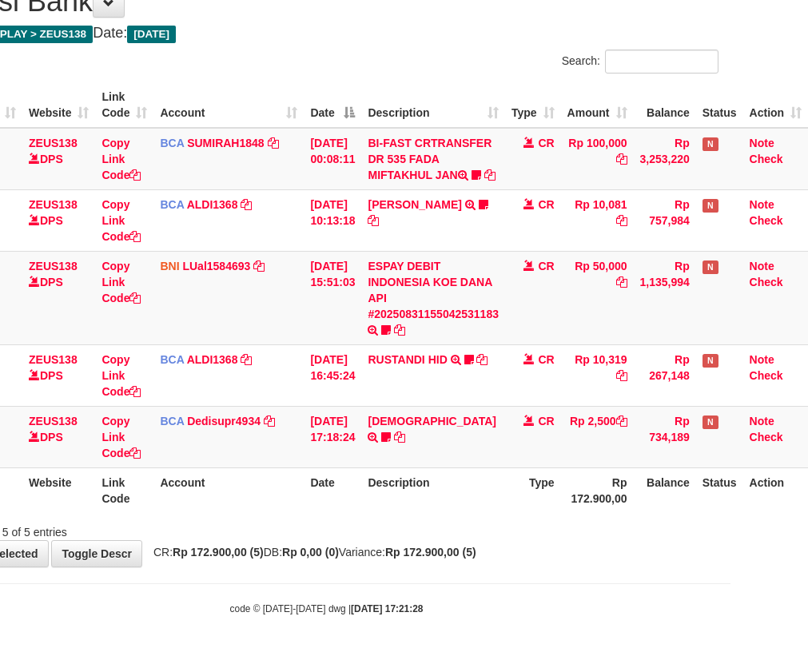
click at [361, 549] on div "**********" at bounding box center [327, 268] width 808 height 597
drag, startPoint x: 375, startPoint y: 566, endPoint x: 387, endPoint y: 554, distance: 16.4
click at [379, 562] on div "**********" at bounding box center [327, 268] width 808 height 597
click at [399, 541] on div "**********" at bounding box center [327, 268] width 808 height 597
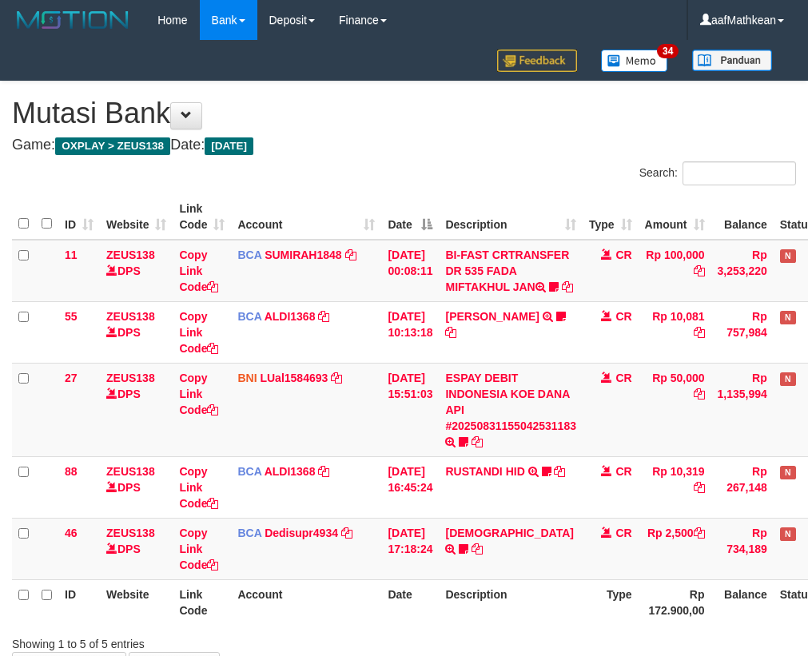
scroll to position [128, 88]
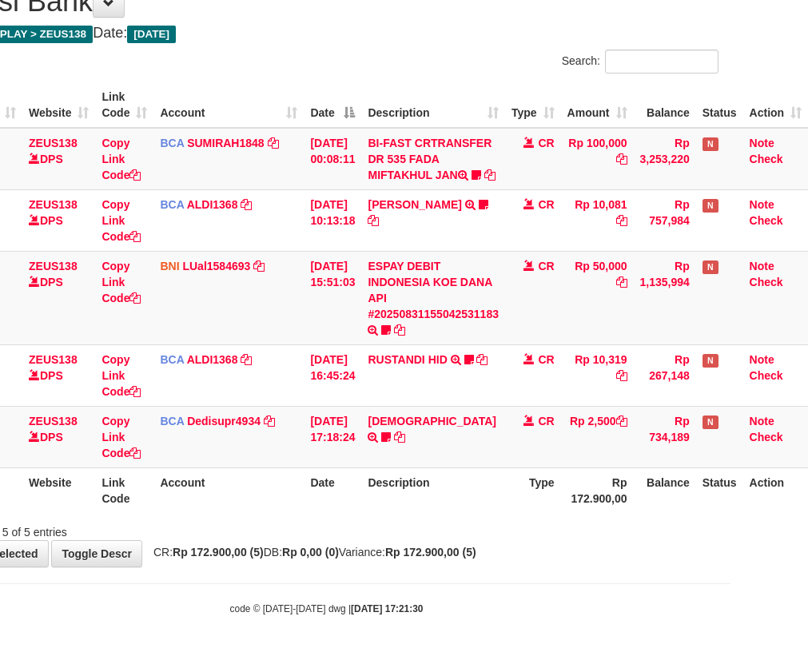
drag, startPoint x: 446, startPoint y: 505, endPoint x: 447, endPoint y: 487, distance: 17.6
click at [447, 487] on th "Description" at bounding box center [433, 490] width 144 height 46
drag, startPoint x: 444, startPoint y: 487, endPoint x: 435, endPoint y: 490, distance: 9.9
click at [443, 483] on th "Description" at bounding box center [433, 490] width 144 height 46
click at [402, 522] on div "Search: ID Website Link Code Account Date Description Type Amount Balance Statu…" at bounding box center [326, 295] width 784 height 491
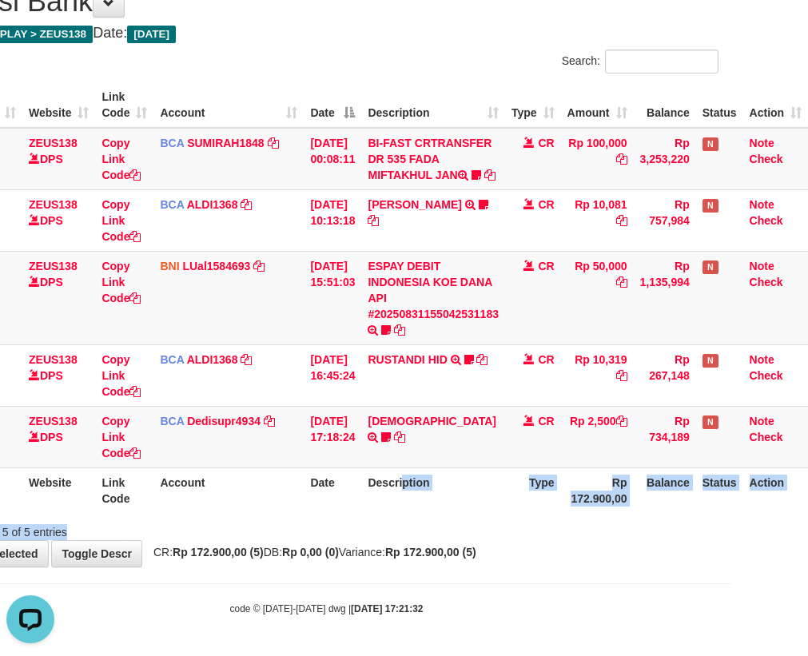
drag, startPoint x: 413, startPoint y: 577, endPoint x: 425, endPoint y: 577, distance: 12.0
click at [418, 578] on body "Toggle navigation Home Bank Account List Load By Website Group [OXPLAY] ZEUS138…" at bounding box center [327, 272] width 808 height 768
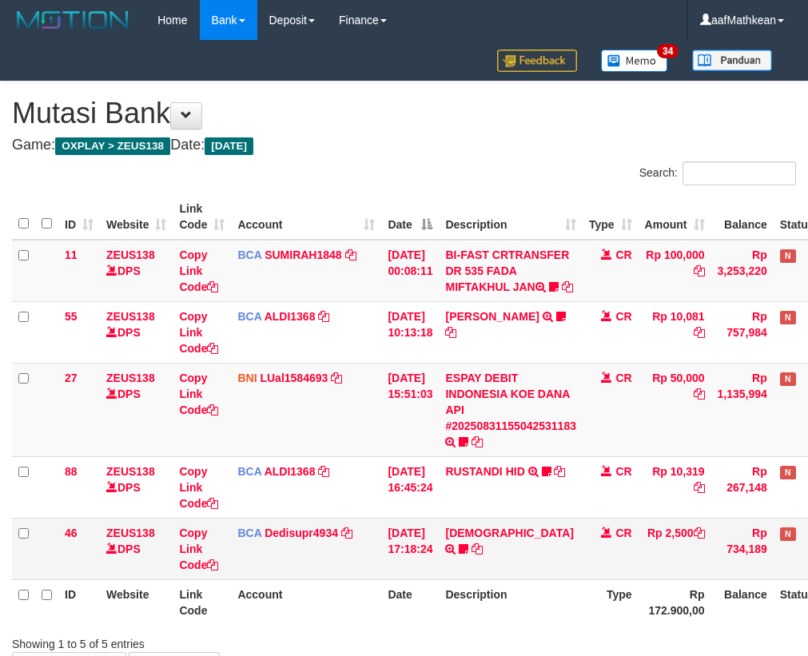
scroll to position [128, 88]
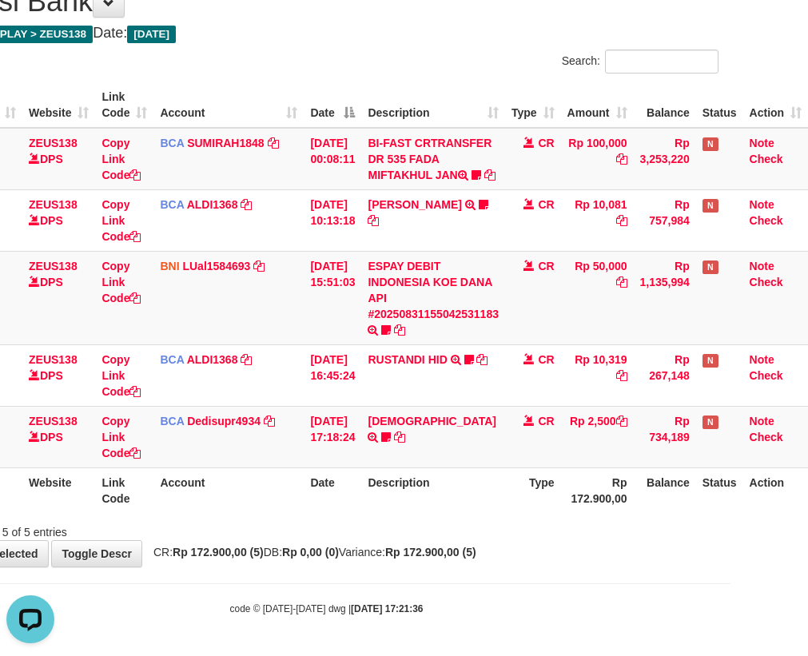
click at [386, 444] on td "HADI TRSF E-BANKING CR 3108/FTSCY/WS95031 2500.00[PERSON_NAME]" at bounding box center [433, 437] width 144 height 62
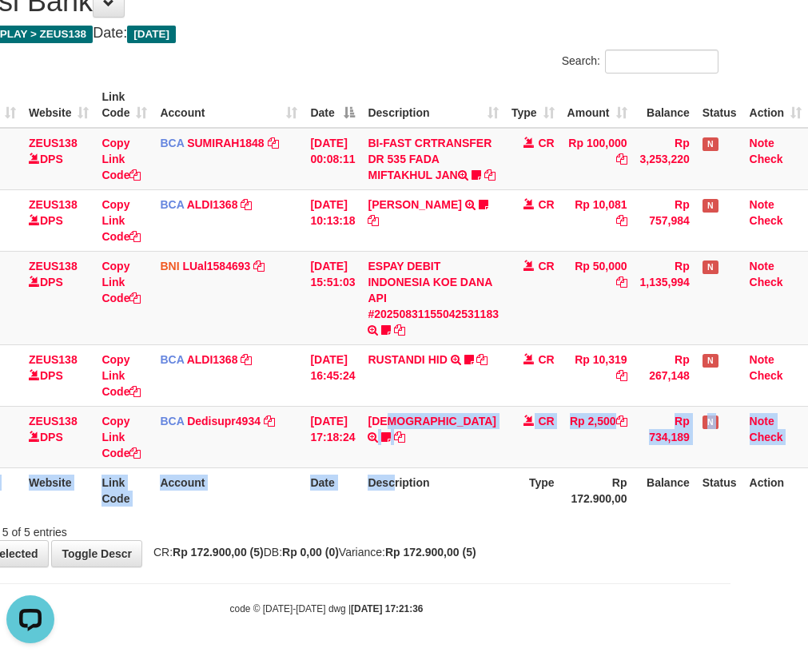
click at [393, 471] on table "ID Website Link Code Account Date Description Type Amount Balance Status Action…" at bounding box center [370, 297] width 873 height 431
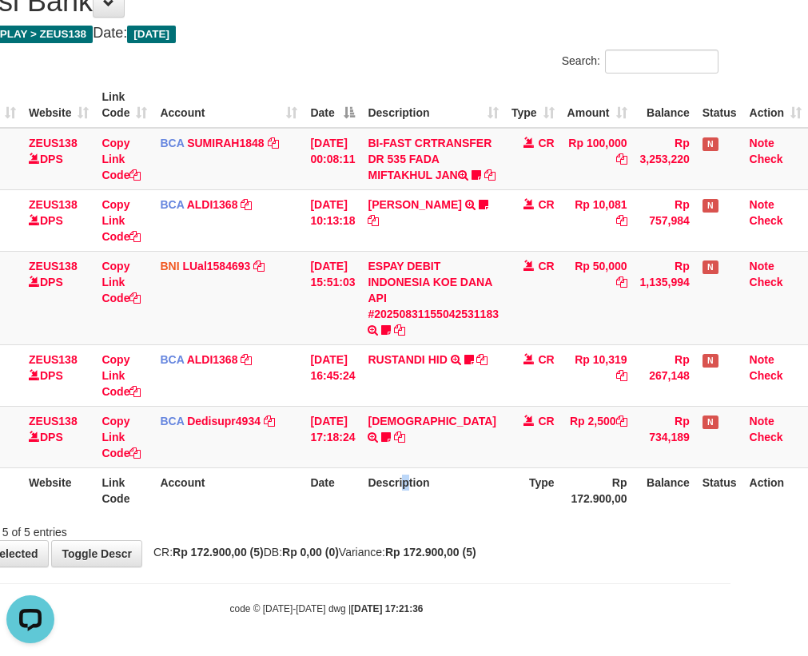
click at [402, 472] on th "Description" at bounding box center [433, 490] width 144 height 46
click at [381, 455] on td "HADI TRSF E-BANKING CR 3108/FTSCY/WS95031 2500.00[PERSON_NAME]" at bounding box center [433, 437] width 144 height 62
drag, startPoint x: 407, startPoint y: 546, endPoint x: 411, endPoint y: 553, distance: 8.6
click at [412, 545] on div "**********" at bounding box center [327, 268] width 808 height 597
drag, startPoint x: 496, startPoint y: 542, endPoint x: 811, endPoint y: 594, distance: 318.9
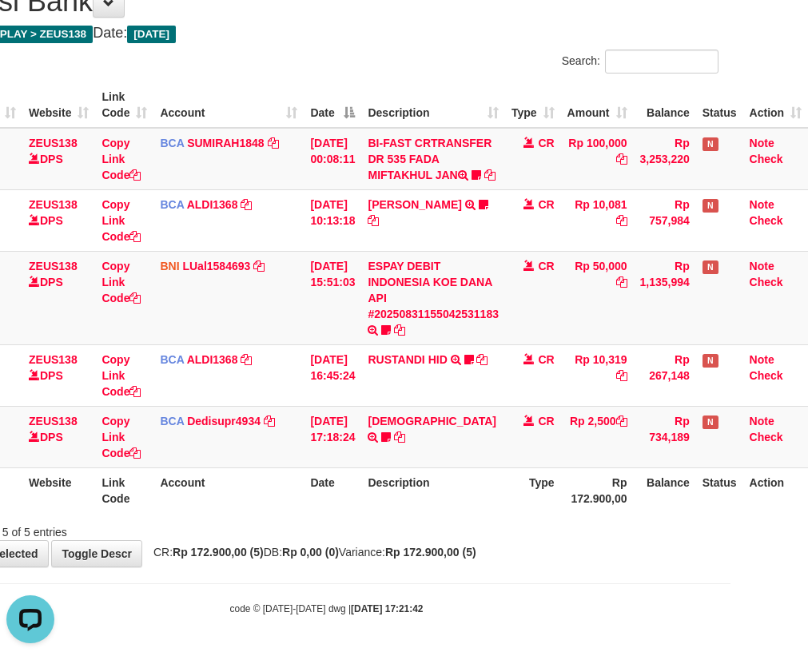
click at [730, 587] on html "Toggle navigation Home Bank Account List Load By Website Group [OXPLAY] ZEUS138…" at bounding box center [327, 272] width 808 height 768
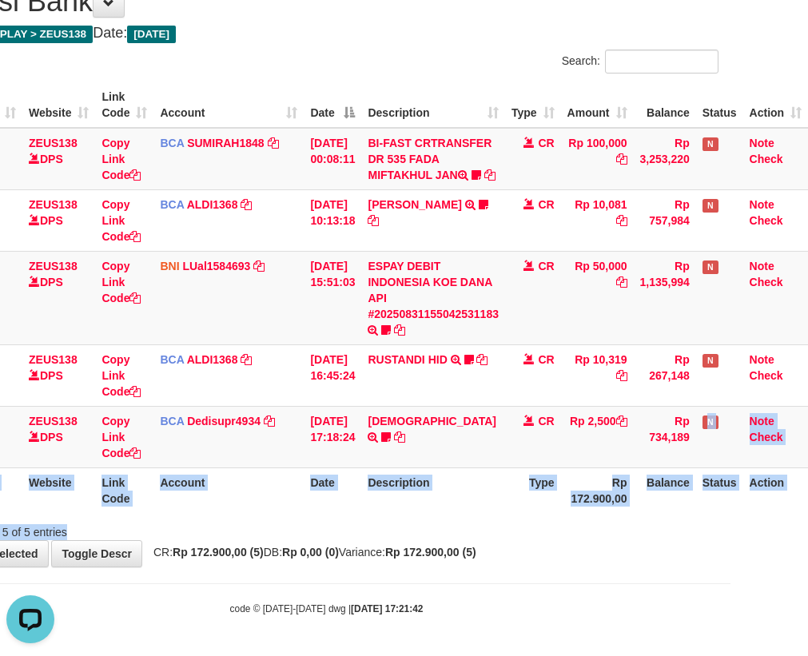
click at [420, 522] on div "Showing 1 to 5 of 5 entries" at bounding box center [327, 529] width 808 height 22
drag, startPoint x: 458, startPoint y: 531, endPoint x: 463, endPoint y: 514, distance: 18.4
click at [457, 530] on div "Showing 1 to 5 of 5 entries" at bounding box center [327, 529] width 808 height 22
click at [466, 515] on div "ID Website Link Code Account Date Description Type Amount Balance Status Action…" at bounding box center [327, 297] width 808 height 440
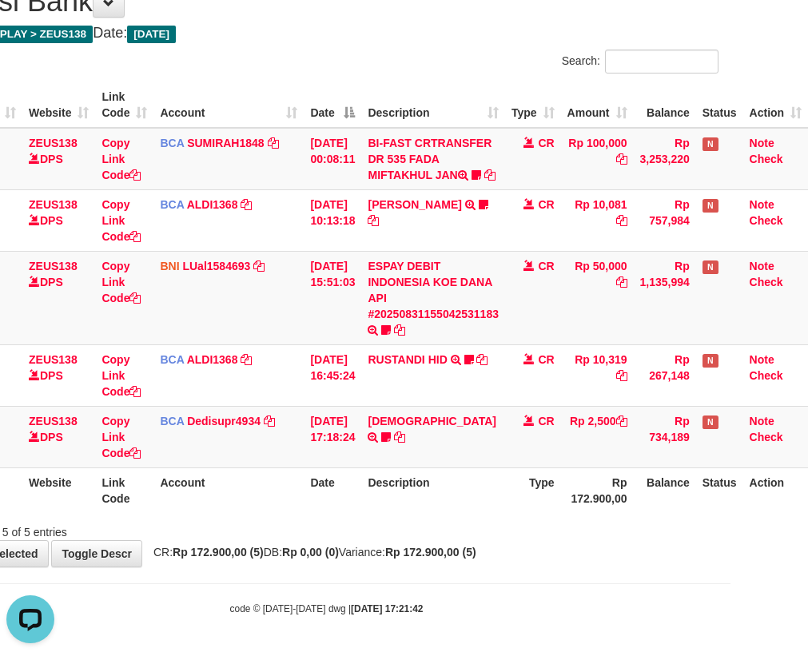
drag, startPoint x: 503, startPoint y: 561, endPoint x: 498, endPoint y: 542, distance: 19.8
click at [503, 561] on div "**********" at bounding box center [327, 268] width 808 height 597
click at [520, 549] on div "**********" at bounding box center [327, 268] width 808 height 597
click at [371, 431] on td "HADI TRSF E-BANKING CR 3108/FTSCY/WS95031 2500.00HADI ROBERTOHERI" at bounding box center [433, 437] width 144 height 62
drag, startPoint x: 377, startPoint y: 438, endPoint x: 449, endPoint y: 511, distance: 102.8
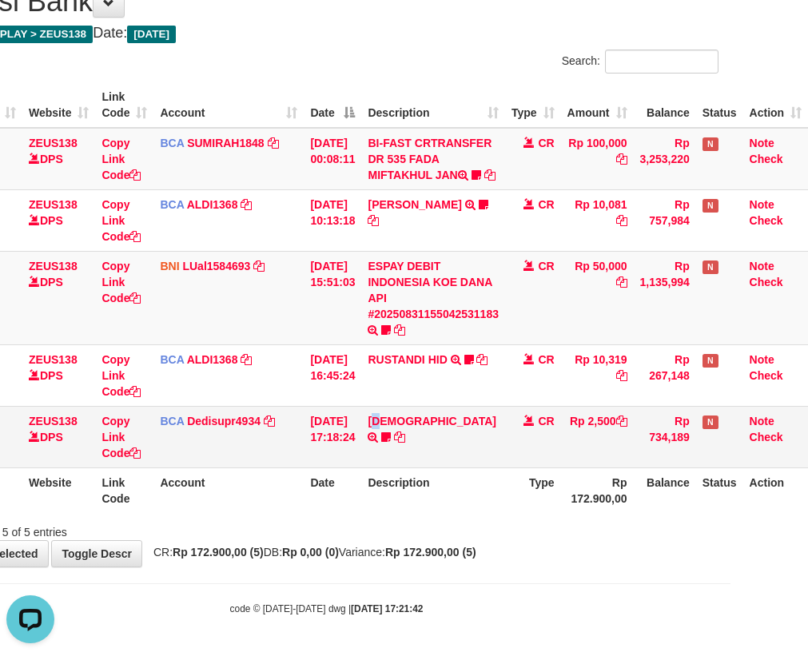
click at [388, 451] on td "HADI TRSF E-BANKING CR 3108/FTSCY/WS95031 2500.00HADI ROBERTOHERI" at bounding box center [433, 437] width 144 height 62
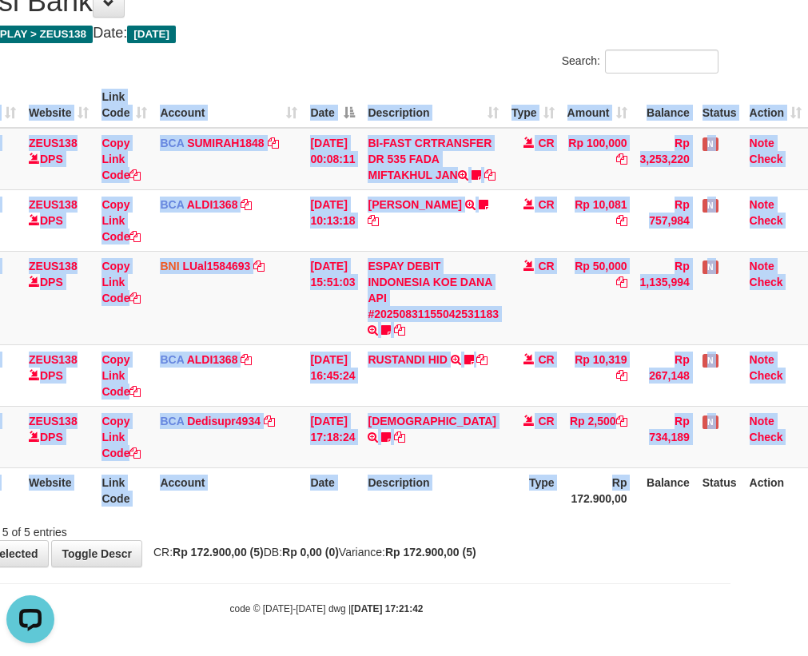
click at [558, 515] on div "ID Website Link Code Account Date Description Type Amount Balance Status Action…" at bounding box center [327, 297] width 808 height 440
click at [560, 514] on div "ID Website Link Code Account Date Description Type Amount Balance Status Action…" at bounding box center [327, 297] width 808 height 440
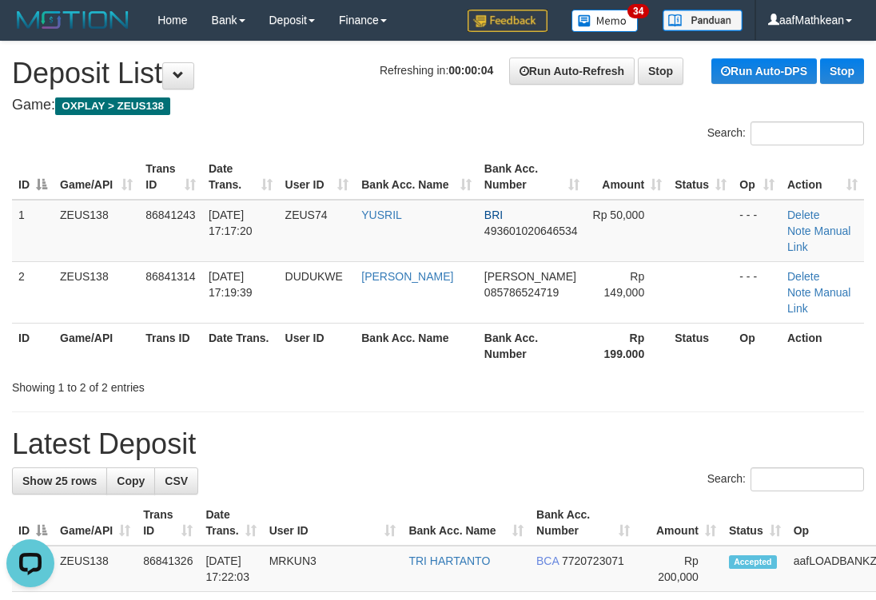
drag, startPoint x: 313, startPoint y: 113, endPoint x: 342, endPoint y: 153, distance: 49.9
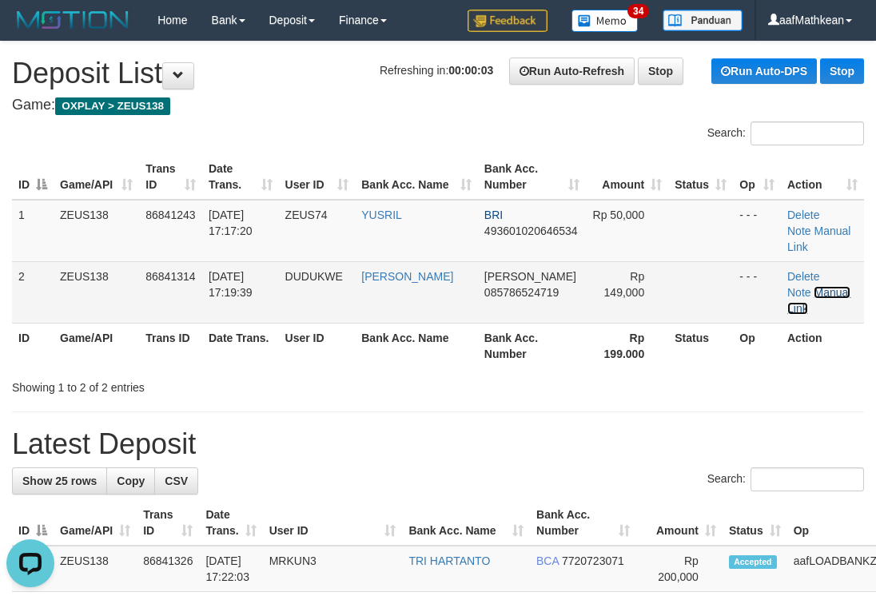
click at [819, 286] on link "Manual Link" at bounding box center [818, 300] width 63 height 29
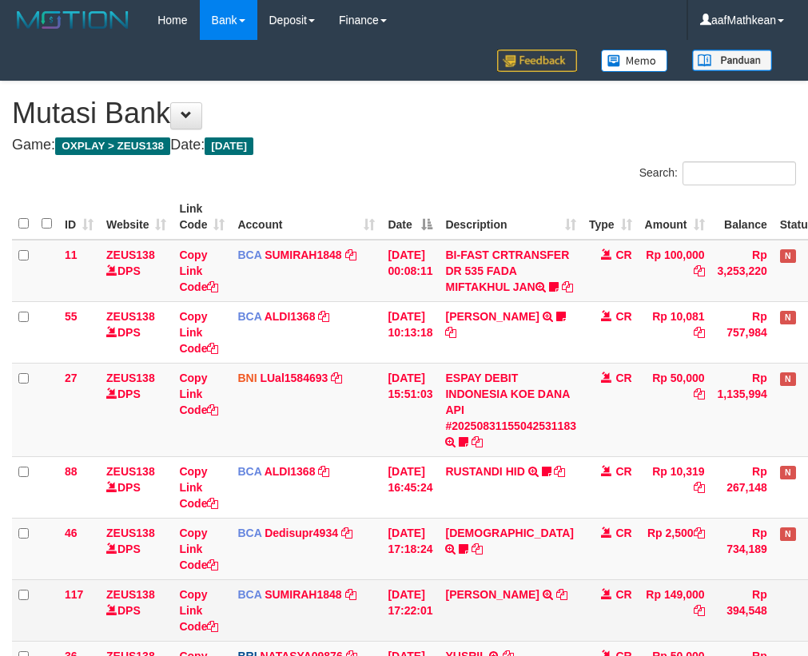
scroll to position [129, 88]
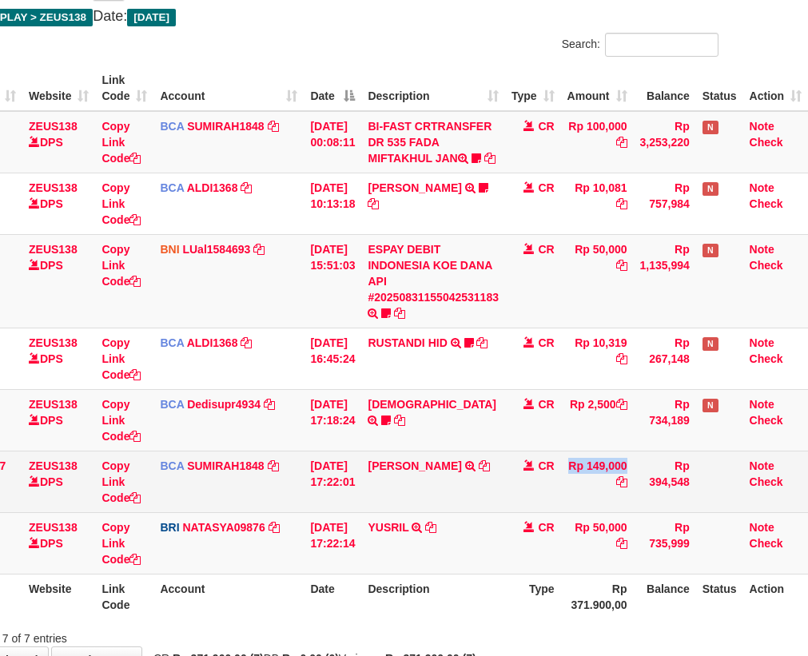
click at [554, 512] on tr "117 ZEUS138 DPS Copy Link Code BCA SUMIRAH1848 DPS SUMIRAH mutasi_20250831_4156…" at bounding box center [370, 482] width 873 height 62
click at [479, 471] on icon at bounding box center [484, 465] width 11 height 11
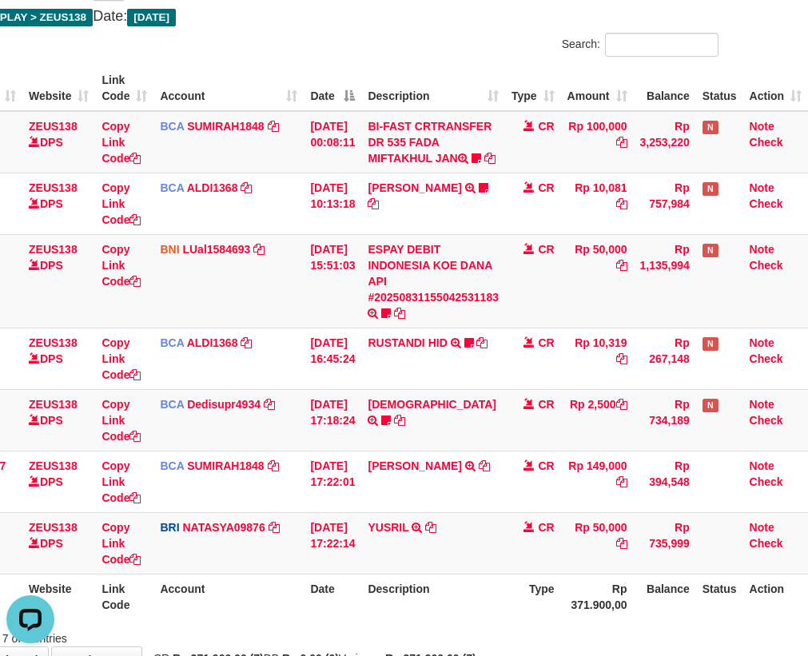
scroll to position [0, 0]
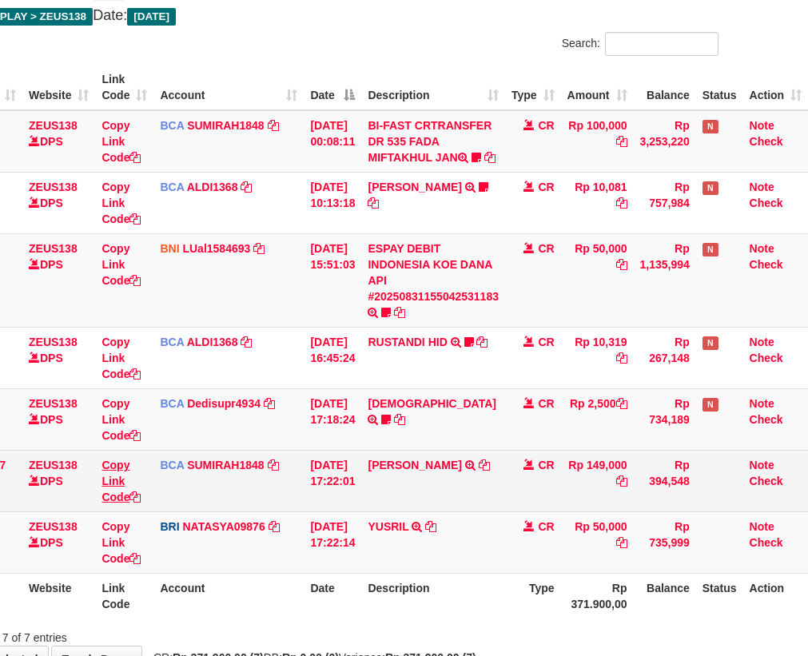
scroll to position [129, 88]
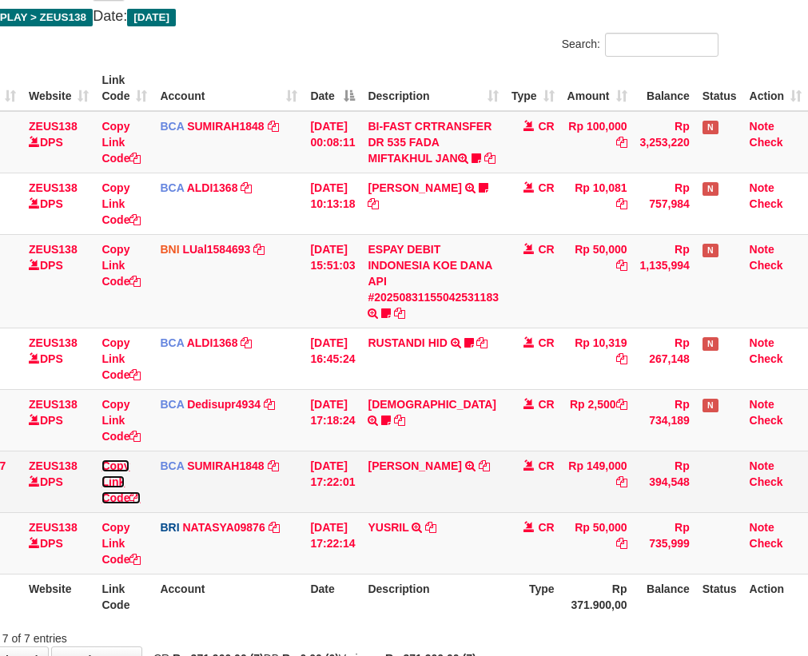
click at [106, 504] on link "Copy Link Code" at bounding box center [120, 481] width 39 height 45
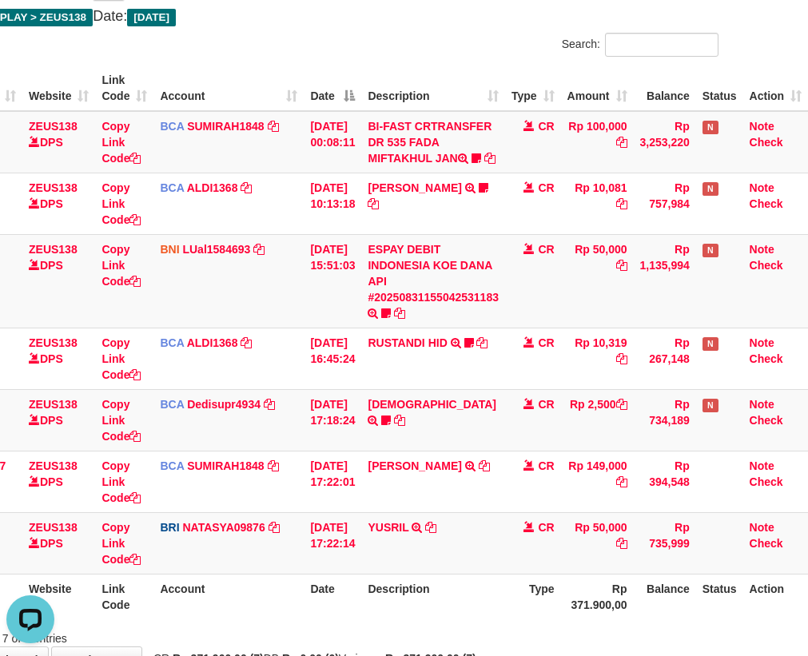
scroll to position [0, 0]
click at [556, 450] on td "CR" at bounding box center [533, 420] width 56 height 62
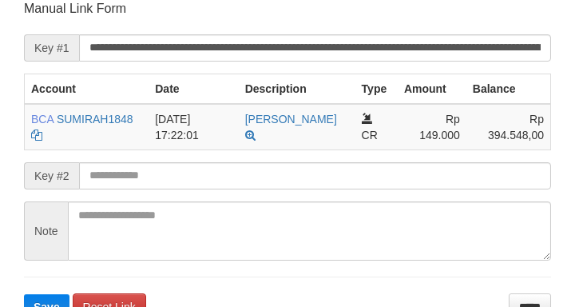
scroll to position [313, 0]
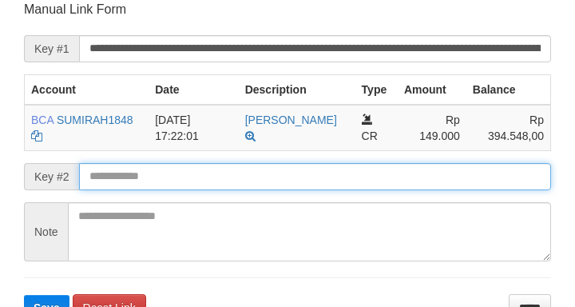
click at [189, 179] on input "text" at bounding box center [315, 176] width 472 height 27
click at [190, 182] on input "text" at bounding box center [315, 176] width 472 height 27
click at [24, 295] on button "Save" at bounding box center [47, 308] width 46 height 26
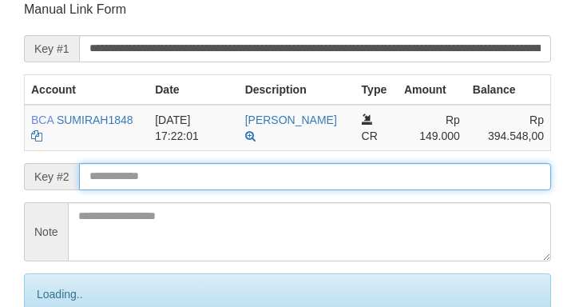
click at [201, 185] on input "text" at bounding box center [315, 176] width 472 height 27
drag, startPoint x: 214, startPoint y: 176, endPoint x: 253, endPoint y: 176, distance: 39.1
click at [217, 178] on input "text" at bounding box center [315, 176] width 472 height 27
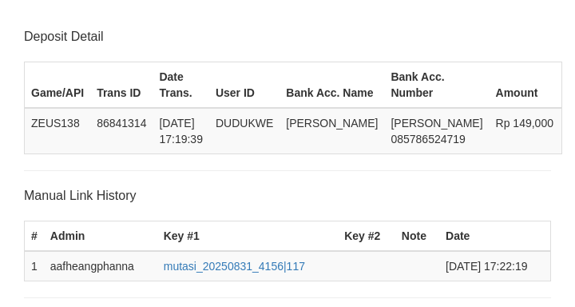
scroll to position [313, 0]
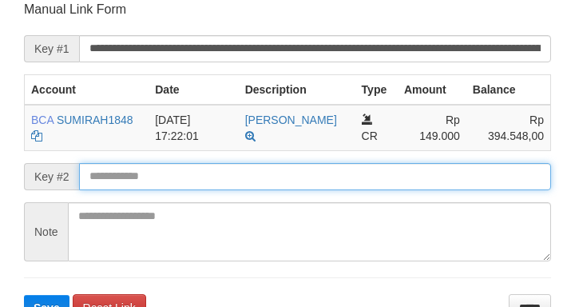
click at [309, 174] on input "text" at bounding box center [315, 176] width 472 height 27
click at [24, 295] on button "Save" at bounding box center [47, 308] width 46 height 26
click at [312, 176] on input "text" at bounding box center [315, 176] width 472 height 27
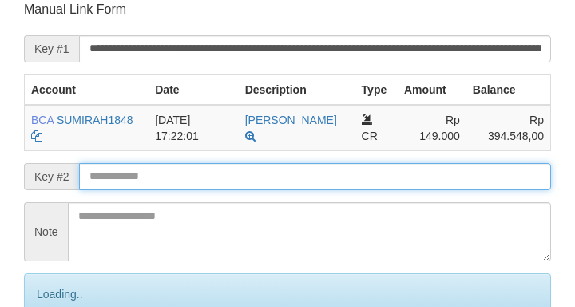
click at [324, 185] on input "text" at bounding box center [315, 176] width 472 height 27
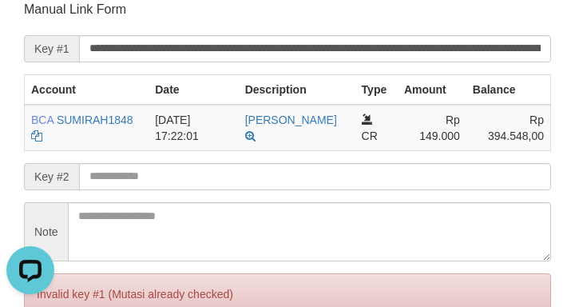
scroll to position [0, 0]
drag, startPoint x: 82, startPoint y: 62, endPoint x: 0, endPoint y: 88, distance: 86.2
click at [72, 72] on form "**********" at bounding box center [287, 187] width 527 height 373
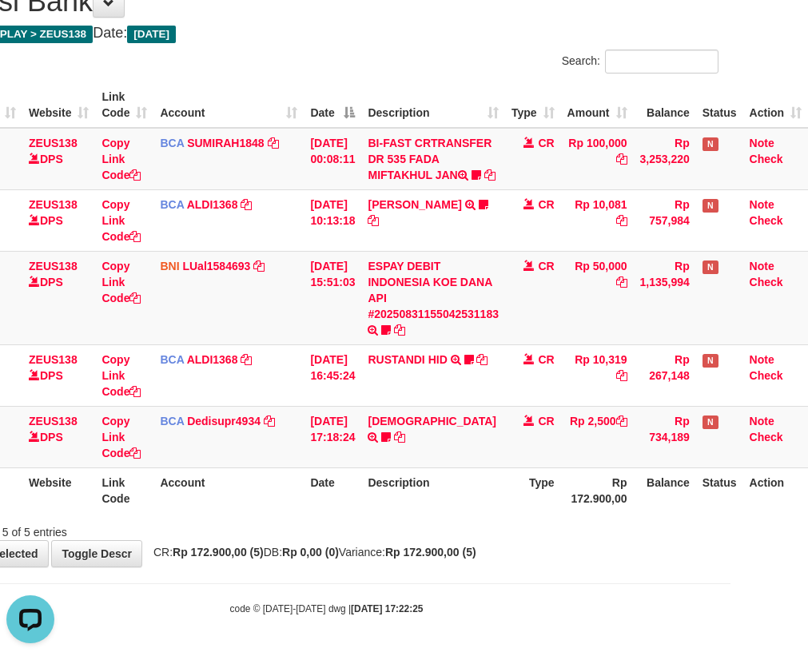
drag, startPoint x: 256, startPoint y: 406, endPoint x: 810, endPoint y: 315, distance: 561.1
click at [316, 399] on tbody "11 ZEUS138 DPS Copy Link Code BCA SUMIRAH1848 DPS SUMIRAH mutasi_20250831_4156 …" at bounding box center [370, 298] width 873 height 340
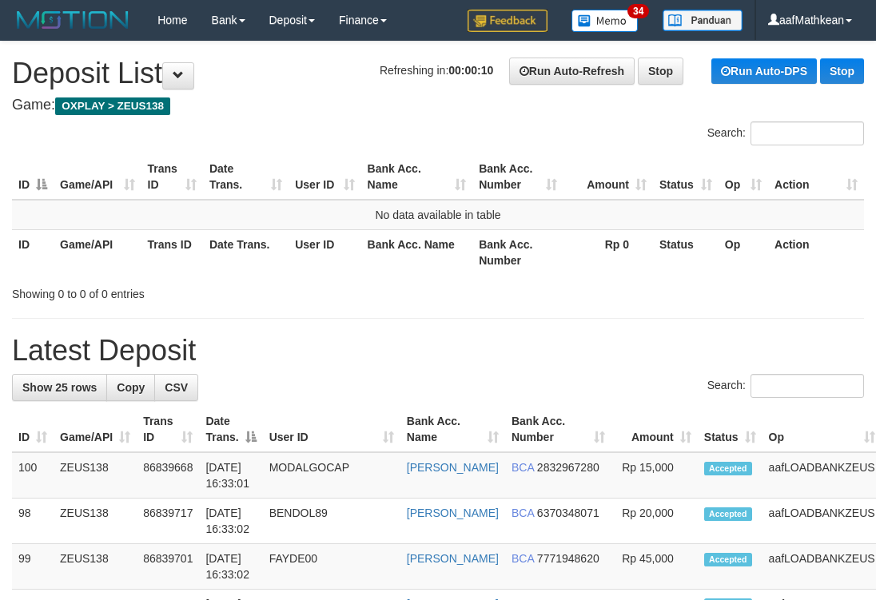
drag, startPoint x: 287, startPoint y: 118, endPoint x: 263, endPoint y: 70, distance: 54.3
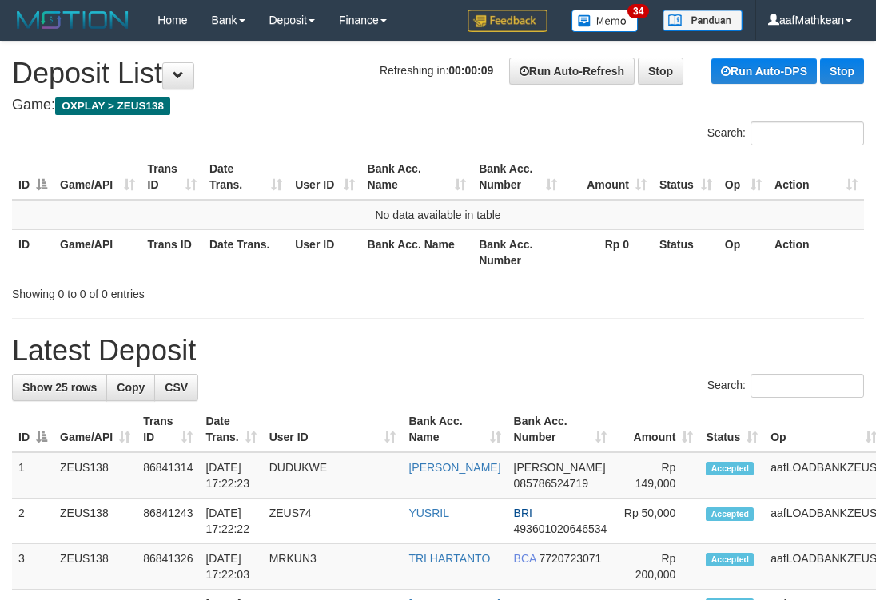
drag, startPoint x: 513, startPoint y: 284, endPoint x: 475, endPoint y: 611, distance: 329.8
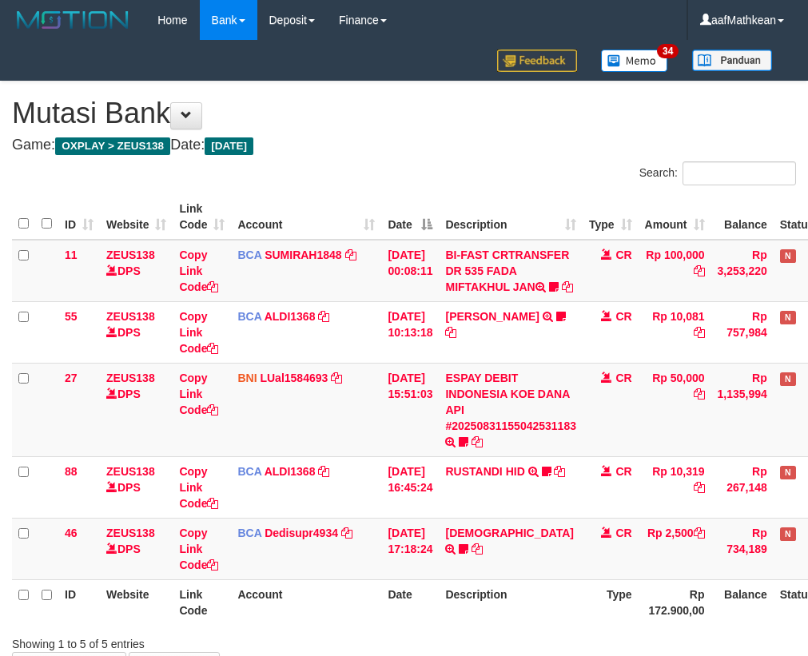
scroll to position [128, 88]
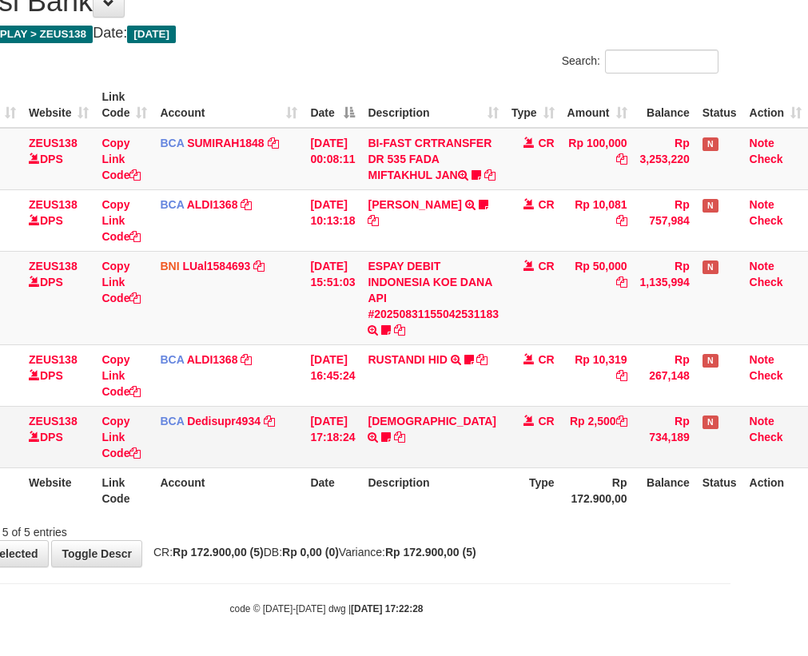
drag, startPoint x: 307, startPoint y: 362, endPoint x: 404, endPoint y: 425, distance: 116.1
click at [335, 385] on tbody "11 ZEUS138 DPS Copy Link Code BCA SUMIRAH1848 DPS SUMIRAH mutasi_20250831_4156 …" at bounding box center [370, 298] width 873 height 340
click at [525, 459] on tr "46 ZEUS138 DPS Copy Link Code BCA Dedisupr4934 DPS DEDI SUPRATMAN mutasi_202508…" at bounding box center [370, 437] width 873 height 62
drag, startPoint x: 364, startPoint y: 559, endPoint x: 381, endPoint y: 574, distance: 22.1
click at [364, 559] on div "**********" at bounding box center [327, 268] width 808 height 597
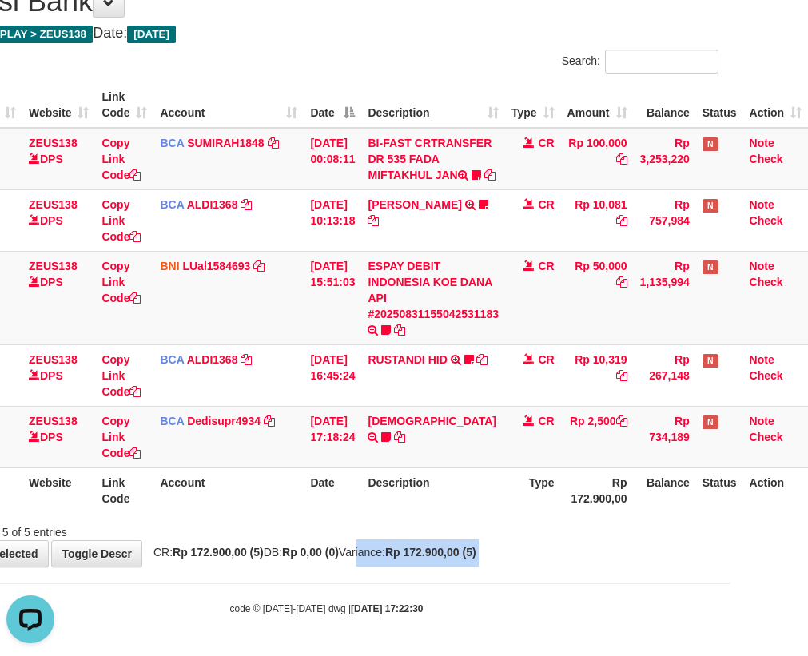
drag, startPoint x: 381, startPoint y: 574, endPoint x: 814, endPoint y: 487, distance: 441.5
click at [722, 508] on div "**********" at bounding box center [327, 268] width 808 height 597
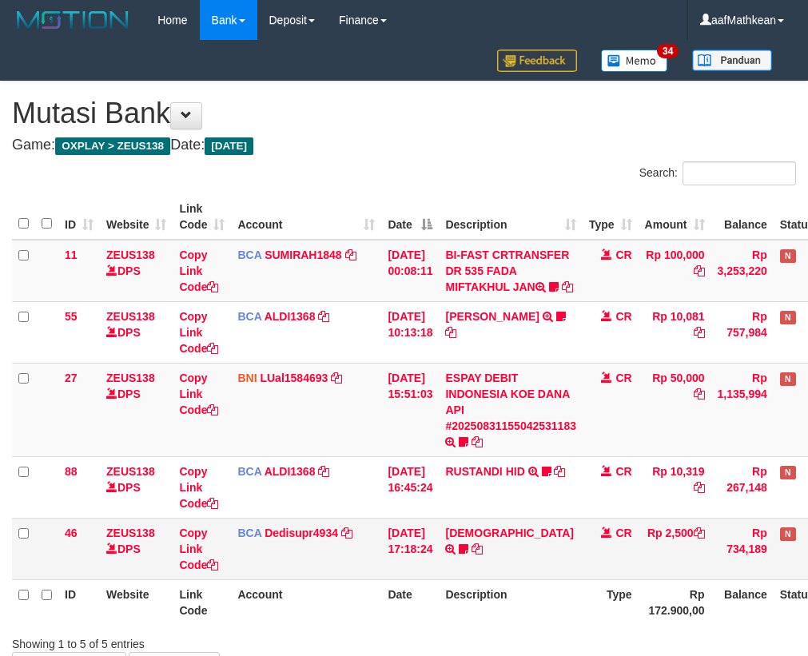
scroll to position [128, 88]
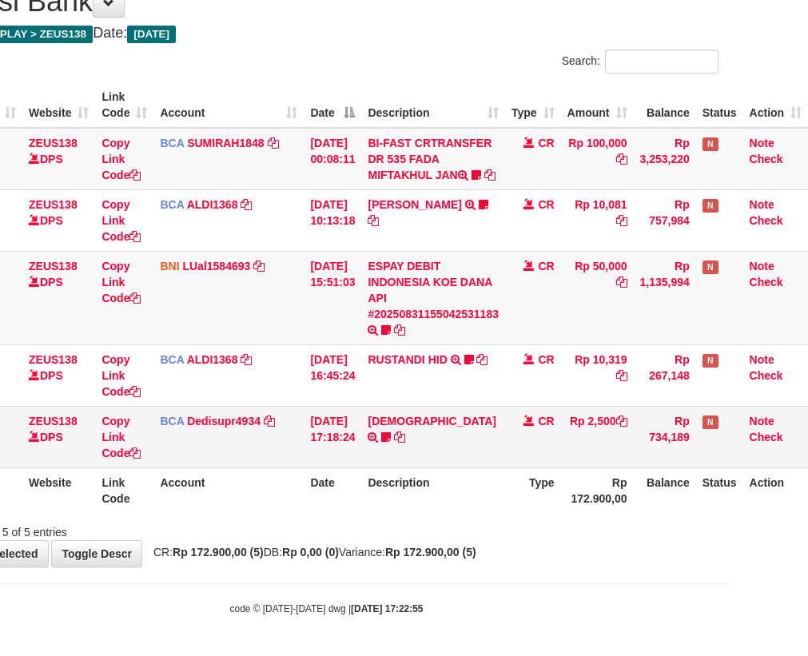
drag, startPoint x: 580, startPoint y: 447, endPoint x: 570, endPoint y: 463, distance: 19.1
click at [566, 464] on td "Rp 2,500" at bounding box center [597, 437] width 73 height 62
click at [537, 505] on th "Type" at bounding box center [533, 490] width 56 height 46
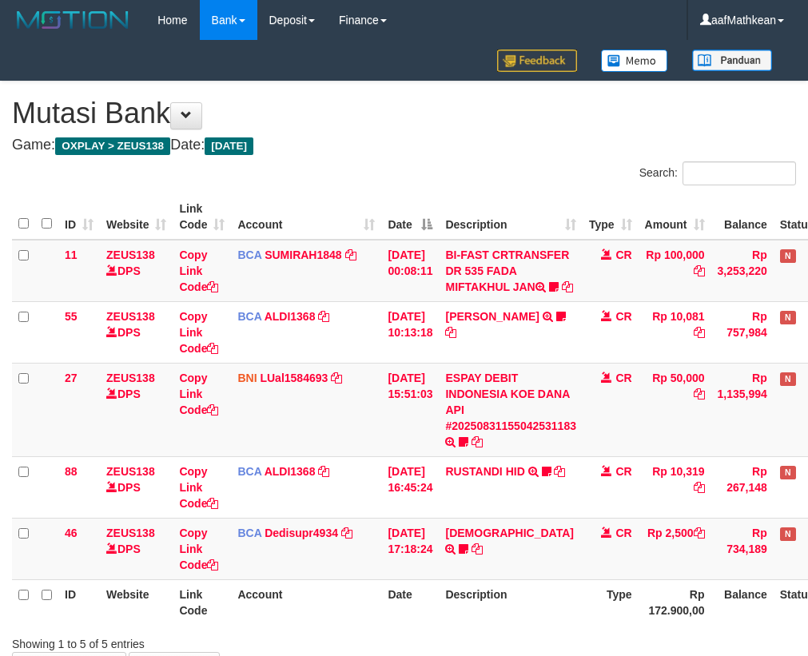
scroll to position [128, 88]
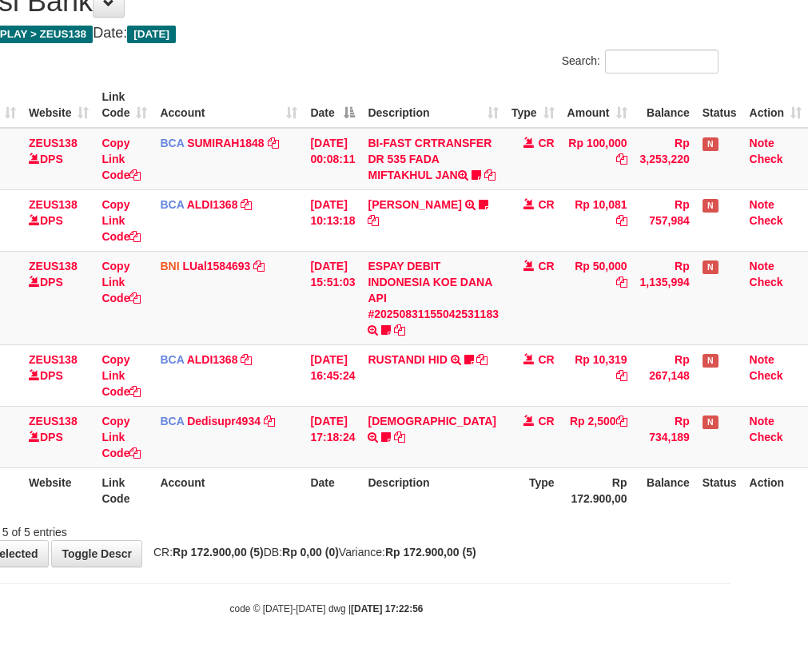
click at [509, 548] on div "**********" at bounding box center [327, 268] width 808 height 597
click at [510, 551] on div "**********" at bounding box center [327, 268] width 808 height 597
click at [476, 554] on strong "Rp 172.900,00 (5)" at bounding box center [430, 552] width 91 height 13
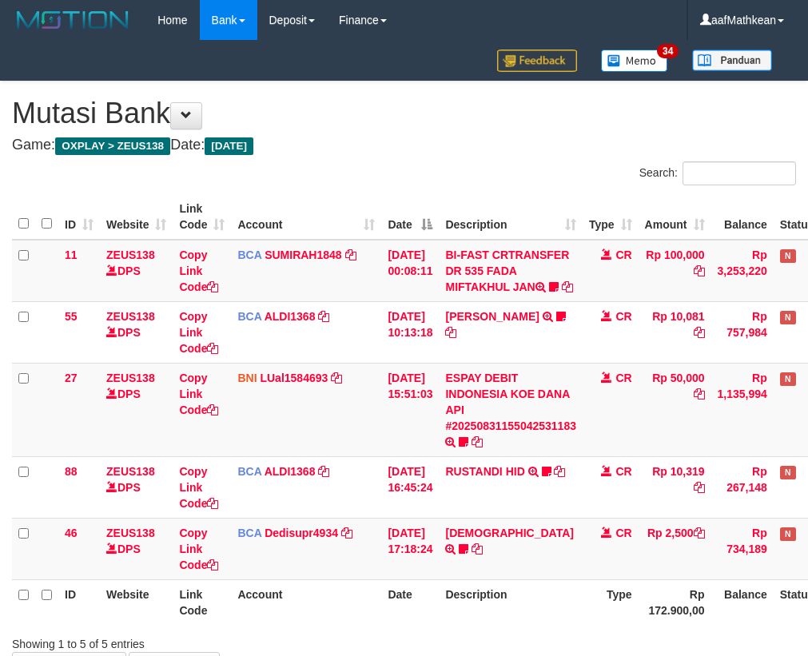
scroll to position [128, 88]
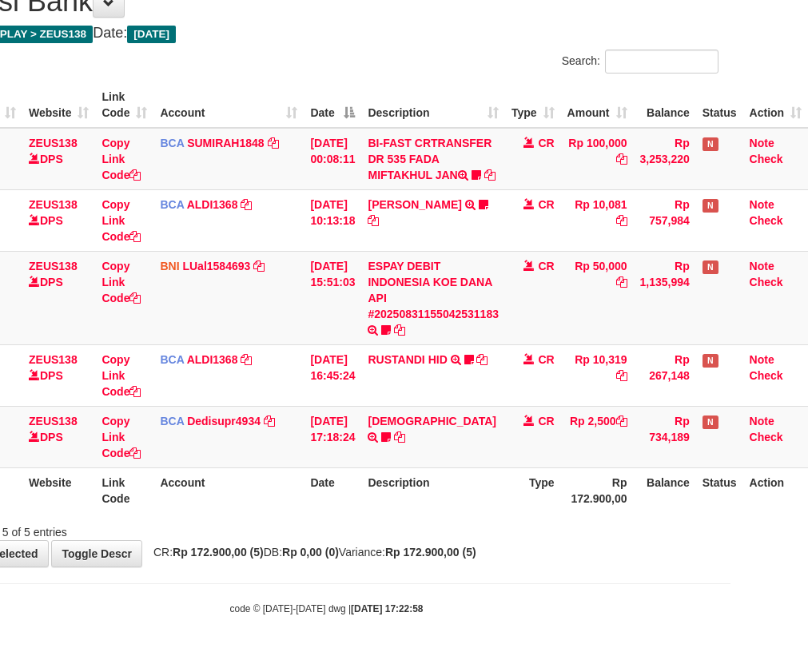
click at [513, 500] on th "Type" at bounding box center [533, 490] width 56 height 46
drag, startPoint x: 480, startPoint y: 475, endPoint x: 464, endPoint y: 471, distance: 16.7
click at [467, 469] on th "Description" at bounding box center [433, 490] width 144 height 46
click at [451, 471] on th "Description" at bounding box center [433, 490] width 144 height 46
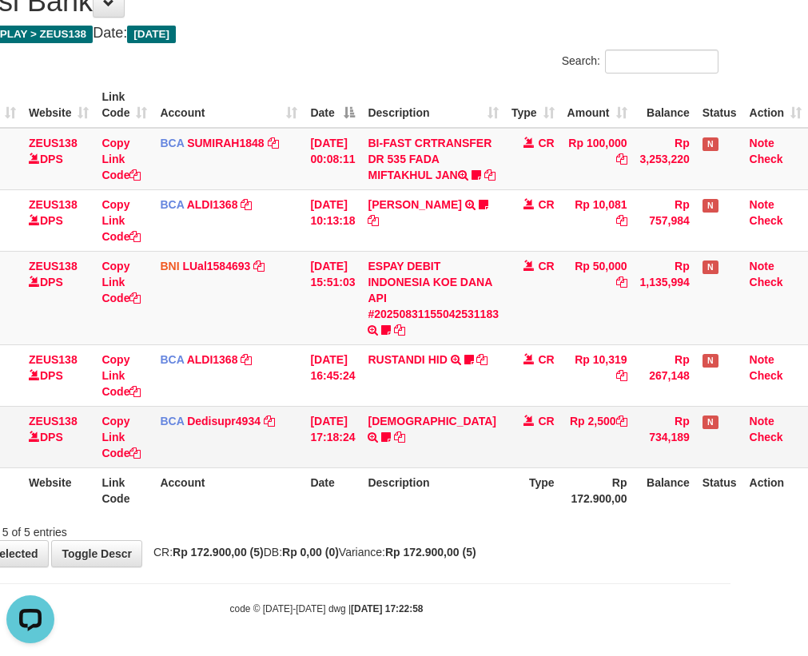
drag, startPoint x: 459, startPoint y: 491, endPoint x: 495, endPoint y: 511, distance: 41.5
click at [463, 494] on table "ID Website Link Code Account Date Description Type Amount Balance Status Action…" at bounding box center [370, 297] width 873 height 431
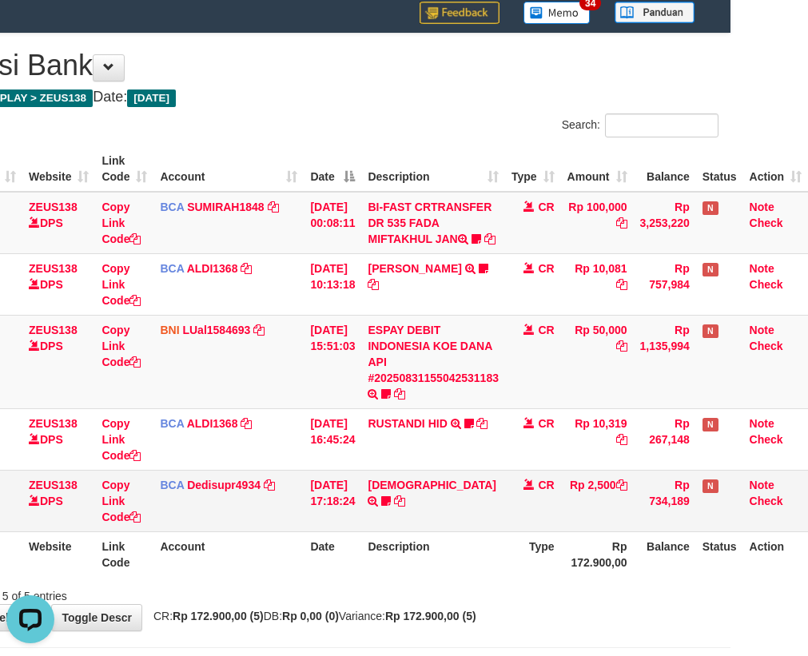
drag, startPoint x: 495, startPoint y: 487, endPoint x: 456, endPoint y: 503, distance: 41.2
click at [495, 494] on tbody "11 ZEUS138 DPS Copy Link Code BCA SUMIRAH1848 DPS SUMIRAH mutasi_20250831_4156 …" at bounding box center [370, 362] width 873 height 340
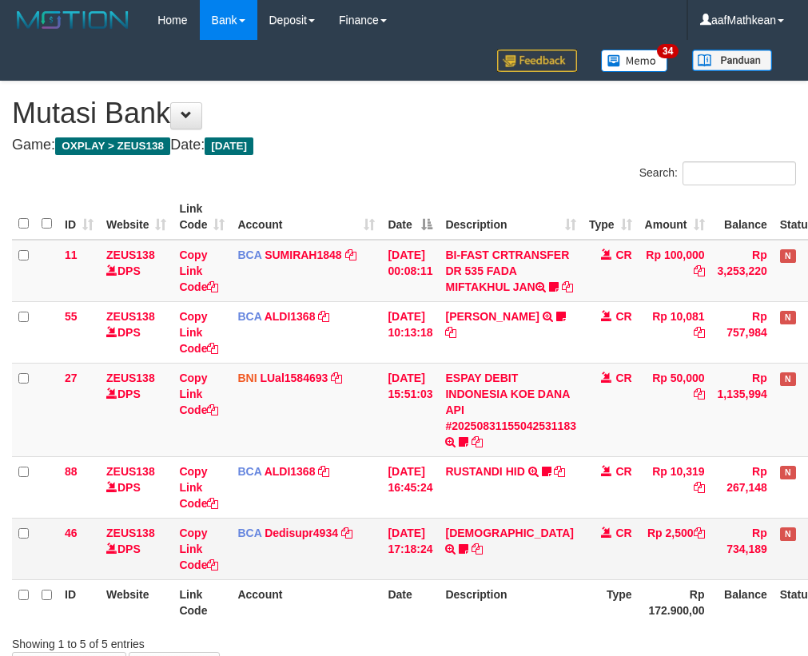
scroll to position [48, 88]
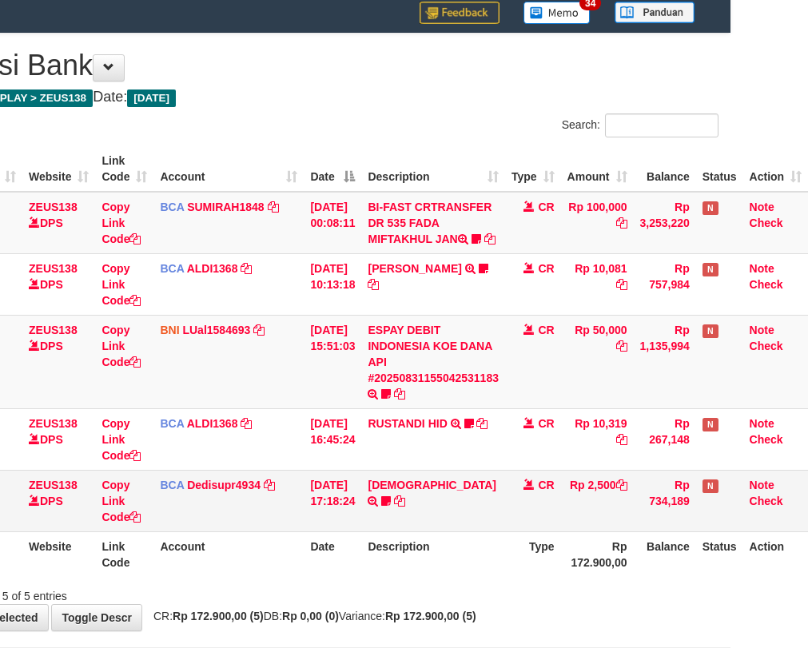
drag, startPoint x: 454, startPoint y: 489, endPoint x: 462, endPoint y: 526, distance: 37.6
click at [451, 489] on td "HADI TRSF E-BANKING CR 3108/FTSCY/WS95031 2500.00[PERSON_NAME]" at bounding box center [433, 501] width 144 height 62
drag, startPoint x: 462, startPoint y: 526, endPoint x: 385, endPoint y: 492, distance: 83.7
click at [454, 510] on td "HADI TRSF E-BANKING CR 3108/FTSCY/WS95031 2500.00[PERSON_NAME]" at bounding box center [433, 501] width 144 height 62
click at [367, 479] on link "[DEMOGRAPHIC_DATA]" at bounding box center [431, 485] width 128 height 13
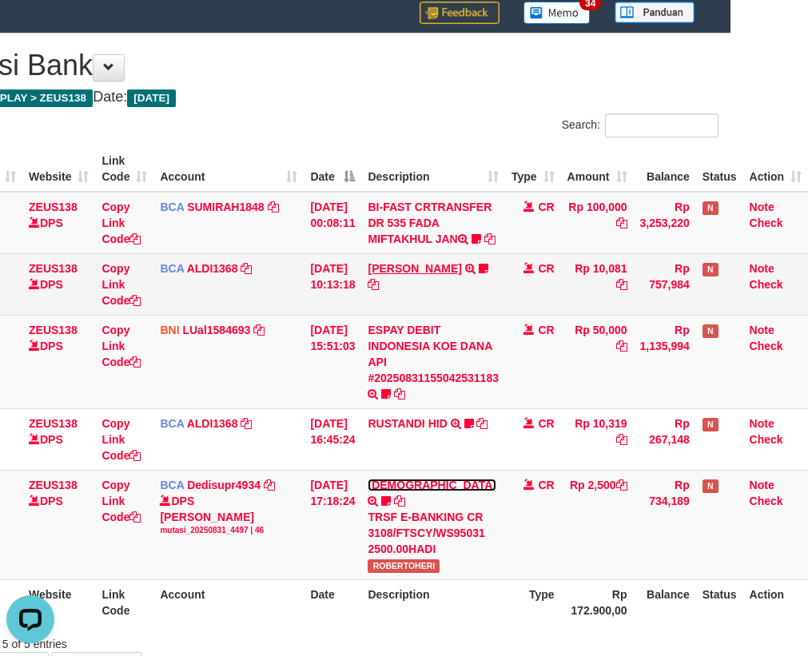
scroll to position [0, 0]
click at [435, 304] on td "FERLANDA EFRILIDIT TRSF E-BANKING CR 3108/FTSCY/WS95031 10081.00FERLANDA EFRILI…" at bounding box center [433, 284] width 144 height 62
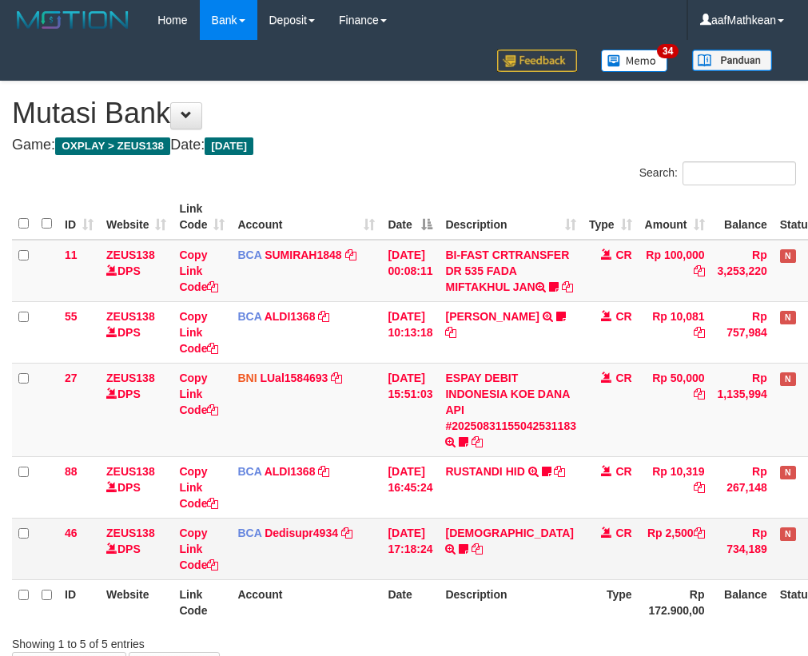
scroll to position [48, 88]
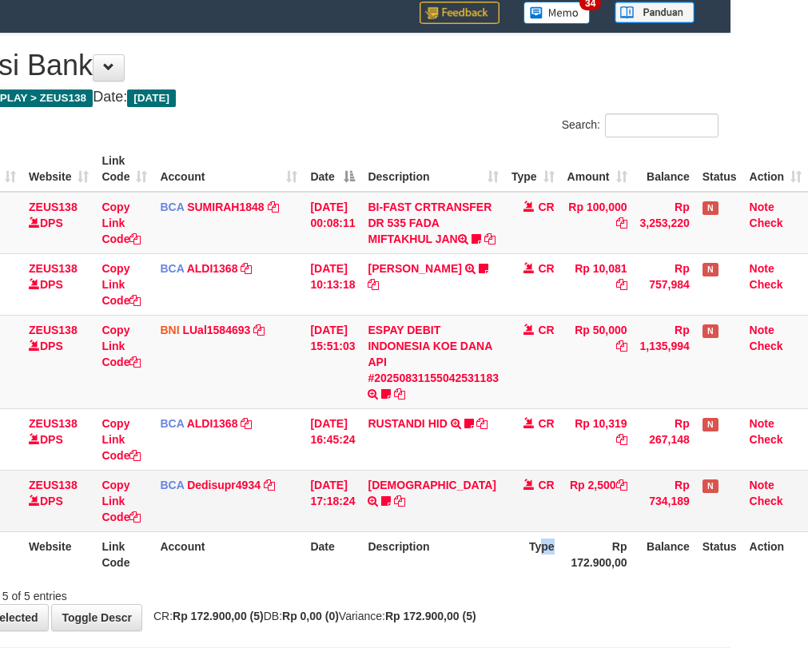
click at [556, 546] on table "ID Website Link Code Account Date Description Type Amount Balance Status Action…" at bounding box center [370, 361] width 873 height 431
click at [559, 548] on table "ID Website Link Code Account Date Description Type Amount Balance Status Action…" at bounding box center [370, 361] width 873 height 431
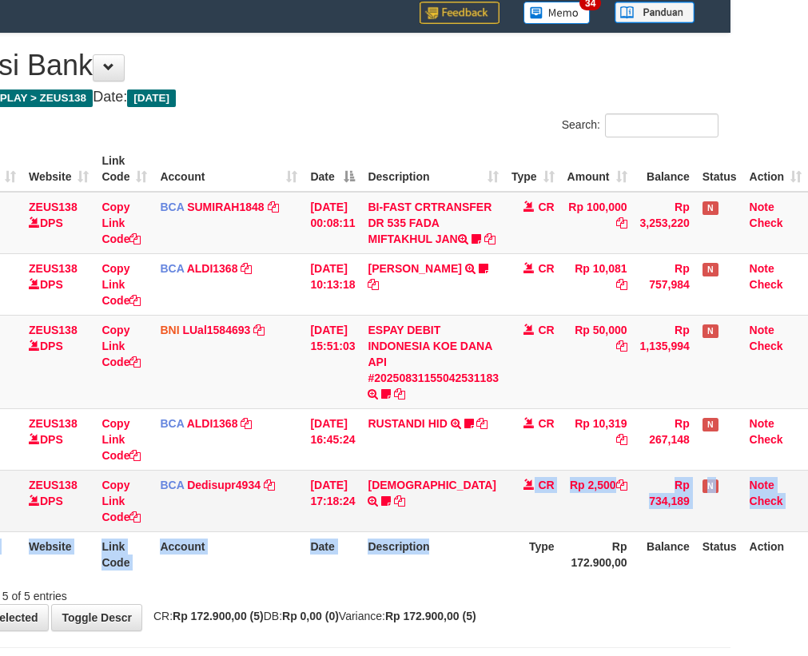
click at [475, 552] on table "ID Website Link Code Account Date Description Type Amount Balance Status Action…" at bounding box center [370, 361] width 873 height 431
click at [514, 604] on div "Showing 1 to 5 of 5 entries" at bounding box center [327, 593] width 808 height 22
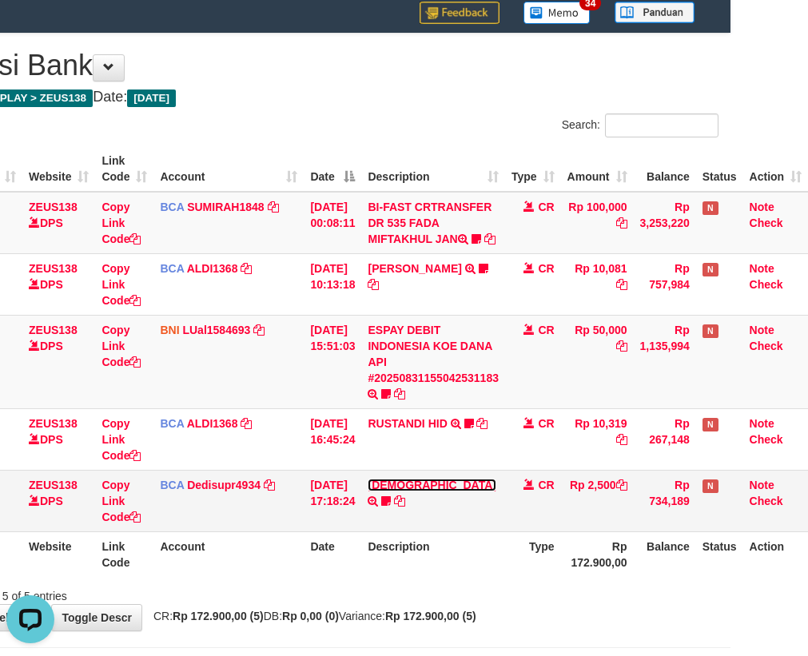
click at [380, 491] on link "[DEMOGRAPHIC_DATA]" at bounding box center [431, 485] width 128 height 13
click at [367, 479] on link "[DEMOGRAPHIC_DATA]" at bounding box center [431, 485] width 128 height 13
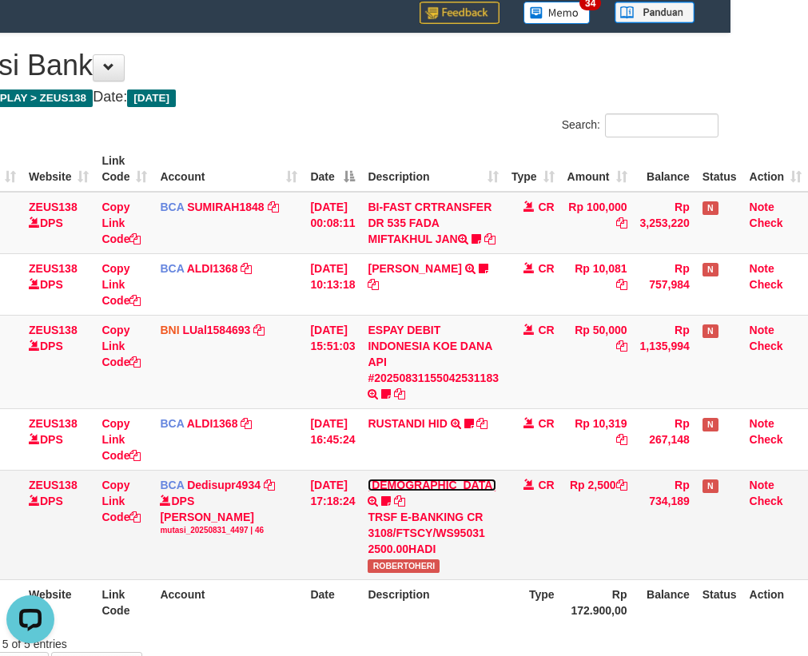
click at [367, 479] on link "[DEMOGRAPHIC_DATA]" at bounding box center [431, 485] width 128 height 13
click at [392, 517] on td "HADI TRSF E-BANKING CR 3108/FTSCY/WS95031 2500.00HADI ROBERTOHERI" at bounding box center [433, 524] width 144 height 109
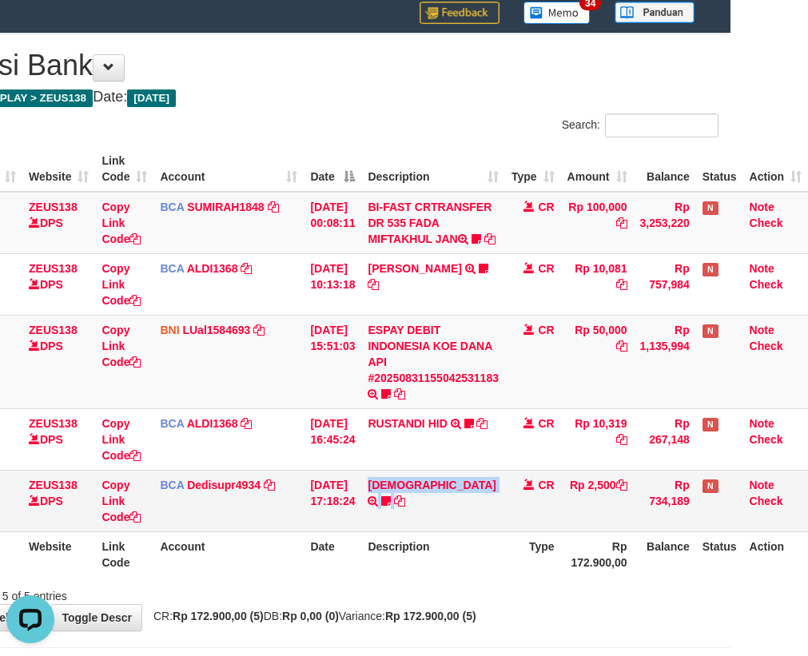
click at [395, 519] on td "HADI TRSF E-BANKING CR 3108/FTSCY/WS95031 2500.00HADI ROBERTOHERI" at bounding box center [433, 501] width 144 height 62
click at [395, 519] on td "HADI TRSF E-BANKING CR 3108/FTSCY/WS95031 2500.00[PERSON_NAME]" at bounding box center [433, 501] width 144 height 62
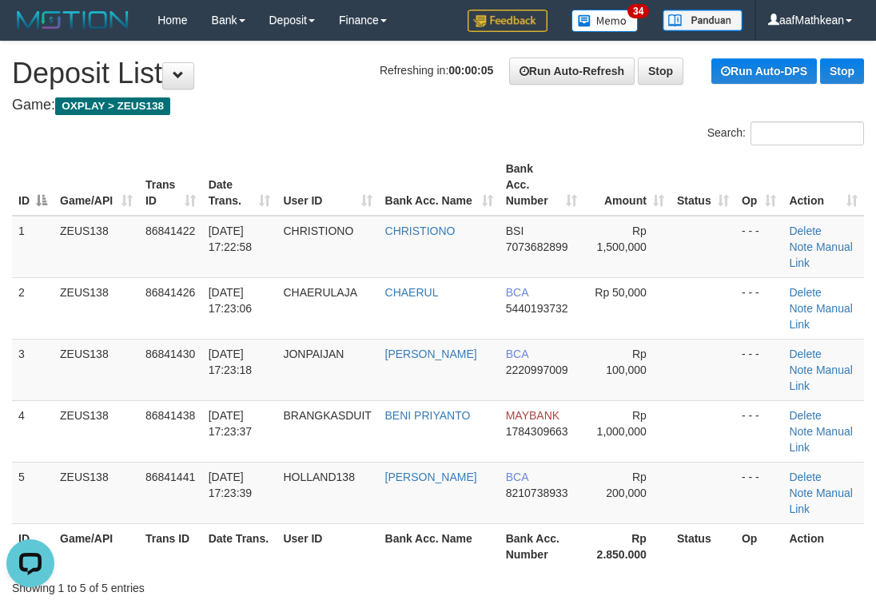
drag, startPoint x: 356, startPoint y: 89, endPoint x: 197, endPoint y: 167, distance: 176.5
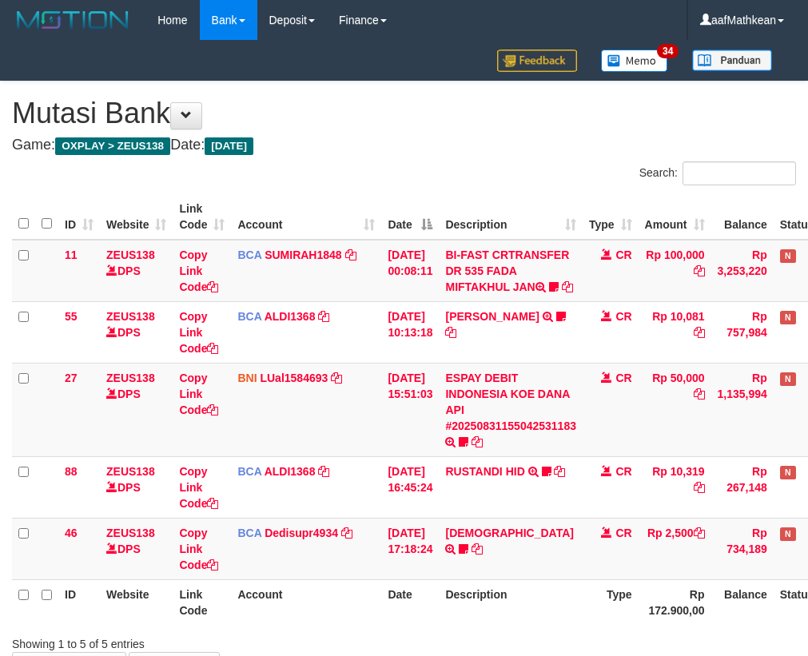
scroll to position [48, 88]
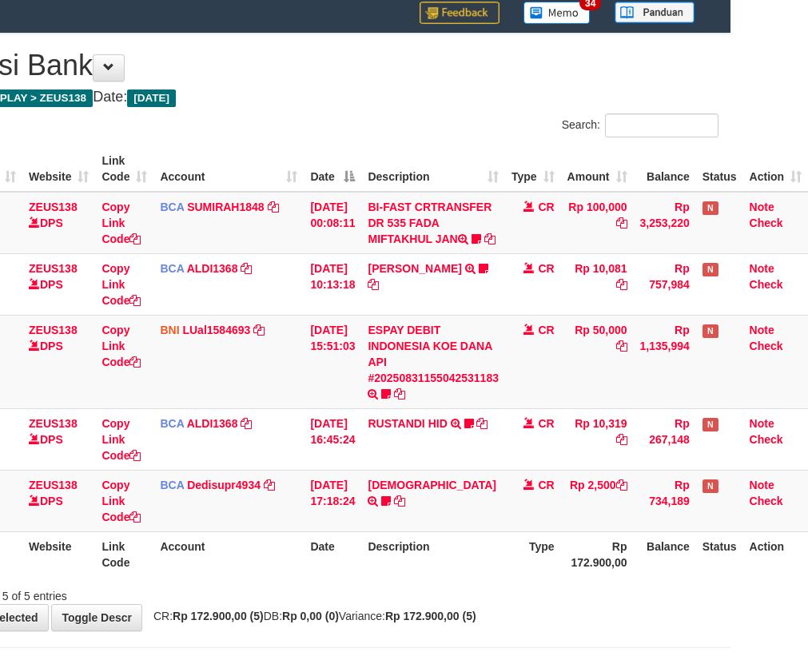
click at [527, 415] on tbody "11 ZEUS138 DPS Copy Link Code BCA SUMIRAH1848 DPS SUMIRAH mutasi_20250831_4156 …" at bounding box center [370, 362] width 873 height 340
click at [387, 531] on td "HADI TRSF E-BANKING CR 3108/FTSCY/WS95031 2500.00[PERSON_NAME]" at bounding box center [433, 501] width 144 height 62
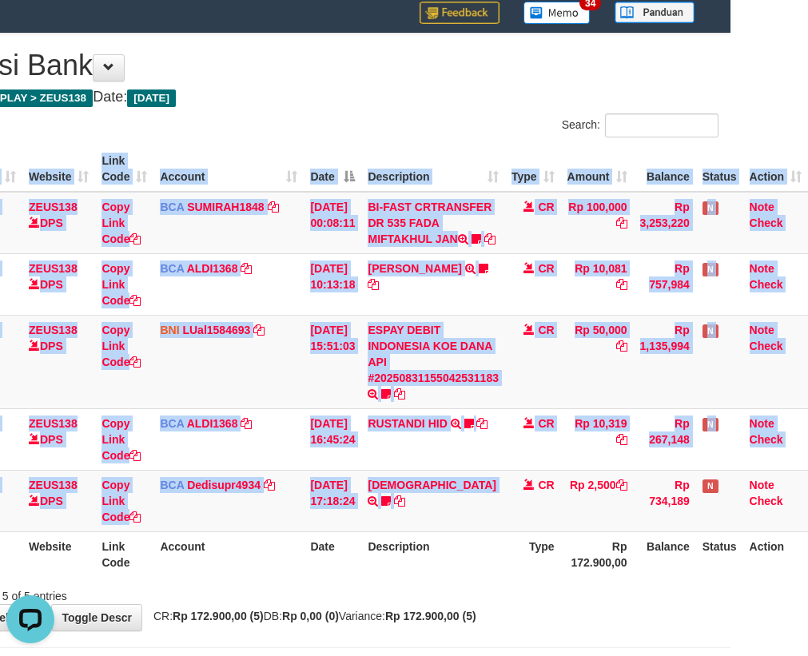
drag, startPoint x: 538, startPoint y: 518, endPoint x: 971, endPoint y: 422, distance: 443.5
click at [730, 422] on html "Toggle navigation Home Bank Account List Load By Website Group [OXPLAY] ZEUS138…" at bounding box center [327, 336] width 808 height 768
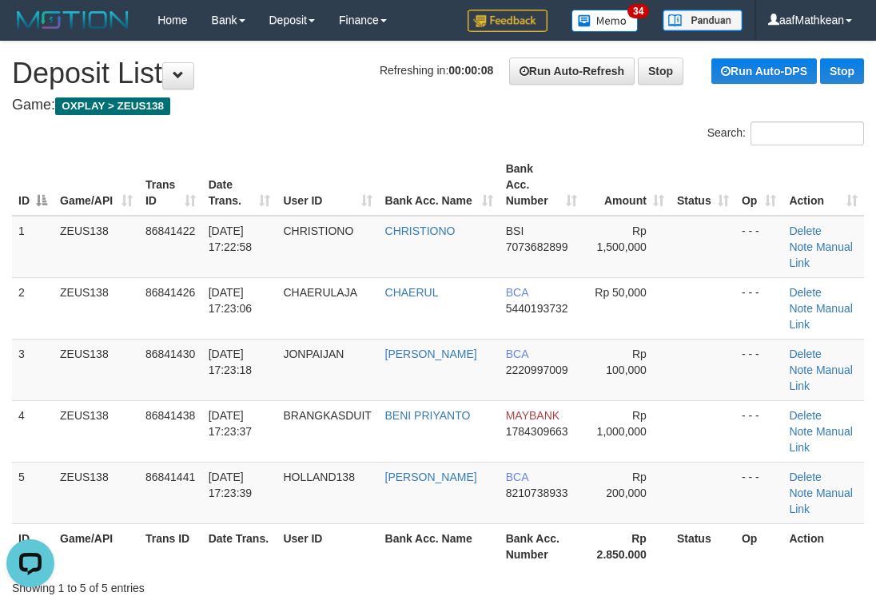
click at [298, 112] on h4 "Game: OXPLAY > ZEUS138" at bounding box center [438, 105] width 852 height 16
click at [253, 133] on div "Search:" at bounding box center [438, 135] width 876 height 28
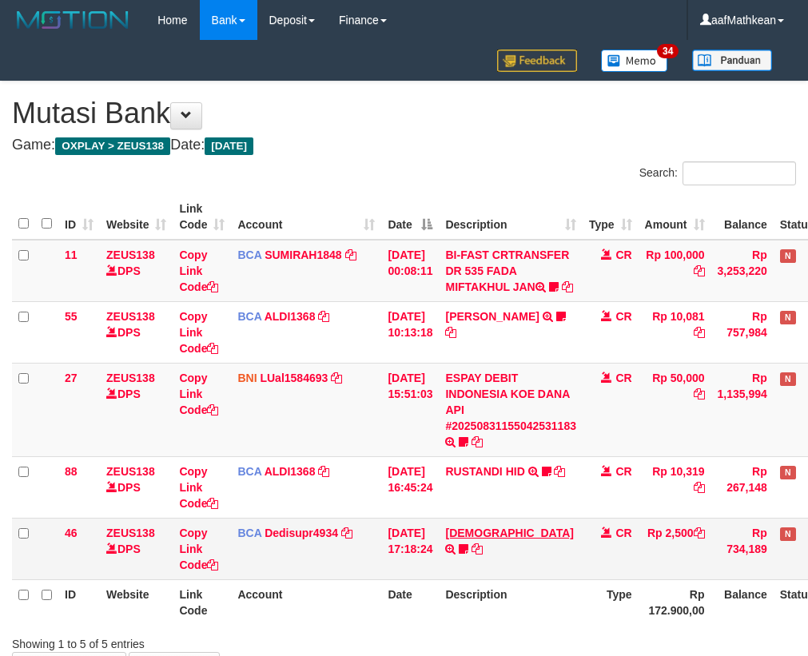
scroll to position [48, 88]
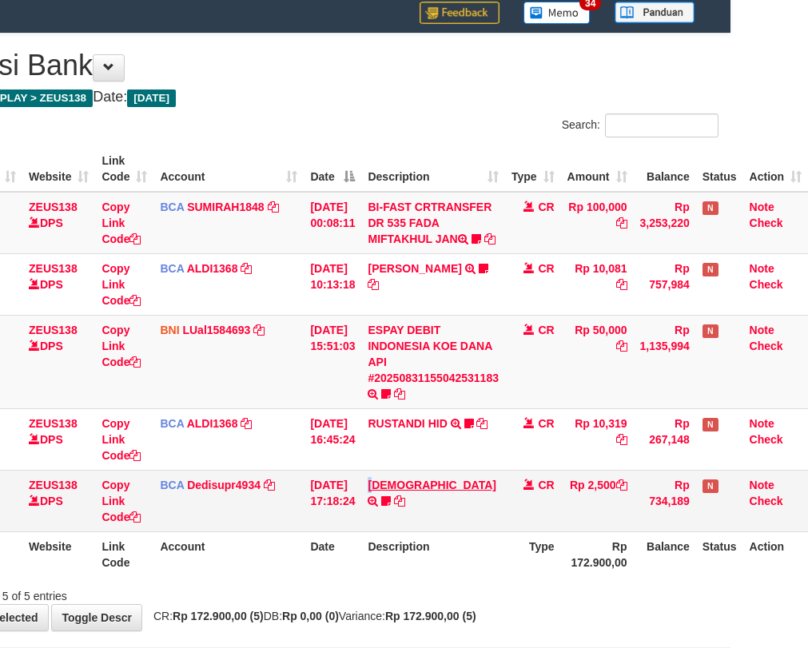
click at [386, 499] on tr "46 ZEUS138 DPS Copy Link Code BCA Dedisupr4934 DPS DEDI SUPRATMAN mutasi_202508…" at bounding box center [370, 501] width 873 height 62
drag, startPoint x: 419, startPoint y: 516, endPoint x: 425, endPoint y: 497, distance: 20.0
click at [425, 514] on td "HADI TRSF E-BANKING CR 3108/FTSCY/WS95031 2500.00HADI ROBERTOHERI" at bounding box center [433, 501] width 144 height 62
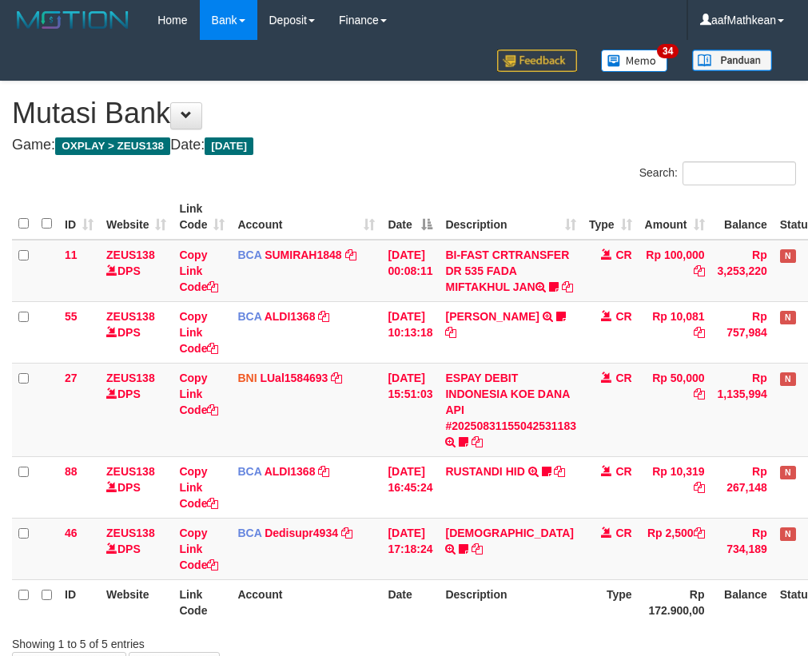
scroll to position [48, 88]
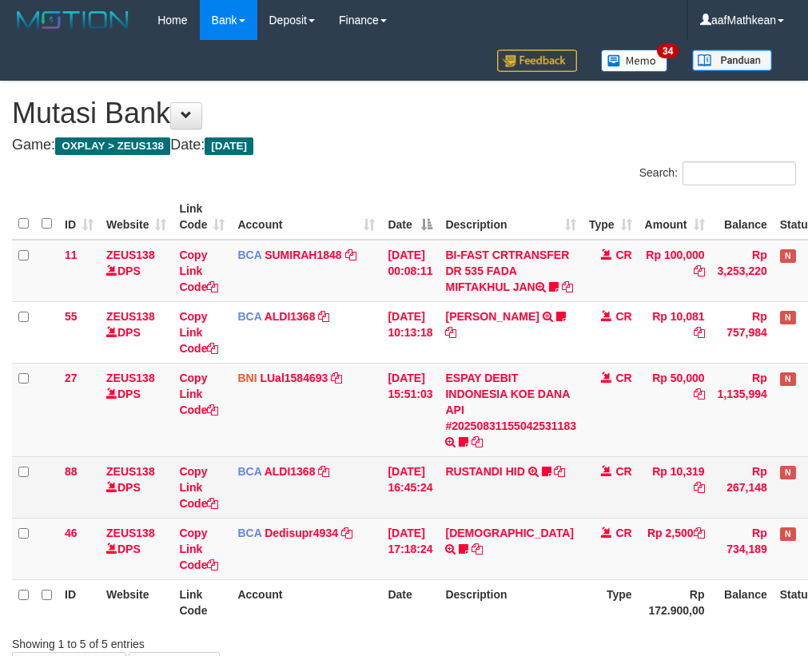
scroll to position [48, 88]
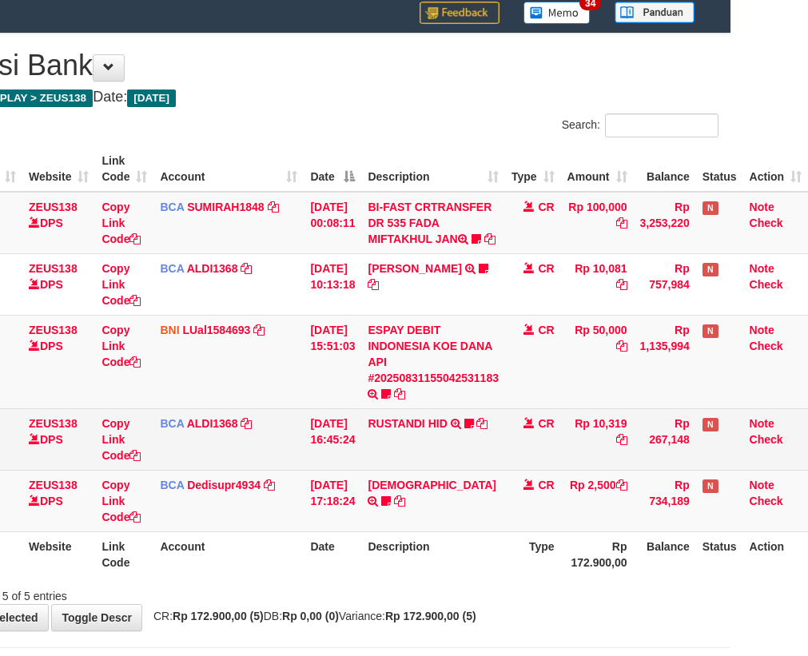
drag, startPoint x: 496, startPoint y: 472, endPoint x: 497, endPoint y: 486, distance: 13.6
click at [497, 470] on td "RUSTANDI HID TRSF E-BANKING CR 3108/FTSCY/WS95051 10319.002025083136067805 TRFD…" at bounding box center [433, 439] width 144 height 62
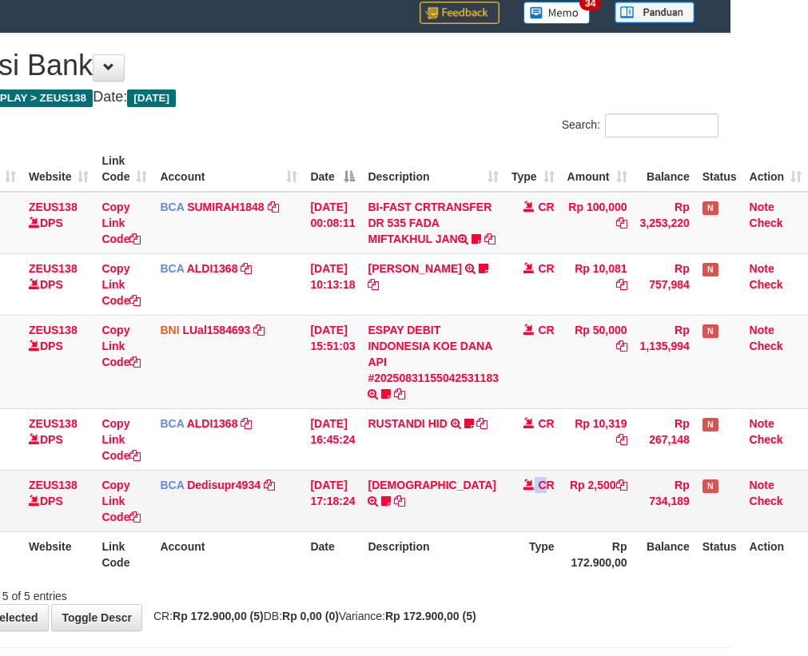
click at [542, 515] on td "CR" at bounding box center [533, 501] width 56 height 62
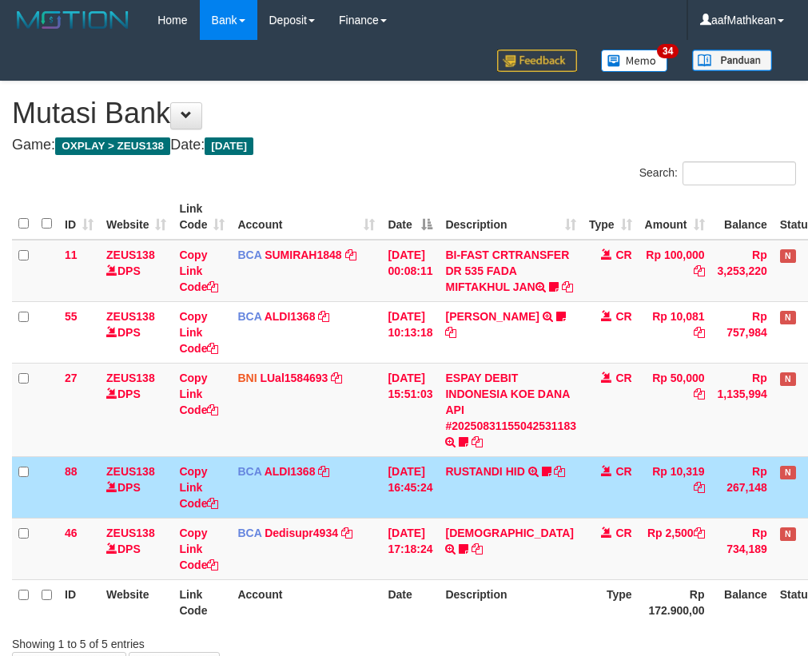
scroll to position [48, 88]
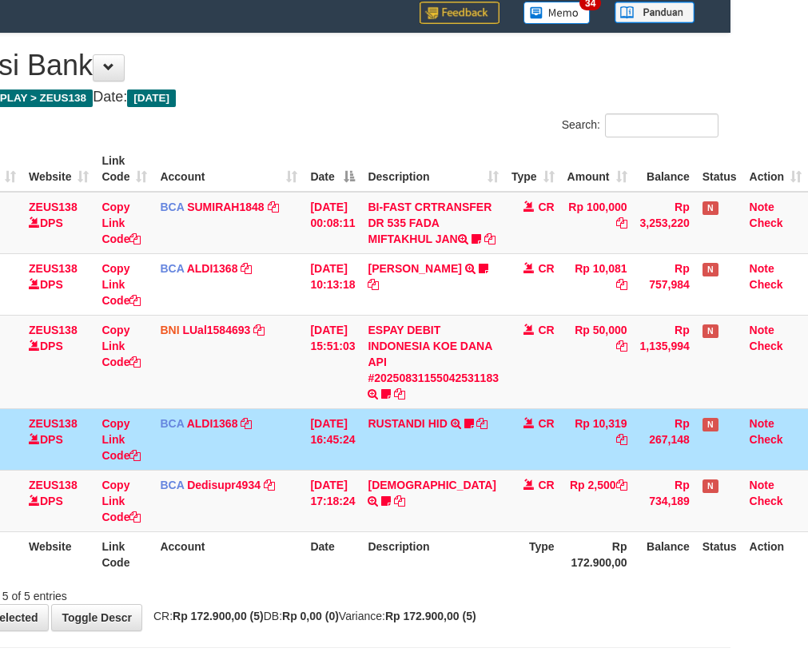
click at [558, 465] on td "CR" at bounding box center [533, 439] width 56 height 62
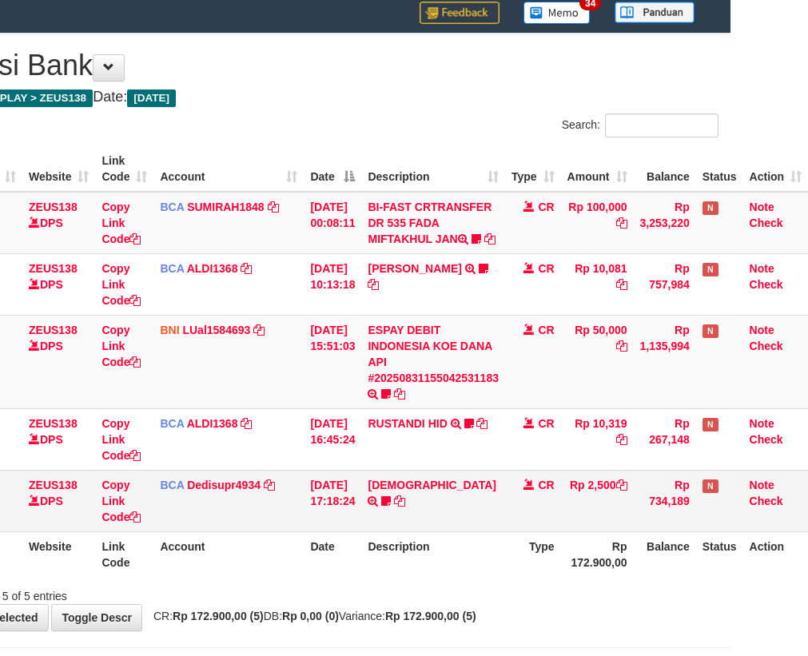
click at [452, 494] on td "HADI TRSF E-BANKING CR 3108/FTSCY/WS95031 2500.00HADI ROBERTOHERI" at bounding box center [433, 501] width 144 height 62
click at [451, 490] on td "HADI TRSF E-BANKING CR 3108/FTSCY/WS95031 2500.00HADI ROBERTOHERI" at bounding box center [433, 501] width 144 height 62
click at [451, 489] on td "HADI TRSF E-BANKING CR 3108/FTSCY/WS95031 2500.00HADI ROBERTOHERI" at bounding box center [433, 501] width 144 height 62
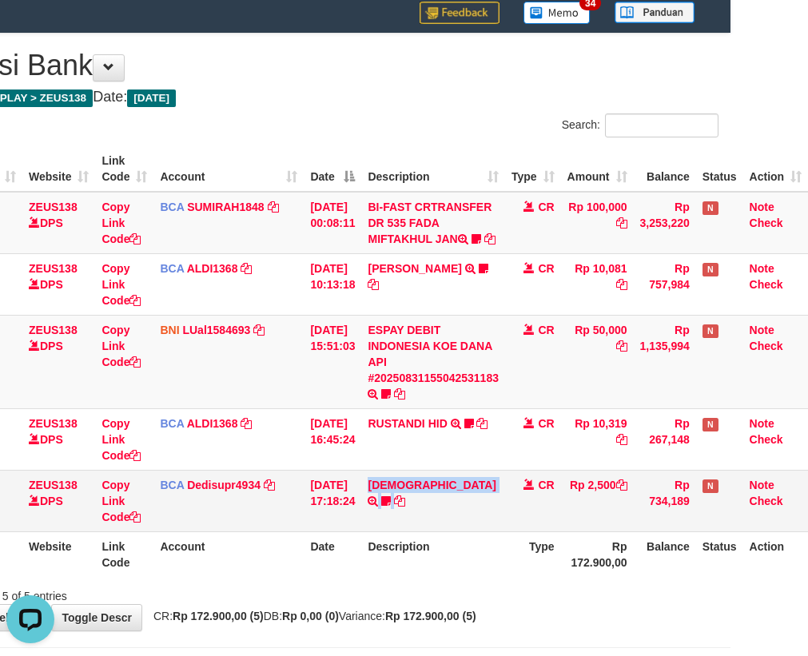
click at [451, 489] on td "HADI TRSF E-BANKING CR 3108/FTSCY/WS95031 2500.00HADI ROBERTOHERI" at bounding box center [433, 501] width 144 height 62
click at [451, 489] on td "HADI TRSF E-BANKING CR 3108/FTSCY/WS95031 2500.00[PERSON_NAME]" at bounding box center [433, 501] width 144 height 62
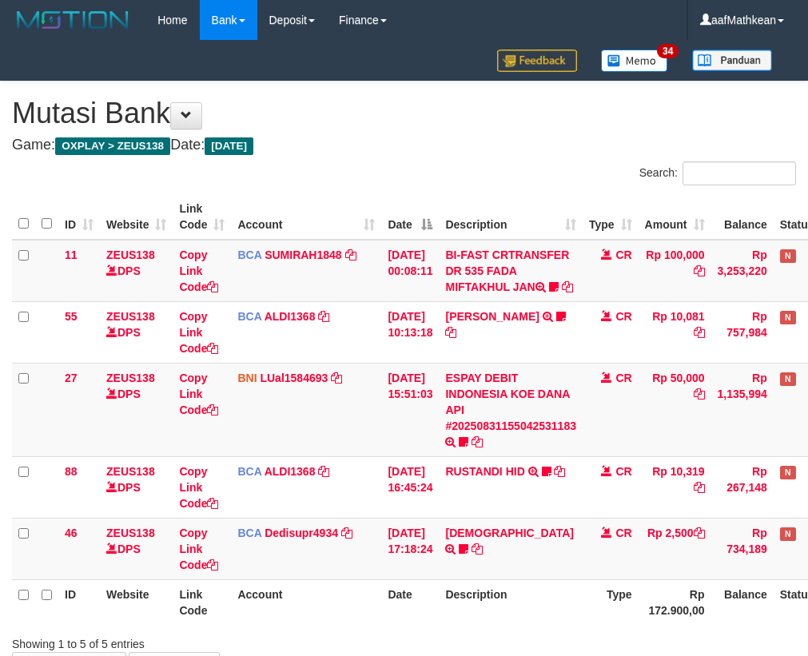
scroll to position [48, 88]
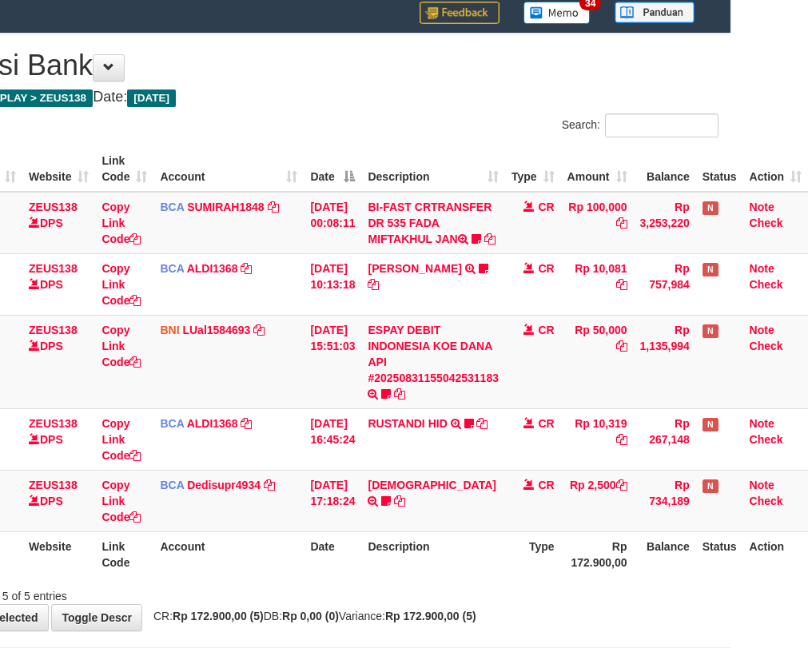
click at [486, 479] on tbody "11 ZEUS138 DPS Copy Link Code BCA SUMIRAH1848 DPS SUMIRAH mutasi_20250831_4156 …" at bounding box center [370, 362] width 873 height 340
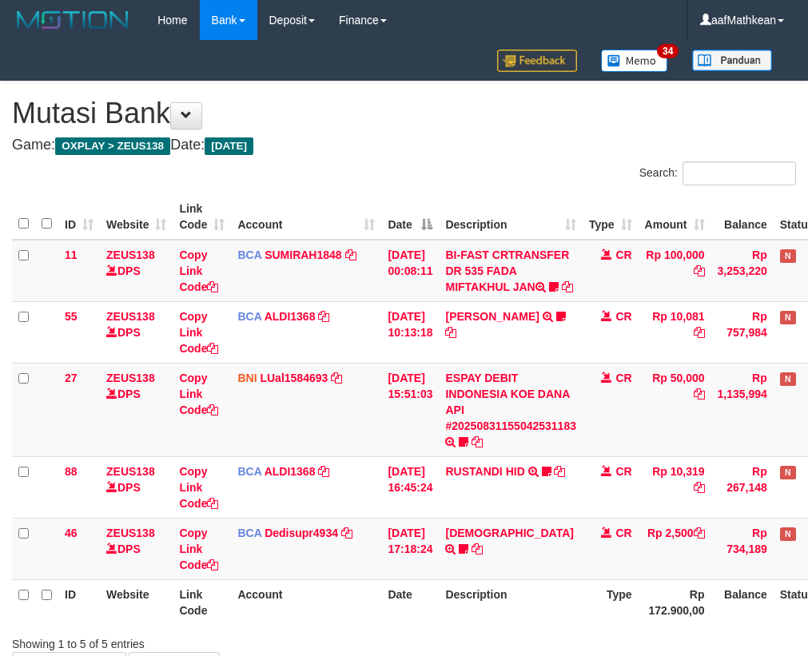
scroll to position [48, 88]
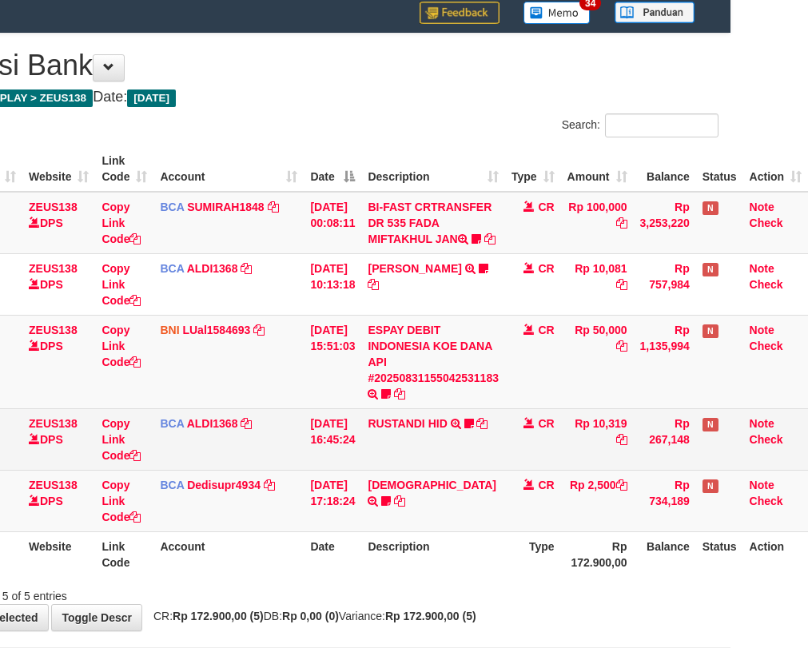
click at [383, 466] on td "RUSTANDI HID TRSF E-BANKING CR 3108/FTSCY/WS95051 10319.002025083136067805 TRFD…" at bounding box center [433, 439] width 144 height 62
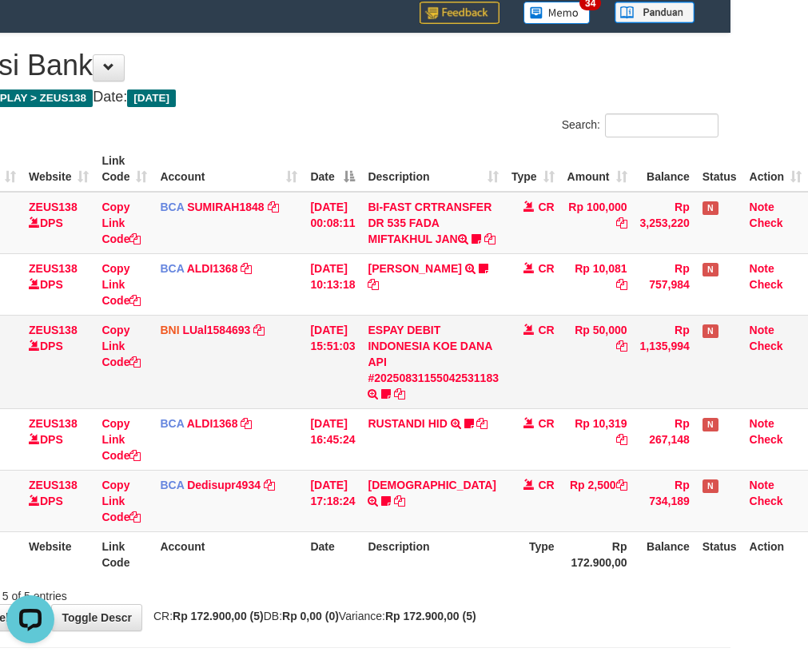
click at [367, 408] on td "ESPAY DEBIT INDONESIA KOE DANA API #20250831155042531183 TRANSFER DARI ESPAY DE…" at bounding box center [433, 361] width 144 height 93
click at [471, 518] on td "HADI TRSF E-BANKING CR 3108/FTSCY/WS95031 2500.00HADI ROBERTOHERI" at bounding box center [433, 501] width 144 height 62
click at [474, 523] on td "HADI TRSF E-BANKING CR 3108/FTSCY/WS95031 2500.00HADI ROBERTOHERI" at bounding box center [433, 501] width 144 height 62
click at [471, 512] on td "HADI TRSF E-BANKING CR 3108/FTSCY/WS95031 2500.00HADI ROBERTOHERI" at bounding box center [433, 501] width 144 height 62
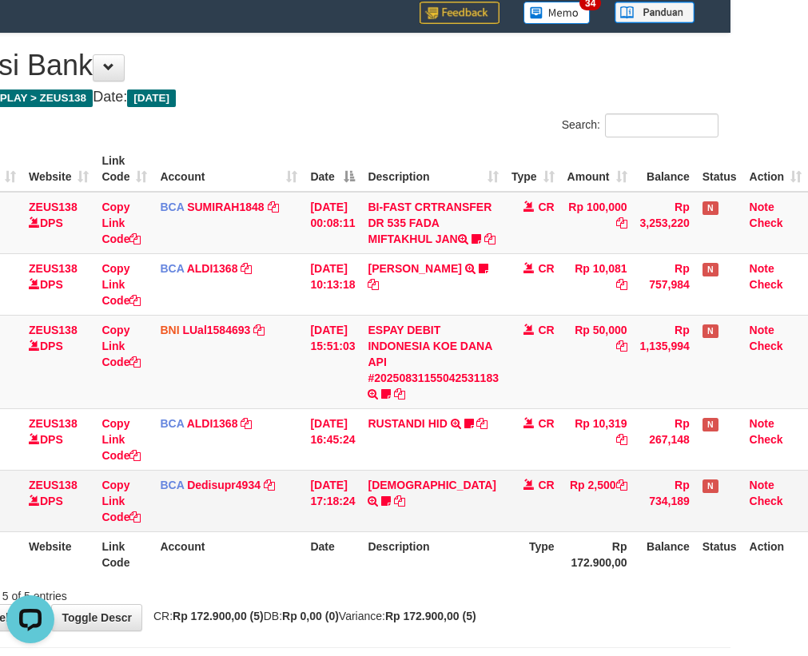
click at [470, 504] on td "HADI TRSF E-BANKING CR 3108/FTSCY/WS95031 2500.00HADI ROBERTOHERI" at bounding box center [433, 501] width 144 height 62
click at [471, 503] on td "HADI TRSF E-BANKING CR 3108/FTSCY/WS95031 2500.00HADI ROBERTOHERI" at bounding box center [433, 501] width 144 height 62
click at [472, 503] on td "HADI TRSF E-BANKING CR 3108/FTSCY/WS95031 2500.00HADI ROBERTOHERI" at bounding box center [433, 501] width 144 height 62
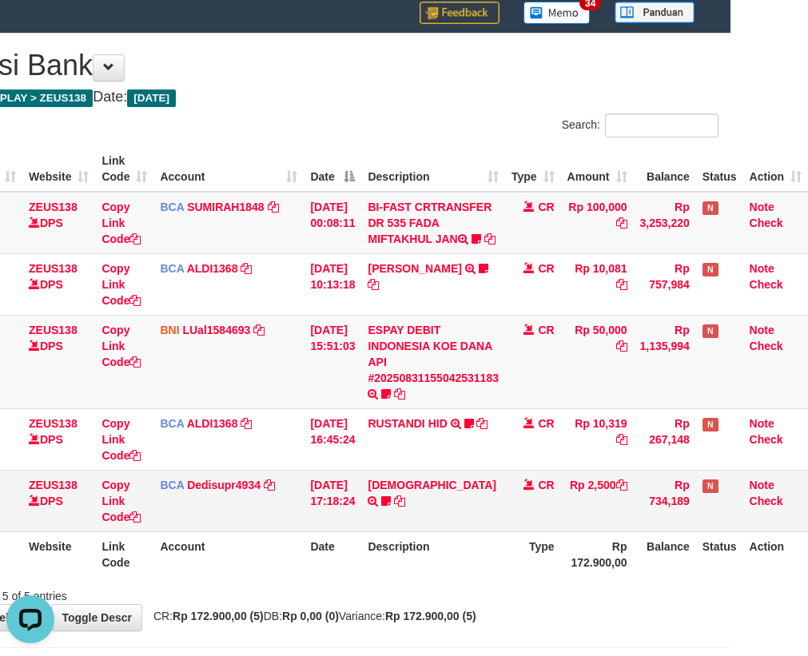
click at [468, 487] on tbody "11 ZEUS138 DPS Copy Link Code BCA SUMIRAH1848 DPS SUMIRAH mutasi_20250831_4156 …" at bounding box center [370, 362] width 873 height 340
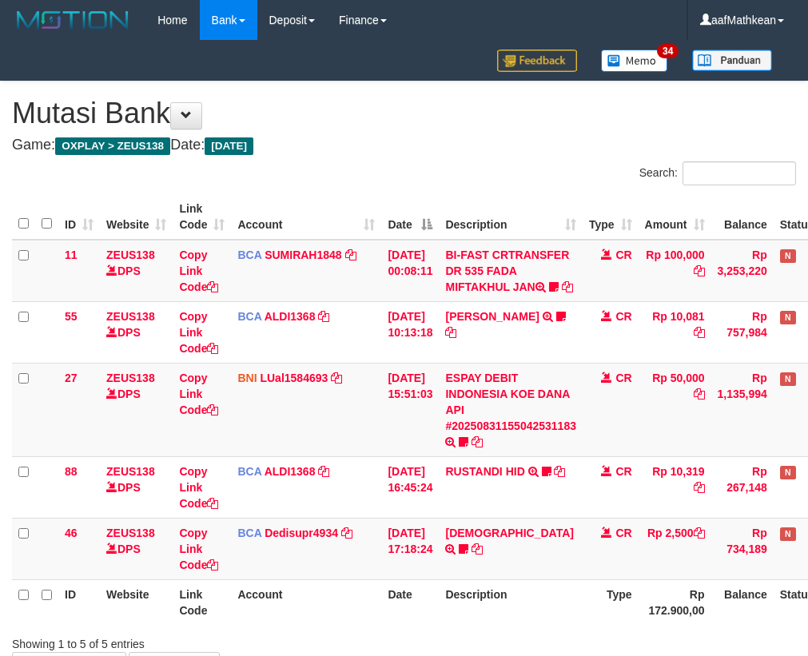
click at [457, 518] on td "HADI TRSF E-BANKING CR 3108/FTSCY/WS95031 2500.00HADI ROBERTOHERI" at bounding box center [511, 549] width 144 height 62
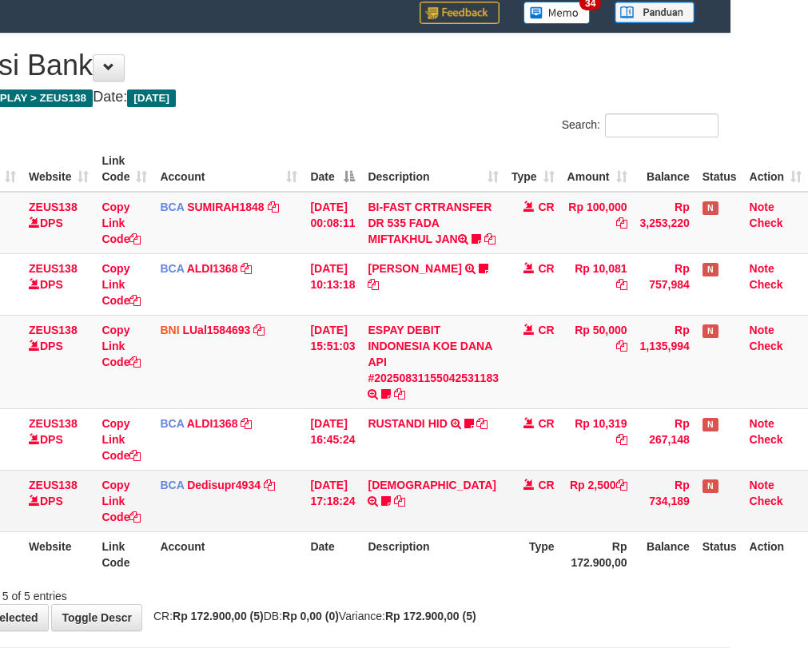
click at [463, 523] on td "HADI TRSF E-BANKING CR 3108/FTSCY/WS95031 2500.00HADI ROBERTOHERI" at bounding box center [433, 501] width 144 height 62
drag, startPoint x: 464, startPoint y: 525, endPoint x: 518, endPoint y: 537, distance: 55.6
click at [503, 531] on td "HADI TRSF E-BANKING CR 3108/FTSCY/WS95031 2500.00HADI ROBERTOHERI" at bounding box center [433, 501] width 144 height 62
click at [528, 531] on td "CR" at bounding box center [533, 501] width 56 height 62
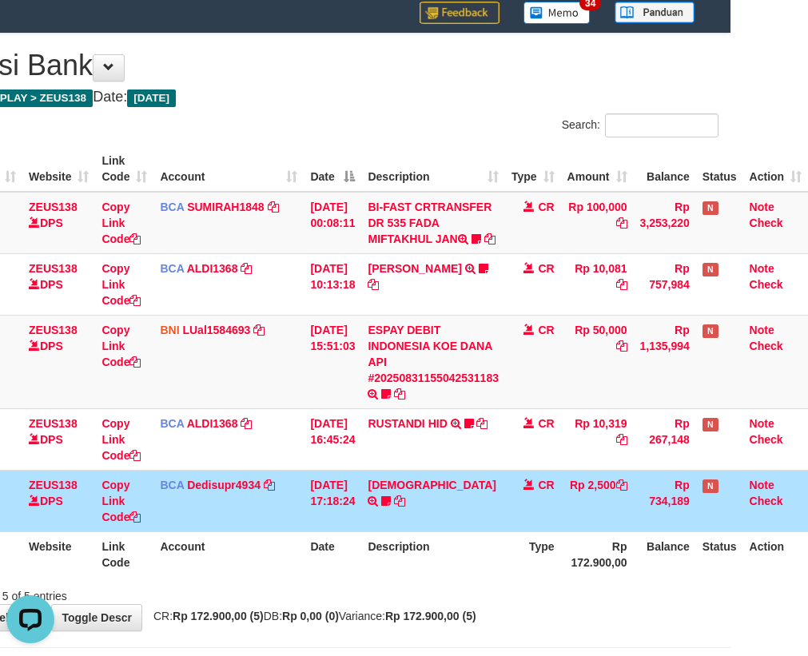
scroll to position [0, 0]
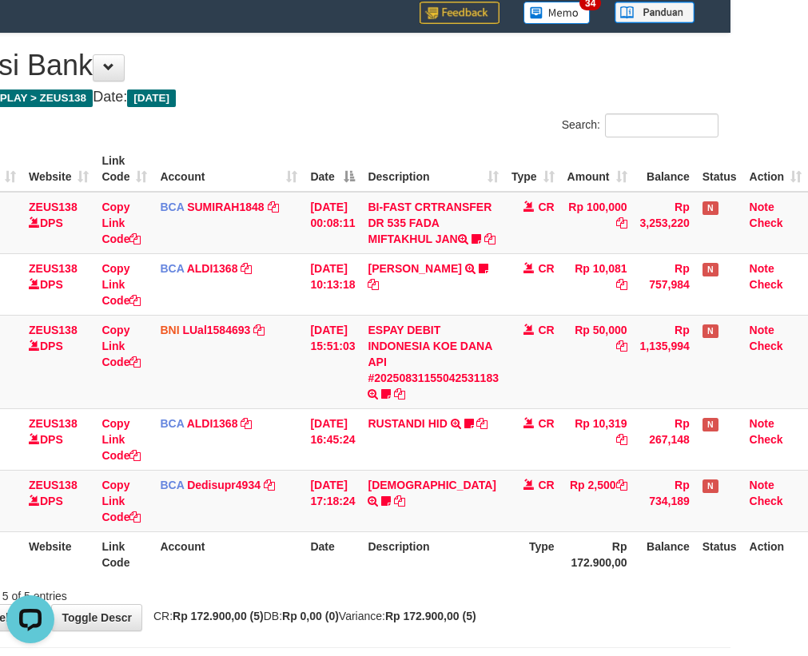
click at [455, 623] on div "**********" at bounding box center [327, 332] width 808 height 597
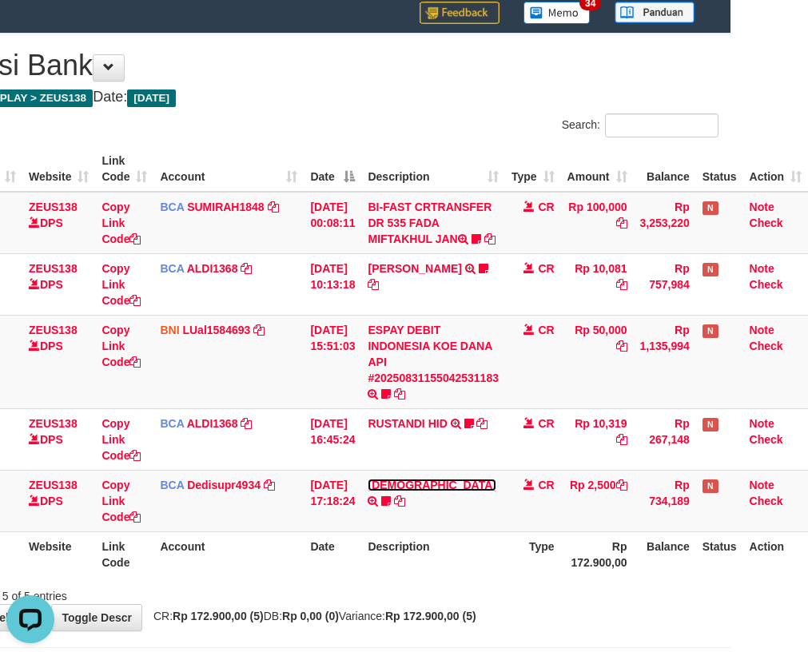
click at [367, 479] on link "HADI" at bounding box center [431, 485] width 128 height 13
click at [431, 577] on th "Description" at bounding box center [433, 554] width 144 height 46
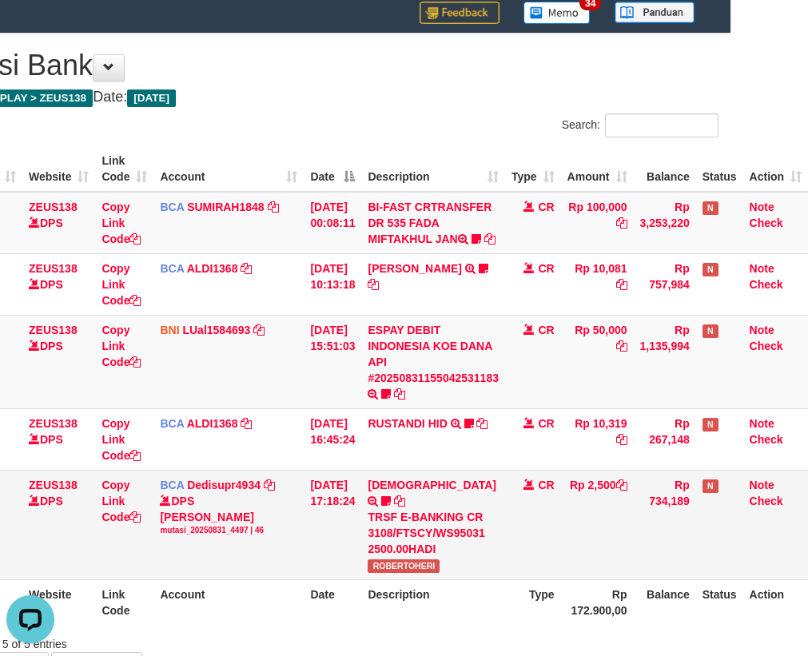
drag, startPoint x: 368, startPoint y: 511, endPoint x: 814, endPoint y: 503, distance: 445.9
click at [369, 511] on td "HADI TRSF E-BANKING CR 3108/FTSCY/WS95031 2500.00HADI ROBERTOHERI" at bounding box center [433, 524] width 144 height 109
click at [371, 551] on div "TRSF E-BANKING CR 3108/FTSCY/WS95031 2500.00HADI" at bounding box center [432, 533] width 131 height 48
click at [365, 566] on td "HADI TRSF E-BANKING CR 3108/FTSCY/WS95031 2500.00HADI ROBERTOHERI" at bounding box center [433, 524] width 144 height 109
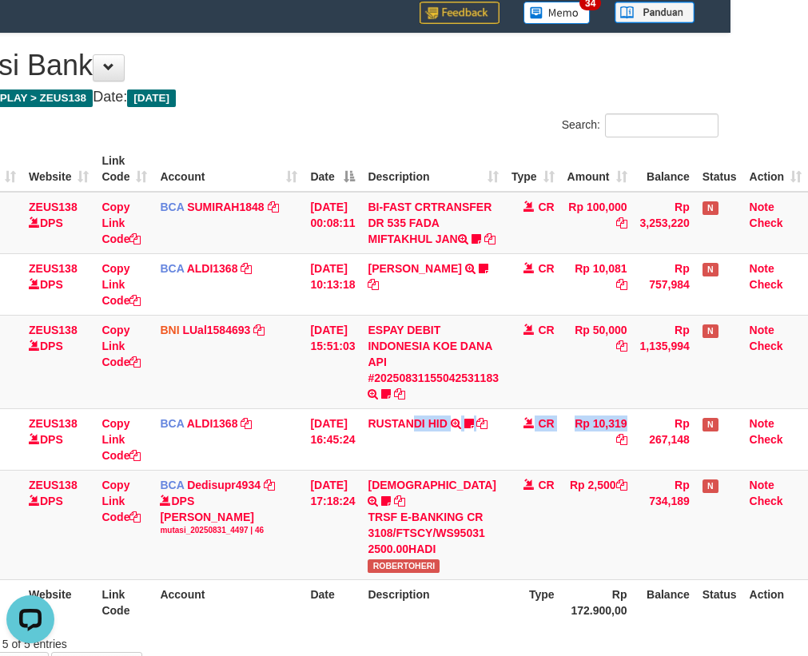
drag, startPoint x: 973, startPoint y: 566, endPoint x: 1015, endPoint y: 574, distance: 43.1
click at [730, 574] on html "Toggle navigation Home Bank Account List Load By Website Group [OXPLAY] ZEUS138…" at bounding box center [327, 360] width 808 height 816
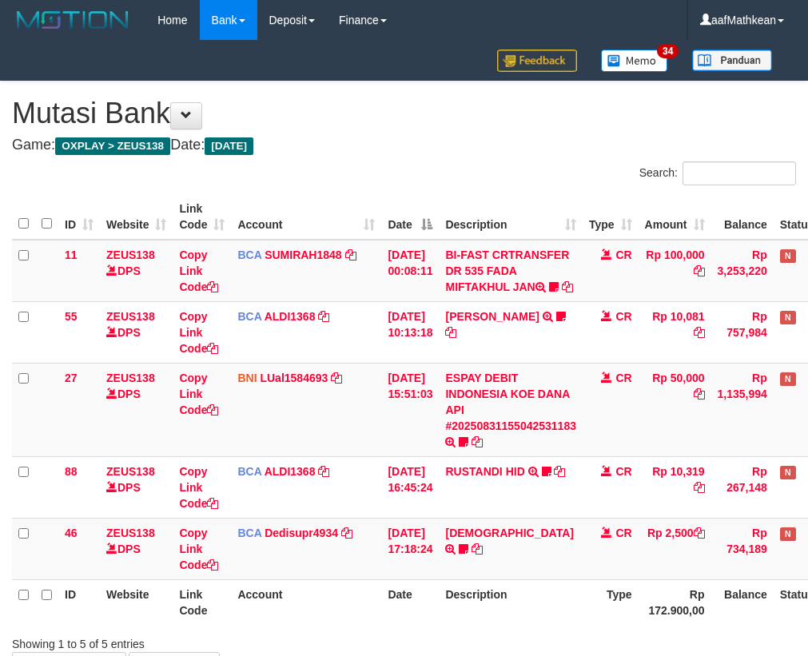
scroll to position [48, 88]
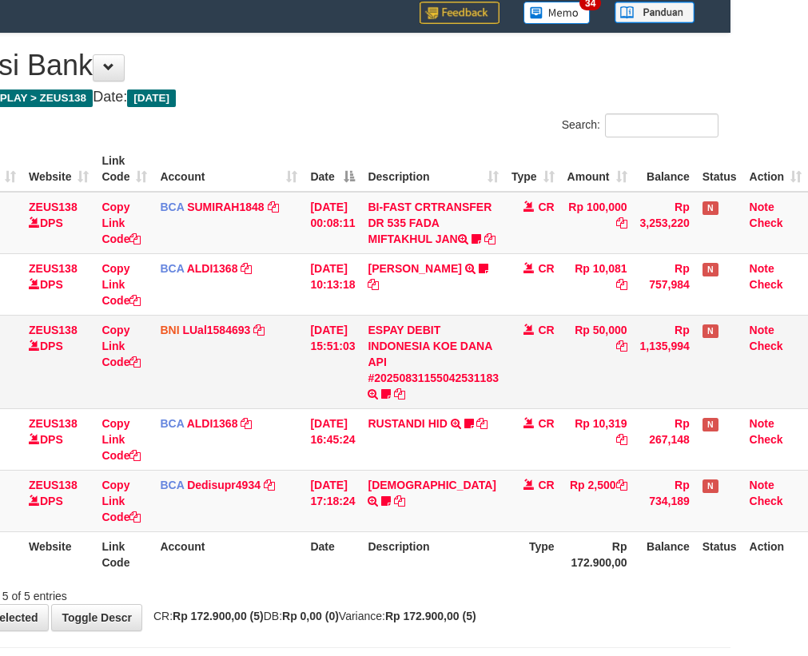
click at [244, 403] on td "BNI LUal1584693 DPS LUCKY ALAMSYAH mutasi_20250831_2414 | 27 mutasi_20250831_24…" at bounding box center [228, 361] width 150 height 93
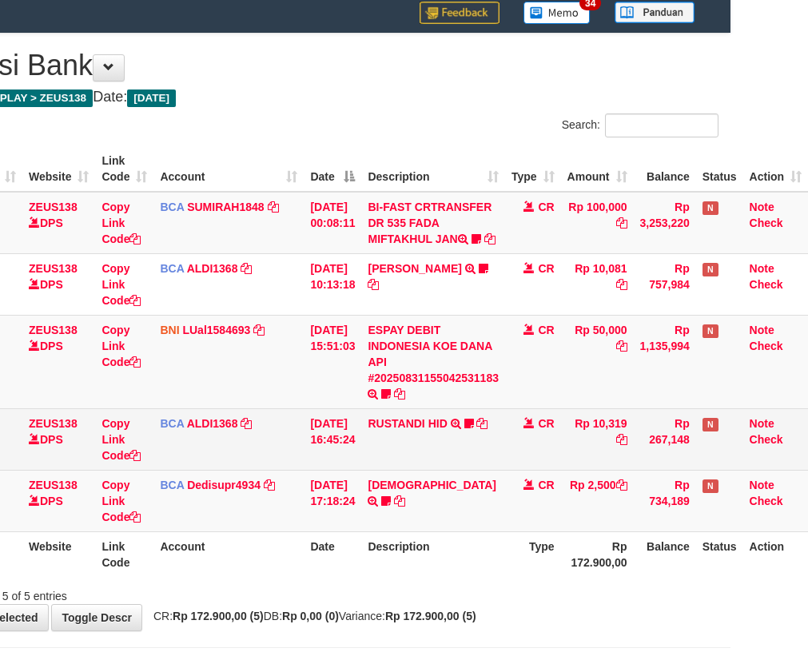
drag, startPoint x: 371, startPoint y: 454, endPoint x: 530, endPoint y: 459, distance: 159.1
click at [388, 457] on td "RUSTANDI HID TRSF E-BANKING CR 3108/FTSCY/WS95051 10319.002025083136067805 TRFD…" at bounding box center [433, 439] width 144 height 62
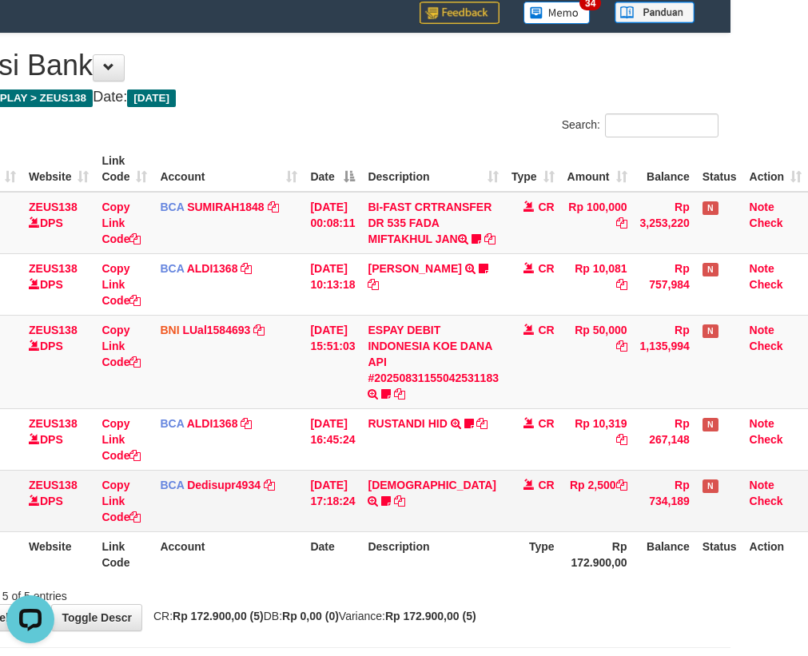
click at [466, 502] on td "HADI TRSF E-BANKING CR 3108/FTSCY/WS95031 2500.00HADI ROBERTOHERI" at bounding box center [433, 501] width 144 height 62
click at [461, 503] on td "HADI TRSF E-BANKING CR 3108/FTSCY/WS95031 2500.00HADI ROBERTOHERI" at bounding box center [433, 501] width 144 height 62
click at [461, 504] on td "HADI TRSF E-BANKING CR 3108/FTSCY/WS95031 2500.00HADI ROBERTOHERI" at bounding box center [433, 501] width 144 height 62
click at [456, 501] on td "HADI TRSF E-BANKING CR 3108/FTSCY/WS95031 2500.00HADI ROBERTOHERI" at bounding box center [433, 501] width 144 height 62
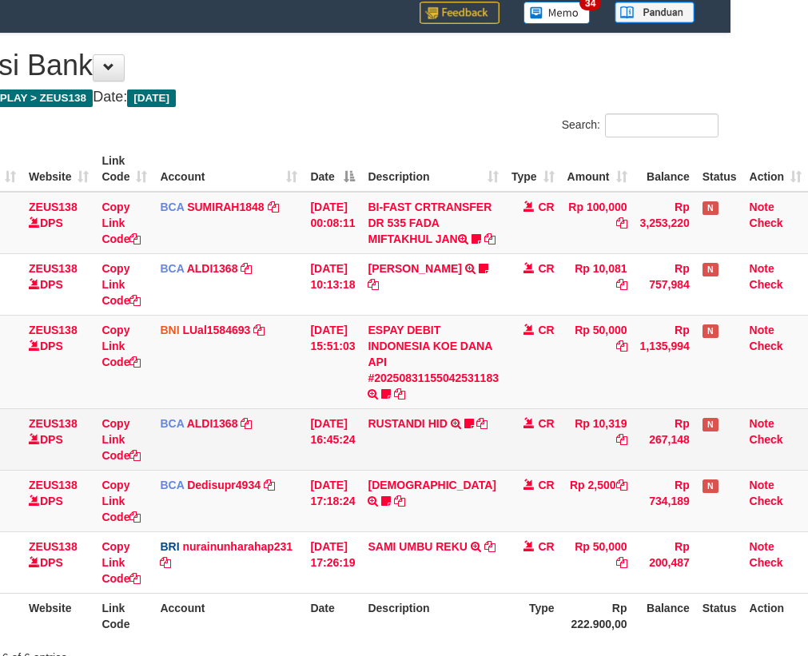
drag, startPoint x: 0, startPoint y: 0, endPoint x: 461, endPoint y: 462, distance: 652.5
click at [456, 500] on td "HADI TRSF E-BANKING CR 3108/FTSCY/WS95031 2500.00[PERSON_NAME]" at bounding box center [433, 501] width 144 height 62
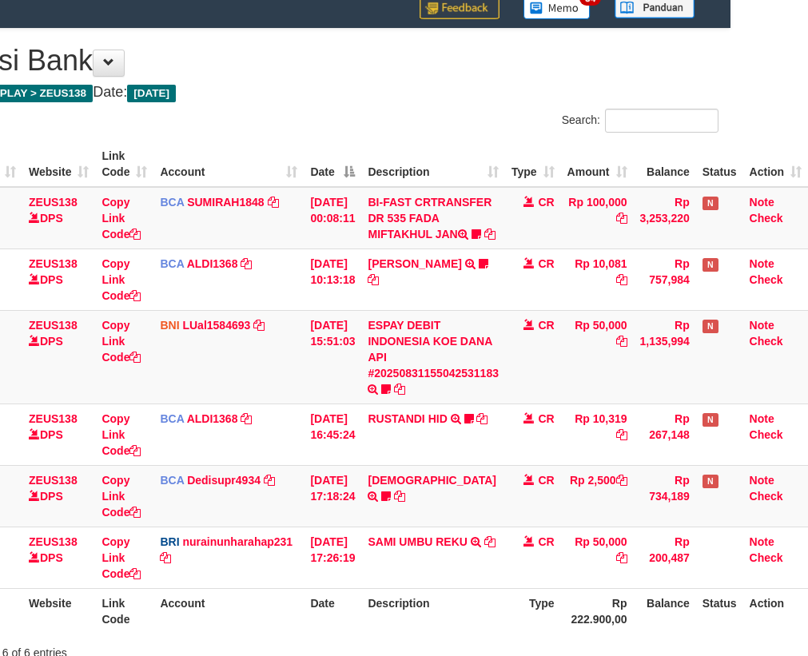
scroll to position [123, 88]
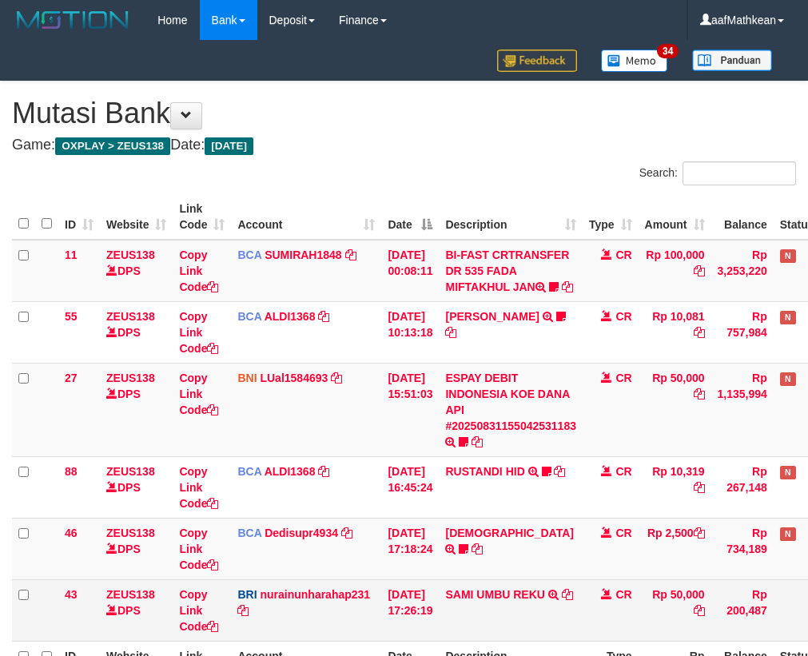
scroll to position [188, 88]
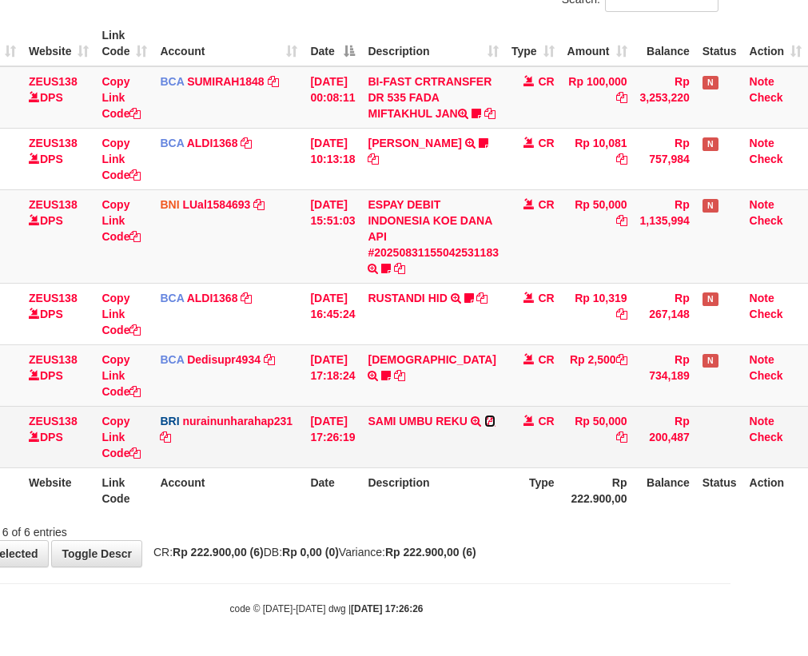
click at [494, 420] on icon at bounding box center [489, 420] width 11 height 11
drag, startPoint x: 575, startPoint y: 405, endPoint x: 586, endPoint y: 427, distance: 25.0
click at [573, 408] on tbody "11 ZEUS138 DPS Copy Link Code BCA SUMIRAH1848 DPS SUMIRAH mutasi_20250831_4156 …" at bounding box center [370, 267] width 873 height 402
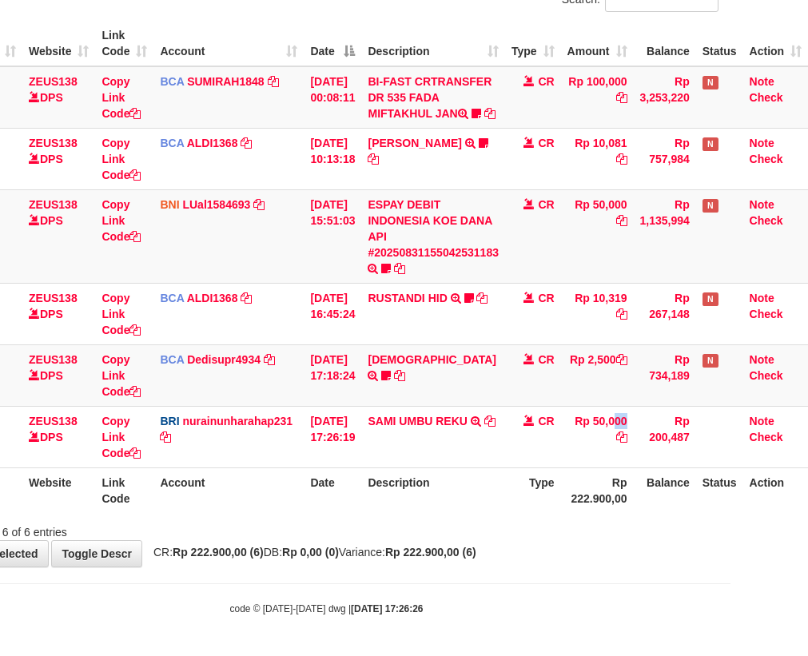
drag, startPoint x: 586, startPoint y: 427, endPoint x: 916, endPoint y: 344, distance: 340.2
click at [730, 344] on html "Toggle navigation Home Bank Account List Load By Website Group [OXPLAY] ZEUS138…" at bounding box center [327, 241] width 808 height 829
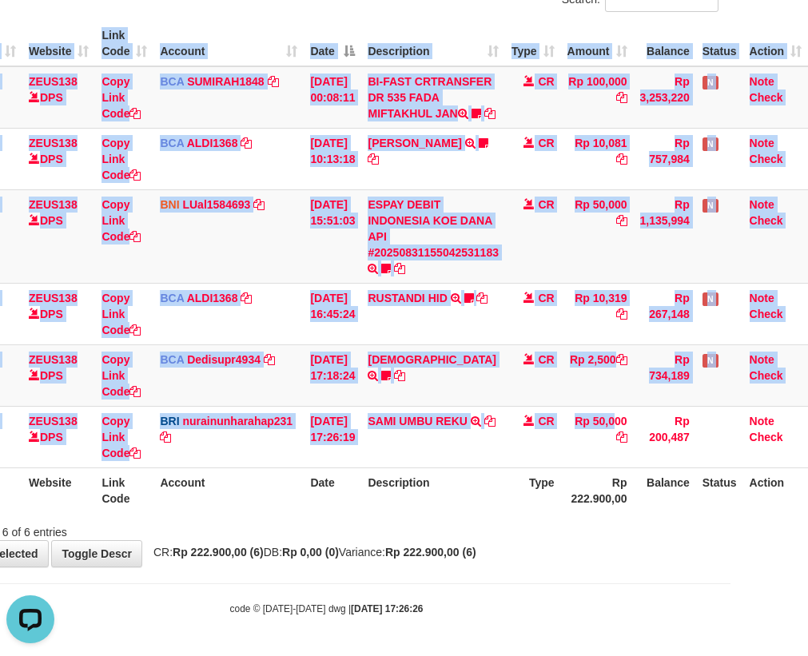
scroll to position [0, 0]
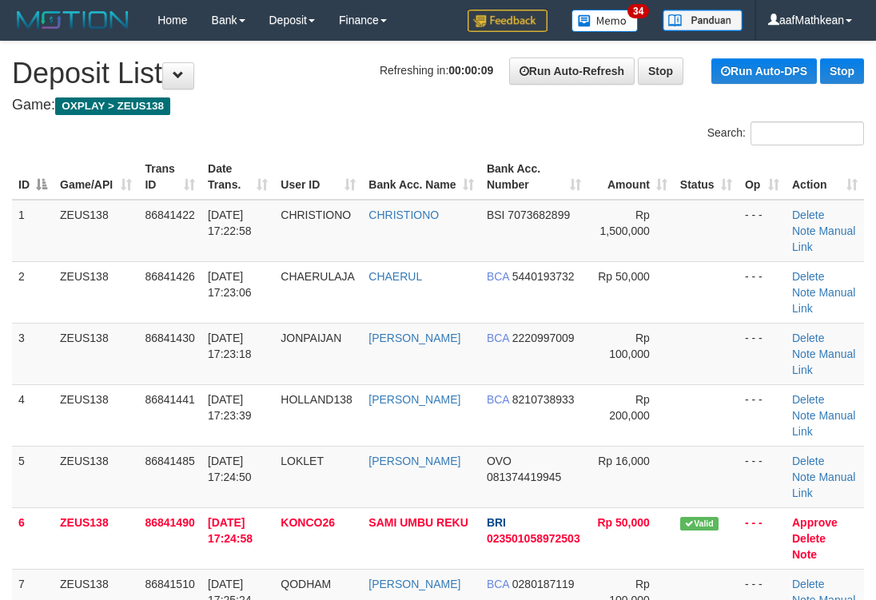
drag, startPoint x: 266, startPoint y: 121, endPoint x: 121, endPoint y: 175, distance: 154.9
click at [265, 123] on div "Search:" at bounding box center [438, 135] width 876 height 28
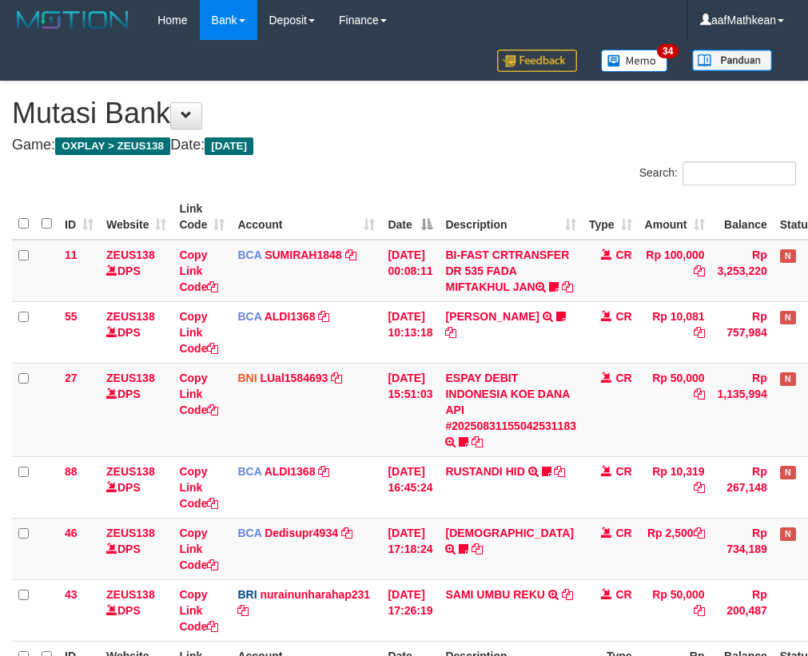
scroll to position [188, 88]
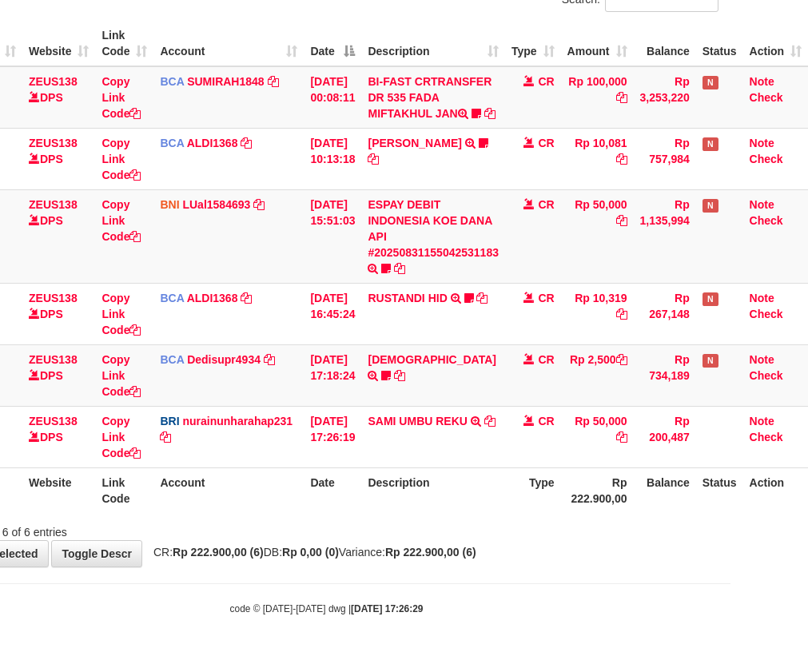
click at [483, 501] on th "Description" at bounding box center [433, 490] width 144 height 46
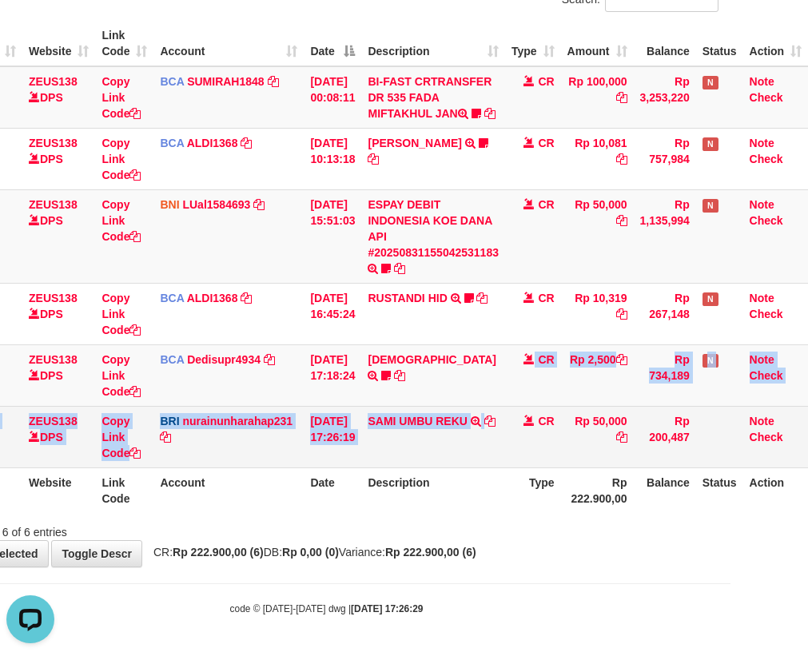
drag, startPoint x: 506, startPoint y: 405, endPoint x: 497, endPoint y: 415, distance: 13.0
click at [503, 411] on tbody "11 ZEUS138 DPS Copy Link Code BCA SUMIRAH1848 DPS SUMIRAH mutasi_20250831_4156 …" at bounding box center [370, 267] width 873 height 402
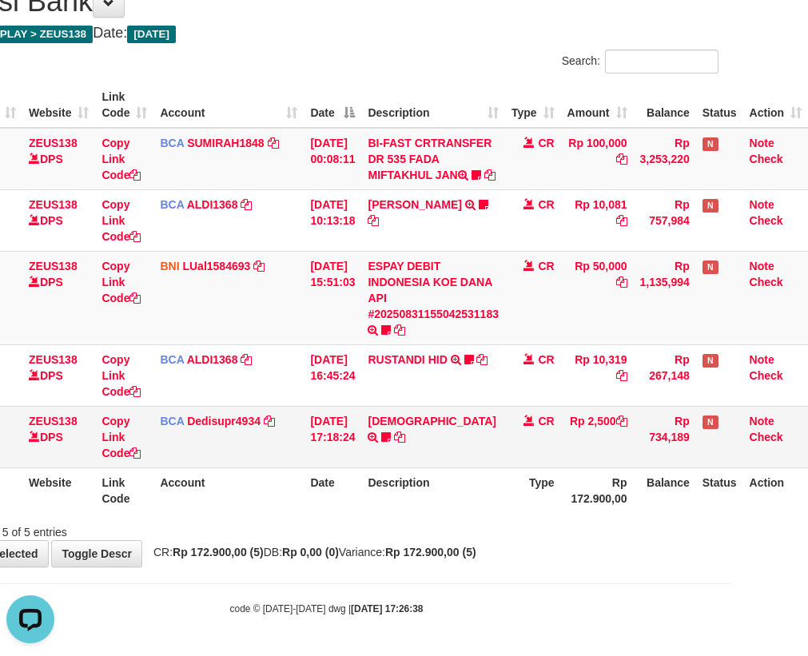
click at [368, 425] on td "HADI TRSF E-BANKING CR 3108/FTSCY/WS95031 2500.00HADI ROBERTOHERI" at bounding box center [433, 437] width 144 height 62
drag, startPoint x: 410, startPoint y: 481, endPoint x: 459, endPoint y: 489, distance: 50.2
click at [412, 487] on th "Description" at bounding box center [433, 490] width 144 height 46
click at [473, 487] on th "Description" at bounding box center [433, 490] width 144 height 46
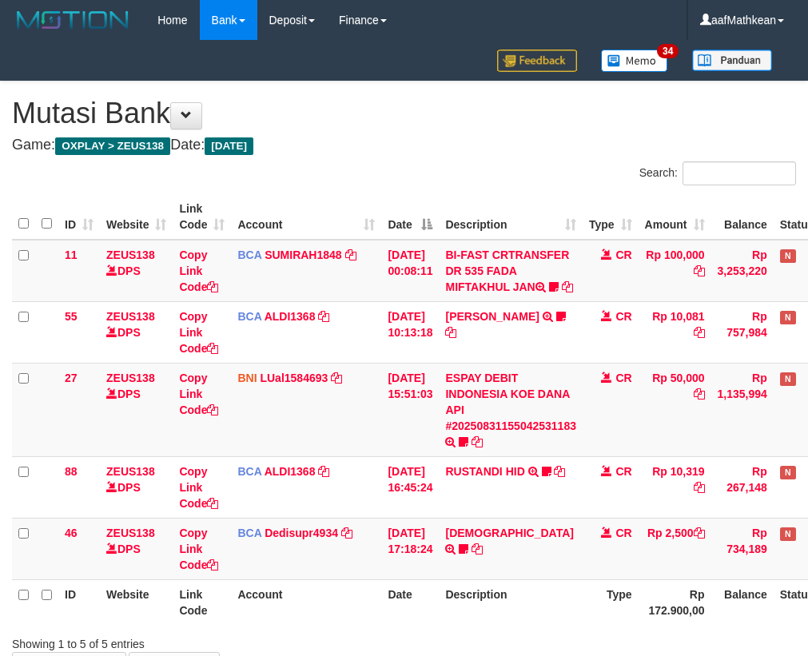
scroll to position [128, 88]
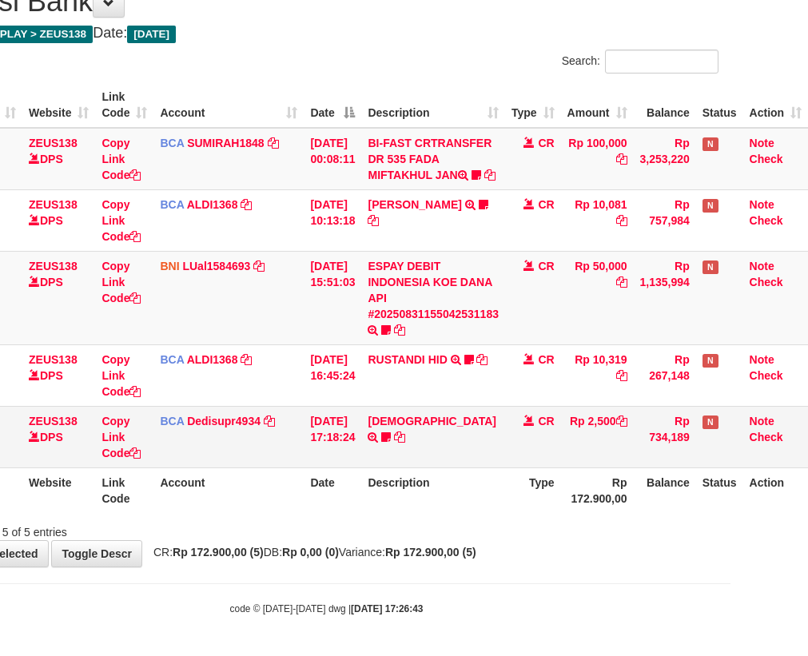
drag, startPoint x: 368, startPoint y: 462, endPoint x: 399, endPoint y: 491, distance: 42.4
click at [371, 464] on td "HADI TRSF E-BANKING CR 3108/FTSCY/WS95031 2500.00[PERSON_NAME]" at bounding box center [433, 437] width 144 height 62
click at [397, 484] on th "Description" at bounding box center [433, 490] width 144 height 46
click at [488, 491] on th "Description" at bounding box center [433, 490] width 144 height 46
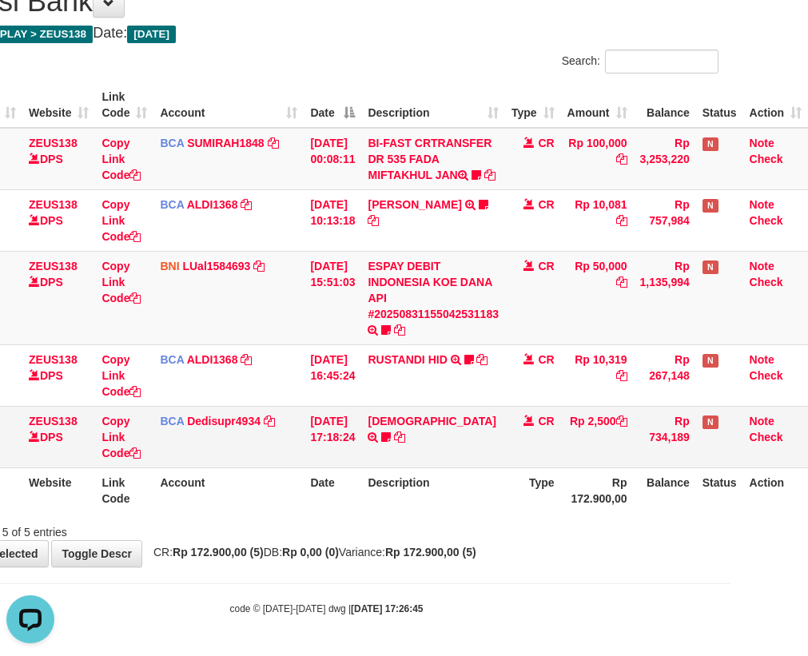
drag, startPoint x: 489, startPoint y: 495, endPoint x: 477, endPoint y: 439, distance: 57.2
click at [491, 499] on th "Description" at bounding box center [433, 490] width 144 height 46
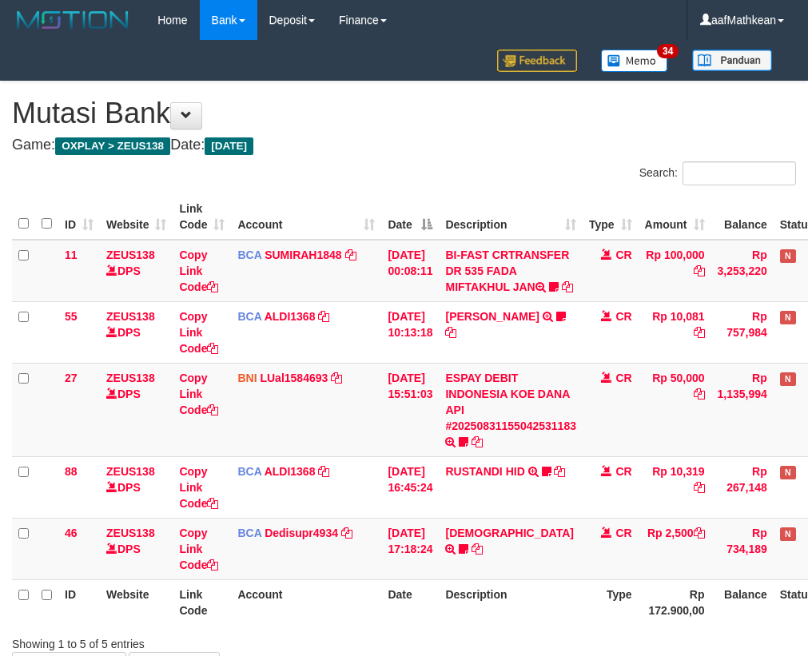
scroll to position [128, 88]
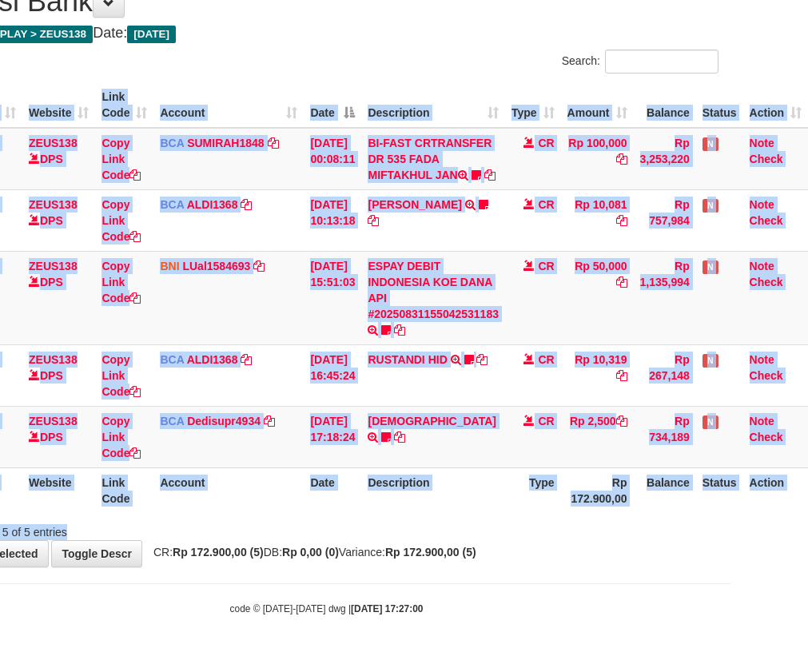
drag, startPoint x: 985, startPoint y: 500, endPoint x: 1097, endPoint y: 474, distance: 114.9
click at [730, 474] on html "Toggle navigation Home Bank Account List Load By Website Group [OXPLAY] ZEUS138…" at bounding box center [327, 272] width 808 height 768
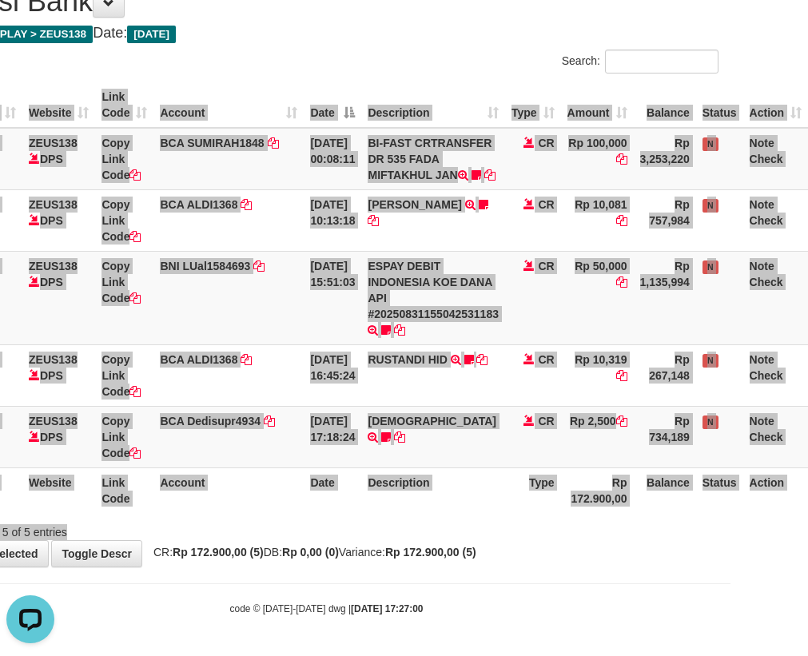
scroll to position [0, 0]
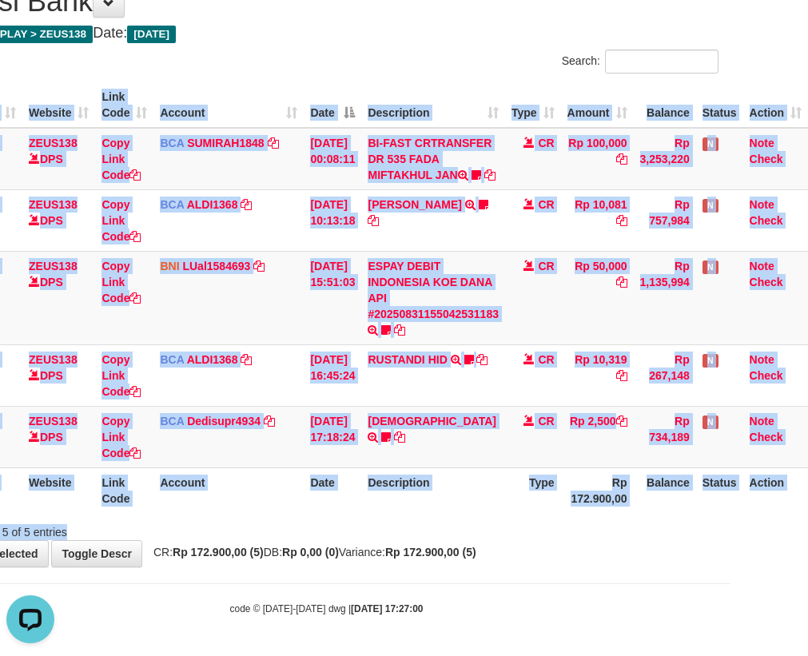
click at [470, 471] on th "Description" at bounding box center [433, 490] width 144 height 46
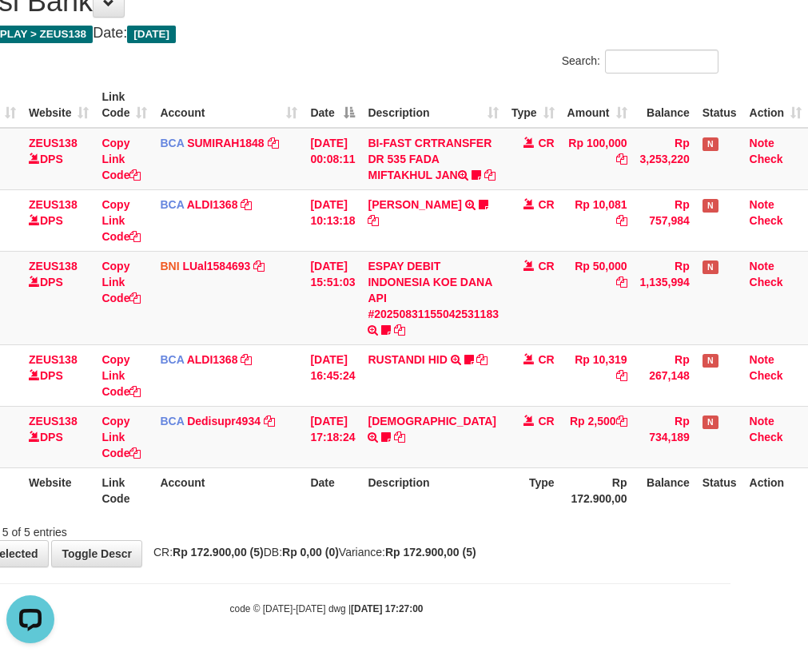
drag, startPoint x: 354, startPoint y: 533, endPoint x: 811, endPoint y: 570, distance: 458.5
click at [713, 563] on div "**********" at bounding box center [327, 268] width 808 height 597
click at [604, 506] on th "Rp 172.900,00" at bounding box center [597, 490] width 73 height 46
drag, startPoint x: 526, startPoint y: 512, endPoint x: 817, endPoint y: 549, distance: 293.1
click at [638, 530] on div "Search: ID Website Link Code Account Date Description Type Amount Balance Statu…" at bounding box center [326, 295] width 784 height 491
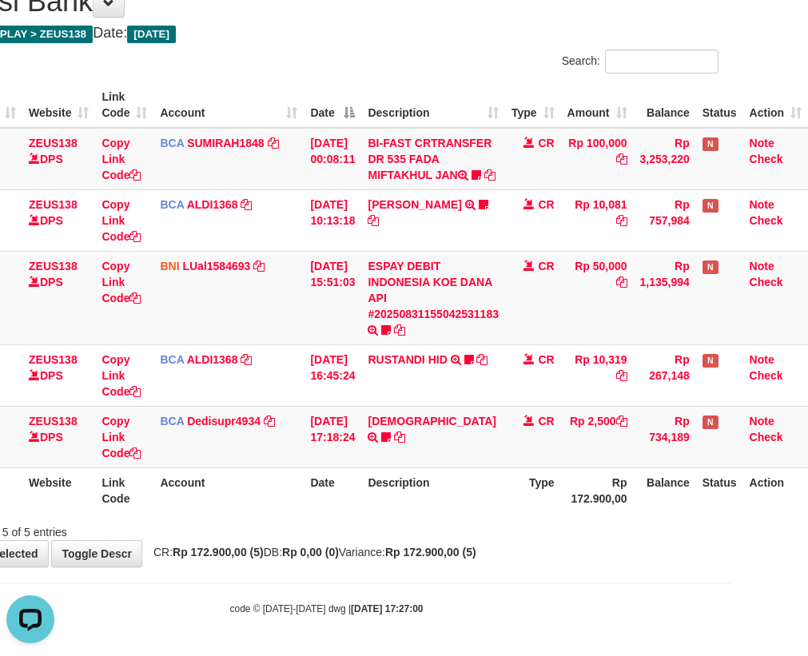
click at [518, 440] on tr "46 ZEUS138 DPS Copy Link Code BCA Dedisupr4934 DPS DEDI SUPRATMAN mutasi_202508…" at bounding box center [370, 437] width 873 height 62
drag, startPoint x: 264, startPoint y: 439, endPoint x: 277, endPoint y: 447, distance: 16.2
click at [263, 439] on td "BCA Dedisupr4934 DPS DEDI SUPRATMAN mutasi_20250831_4497 | 46 mutasi_20250831_4…" at bounding box center [228, 437] width 150 height 62
click at [276, 446] on td "BCA Dedisupr4934 DPS DEDI SUPRATMAN mutasi_20250831_4497 | 46 mutasi_20250831_4…" at bounding box center [228, 437] width 150 height 62
click at [310, 461] on tr "46 ZEUS138 DPS Copy Link Code BCA Dedisupr4934 DPS DEDI SUPRATMAN mutasi_202508…" at bounding box center [370, 437] width 873 height 62
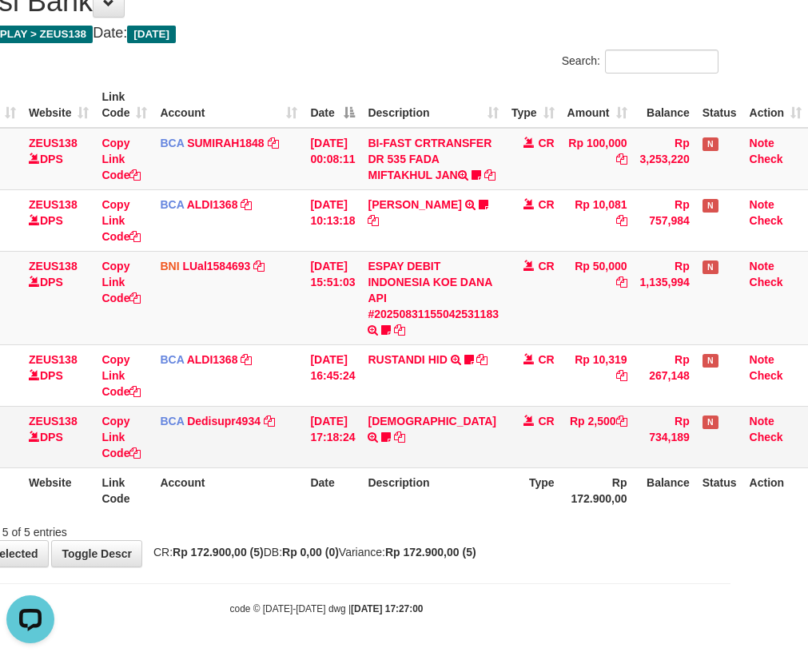
click at [320, 454] on td "31/08/2025 17:18:24" at bounding box center [333, 437] width 58 height 62
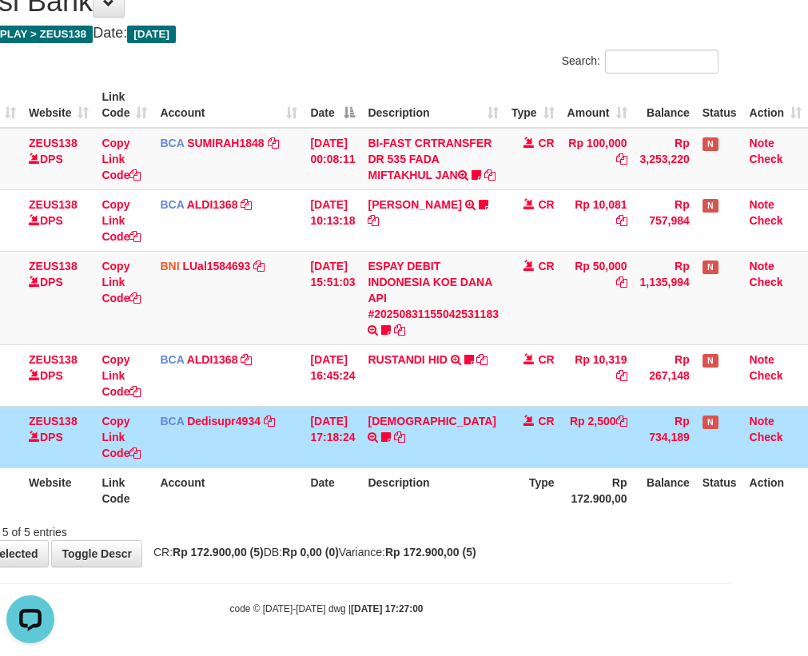
click at [340, 458] on td "31/08/2025 17:18:24" at bounding box center [333, 437] width 58 height 62
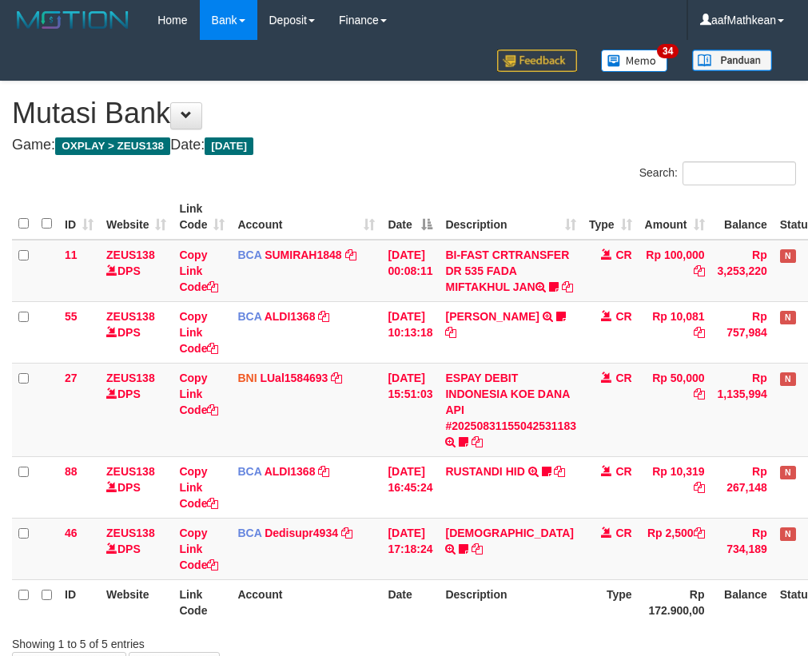
scroll to position [128, 88]
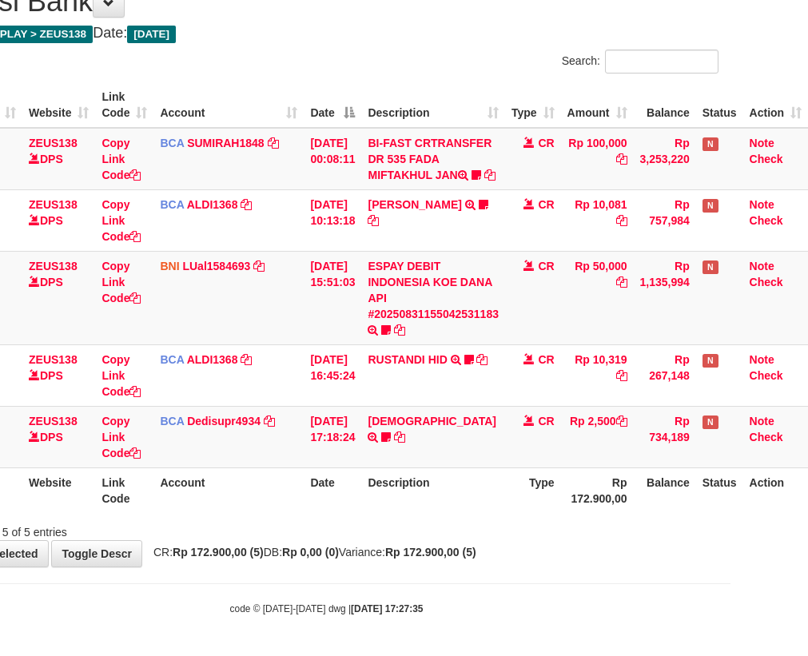
drag, startPoint x: 435, startPoint y: 505, endPoint x: 457, endPoint y: 509, distance: 21.9
click at [435, 506] on th "Description" at bounding box center [433, 490] width 144 height 46
drag, startPoint x: 457, startPoint y: 509, endPoint x: 471, endPoint y: 503, distance: 14.7
click at [470, 507] on th "Description" at bounding box center [433, 490] width 144 height 46
drag, startPoint x: 473, startPoint y: 497, endPoint x: 479, endPoint y: 505, distance: 9.8
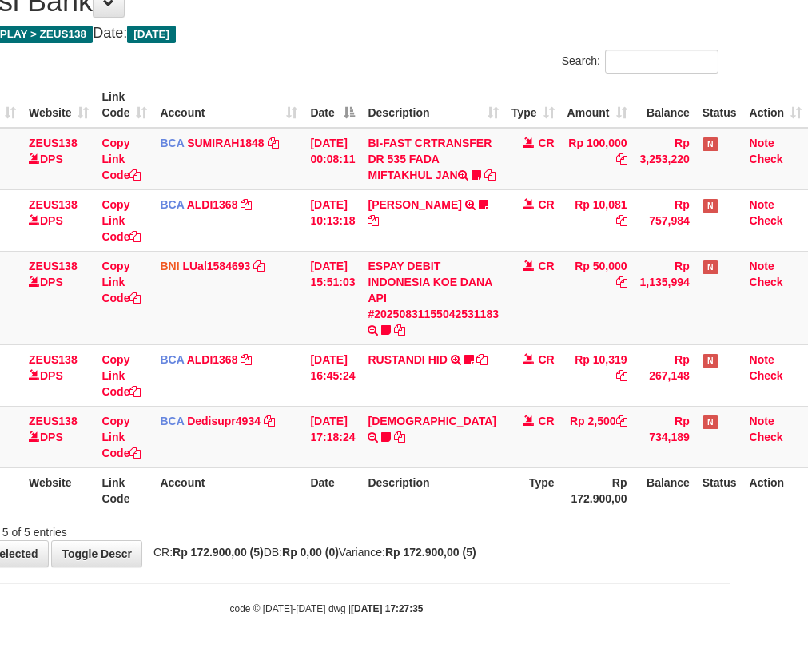
click at [479, 505] on th "Description" at bounding box center [433, 490] width 144 height 46
click at [475, 503] on th "Description" at bounding box center [433, 490] width 144 height 46
click at [471, 504] on th "Description" at bounding box center [433, 490] width 144 height 46
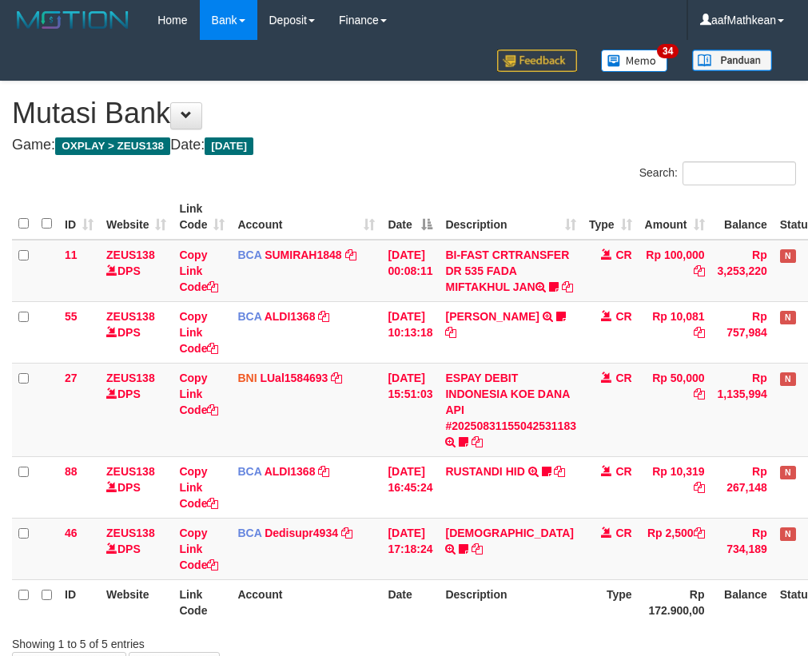
scroll to position [128, 88]
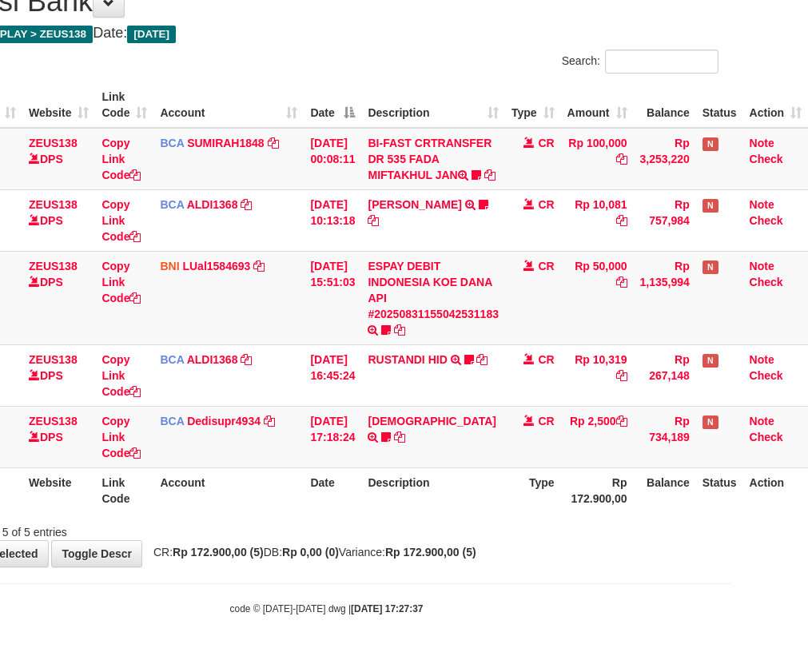
click at [466, 508] on th "Description" at bounding box center [433, 490] width 144 height 46
click at [530, 589] on body "Toggle navigation Home Bank Account List Load By Website Group [OXPLAY] ZEUS138…" at bounding box center [327, 272] width 808 height 768
click at [502, 544] on div "**********" at bounding box center [327, 268] width 808 height 597
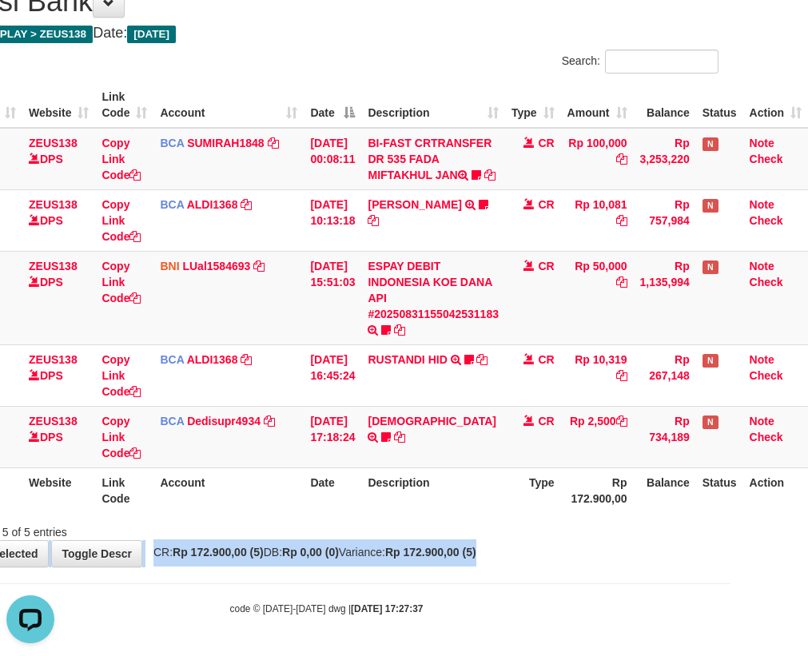
drag, startPoint x: 504, startPoint y: 542, endPoint x: 507, endPoint y: 533, distance: 10.1
click at [508, 538] on div "**********" at bounding box center [327, 268] width 808 height 597
click at [508, 524] on div "Showing 1 to 5 of 5 entries" at bounding box center [327, 529] width 808 height 22
click at [507, 519] on div "Showing 1 to 5 of 5 entries" at bounding box center [327, 529] width 808 height 22
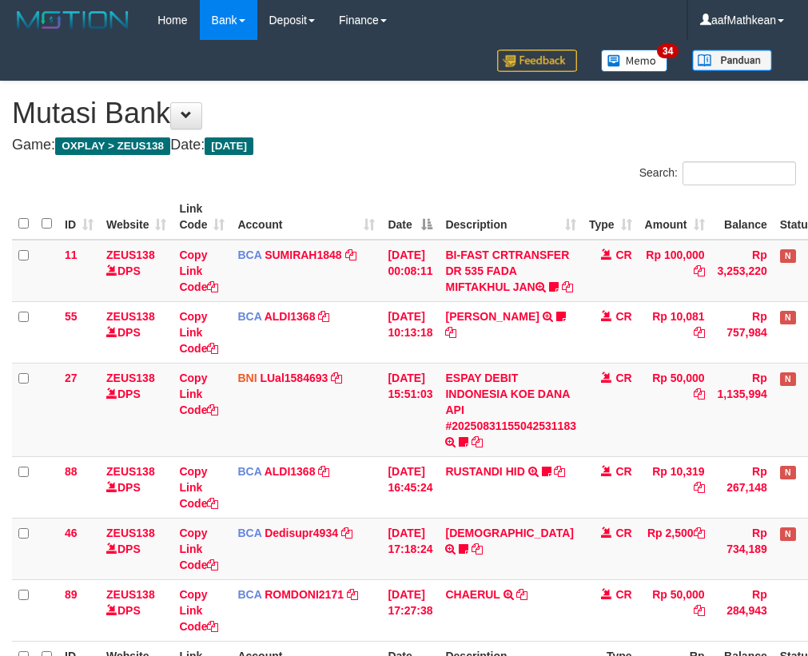
click at [582, 641] on th "Type" at bounding box center [610, 664] width 56 height 46
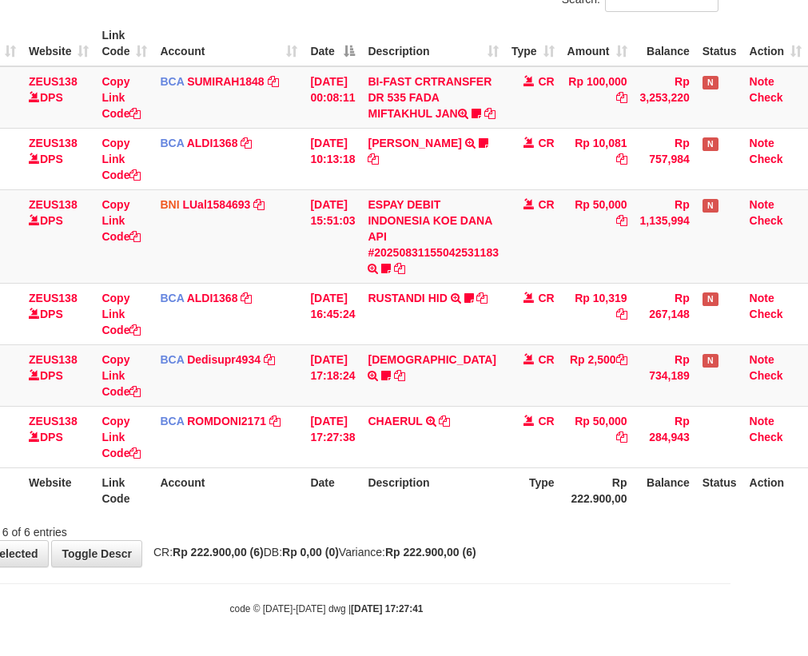
click at [511, 513] on th "Type" at bounding box center [533, 490] width 56 height 46
click at [512, 513] on th "Type" at bounding box center [533, 490] width 56 height 46
click at [507, 499] on th "Type" at bounding box center [533, 490] width 56 height 46
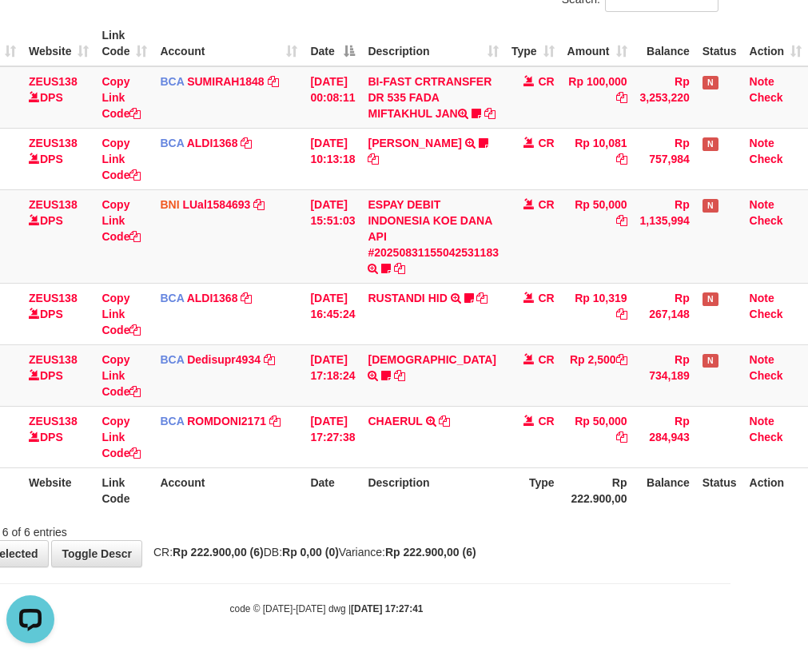
click at [506, 497] on th "Type" at bounding box center [533, 490] width 56 height 46
click at [465, 503] on th "Description" at bounding box center [433, 490] width 144 height 46
click at [455, 513] on th "Description" at bounding box center [433, 490] width 144 height 46
click at [466, 513] on th "Description" at bounding box center [433, 490] width 144 height 46
drag, startPoint x: 518, startPoint y: 511, endPoint x: 819, endPoint y: 471, distance: 303.9
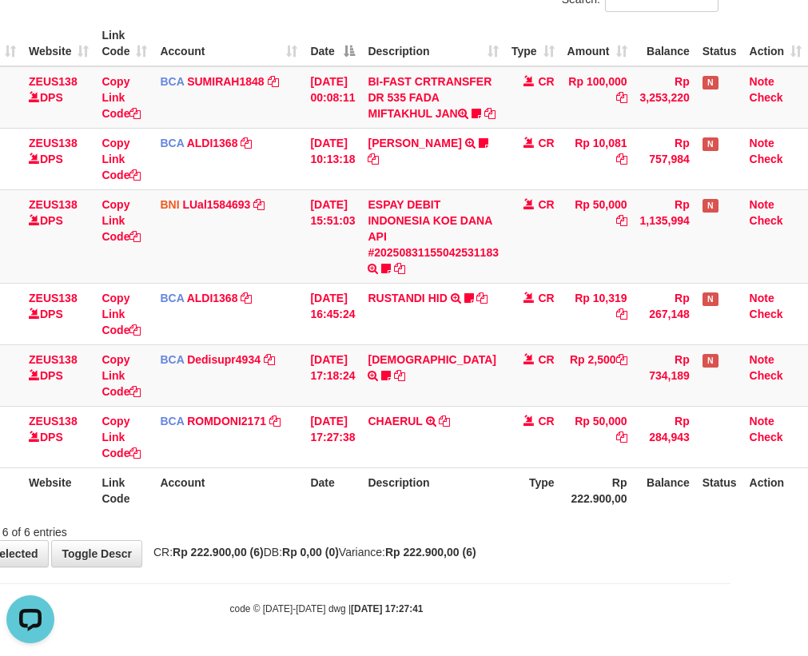
click at [560, 505] on tr "ID Website Link Code Account Date Description Type Rp 222.900,00 Balance Status…" at bounding box center [370, 490] width 873 height 46
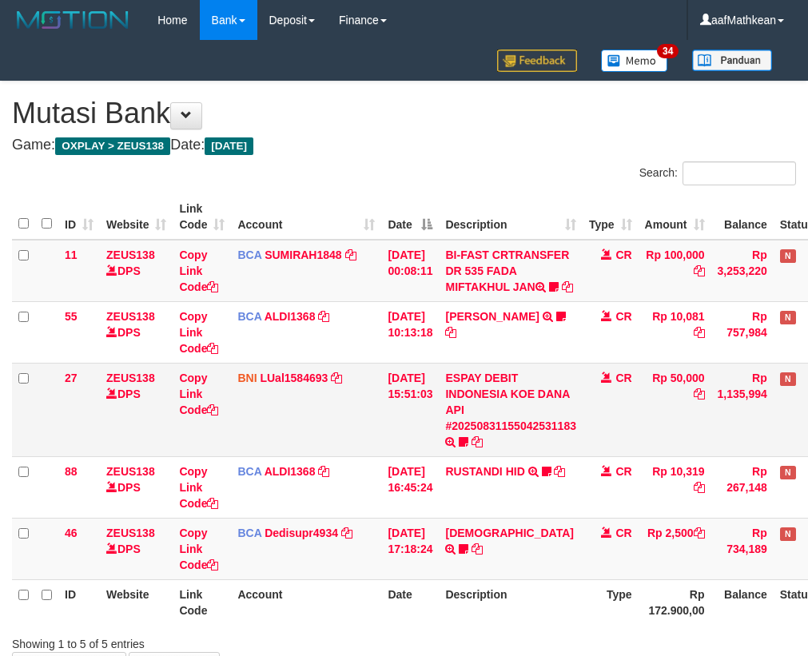
click at [522, 475] on tbody "11 ZEUS138 DPS Copy Link Code BCA SUMIRAH1848 DPS SUMIRAH mutasi_20250831_4156 …" at bounding box center [448, 410] width 873 height 340
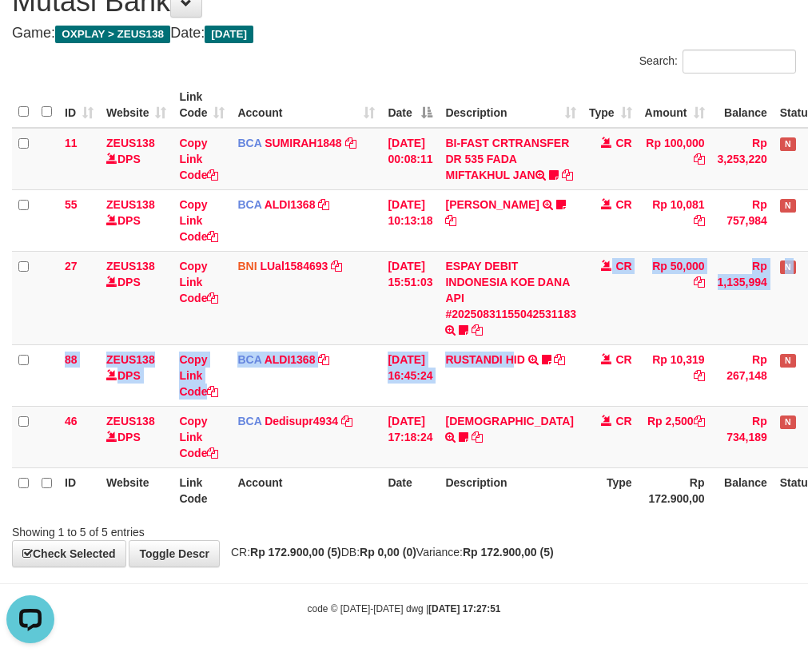
click at [451, 480] on tr "ID Website Link Code Account Date Description Type Rp 172.900,00 Balance Status…" at bounding box center [448, 490] width 873 height 46
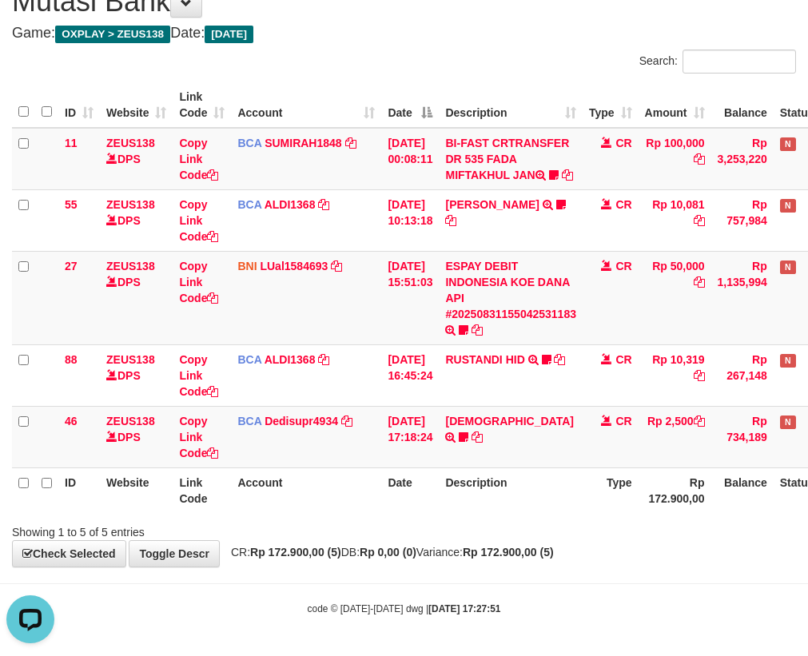
click at [451, 486] on th "Description" at bounding box center [511, 490] width 144 height 46
click at [469, 485] on th "Description" at bounding box center [511, 490] width 144 height 46
drag, startPoint x: 578, startPoint y: 529, endPoint x: 623, endPoint y: 550, distance: 49.7
click at [581, 532] on div "Showing 1 to 5 of 5 entries" at bounding box center [404, 529] width 808 height 22
drag, startPoint x: 623, startPoint y: 550, endPoint x: 817, endPoint y: 558, distance: 194.3
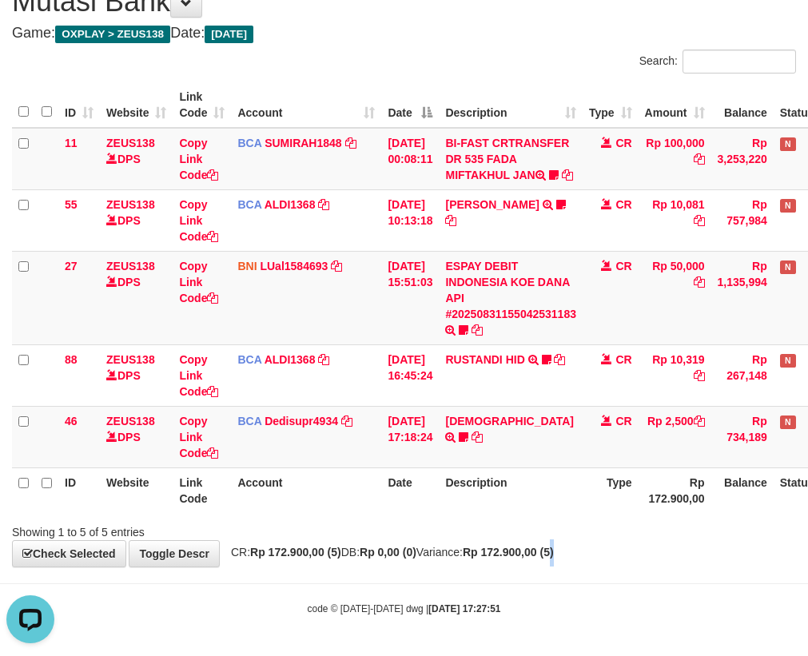
click at [649, 554] on div "**********" at bounding box center [404, 268] width 808 height 597
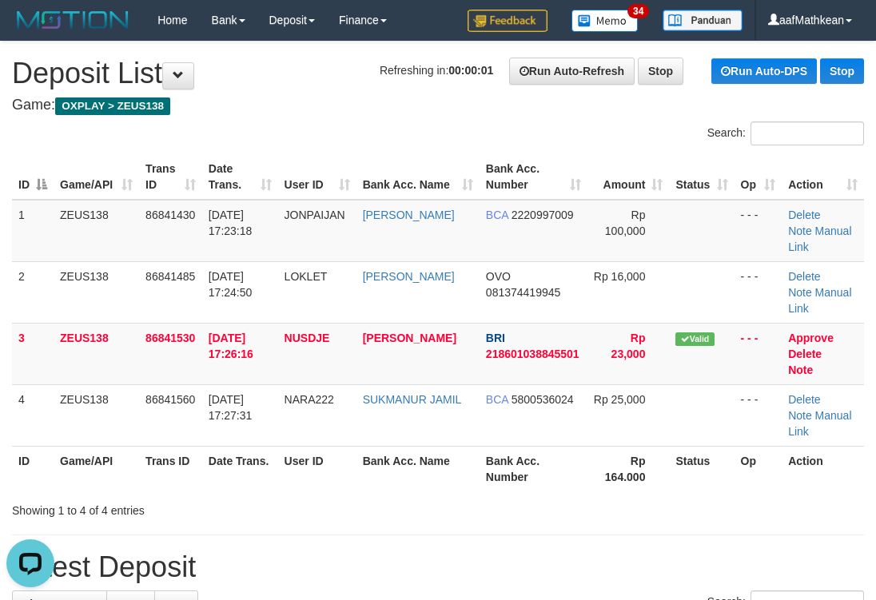
click at [353, 149] on div "Search: ID Game/API Trans ID Date Trans. User ID Bank Acc. Name Bank Acc. Numbe…" at bounding box center [438, 319] width 852 height 397
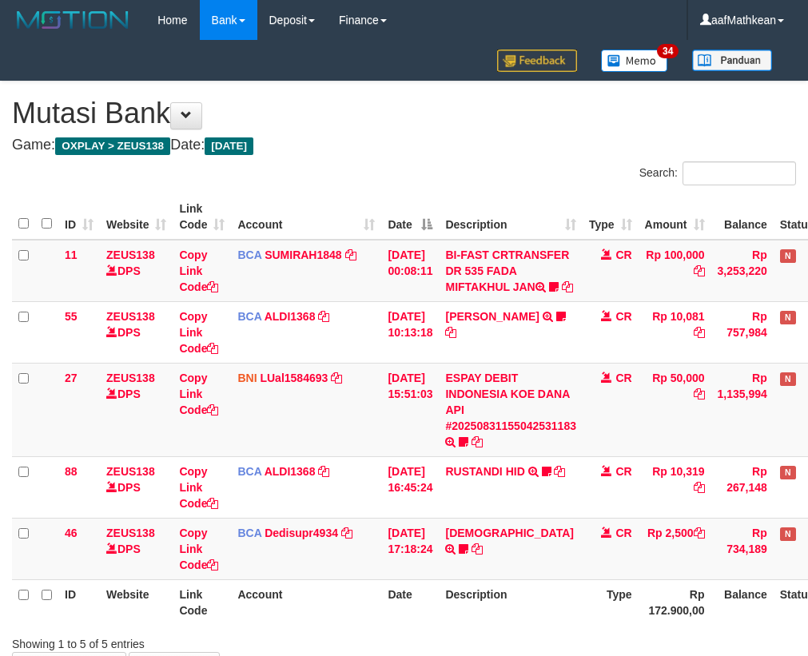
scroll to position [128, 88]
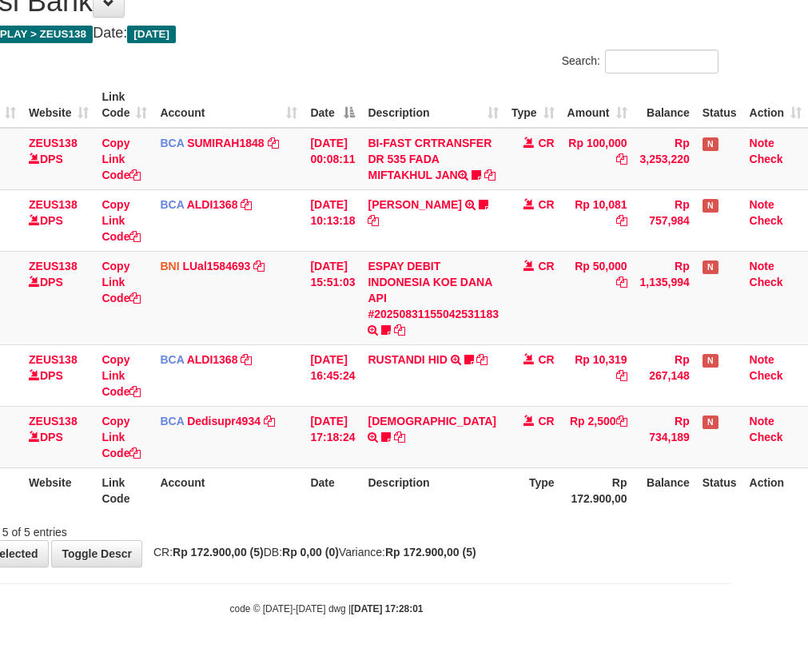
drag, startPoint x: 583, startPoint y: 555, endPoint x: 814, endPoint y: 549, distance: 231.0
click at [657, 562] on div "**********" at bounding box center [327, 268] width 808 height 597
drag, startPoint x: 504, startPoint y: 499, endPoint x: 545, endPoint y: 494, distance: 41.1
click at [505, 499] on th "Type" at bounding box center [533, 490] width 56 height 46
click at [532, 488] on th "Type" at bounding box center [533, 490] width 56 height 46
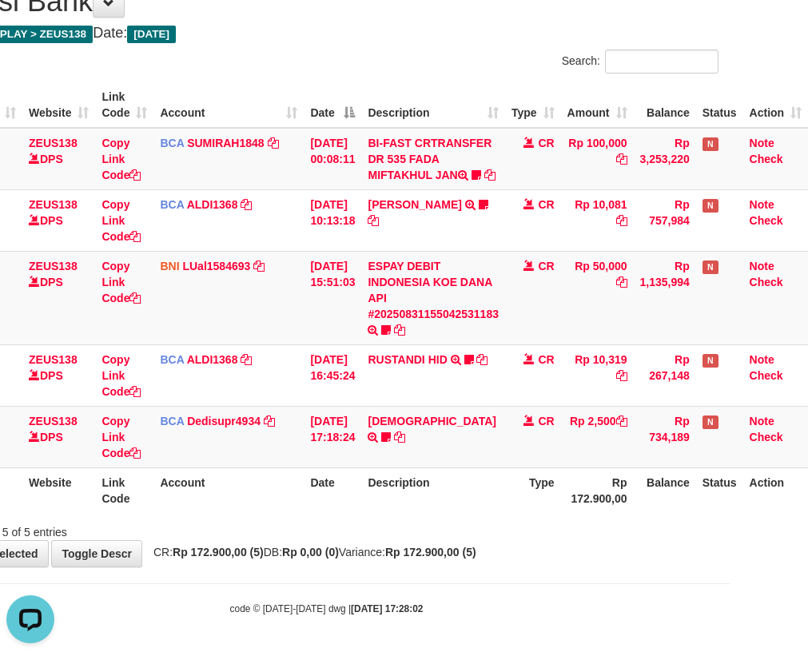
click at [525, 473] on th "Type" at bounding box center [533, 490] width 56 height 46
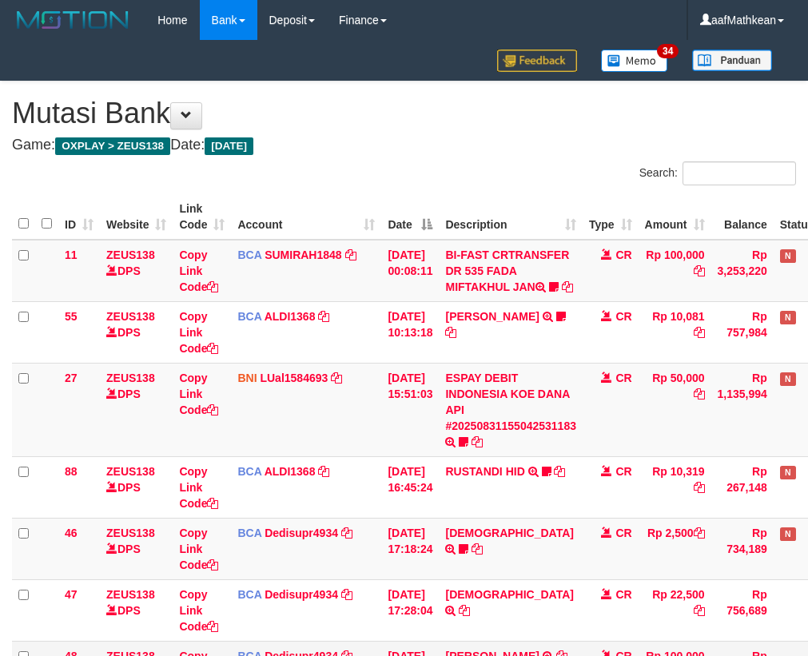
scroll to position [193, 88]
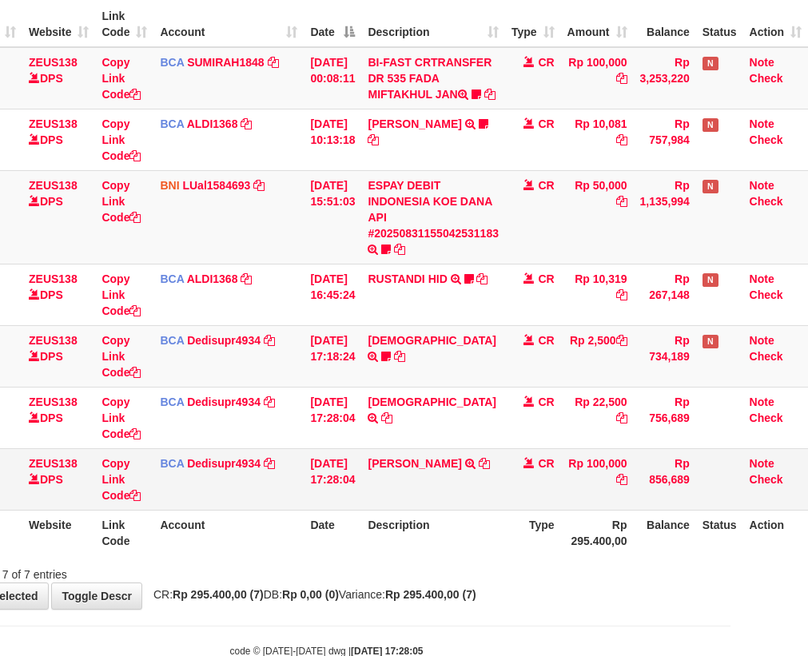
click at [509, 472] on td "CR" at bounding box center [533, 479] width 56 height 62
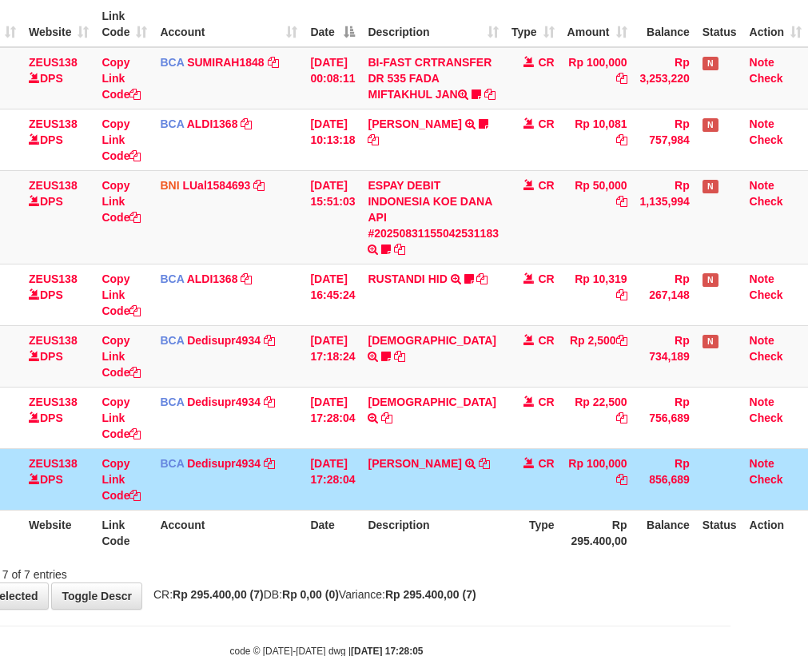
click at [514, 479] on td "CR" at bounding box center [533, 479] width 56 height 62
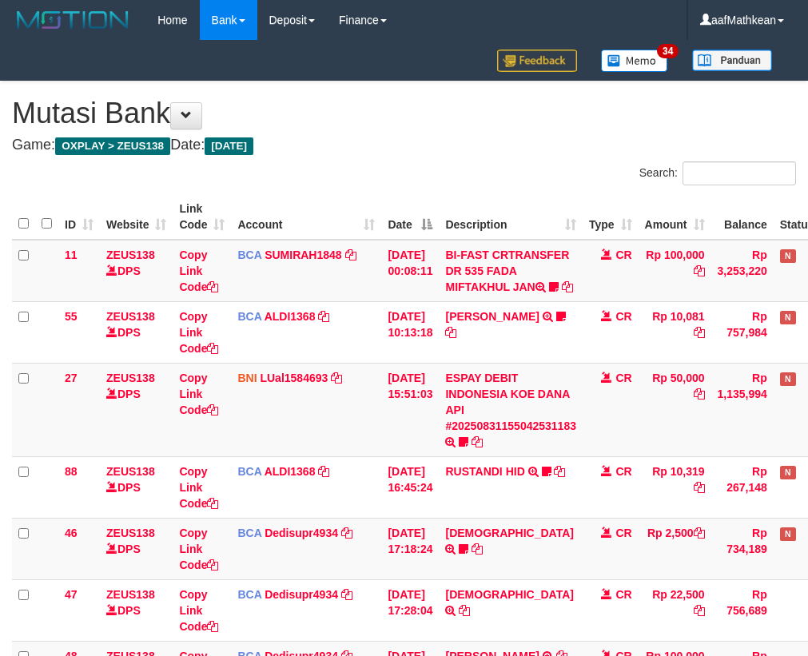
scroll to position [137, 88]
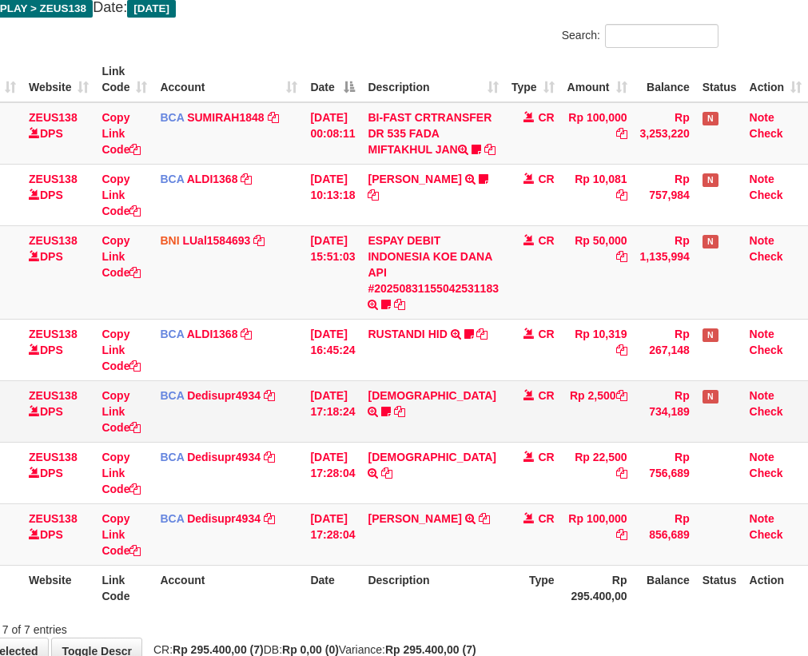
drag, startPoint x: 505, startPoint y: 452, endPoint x: 493, endPoint y: 427, distance: 27.5
click at [502, 442] on tr "46 ZEUS138 DPS Copy Link Code BCA Dedisupr4934 DPS DEDI SUPRATMAN mutasi_202508…" at bounding box center [370, 411] width 873 height 62
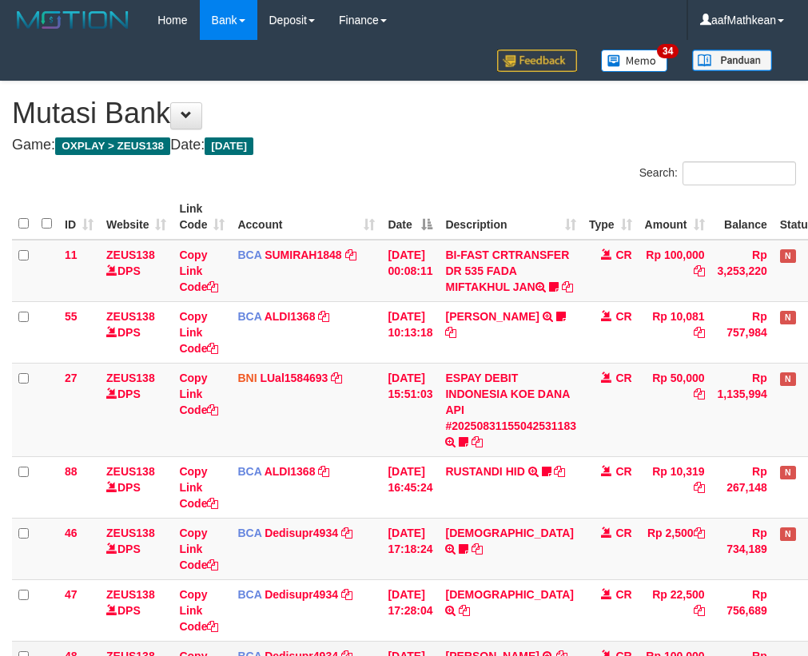
scroll to position [251, 88]
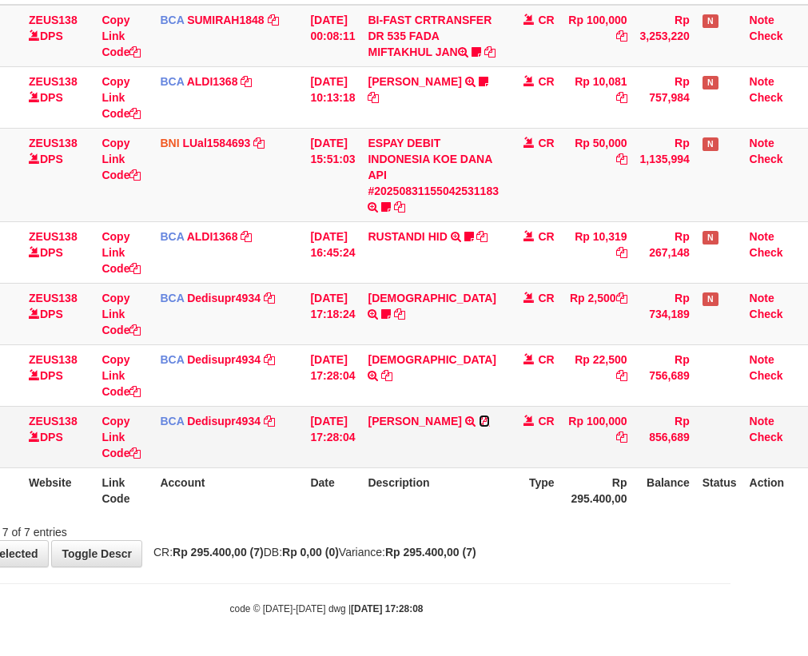
click at [487, 415] on icon at bounding box center [484, 420] width 11 height 11
click at [278, 557] on div "**********" at bounding box center [327, 207] width 808 height 720
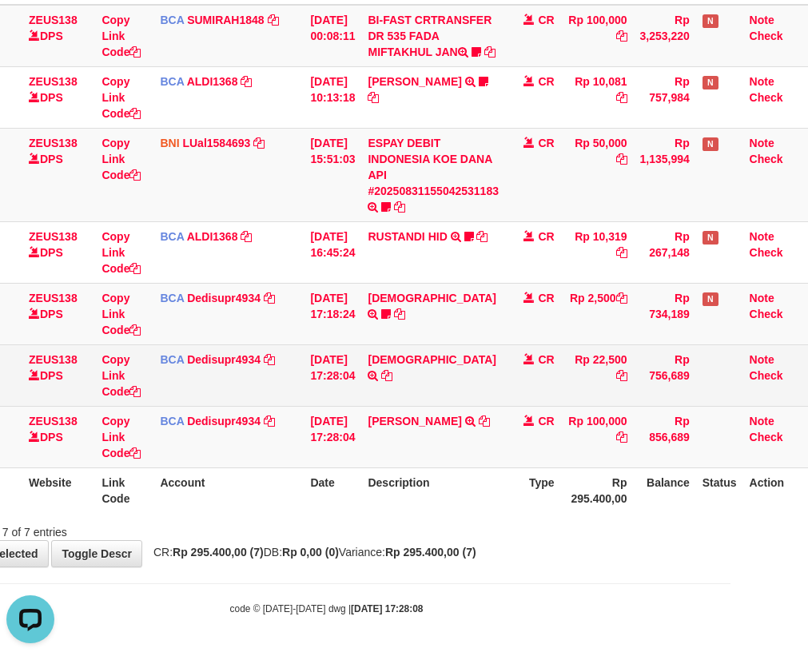
drag, startPoint x: 308, startPoint y: 559, endPoint x: 276, endPoint y: 399, distance: 163.6
click at [315, 393] on div "**********" at bounding box center [327, 207] width 808 height 720
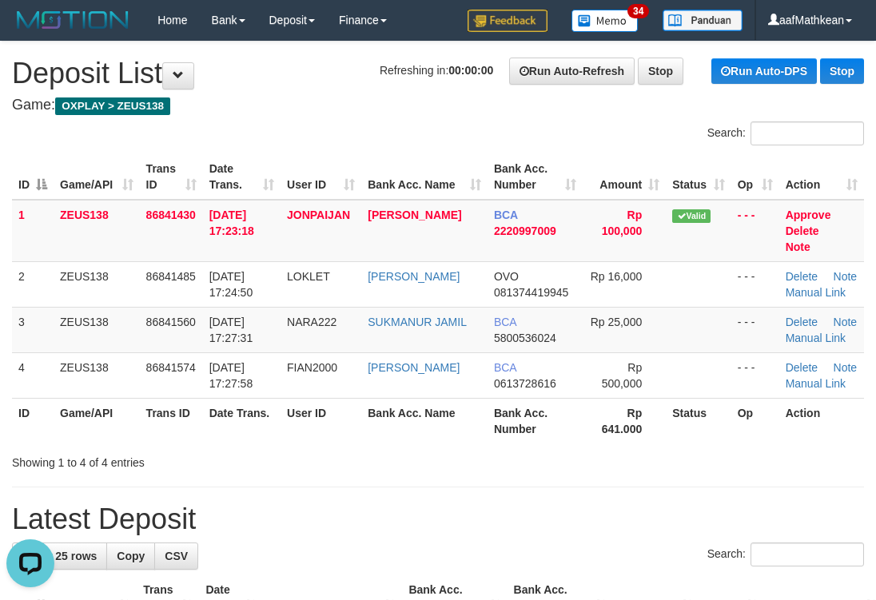
click at [183, 145] on div "Search: ID Game/API Trans ID Date Trans. User ID Bank Acc. Name Bank Acc. Numbe…" at bounding box center [438, 295] width 852 height 349
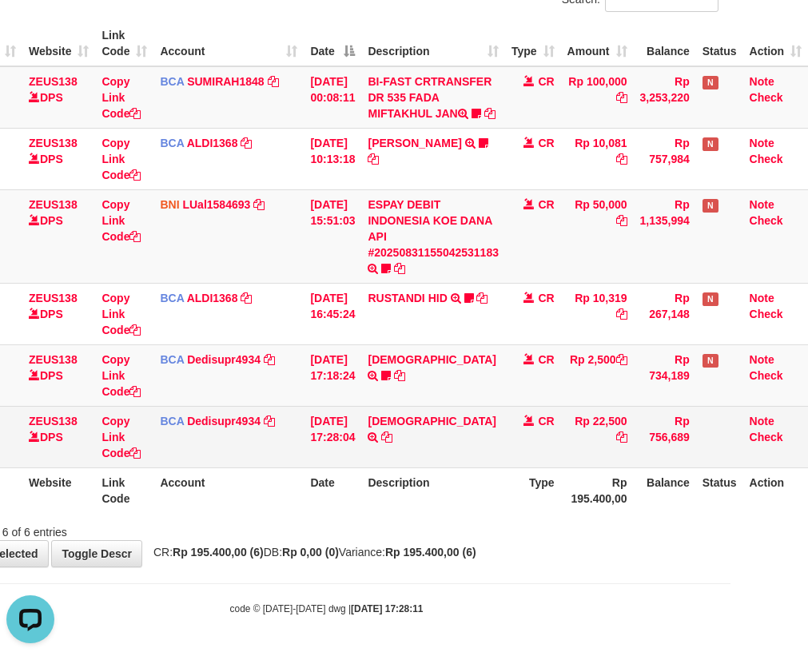
click at [362, 404] on tbody "11 ZEUS138 DPS Copy Link Code BCA SUMIRAH1848 DPS SUMIRAH mutasi_20250831_4156 …" at bounding box center [370, 267] width 873 height 402
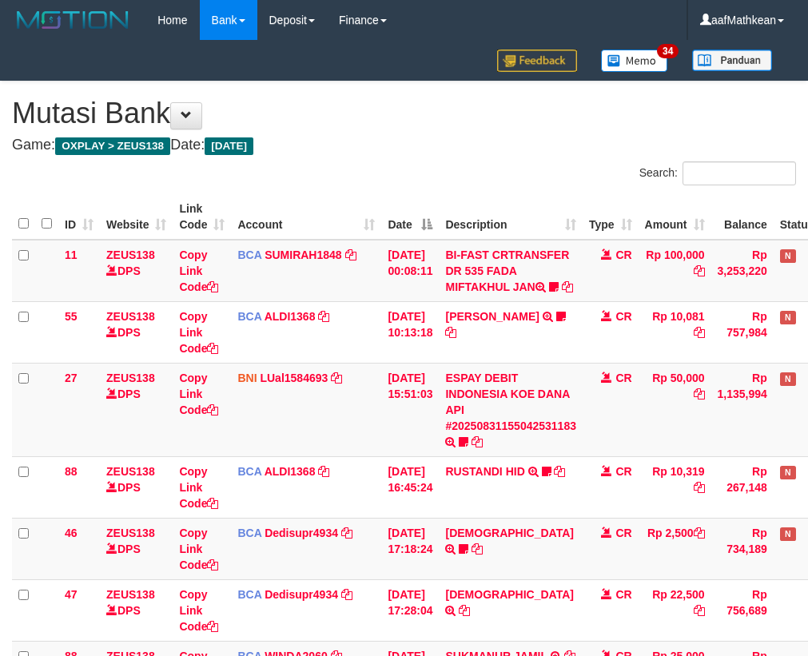
scroll to position [213, 64]
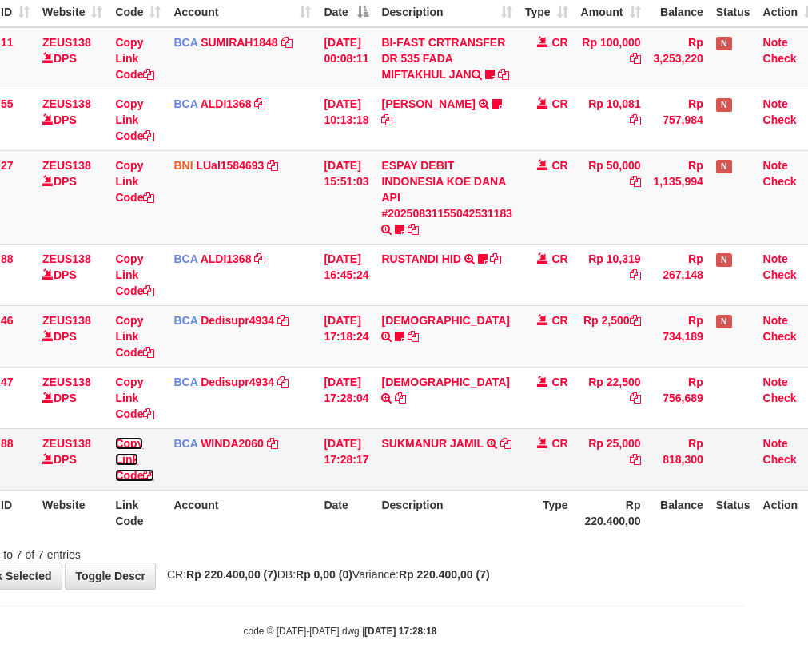
click at [115, 437] on link "Copy Link Code" at bounding box center [134, 459] width 39 height 45
drag, startPoint x: 157, startPoint y: 492, endPoint x: 190, endPoint y: 495, distance: 32.8
click at [154, 481] on icon at bounding box center [148, 475] width 11 height 11
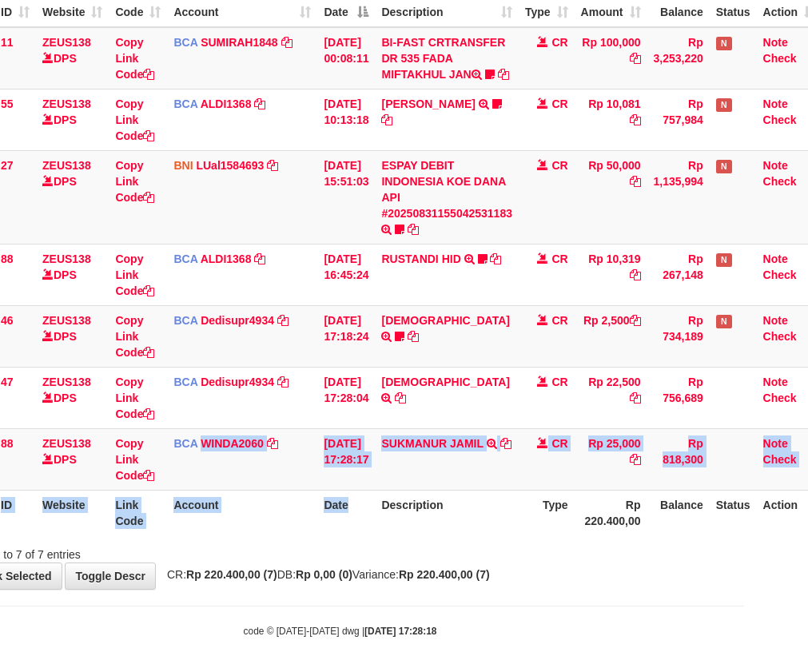
click at [378, 512] on table "ID Website Link Code Account Date Description Type Amount Balance Status Action…" at bounding box center [384, 259] width 873 height 554
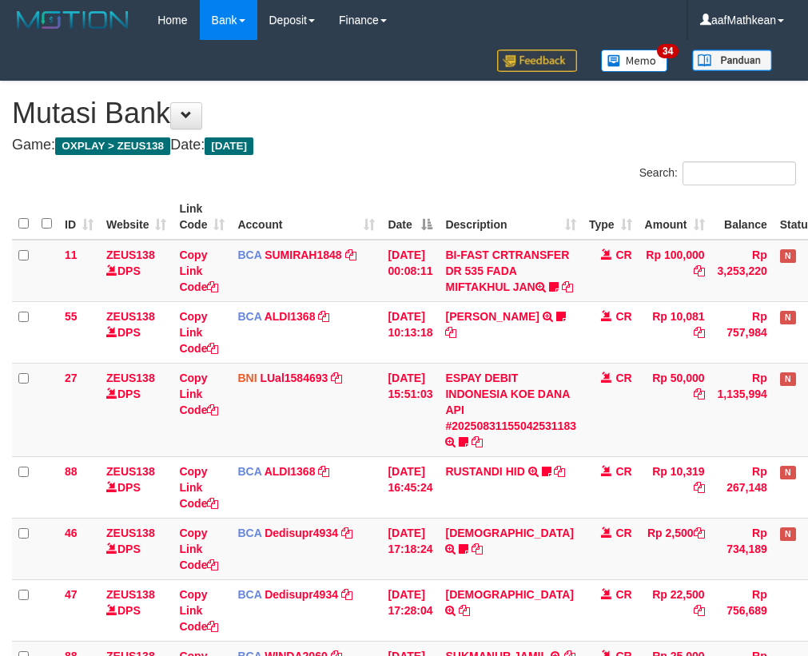
scroll to position [189, 58]
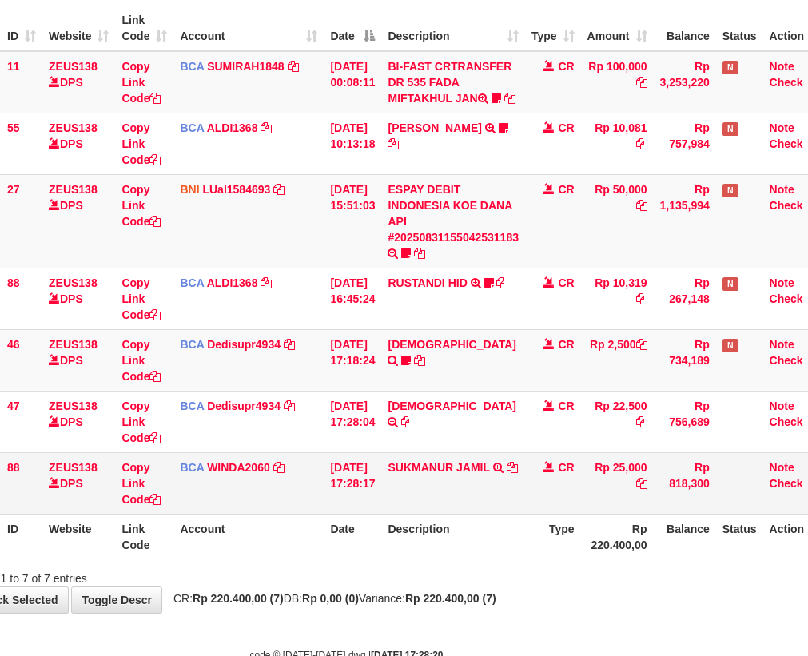
click at [398, 511] on td "SUKMANUR JAMIL TRSF E-BANKING CR 3108/FTSCY/WS95031 25000.00SUKMANUR JAMIL" at bounding box center [453, 483] width 144 height 62
click at [507, 473] on icon at bounding box center [512, 467] width 11 height 11
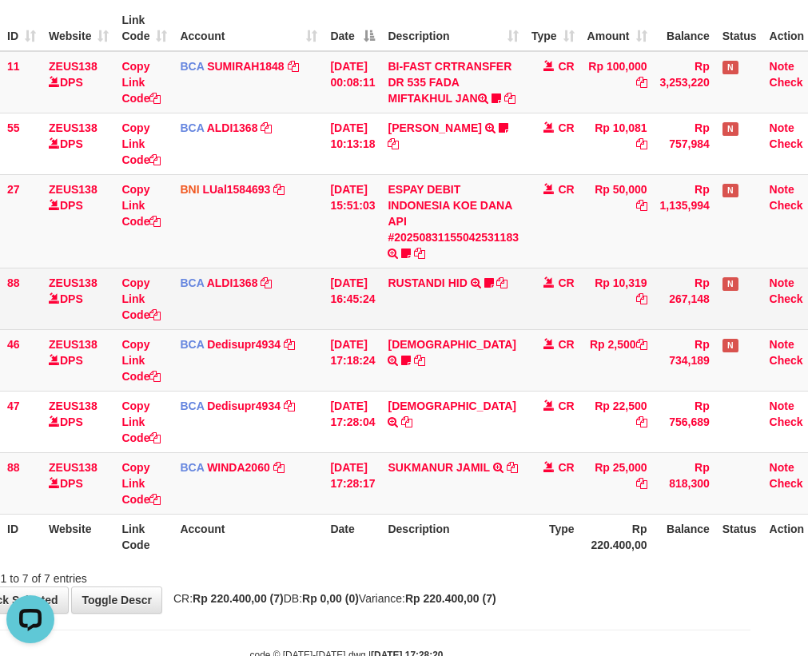
scroll to position [0, 0]
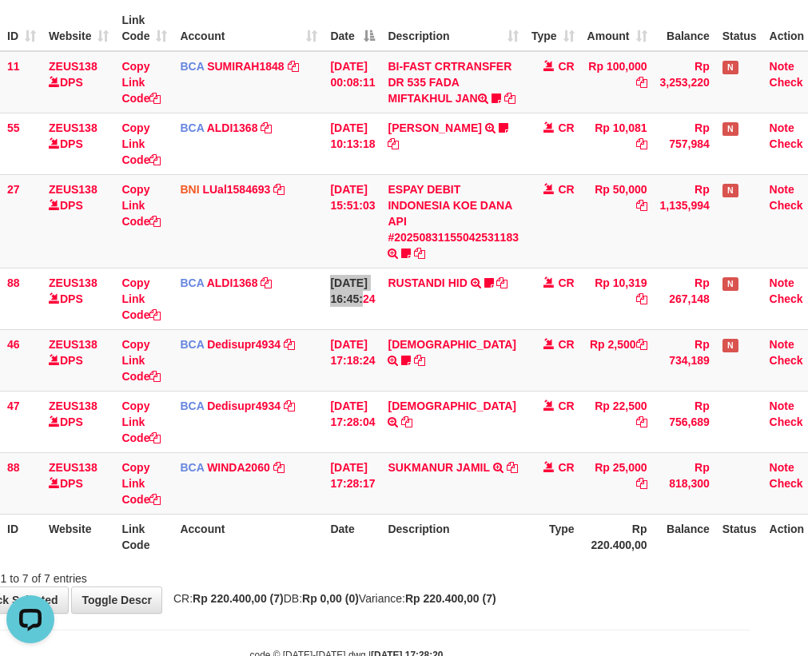
drag, startPoint x: 420, startPoint y: 318, endPoint x: 816, endPoint y: 487, distance: 430.2
click at [704, 436] on tbody "11 ZEUS138 DPS Copy Link Code BCA SUMIRAH1848 DPS SUMIRAH mutasi_20250831_4156 …" at bounding box center [390, 282] width 873 height 463
